Goal: Task Accomplishment & Management: Use online tool/utility

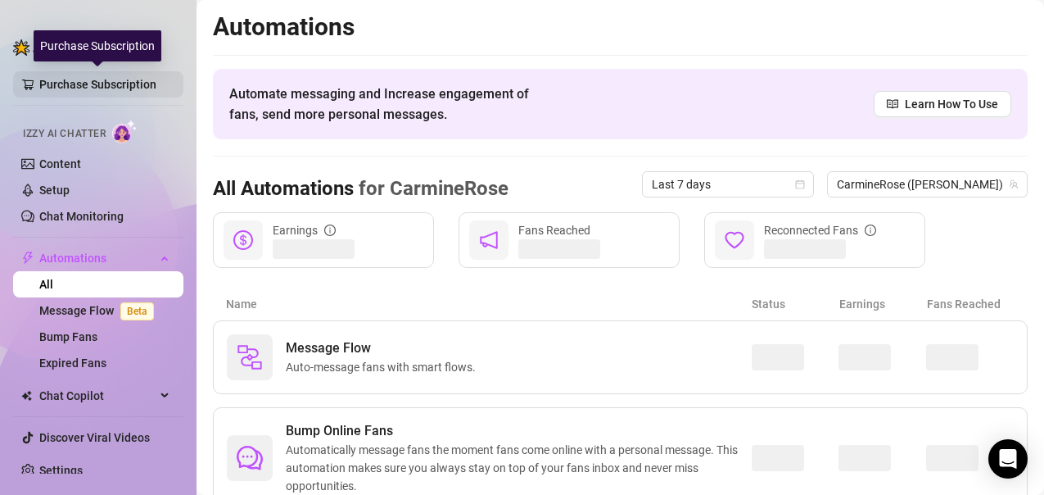
scroll to position [114, 0]
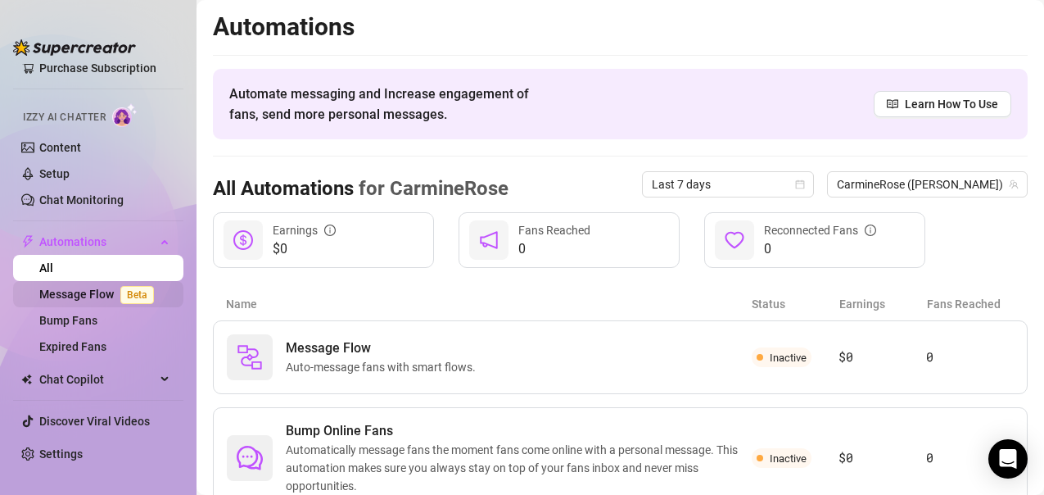
click at [80, 287] on link "Message Flow Beta" at bounding box center [99, 293] width 121 height 13
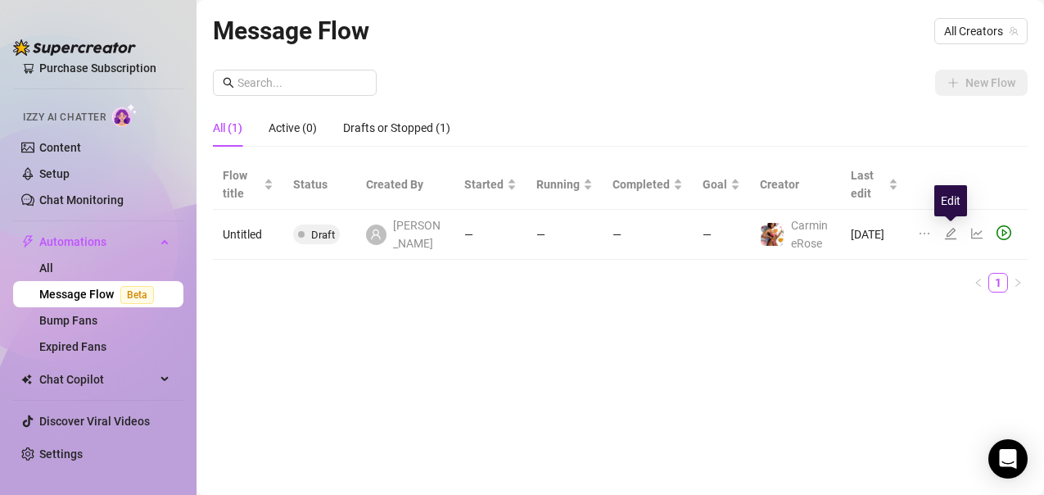
click at [953, 237] on icon "edit" at bounding box center [950, 233] width 13 height 13
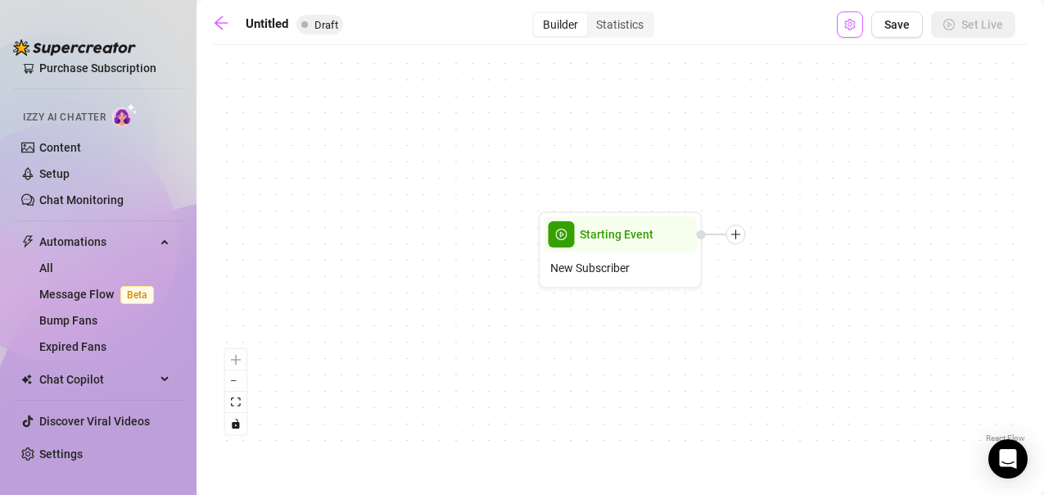
click at [845, 30] on button "Open Exit Rules" at bounding box center [850, 24] width 26 height 26
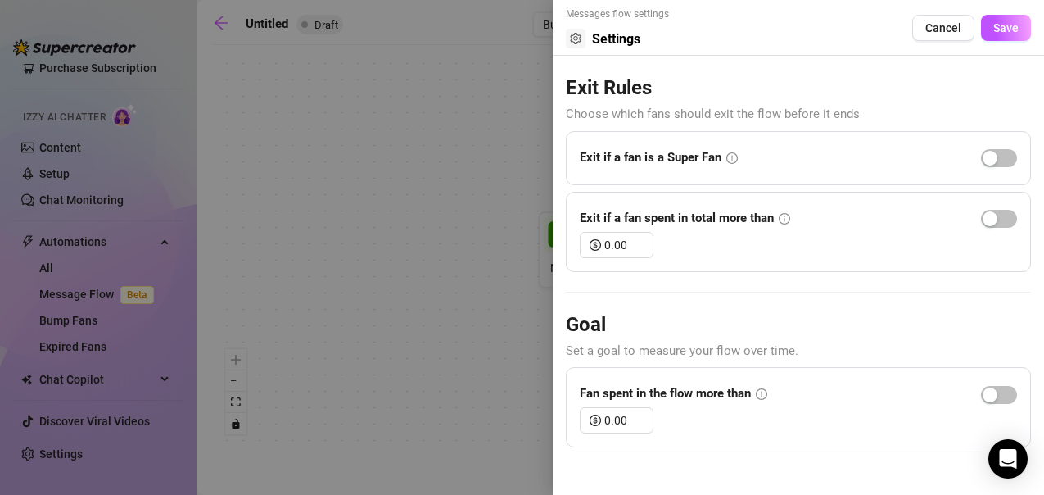
click at [474, 60] on div at bounding box center [522, 247] width 1044 height 495
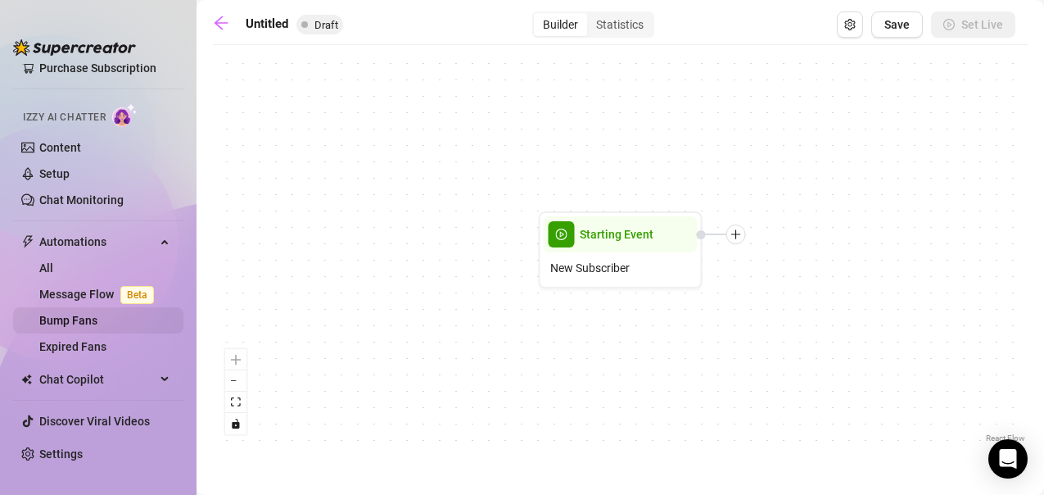
click at [81, 316] on link "Bump Fans" at bounding box center [68, 320] width 58 height 13
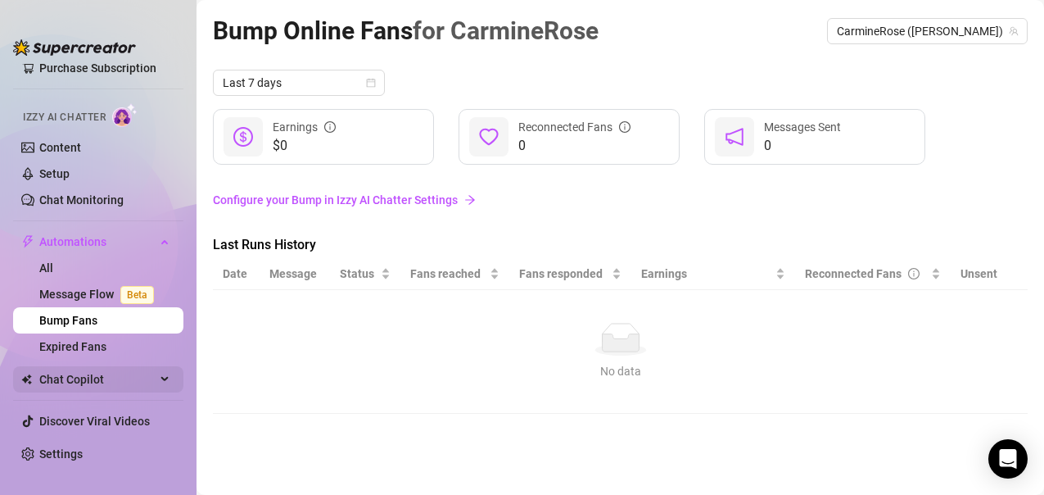
click at [141, 381] on span "Chat Copilot" at bounding box center [97, 379] width 116 height 26
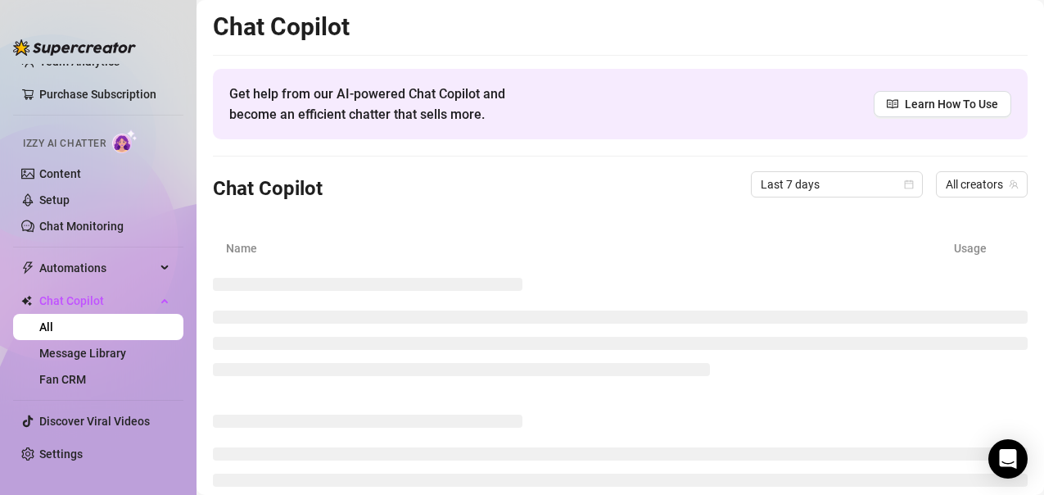
scroll to position [88, 0]
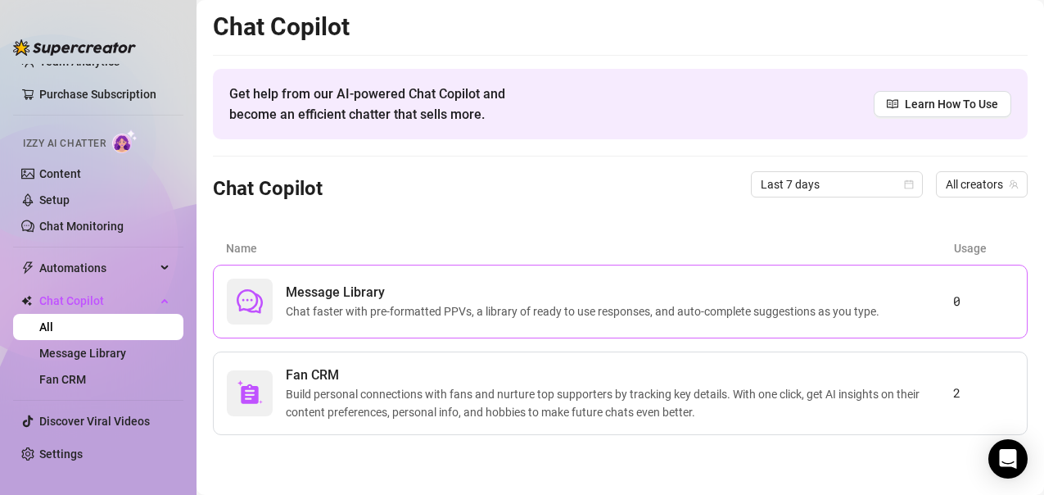
click at [369, 296] on span "Message Library" at bounding box center [586, 293] width 600 height 20
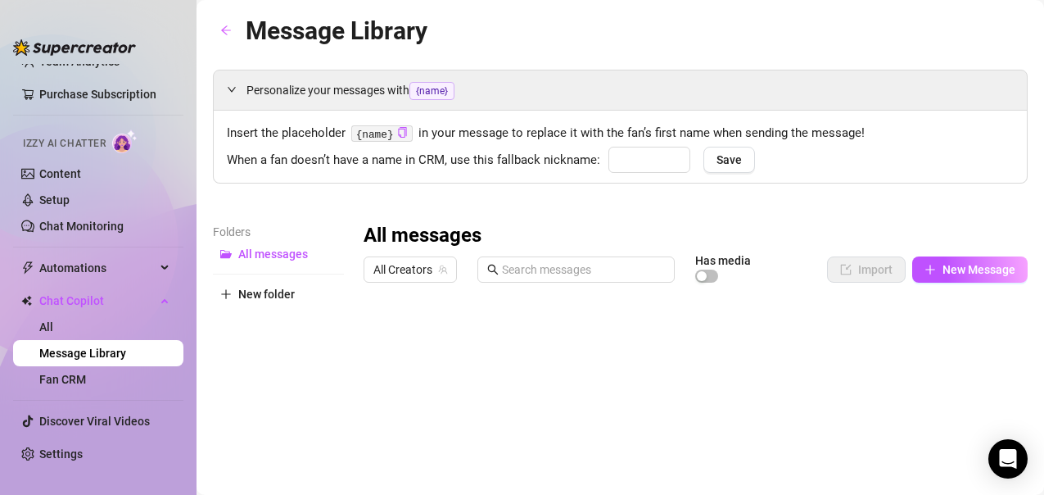
type input "babe"
click at [744, 168] on button "Save" at bounding box center [729, 160] width 52 height 26
click at [151, 296] on div "Chat Copilot" at bounding box center [98, 300] width 170 height 26
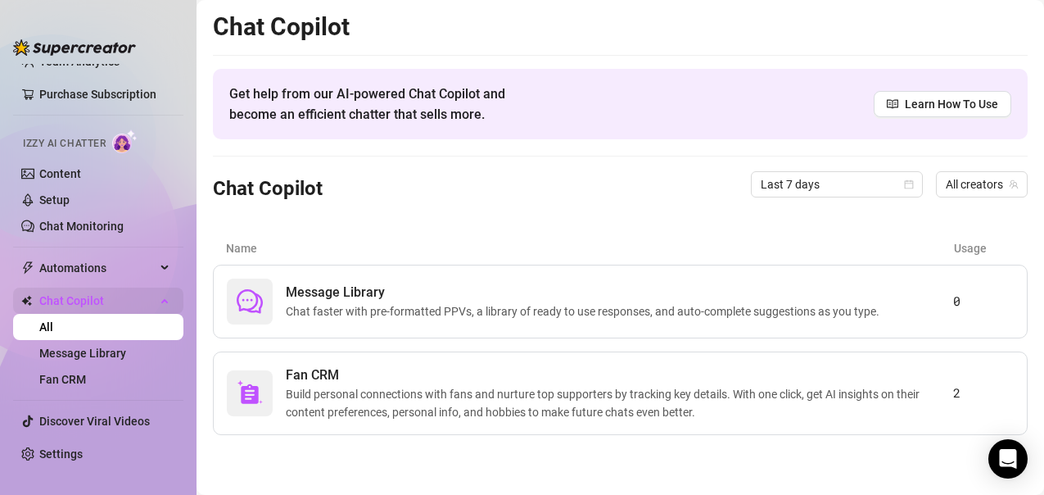
click at [151, 296] on div "Chat Copilot" at bounding box center [98, 300] width 170 height 26
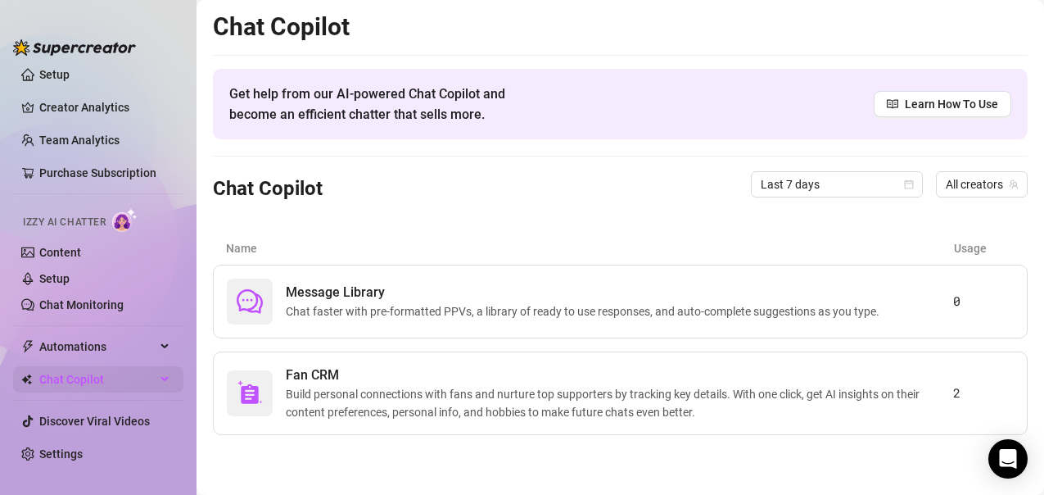
scroll to position [9, 0]
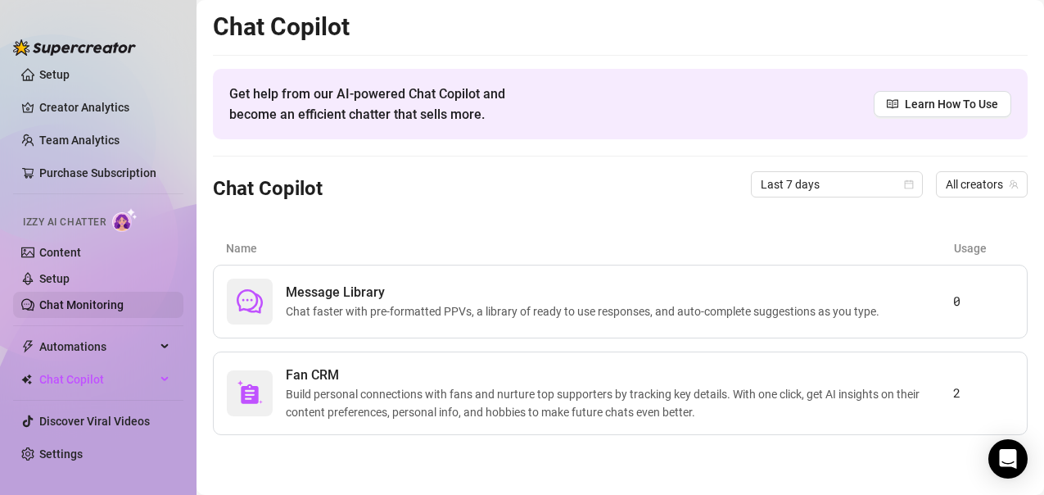
click at [123, 311] on link "Chat Monitoring" at bounding box center [81, 304] width 84 height 13
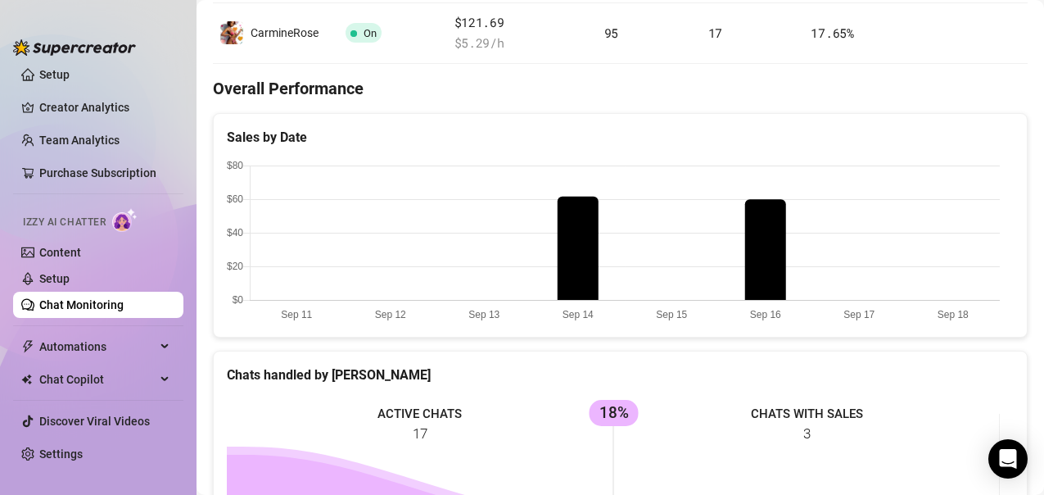
scroll to position [360, 0]
click at [162, 379] on icon at bounding box center [166, 379] width 8 height 0
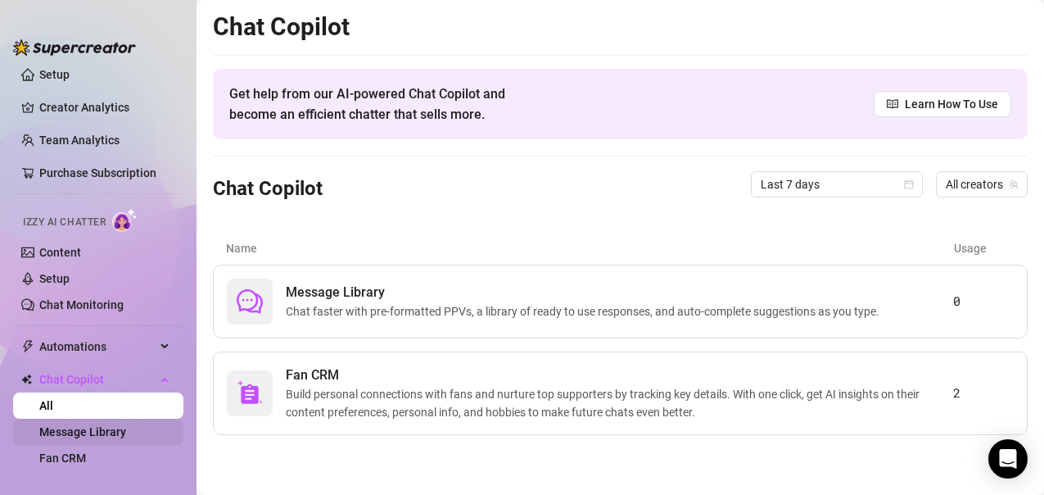
click at [111, 425] on link "Message Library" at bounding box center [82, 431] width 87 height 13
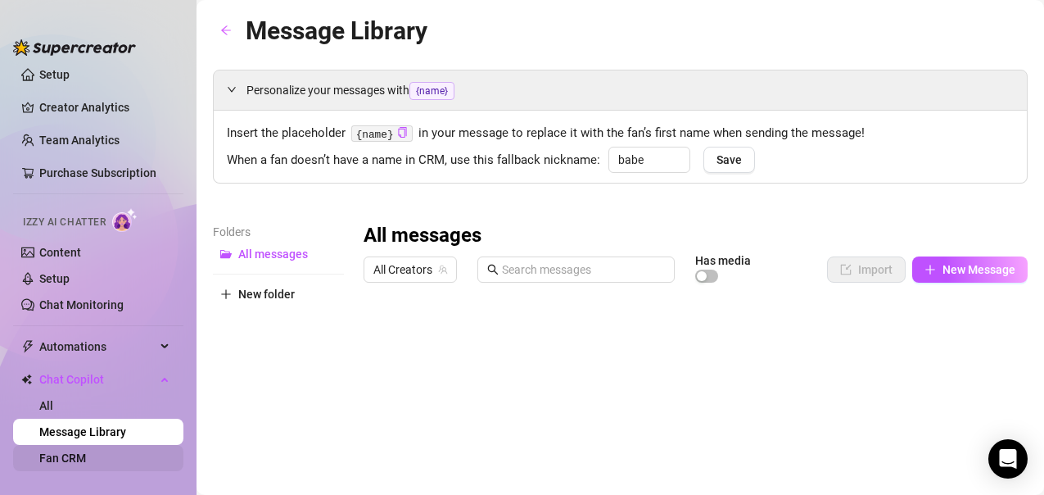
click at [86, 453] on link "Fan CRM" at bounding box center [62, 457] width 47 height 13
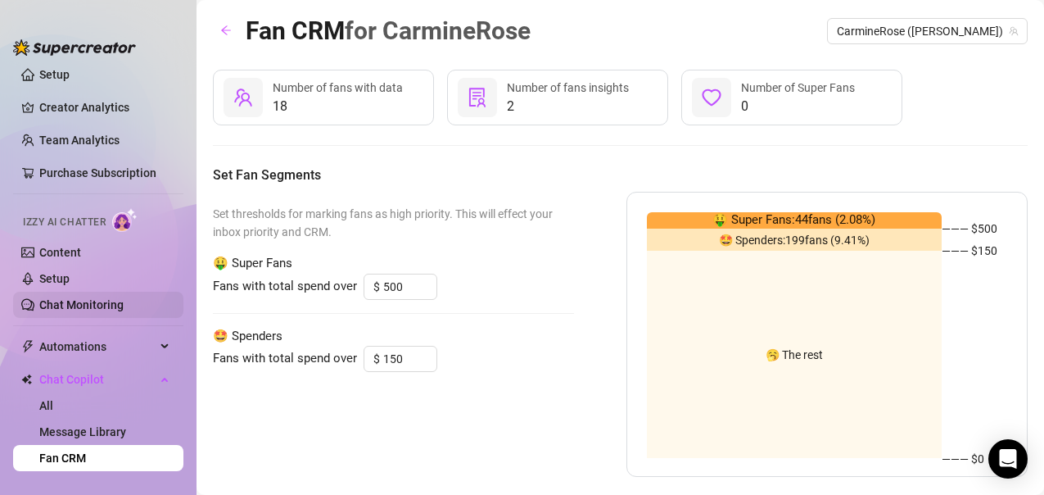
click at [103, 302] on link "Chat Monitoring" at bounding box center [81, 304] width 84 height 13
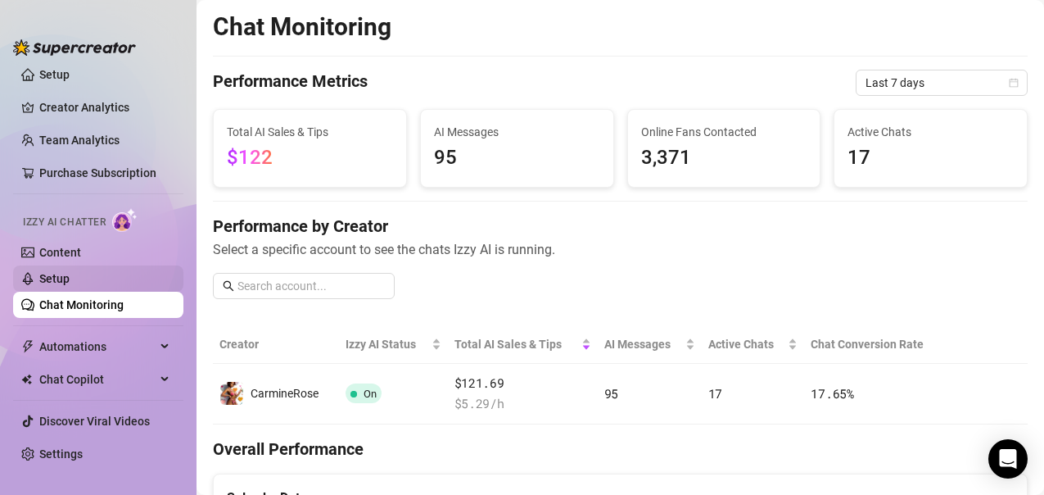
click at [70, 278] on link "Setup" at bounding box center [54, 278] width 30 height 13
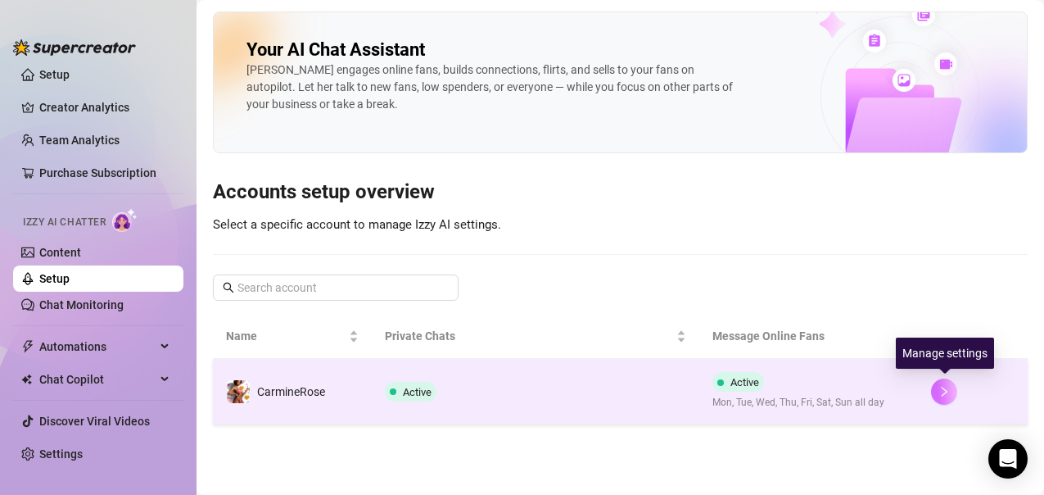
click at [936, 397] on button "button" at bounding box center [944, 391] width 26 height 26
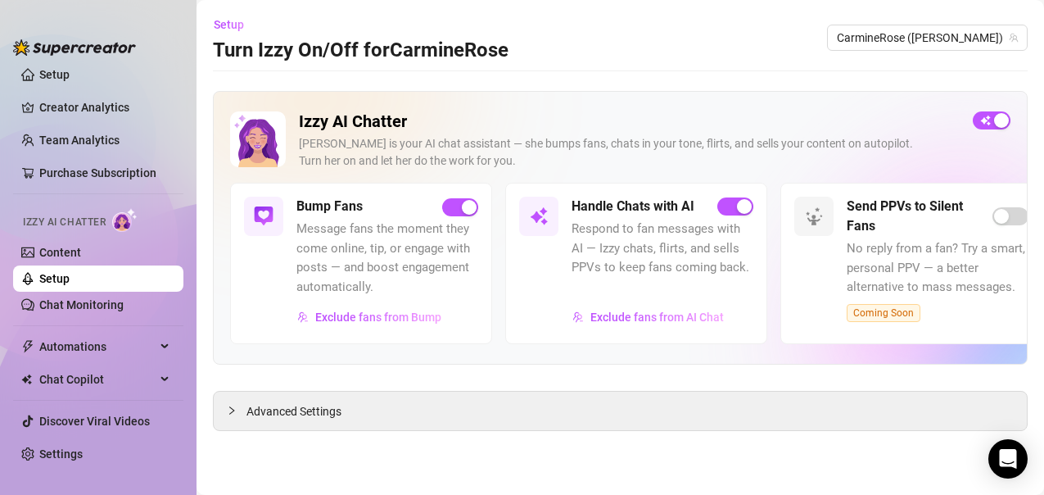
click at [327, 277] on span "Message fans the moment they come online, tip, or engage with posts — and boost…" at bounding box center [387, 257] width 182 height 77
click at [280, 319] on div "Bump Fans Message fans the moment they come online, tip, or engage with posts —…" at bounding box center [361, 263] width 262 height 161
click at [346, 315] on span "Exclude fans from Bump" at bounding box center [378, 316] width 126 height 13
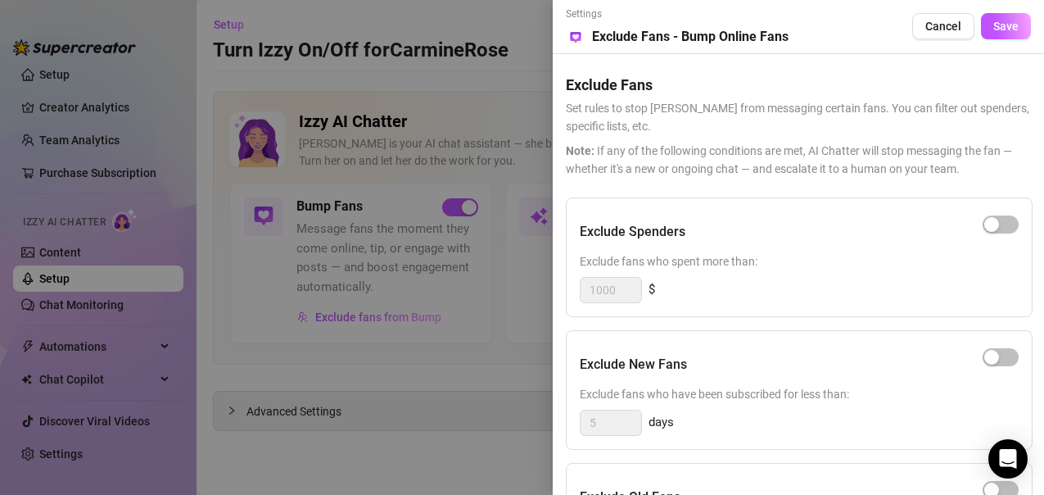
click at [286, 219] on div at bounding box center [522, 247] width 1044 height 495
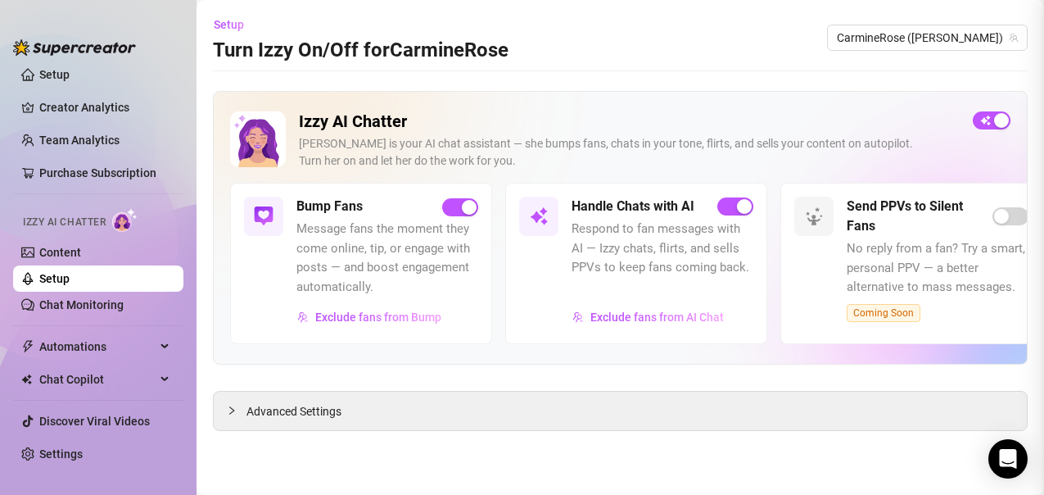
click at [286, 219] on div "Bump Fans Message fans the moment they come online, tip, or engage with posts —…" at bounding box center [361, 263] width 262 height 161
click at [269, 207] on img at bounding box center [264, 216] width 20 height 20
click at [228, 409] on icon "collapsed" at bounding box center [232, 410] width 10 height 10
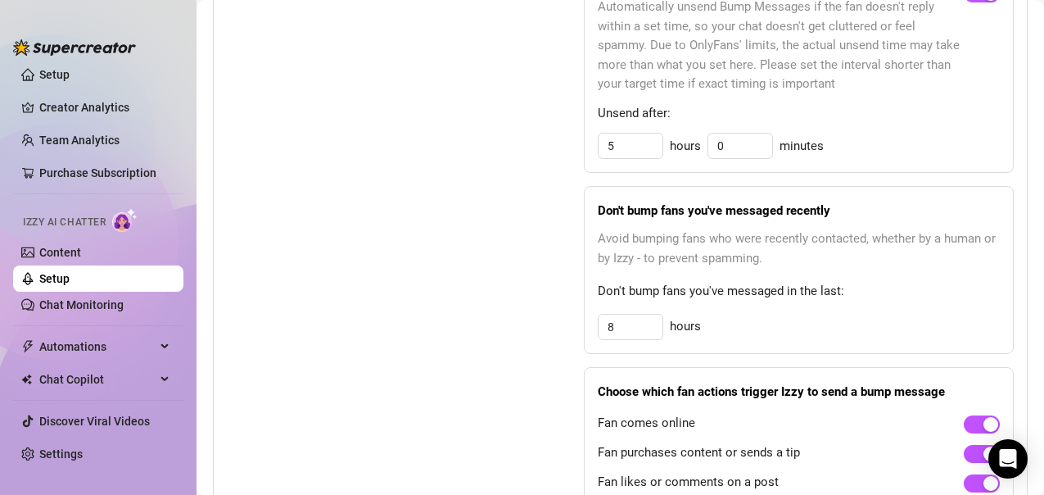
scroll to position [914, 0]
click at [74, 302] on link "Chat Monitoring" at bounding box center [81, 304] width 84 height 13
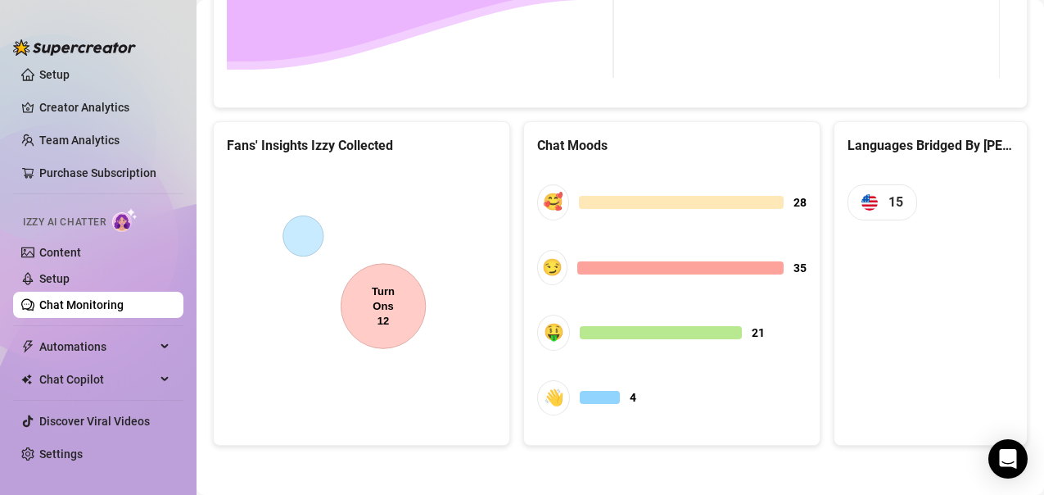
scroll to position [909, 0]
click at [79, 250] on link "Content" at bounding box center [60, 252] width 42 height 13
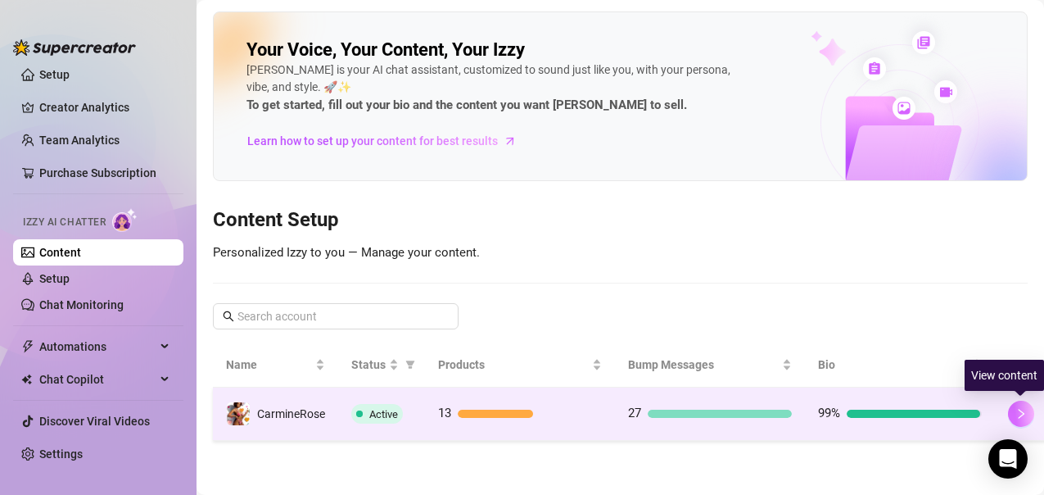
click at [1011, 414] on button "button" at bounding box center [1021, 413] width 26 height 26
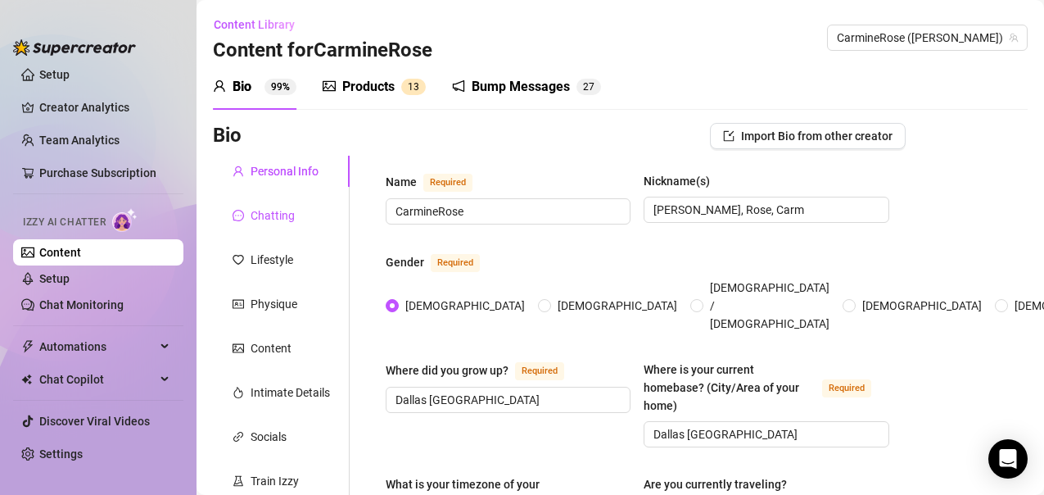
click at [257, 221] on div "Chatting" at bounding box center [273, 215] width 44 height 18
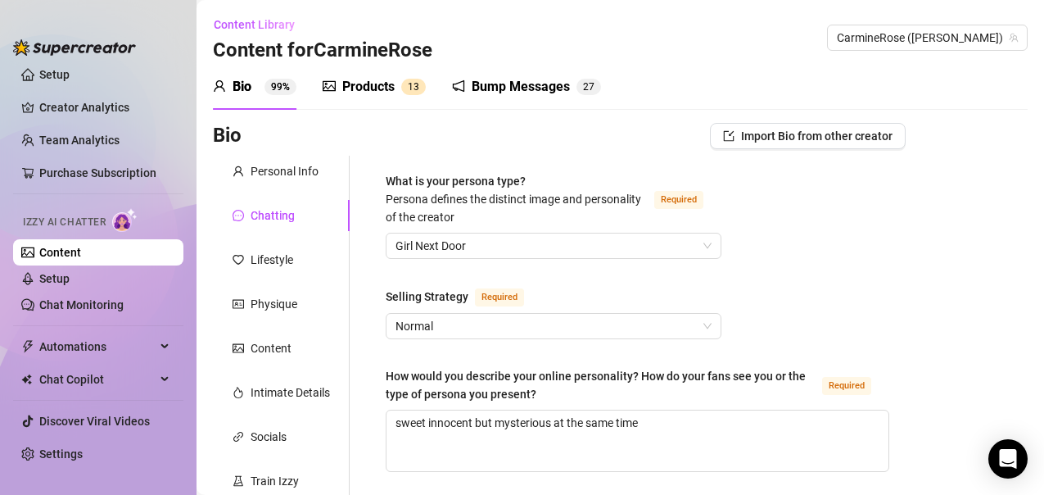
click at [538, 84] on div "Bump Messages" at bounding box center [521, 87] width 98 height 20
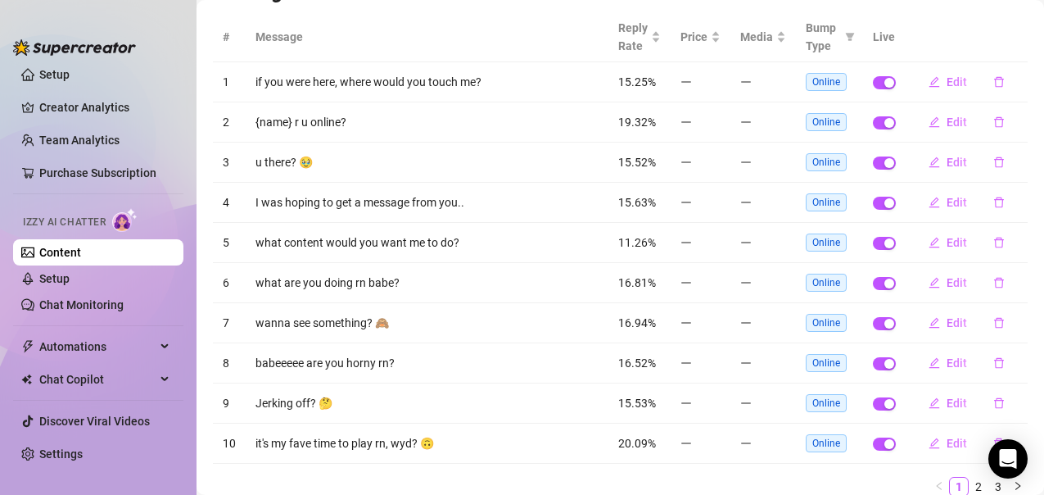
scroll to position [189, 0]
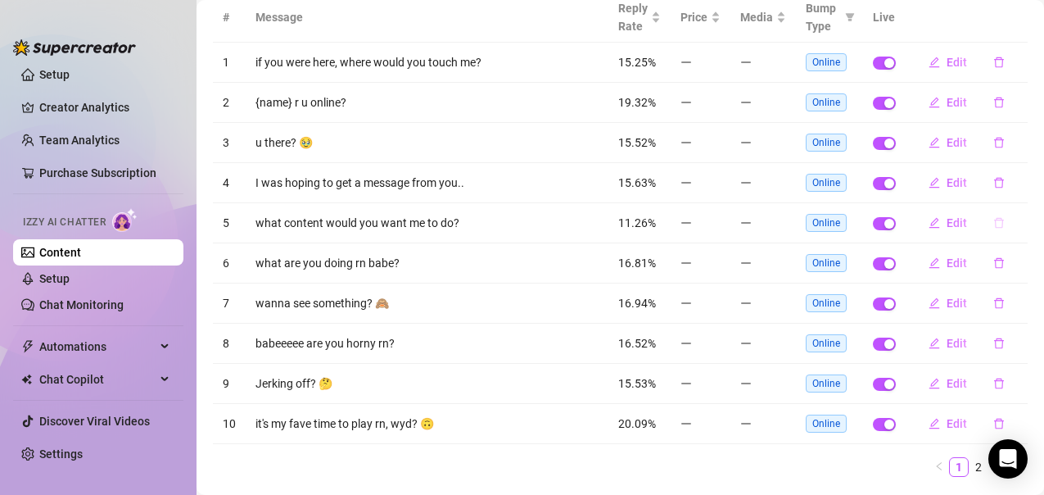
click at [993, 226] on icon "delete" at bounding box center [998, 222] width 11 height 11
click at [1010, 181] on span "Yes" at bounding box center [1017, 180] width 20 height 13
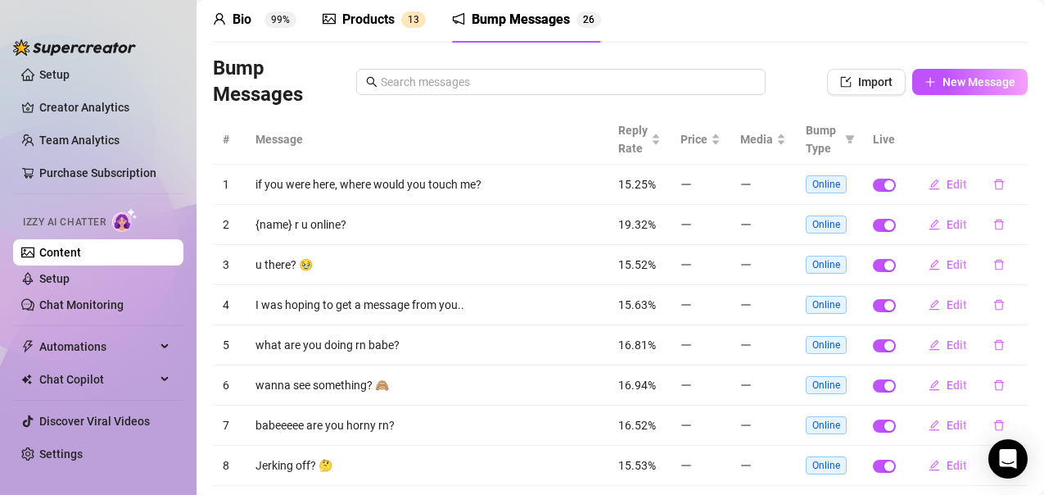
scroll to position [233, 0]
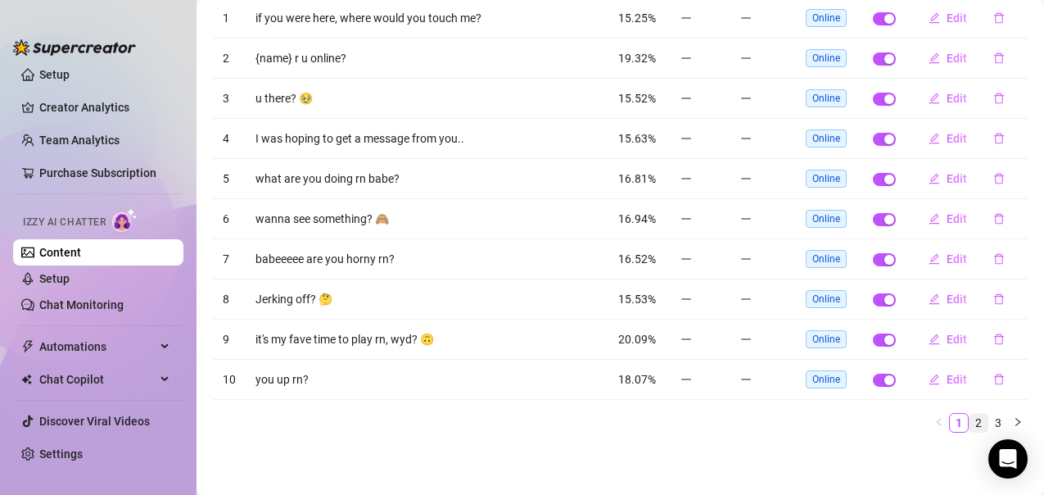
click at [970, 423] on link "2" at bounding box center [979, 423] width 18 height 18
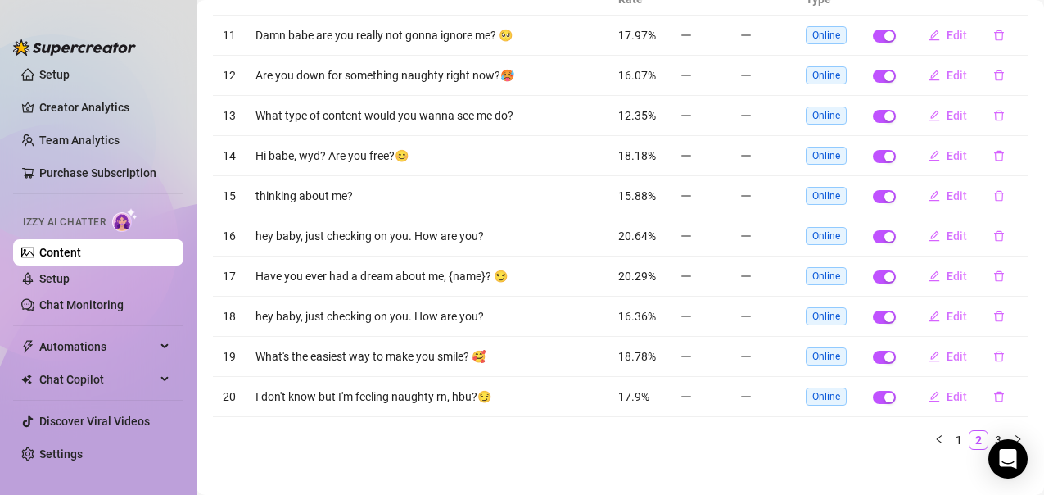
scroll to position [217, 0]
click at [989, 440] on link "3" at bounding box center [998, 439] width 18 height 18
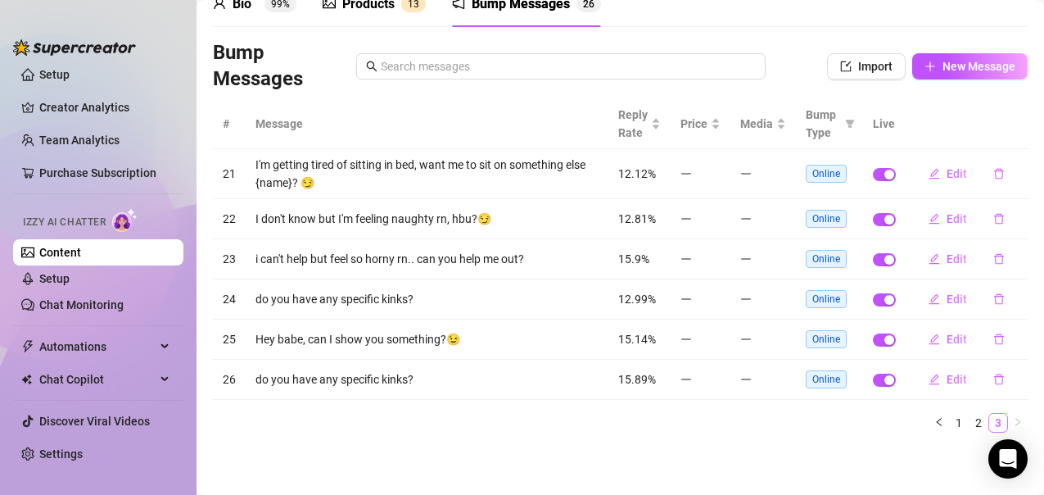
scroll to position [83, 0]
click at [993, 174] on icon "delete" at bounding box center [998, 173] width 11 height 11
click at [1014, 133] on span "Yes" at bounding box center [1017, 130] width 20 height 13
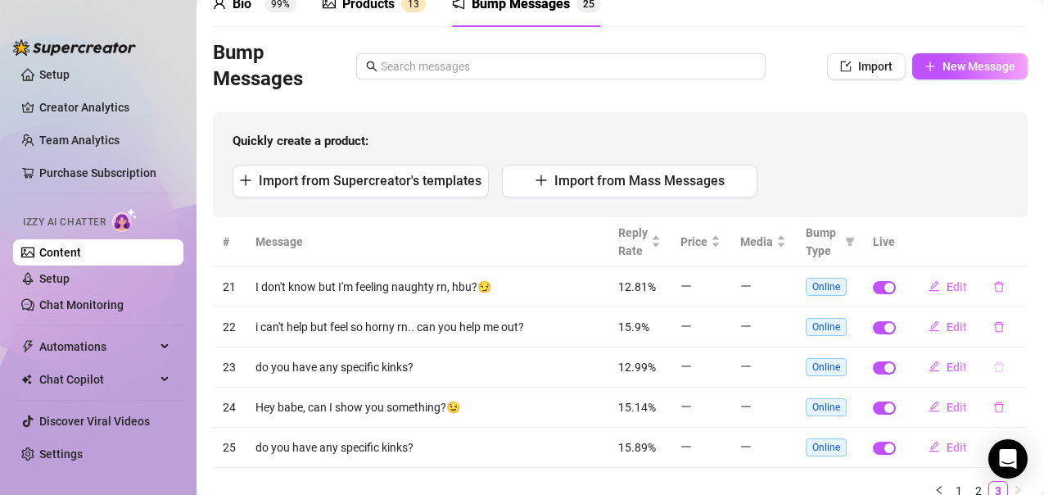
click at [993, 371] on icon "delete" at bounding box center [998, 366] width 11 height 11
click at [1016, 319] on span "Yes" at bounding box center [1017, 324] width 20 height 13
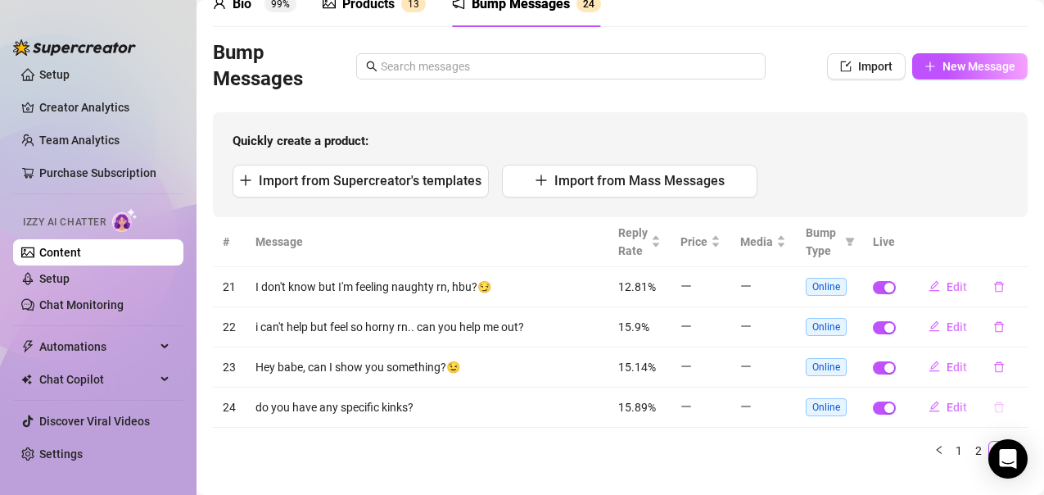
click at [993, 410] on icon "delete" at bounding box center [998, 406] width 11 height 11
click at [1021, 360] on span "Yes" at bounding box center [1017, 364] width 20 height 13
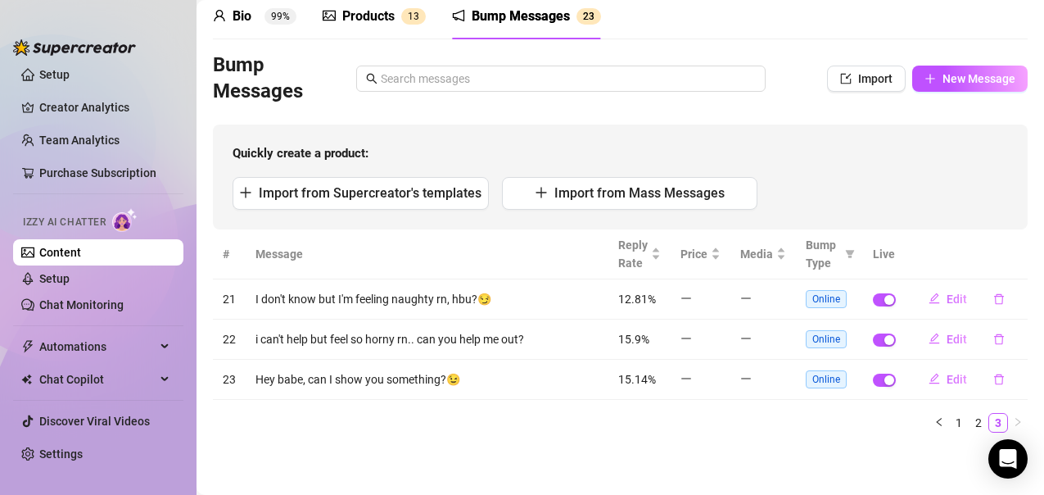
scroll to position [70, 0]
click at [993, 295] on icon "delete" at bounding box center [998, 298] width 11 height 11
click at [1017, 253] on span "Yes" at bounding box center [1017, 256] width 20 height 13
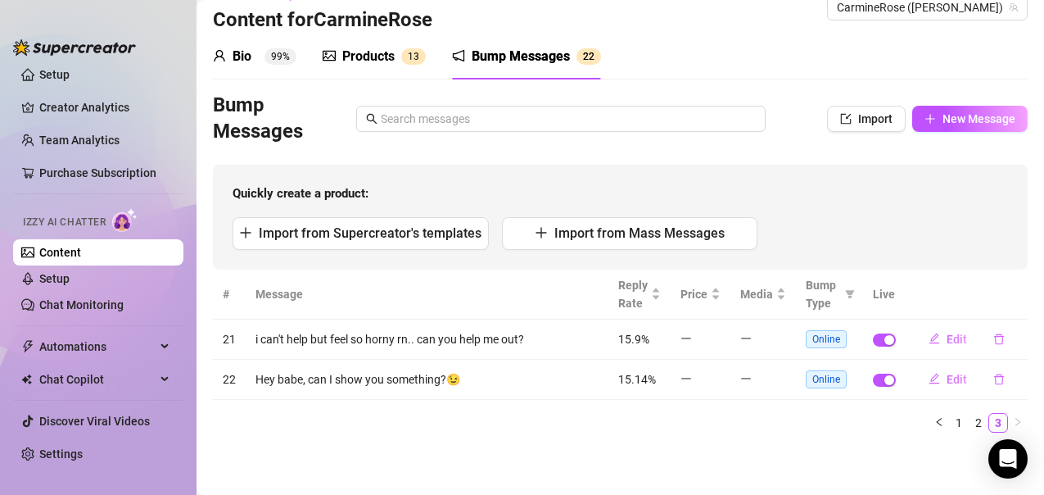
scroll to position [30, 0]
click at [943, 72] on div "Bio 99% Products 1 3 Bump Messages 2 2" at bounding box center [620, 57] width 815 height 46
click at [961, 115] on span "New Message" at bounding box center [979, 118] width 73 height 13
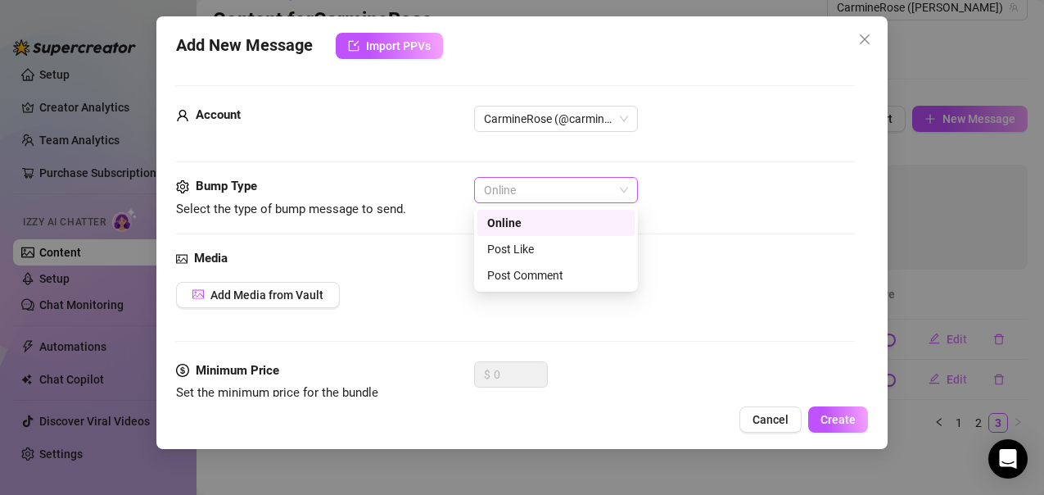
click at [524, 183] on span "Online" at bounding box center [556, 190] width 144 height 25
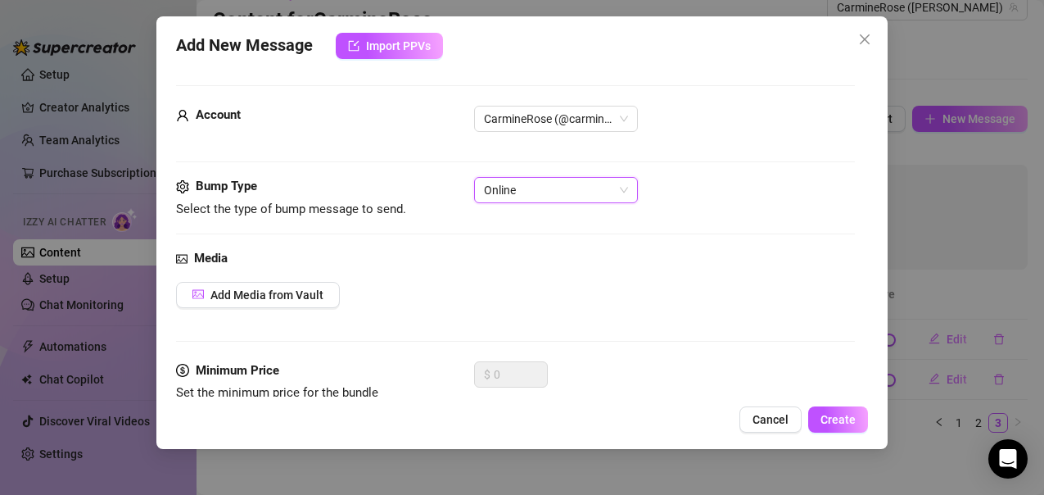
click at [524, 183] on span "Online" at bounding box center [556, 190] width 144 height 25
click at [505, 215] on div "Bump Type Select the type of bump message to send. Online Online" at bounding box center [515, 198] width 679 height 42
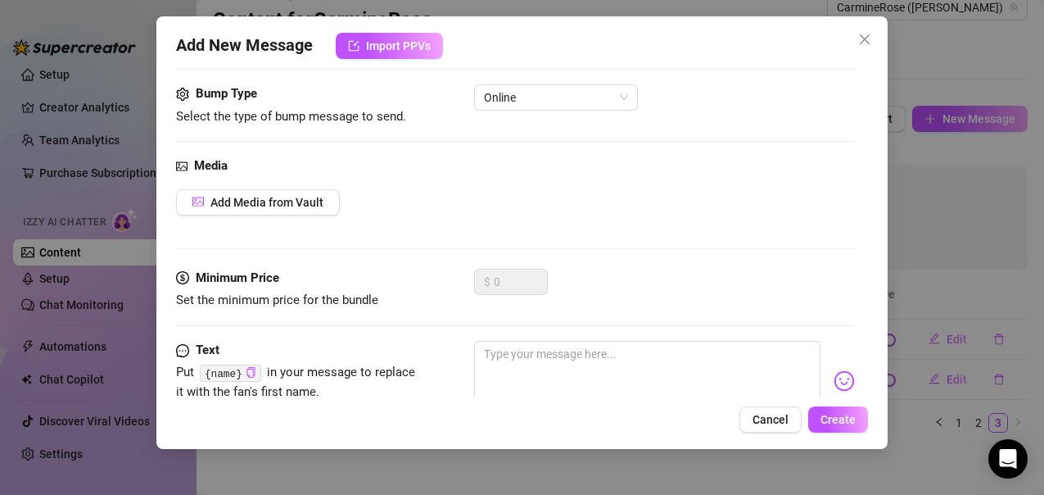
scroll to position [147, 0]
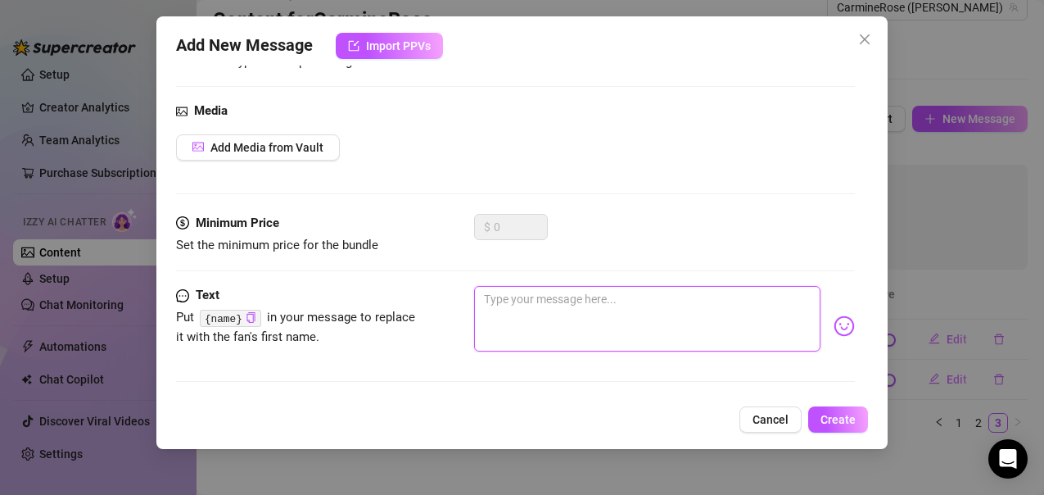
drag, startPoint x: 640, startPoint y: 331, endPoint x: 615, endPoint y: 319, distance: 28.2
click at [615, 319] on textarea at bounding box center [647, 319] width 346 height 66
type textarea "H"
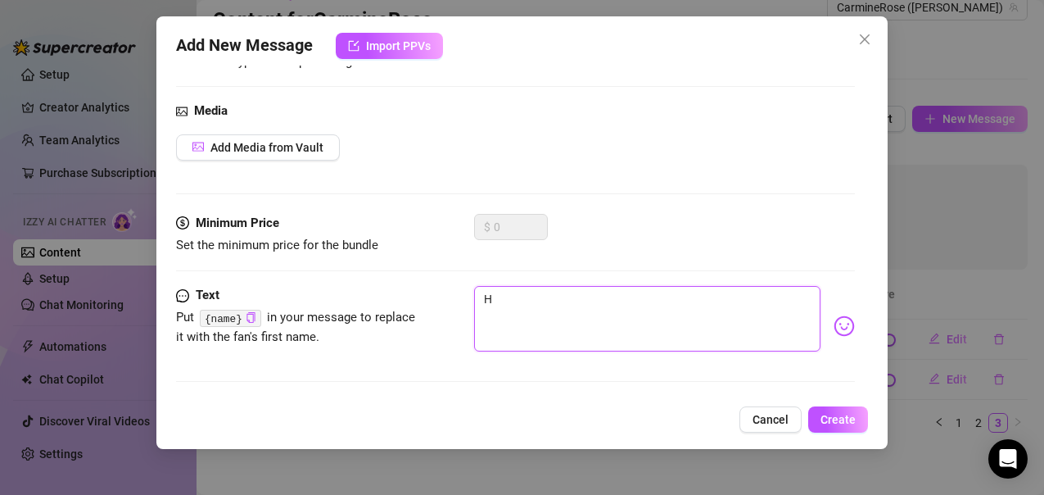
type textarea "He"
type textarea "Hey"
type textarea "Heyy"
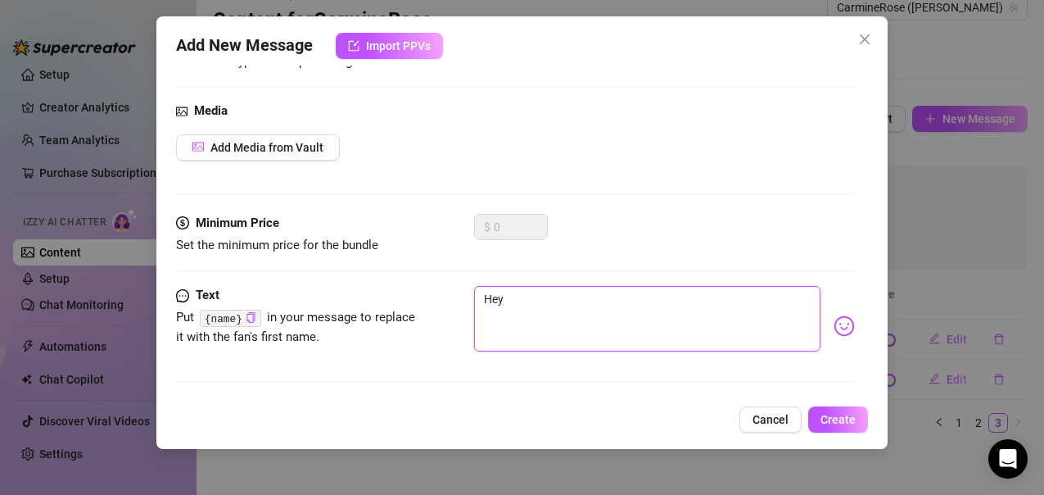
type textarea "Heyy"
type textarea "Heyyy"
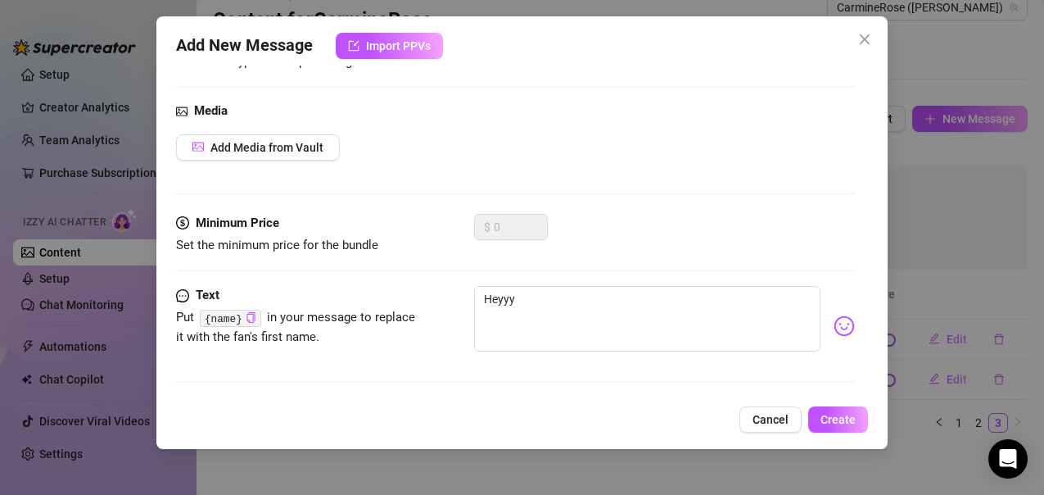
click at [834, 328] on img at bounding box center [844, 325] width 21 height 21
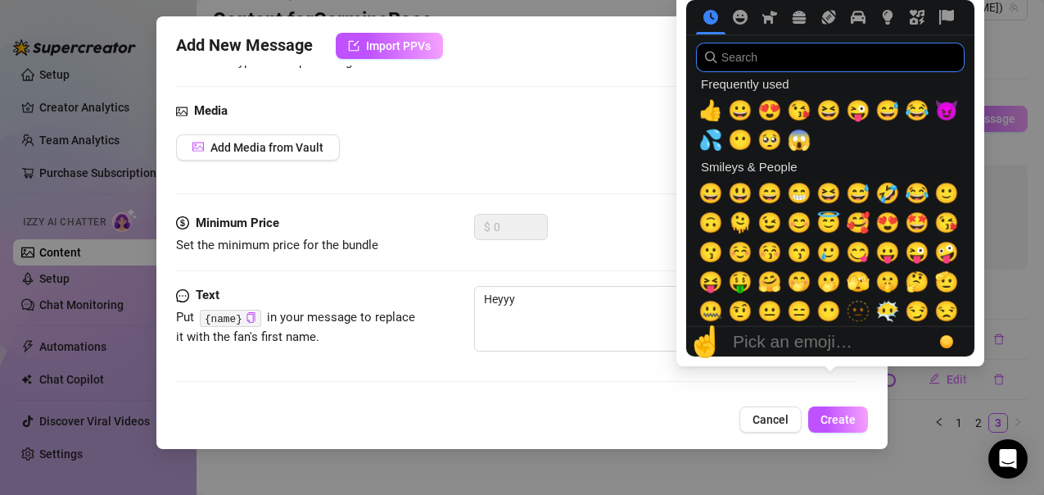
click at [776, 66] on input "search" at bounding box center [830, 57] width 269 height 29
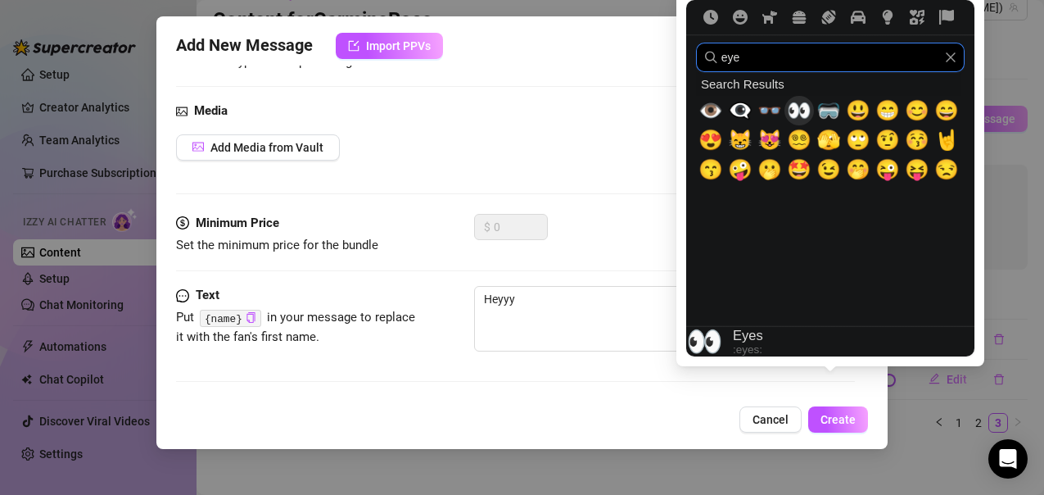
type input "eye"
click at [791, 115] on span "👀" at bounding box center [799, 110] width 25 height 23
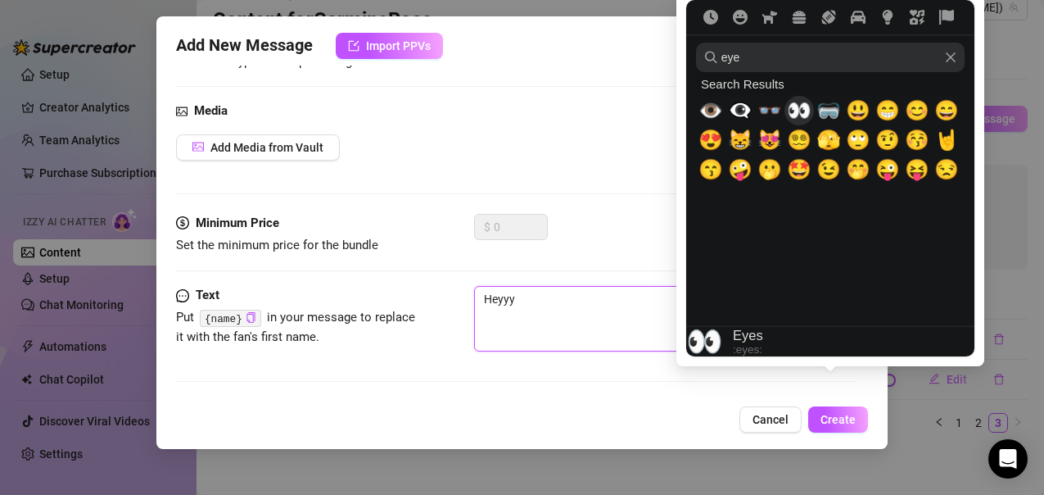
type textarea "Heyyy 👀"
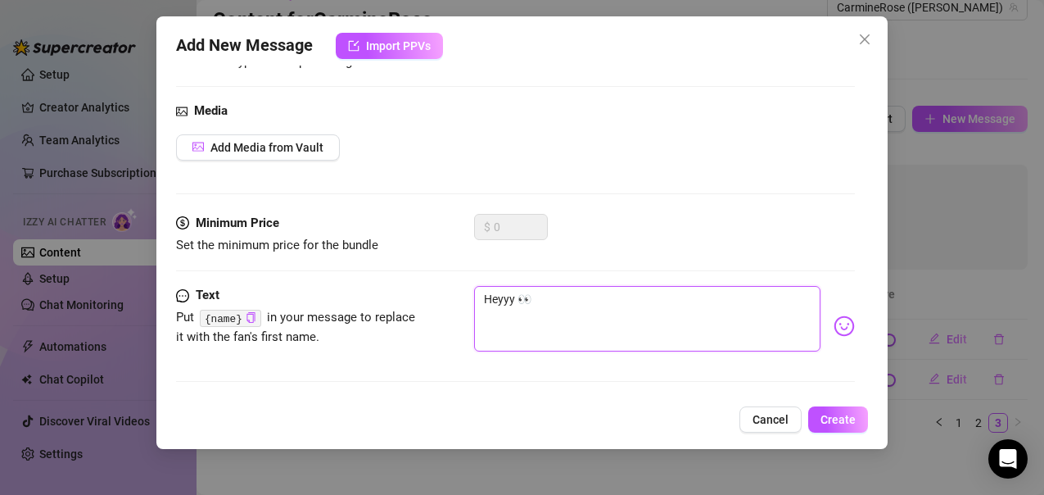
click at [564, 298] on textarea "Heyyy 👀" at bounding box center [647, 319] width 346 height 66
type textarea "Heyyy 👀"
type textarea "Heyyy 👀 d"
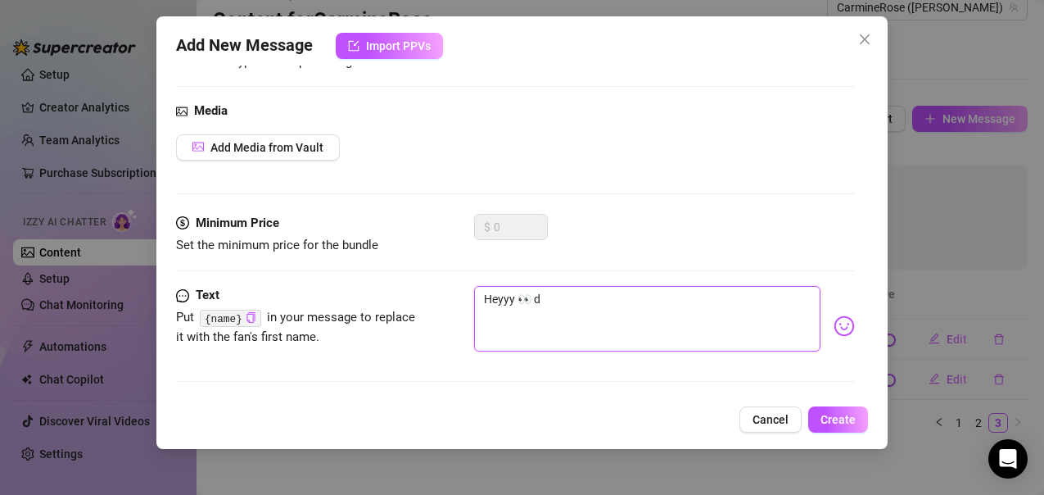
type textarea "Heyyy 👀 di"
type textarea "Heyyy 👀 did"
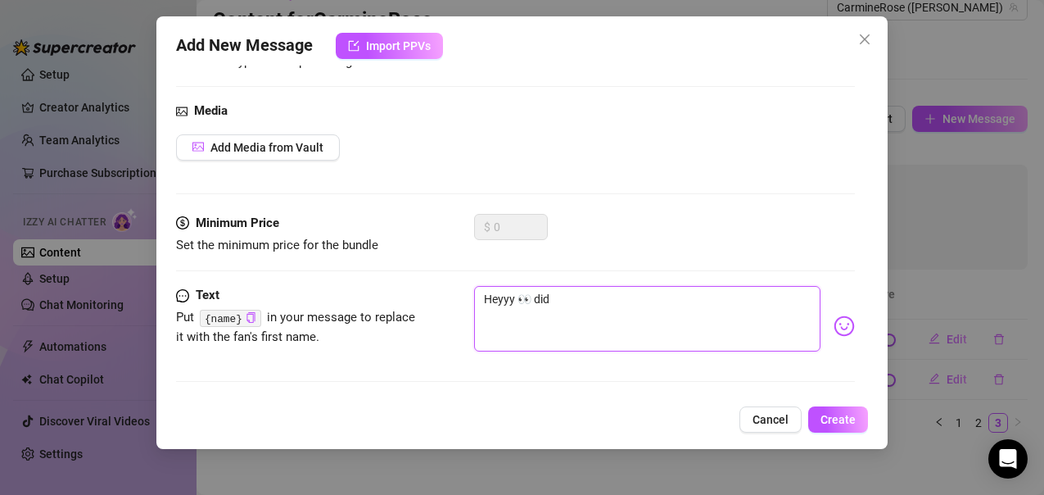
type textarea "Heyyy 👀 did"
type textarea "Heyyy 👀 did y"
type textarea "Heyyy 👀 did yo"
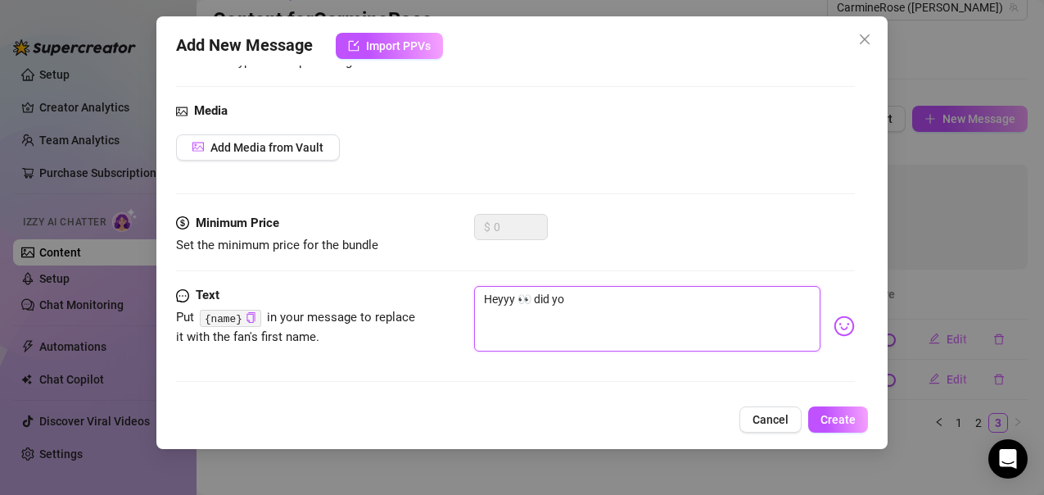
type textarea "Heyyy 👀 did you"
type textarea "Heyyy 👀 did you g"
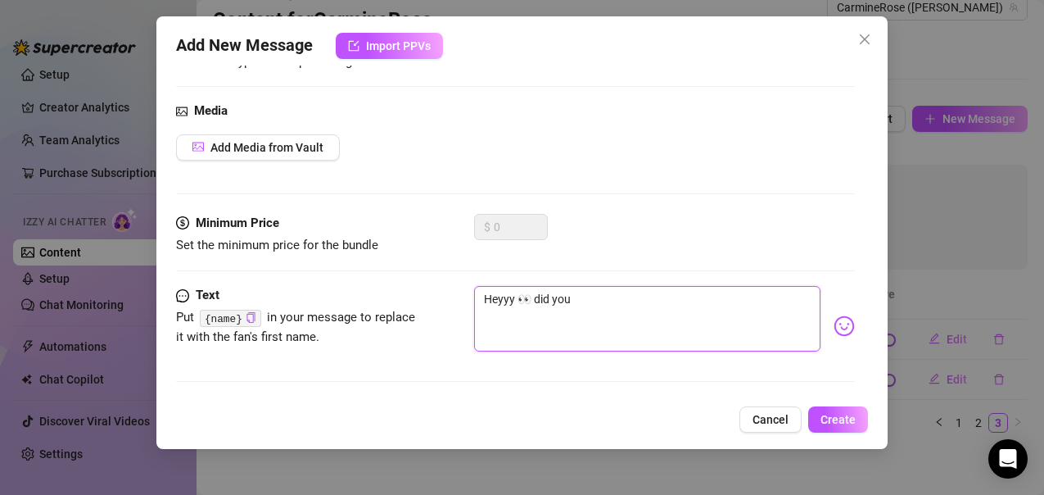
type textarea "Heyyy 👀 did you g"
type textarea "Heyyy 👀 did you ge"
type textarea "Heyyy 👀 did you get"
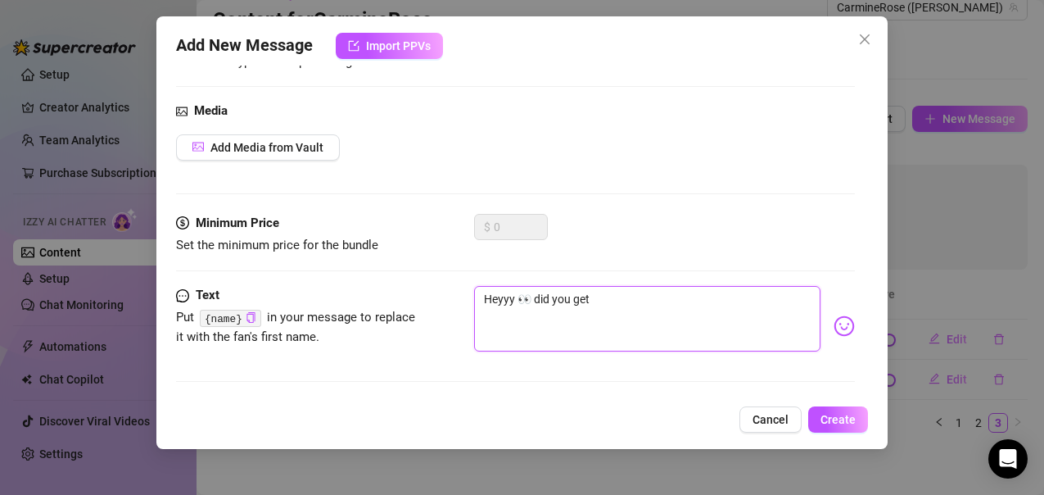
type textarea "Heyyy 👀 did you get a"
type textarea "Heyyy 👀 did you get a c"
type textarea "Heyyy 👀 did you get a ch"
type textarea "Heyyy 👀 did you get a cha"
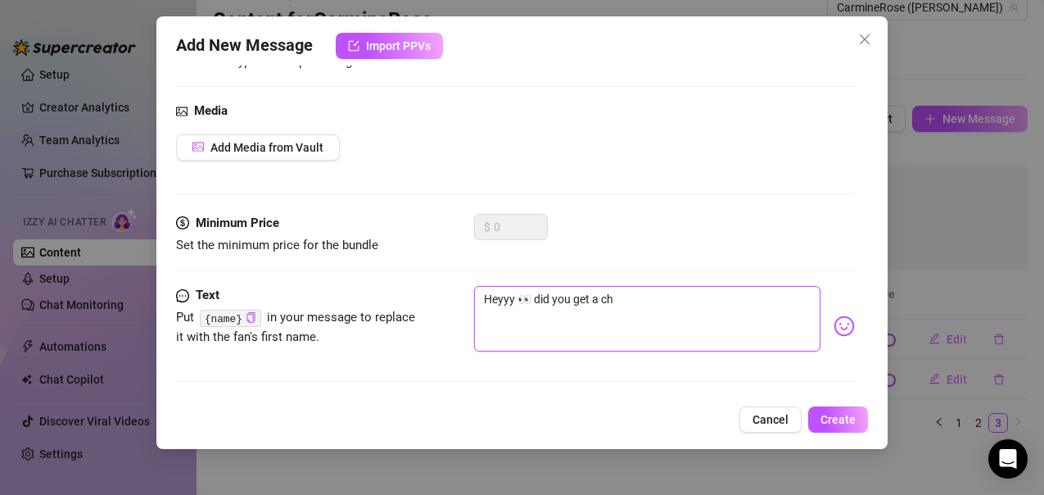
type textarea "Heyyy 👀 did you get a cha"
type textarea "Heyyy 👀 did you get a chan"
type textarea "Heyyy 👀 did you get a chanc"
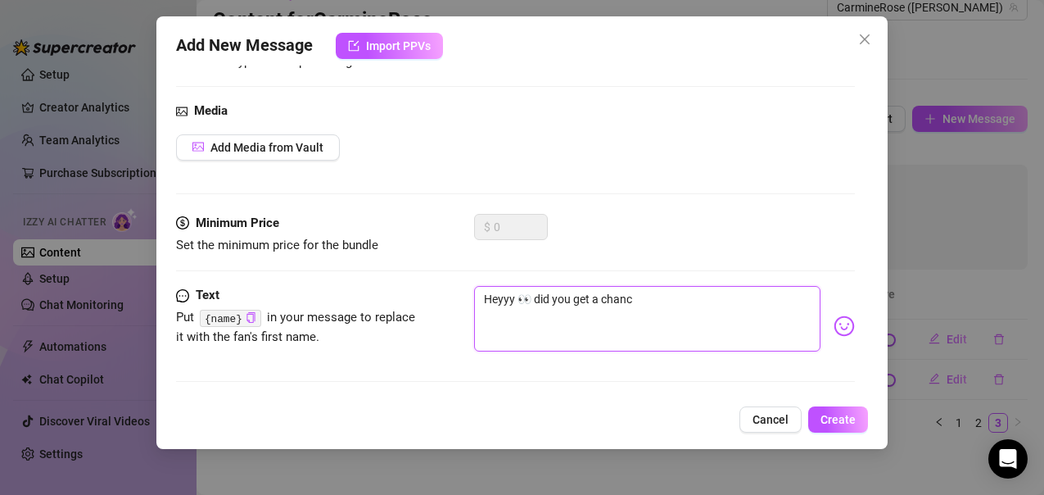
type textarea "Heyyy 👀 did you get a chance"
type textarea "Heyyy 👀 did you get a chance t"
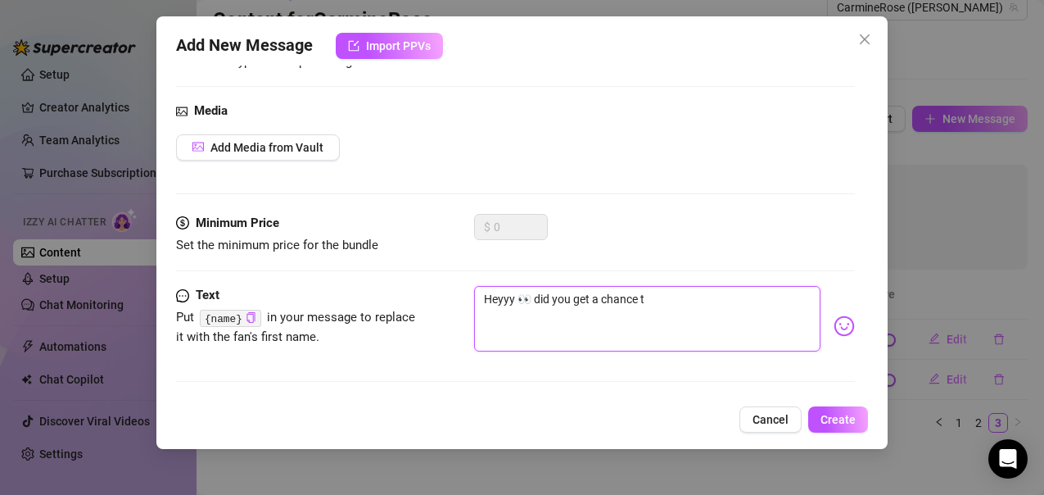
type textarea "Heyyy 👀 did you get a chance to"
type textarea "Heyyy 👀 did you get a chance to s"
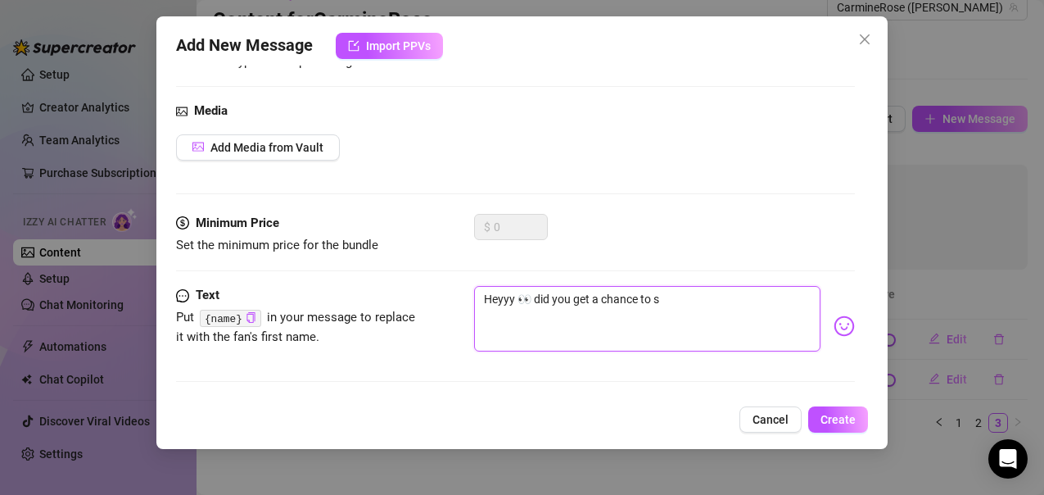
type textarea "Heyyy 👀 did you get a chance to"
type textarea "Heyyy 👀 did you get a chance to p"
type textarea "Heyyy 👀 did you get a chance to pe"
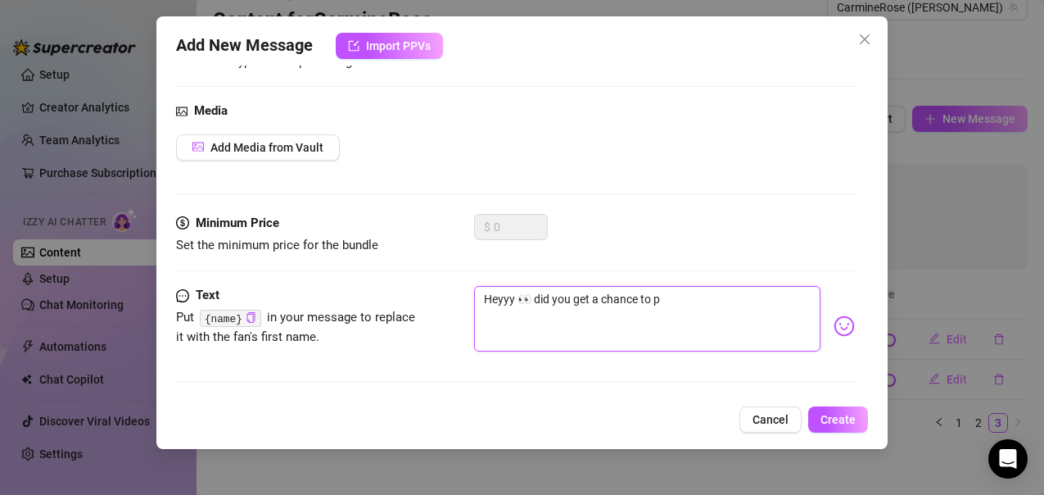
type textarea "Heyyy 👀 did you get a chance to pe"
type textarea "Heyyy 👀 did you get a chance to pee"
type textarea "Heyyy 👀 did you get a chance to peek"
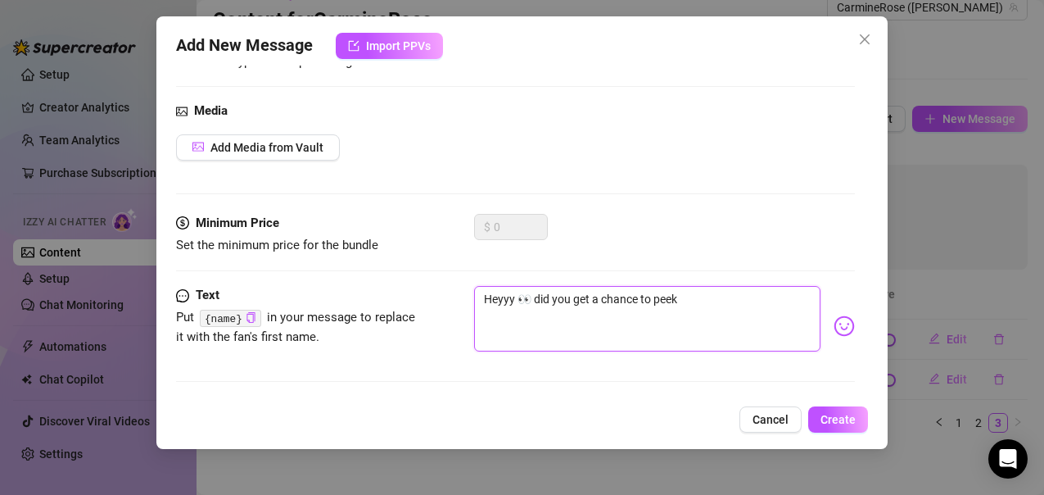
type textarea "Heyyy 👀 did you get a chance to peek"
type textarea "Heyyy 👀 did you get a chance to peek a"
type textarea "Heyyy 👀 did you get a chance to peek at"
type textarea "Heyyy 👀 did you get a chance to peek at w"
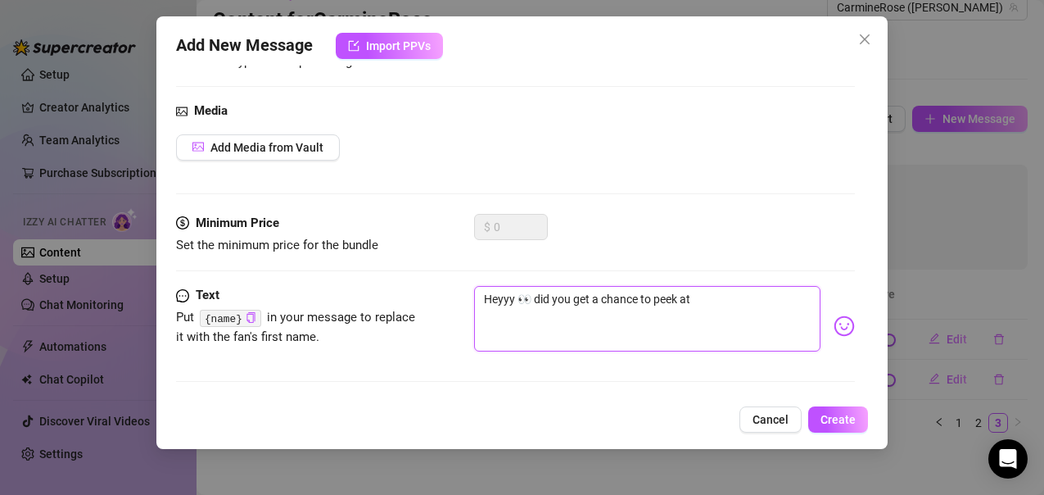
type textarea "Heyyy 👀 did you get a chance to peek at w"
type textarea "Heyyy 👀 did you get a chance to peek at wh"
type textarea "Heyyy 👀 did you get a chance to peek at wha"
type textarea "Heyyy 👀 did you get a chance to peek at what"
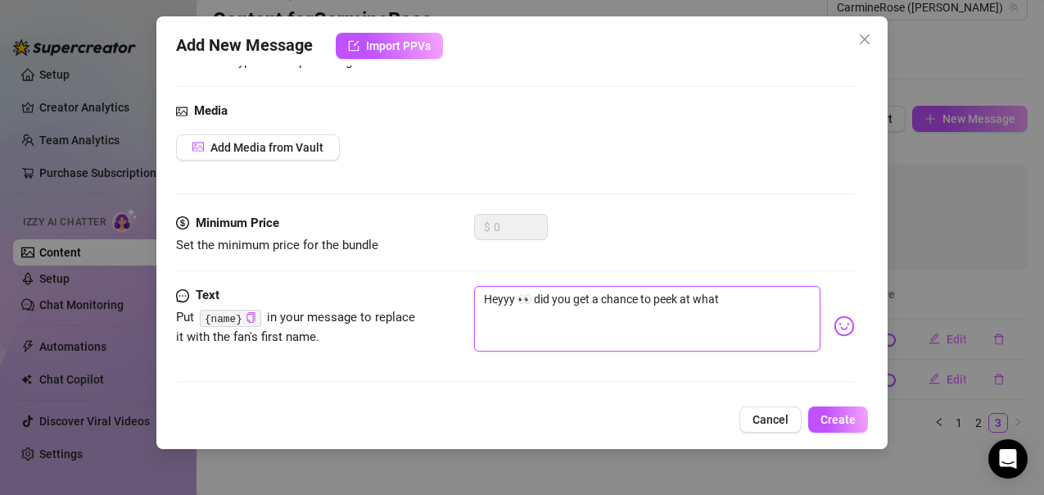
type textarea "Heyyy 👀 did you get a chance to peek at what"
type textarea "Heyyy 👀 did you get a chance to peek at what I"
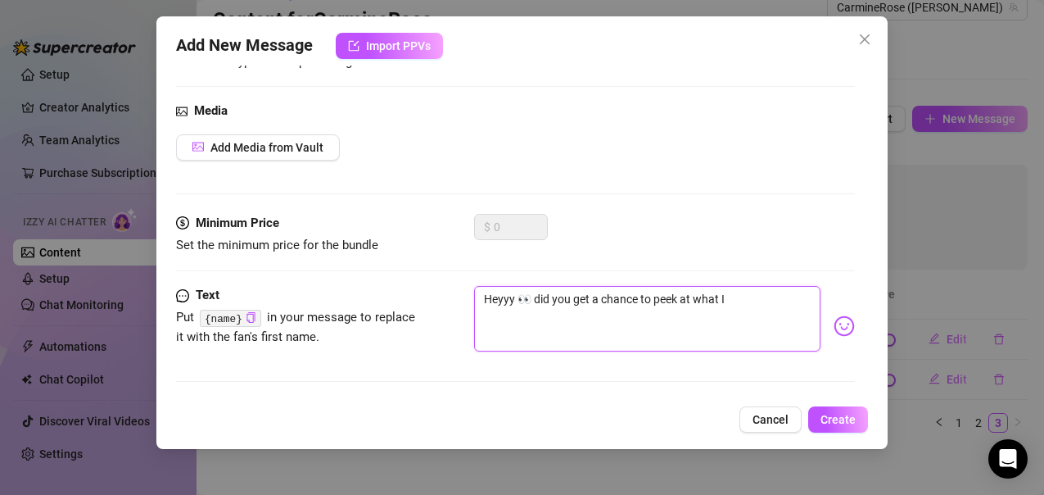
type textarea "Heyyy 👀 did you get a chance to peek at what I"
type textarea "Heyyy 👀 did you get a chance to peek at what I d"
type textarea "Heyyy 👀 did you get a chance to peek at what I dr"
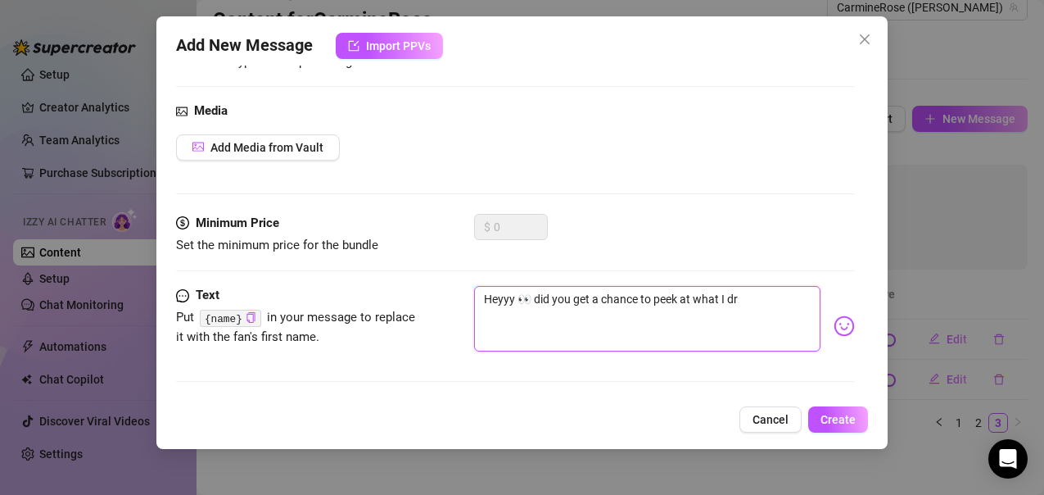
type textarea "Heyyy 👀 did you get a chance to peek at what I dro"
type textarea "Heyyy 👀 did you get a chance to peek at what I drop"
type textarea "Heyyy 👀 did you get a chance to peek at what I dropp"
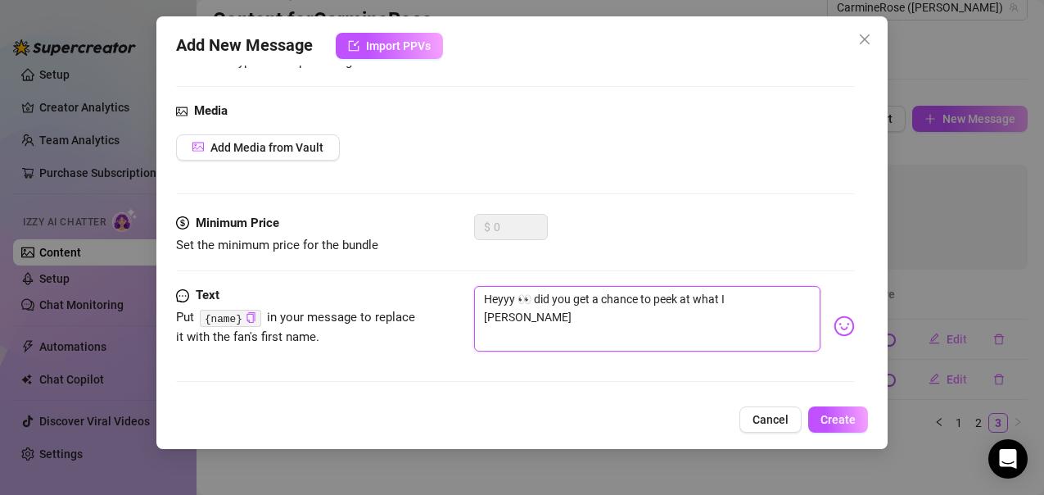
type textarea "Heyyy 👀 did you get a chance to peek at what I droppe"
type textarea "Heyyy 👀 did you get a chance to peek at what I dropped"
type textarea "Heyyy 👀 did you get a chance to peek at what I dropped l"
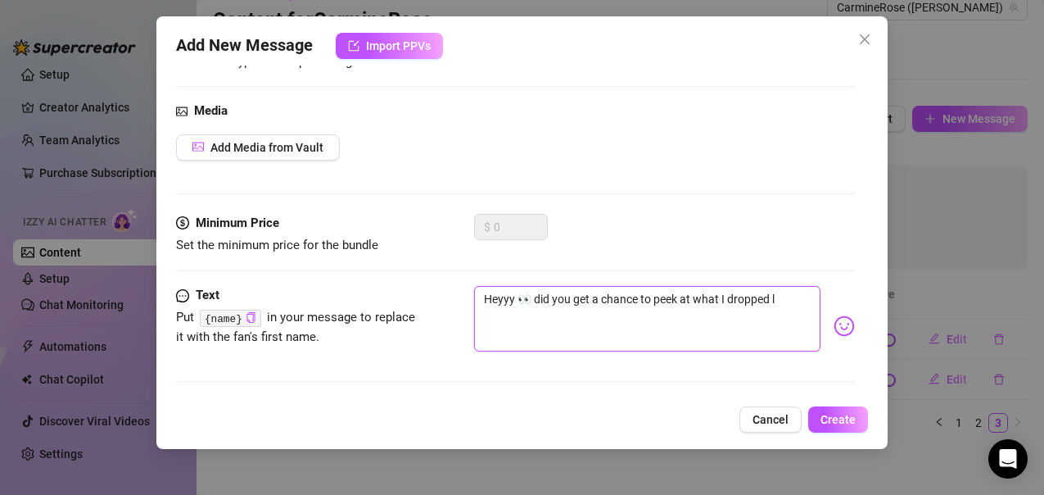
type textarea "Heyyy 👀 did you get a chance to peek at what I dropped la"
type textarea "Heyyy 👀 did you get a chance to peek at what I dropped las"
type textarea "Heyyy 👀 did you get a chance to peek at what I dropped last"
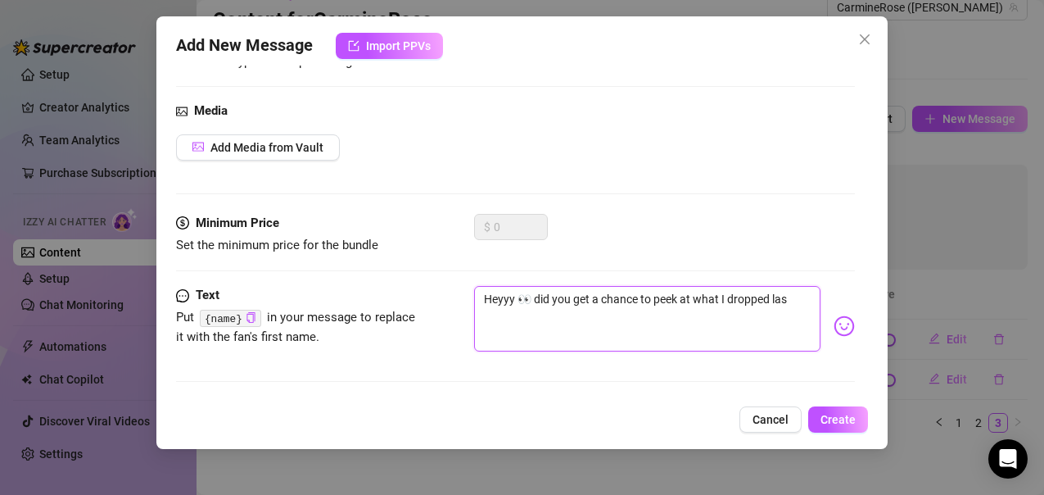
type textarea "Heyyy 👀 did you get a chance to peek at what I dropped last"
type textarea "Heyyy 👀 did you get a chance to peek at what I dropped last n"
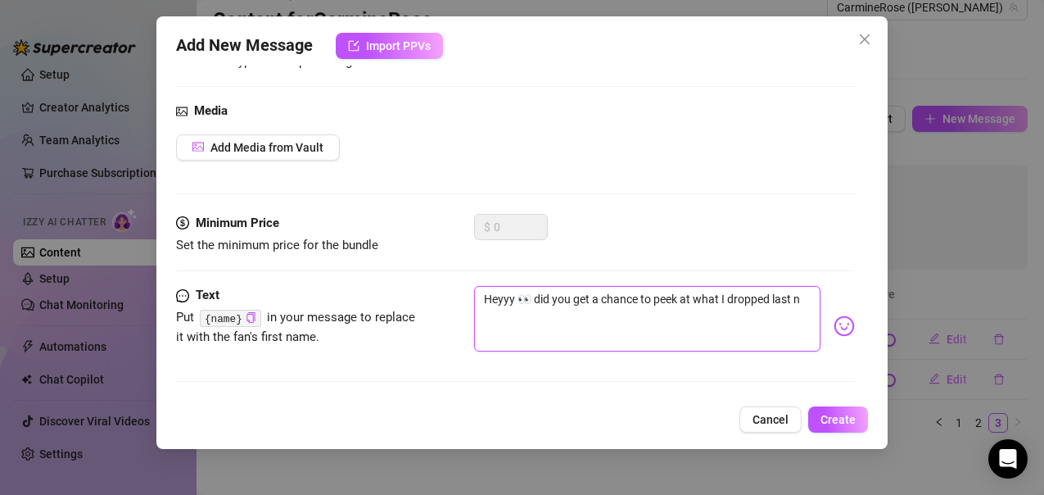
type textarea "Heyyy 👀 did you get a chance to peek at what I dropped last ni"
type textarea "Heyyy 👀 did you get a chance to peek at what I dropped last nig"
type textarea "Heyyy 👀 did you get a chance to peek at what I dropped last nigj"
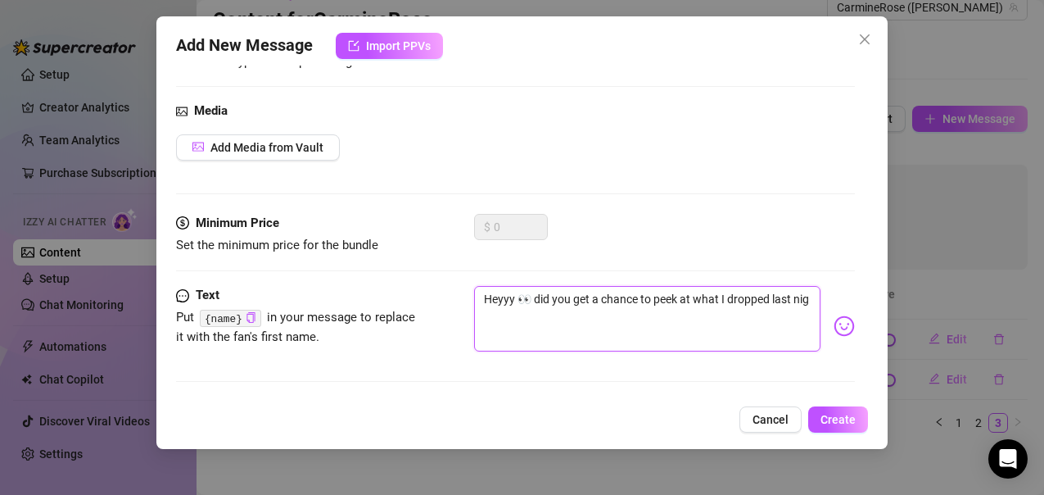
type textarea "Heyyy 👀 did you get a chance to peek at what I dropped last nigj"
type textarea "Heyyy 👀 did you get a chance to peek at what I dropped last nigjt"
type textarea "Heyyy 👀 did you get a chance to peek at what I dropped last nigj"
type textarea "Heyyy 👀 did you get a chance to peek at what I dropped last nig"
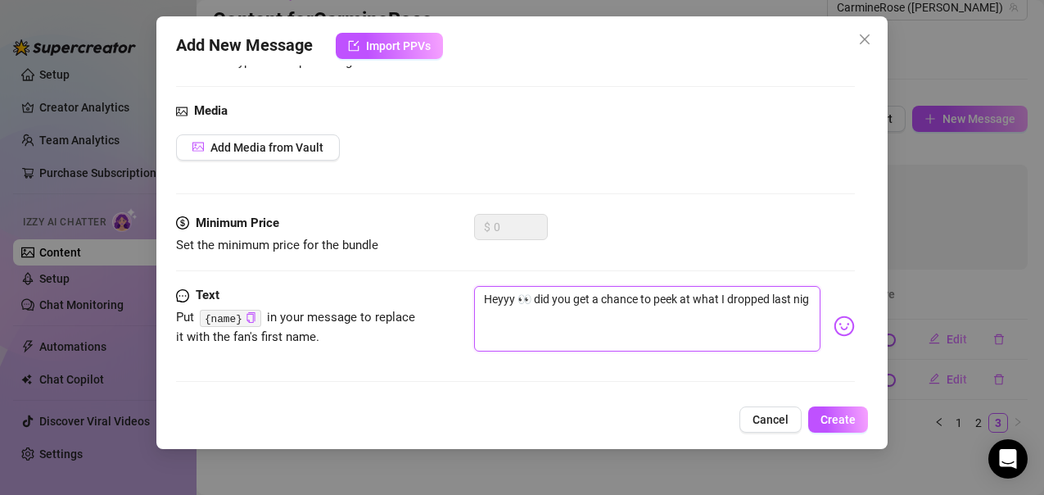
type textarea "Heyyy 👀 did you get a chance to peek at what I dropped last nigg"
type textarea "Heyyy 👀 did you get a chance to peek at what I dropped last niggh"
type textarea "Heyyy 👀 did you get a chance to peek at what I dropped last nigght"
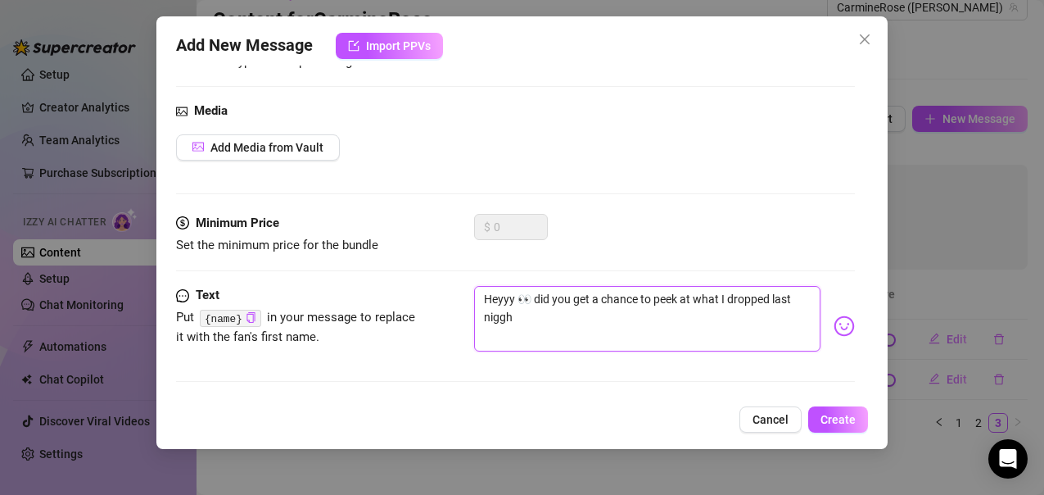
type textarea "Heyyy 👀 did you get a chance to peek at what I dropped last nigght"
type textarea "Heyyy 👀 did you get a chance to peek at what I dropped last niggh"
type textarea "Heyyy 👀 did you get a chance to peek at what I dropped last nigg"
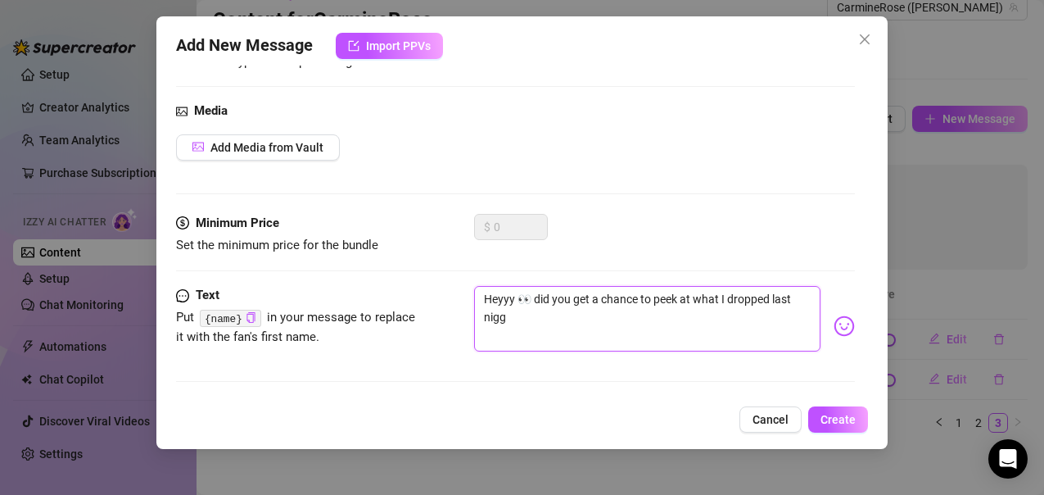
type textarea "Heyyy 👀 did you get a chance to peek at what I dropped last nig"
type textarea "Heyyy 👀 did you get a chance to peek at what I dropped last nigh"
type textarea "Heyyy 👀 did you get a chance to peek at what I dropped last night"
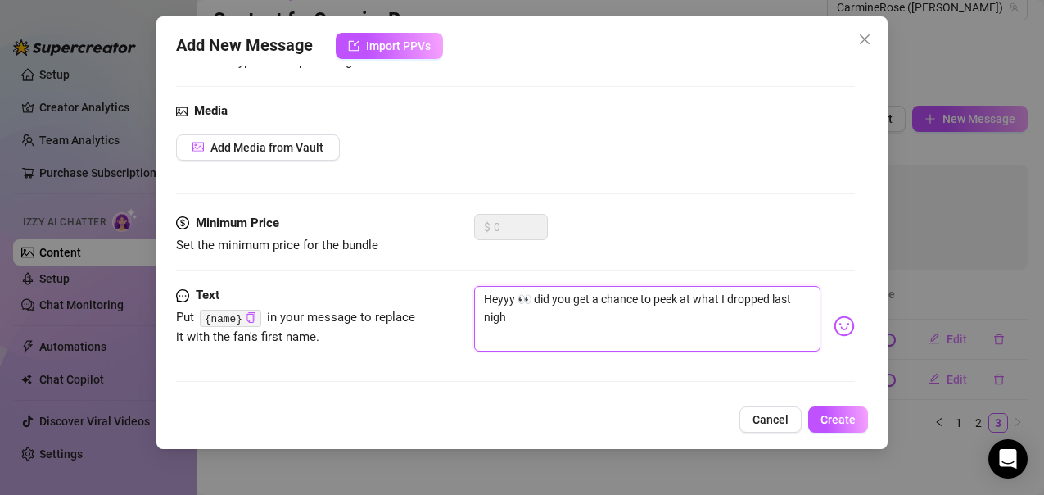
type textarea "Heyyy 👀 did you get a chance to peek at what I dropped last night"
type textarea "Heyyy 👀 did you get a chance to peek at what I dropped last night?"
click at [826, 416] on span "Create" at bounding box center [838, 419] width 35 height 13
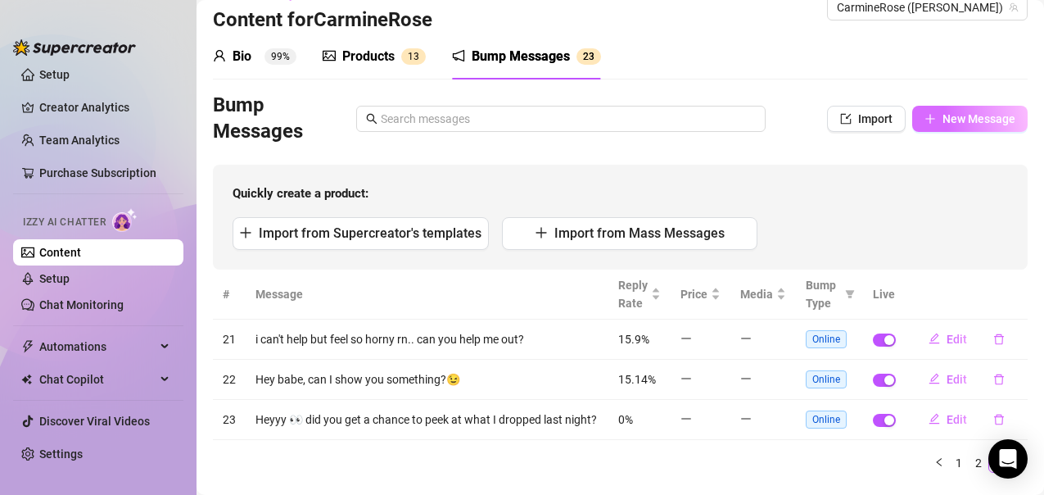
click at [979, 124] on span "New Message" at bounding box center [979, 118] width 73 height 13
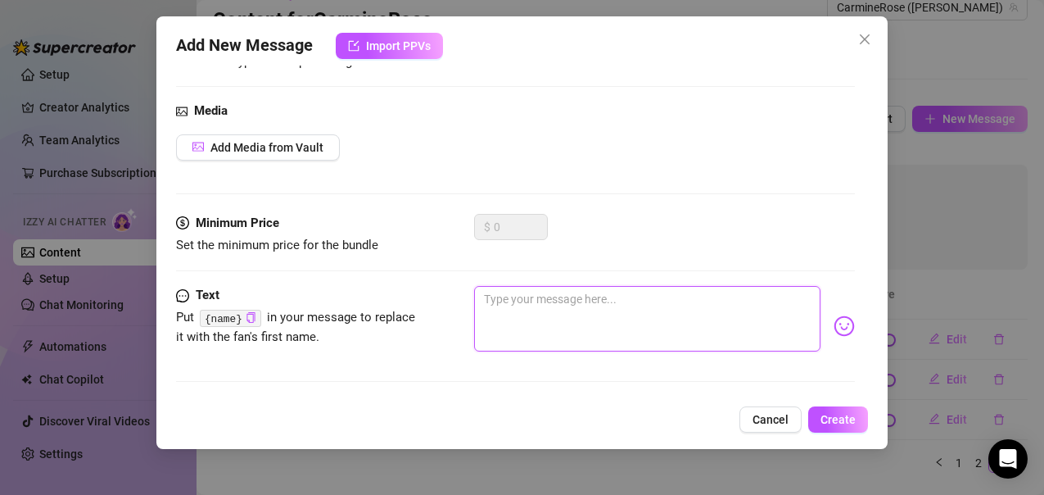
click at [496, 309] on textarea at bounding box center [647, 319] width 346 height 66
type textarea "I"
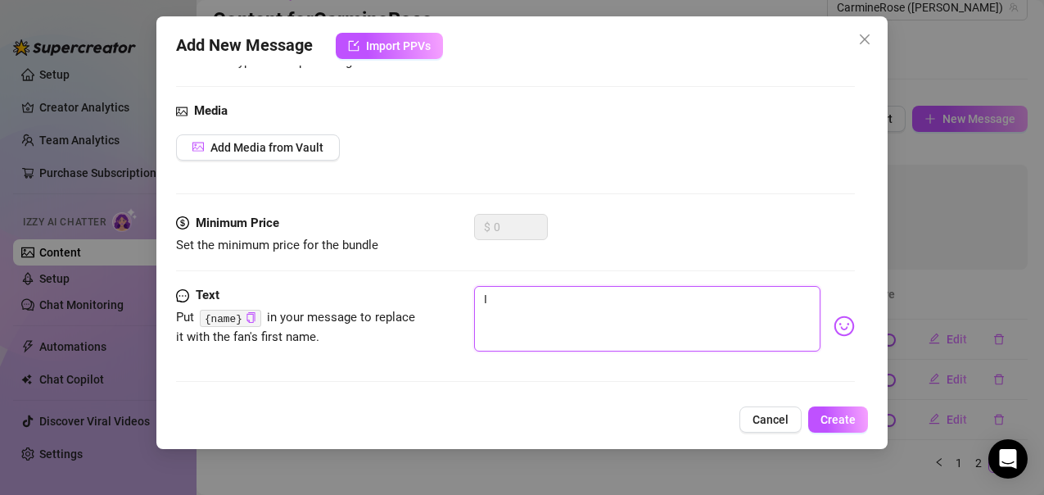
type textarea "I c"
type textarea "I ca"
type textarea "I can"
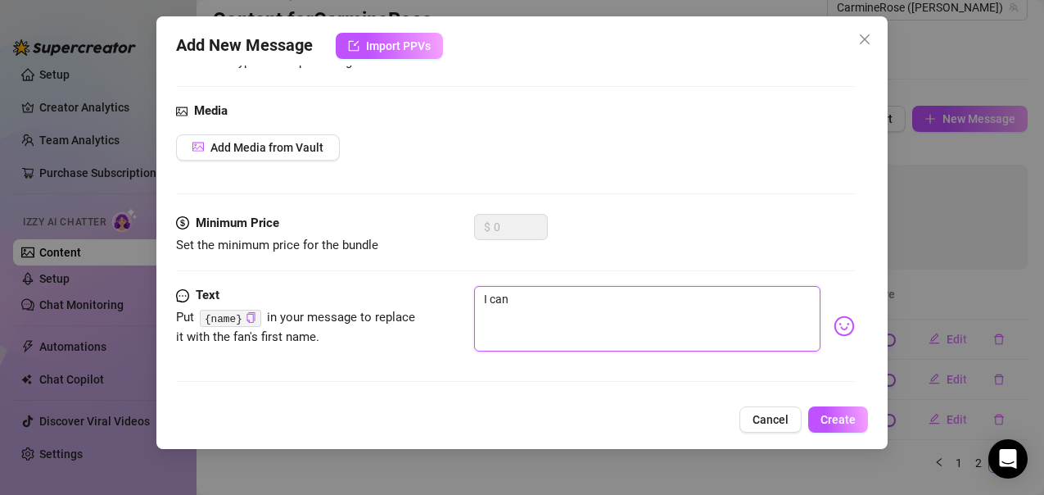
type textarea "I can"
type textarea "I cant"
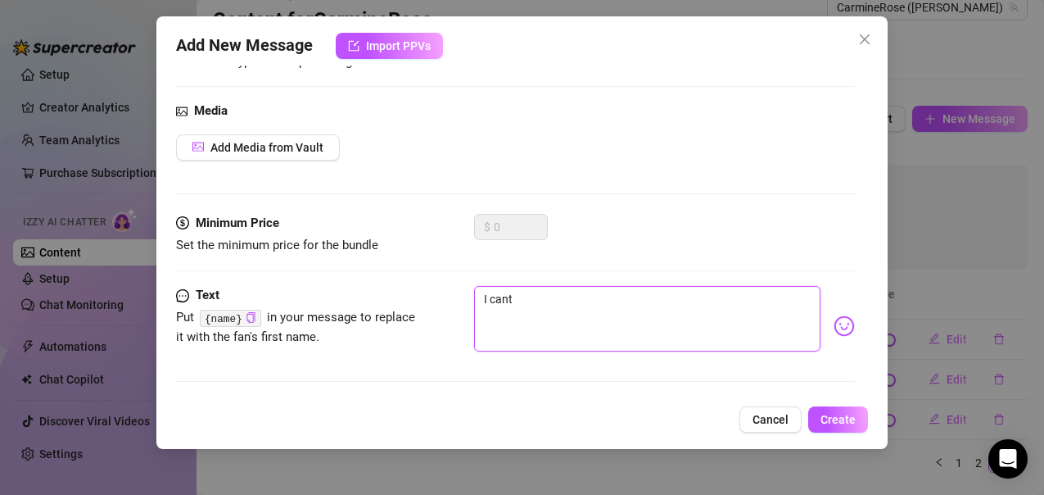
type textarea "I cant"
type textarea "I can"
type textarea "I can'"
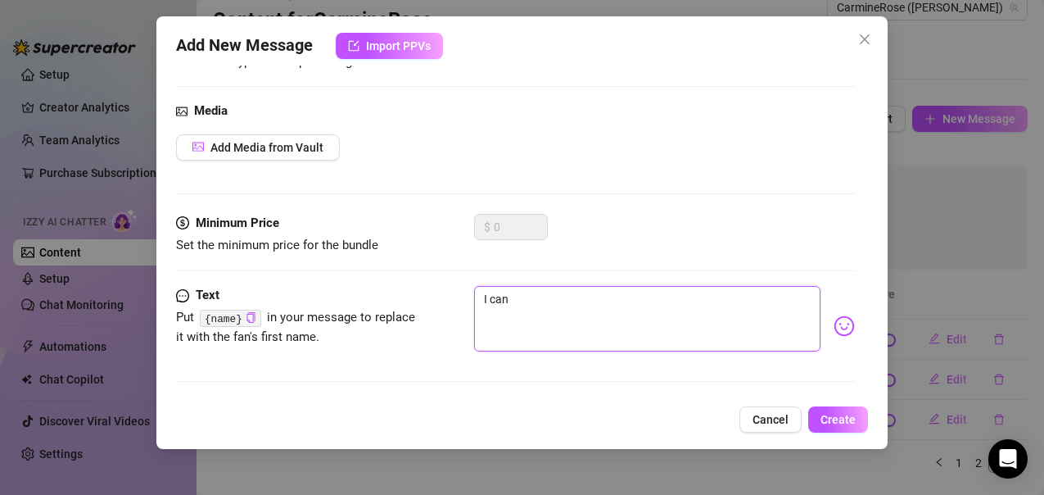
type textarea "I can'"
type textarea "I can's"
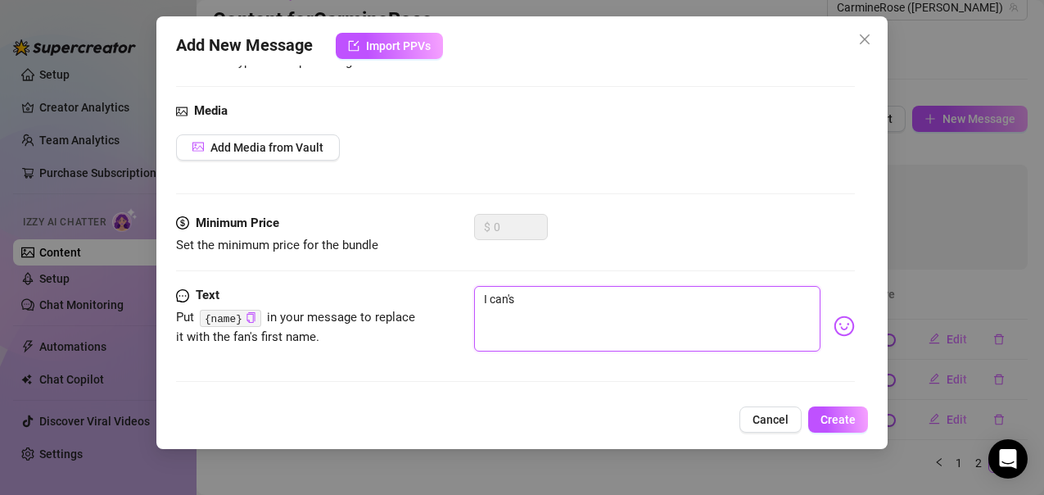
type textarea "I can's"
type textarea "I can'"
type textarea "I can'r"
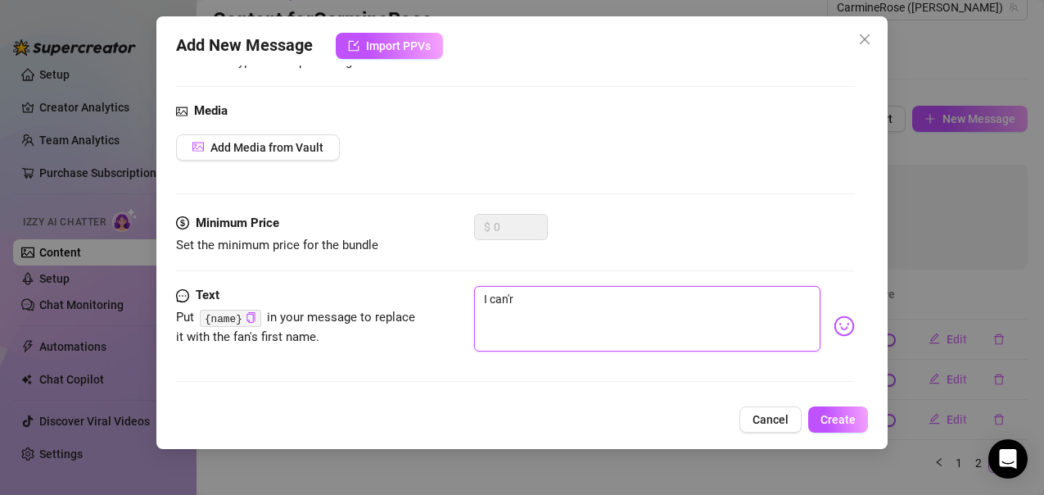
type textarea "I can'r"
type textarea "I can'"
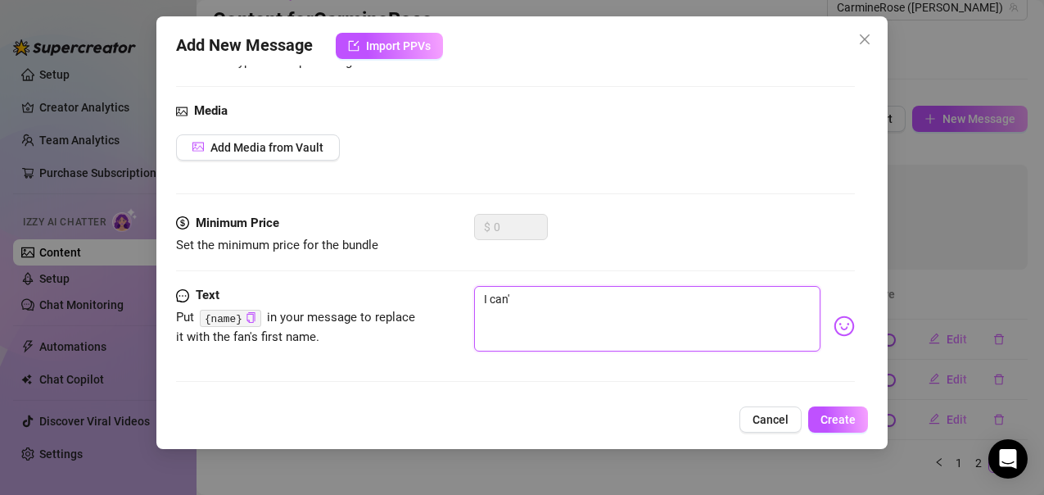
type textarea "I can't"
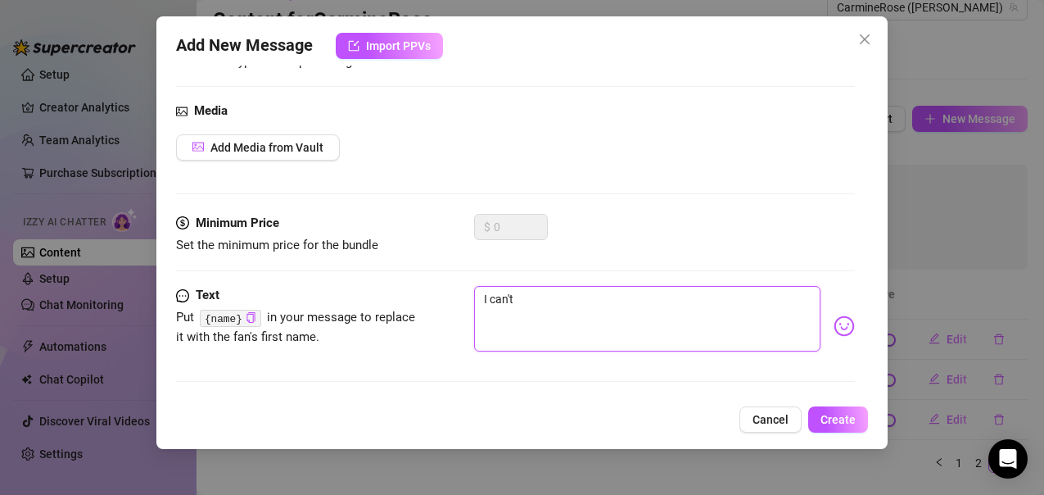
type textarea "I can't"
type textarea "I can'"
type textarea "I can"
type textarea "I ca"
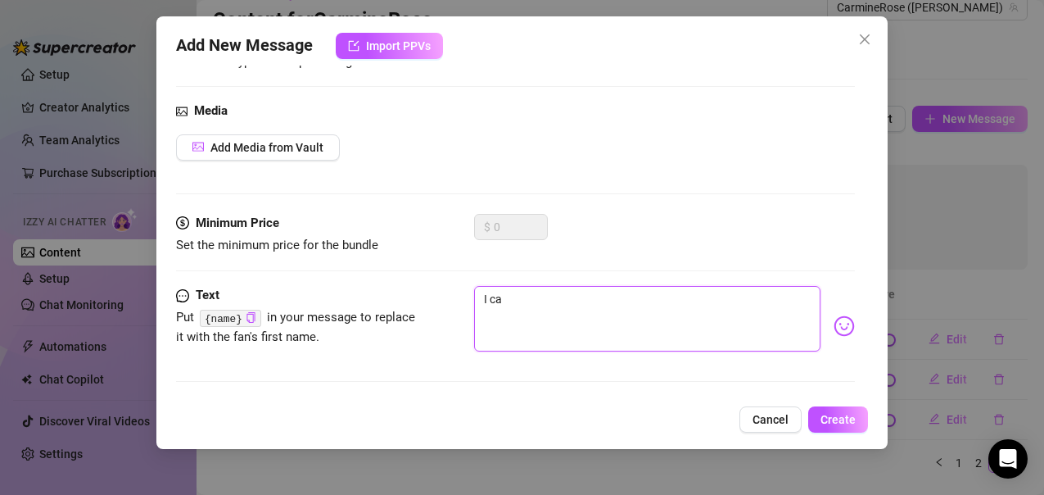
type textarea "I c"
type textarea "I"
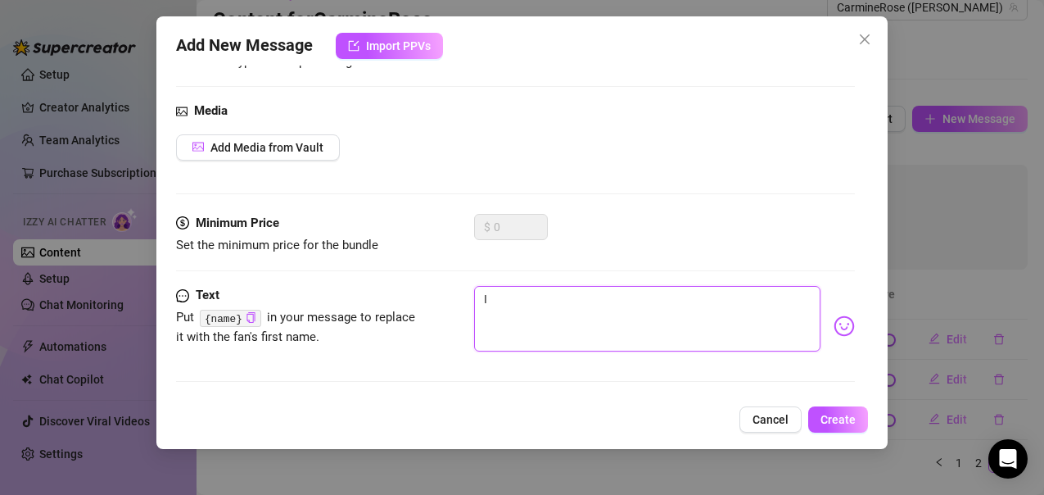
type textarea "I"
type textarea "Type your message here..."
type textarea "L"
type textarea "Lo"
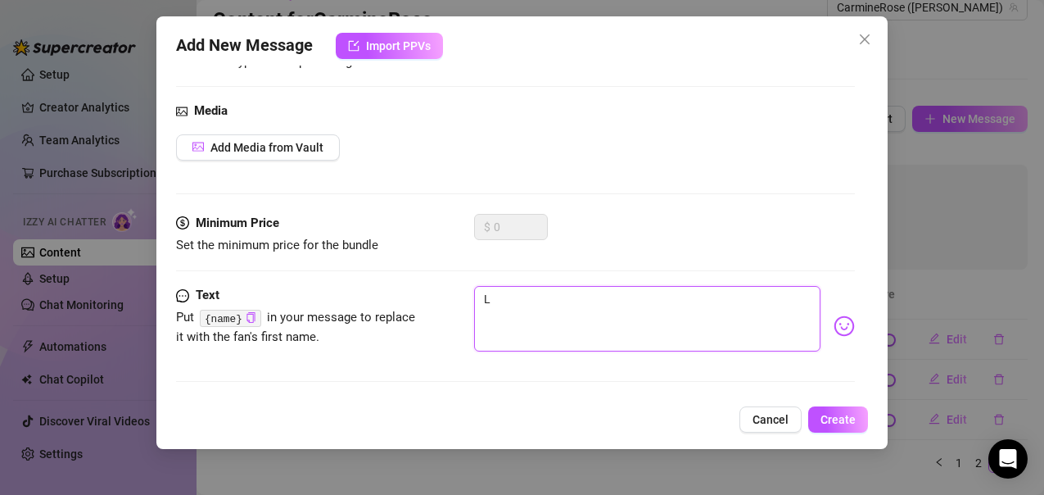
type textarea "Lo"
type textarea "Loo"
type textarea "Look"
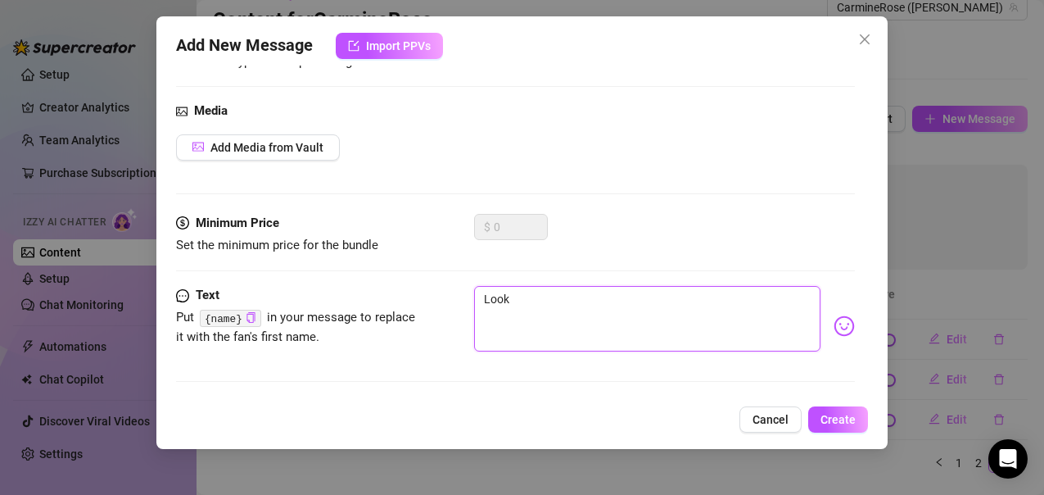
type textarea "Look"
click at [841, 328] on div "Account CarmineRose (@carminerose) Bump Type Select the type of bump message to…" at bounding box center [522, 231] width 692 height 331
click at [824, 332] on div "Pick an emoji…" at bounding box center [793, 342] width 120 height 20
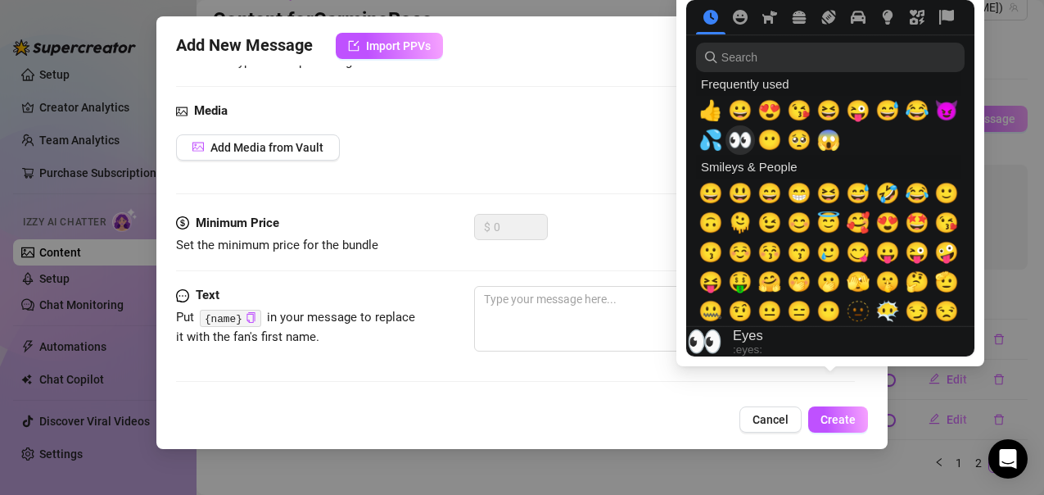
click at [726, 153] on button "👀" at bounding box center [740, 139] width 29 height 29
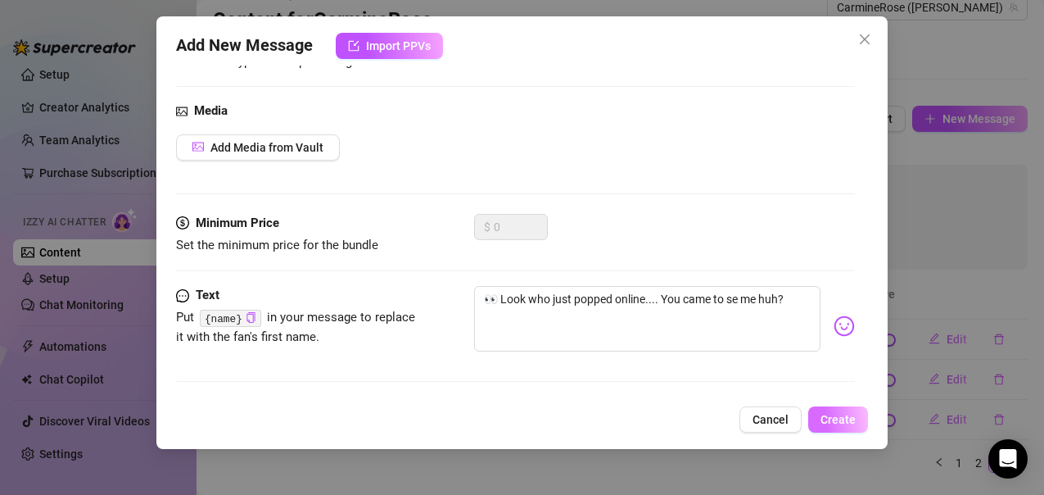
click at [845, 414] on span "Create" at bounding box center [838, 419] width 35 height 13
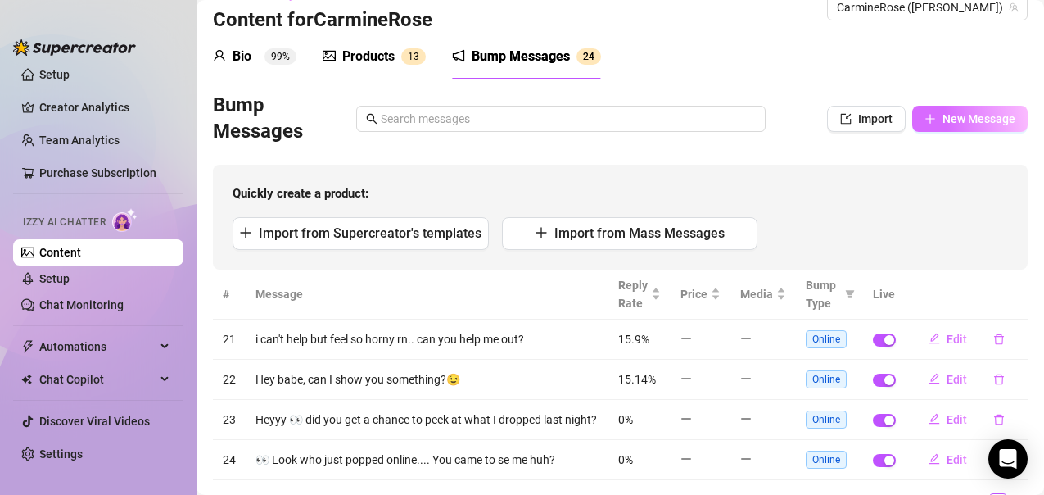
click at [925, 113] on icon "plus" at bounding box center [930, 118] width 11 height 11
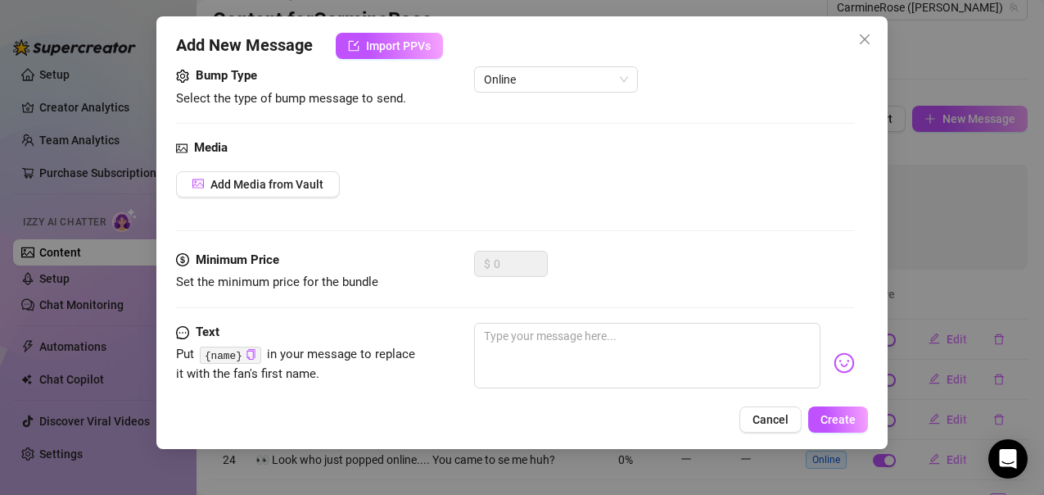
scroll to position [111, 0]
click at [520, 337] on textarea at bounding box center [647, 355] width 346 height 66
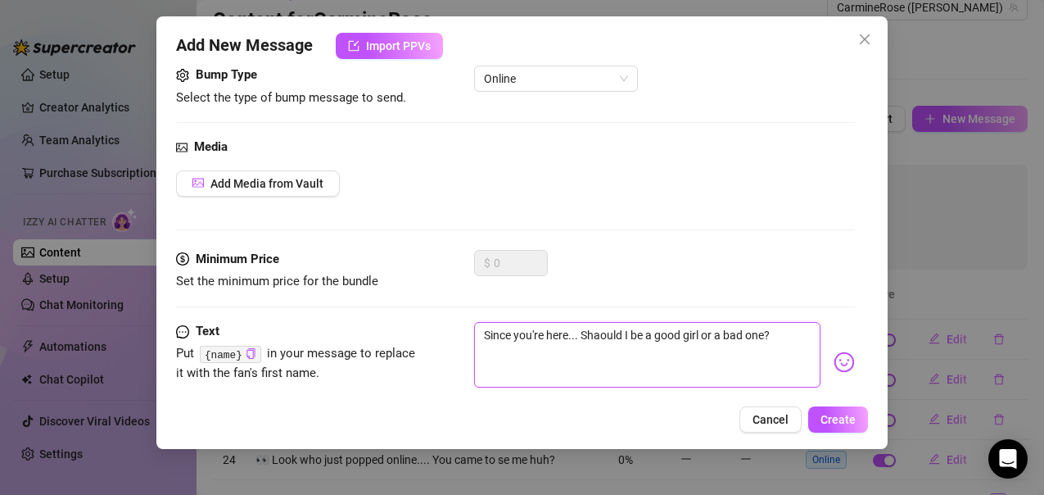
click at [608, 345] on textarea "Since you're here... Shaould I be a good girl or a bad one?" at bounding box center [647, 355] width 346 height 66
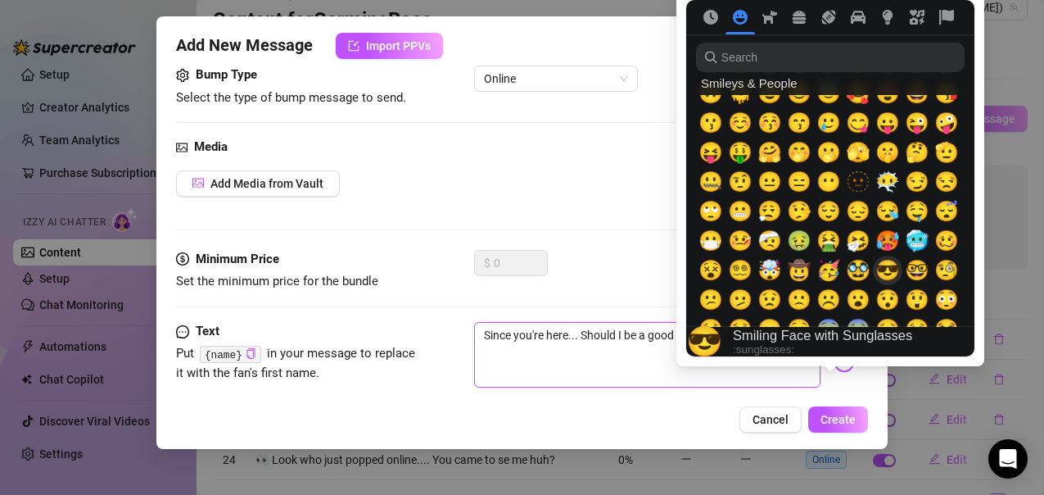
scroll to position [131, 0]
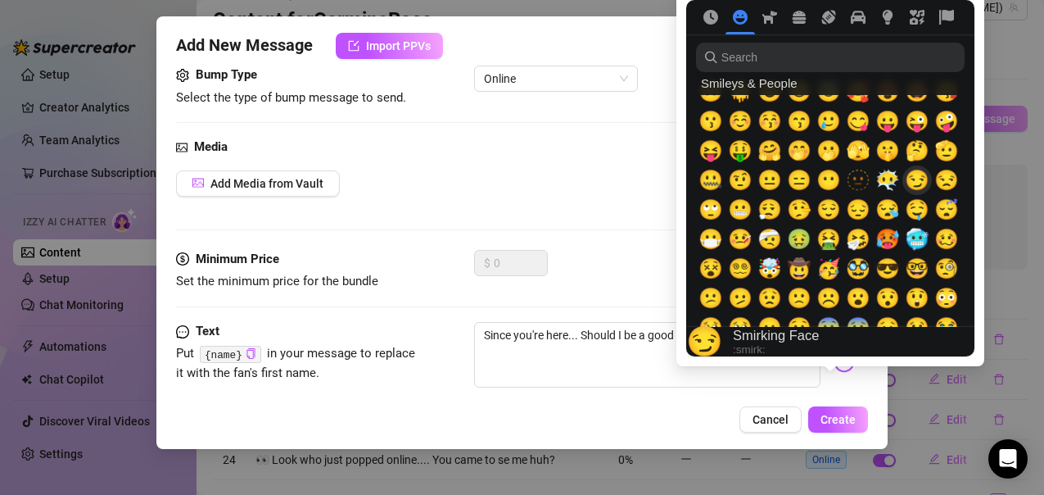
click at [918, 178] on span "😏" at bounding box center [917, 180] width 25 height 23
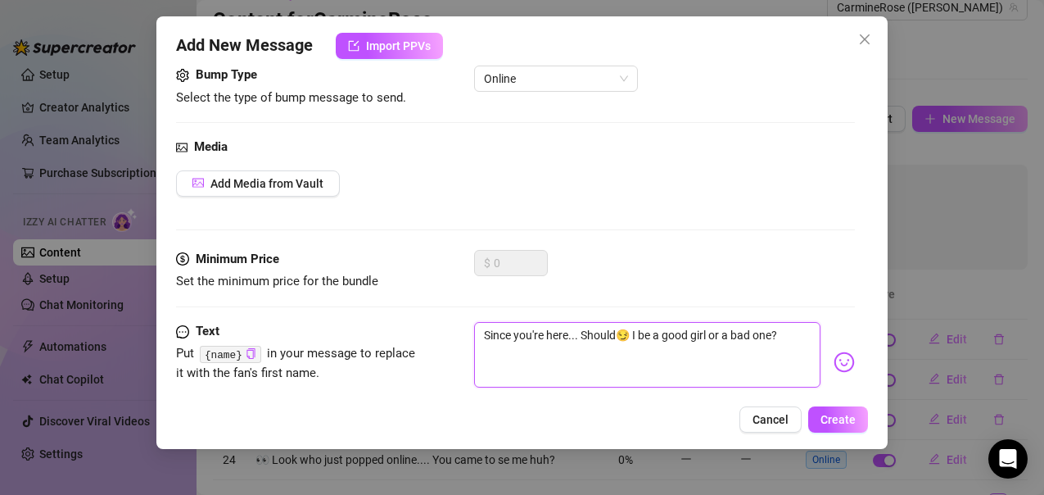
drag, startPoint x: 631, startPoint y: 342, endPoint x: 620, endPoint y: 342, distance: 11.5
click at [620, 342] on textarea "Since you're here... Should😏 I be a good girl or a bad one?" at bounding box center [647, 355] width 346 height 66
paste textarea "😏"
click at [855, 418] on span "Create" at bounding box center [838, 419] width 35 height 13
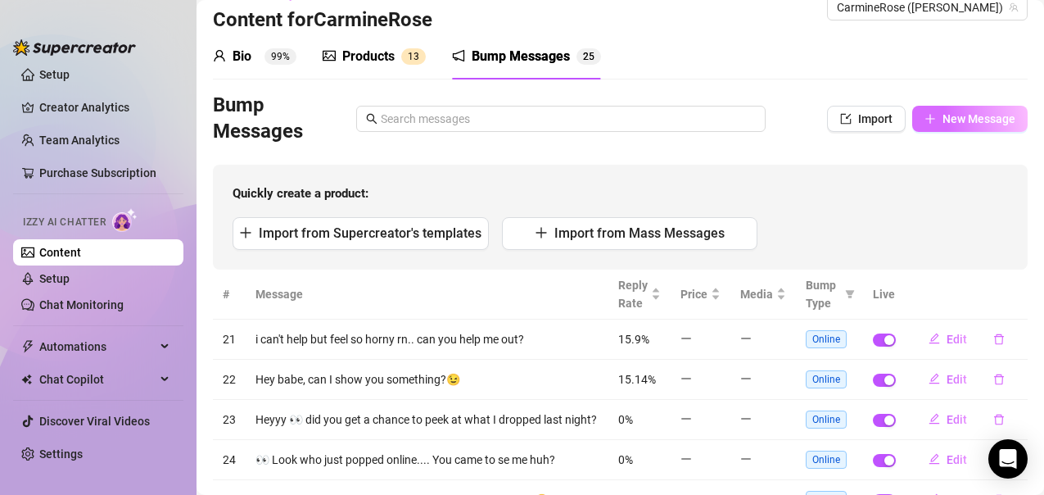
click at [970, 122] on span "New Message" at bounding box center [979, 118] width 73 height 13
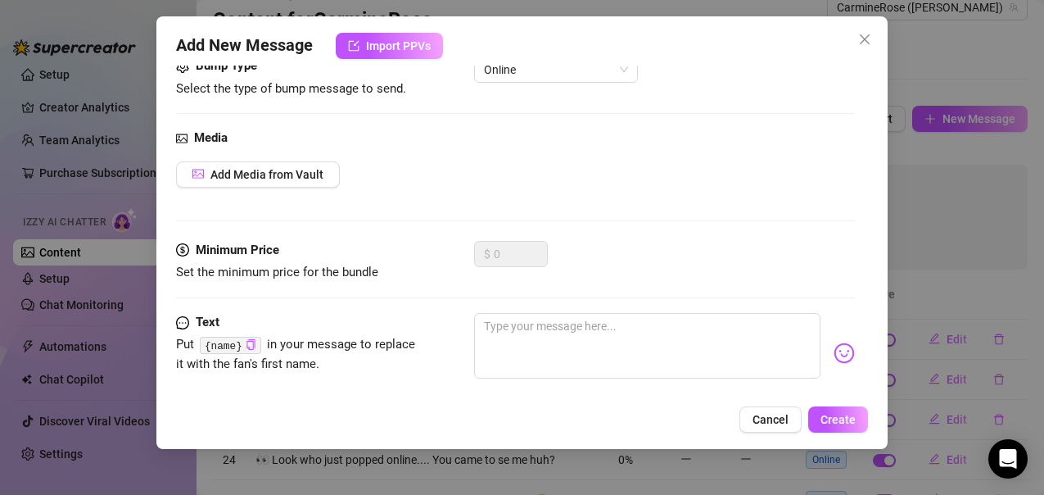
scroll to position [147, 0]
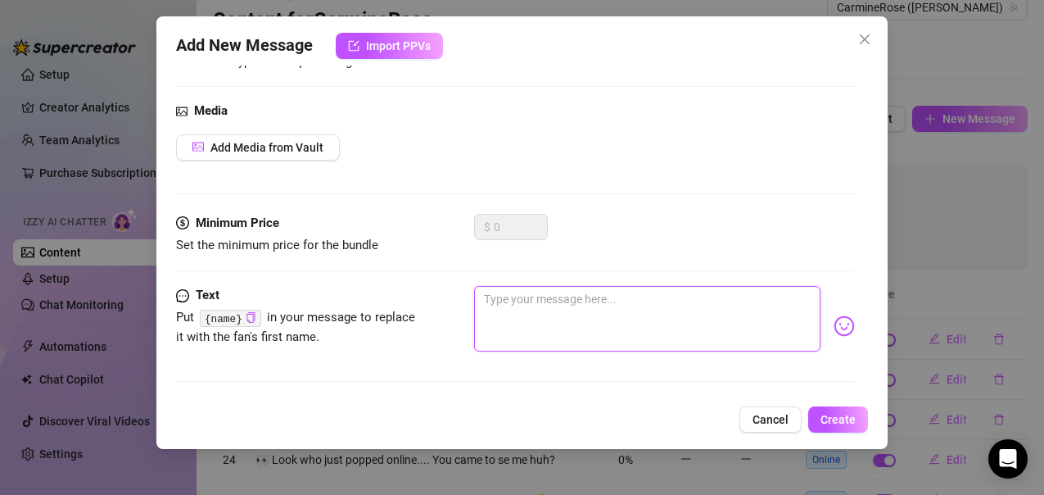
click at [590, 327] on textarea at bounding box center [647, 319] width 346 height 66
click at [830, 326] on div "Pick an emoji…" at bounding box center [830, 326] width 0 height 0
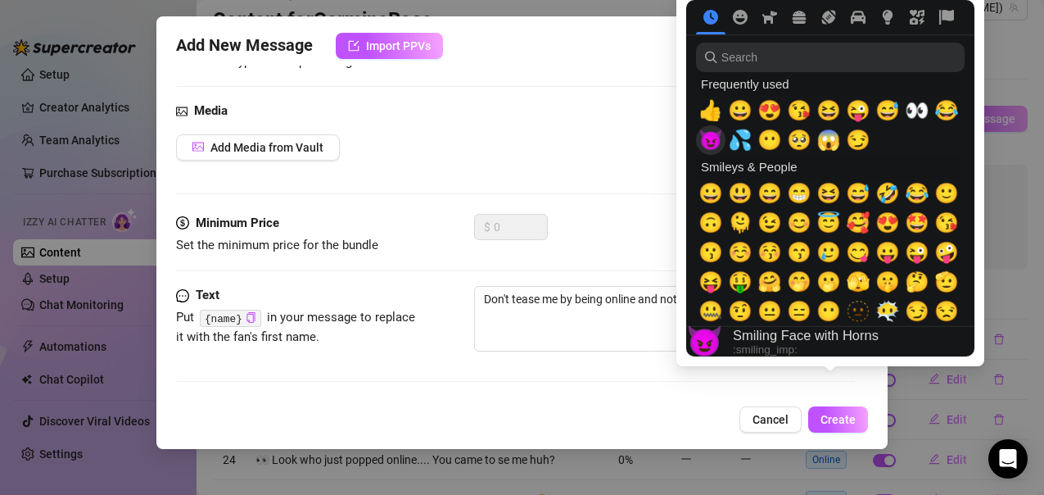
click at [714, 135] on span "😈" at bounding box center [711, 140] width 25 height 23
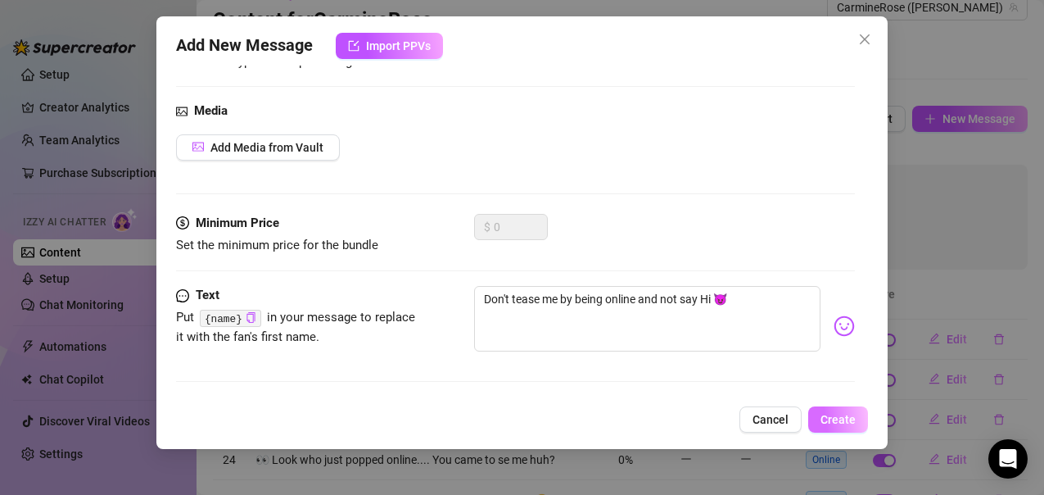
click at [844, 418] on span "Create" at bounding box center [838, 419] width 35 height 13
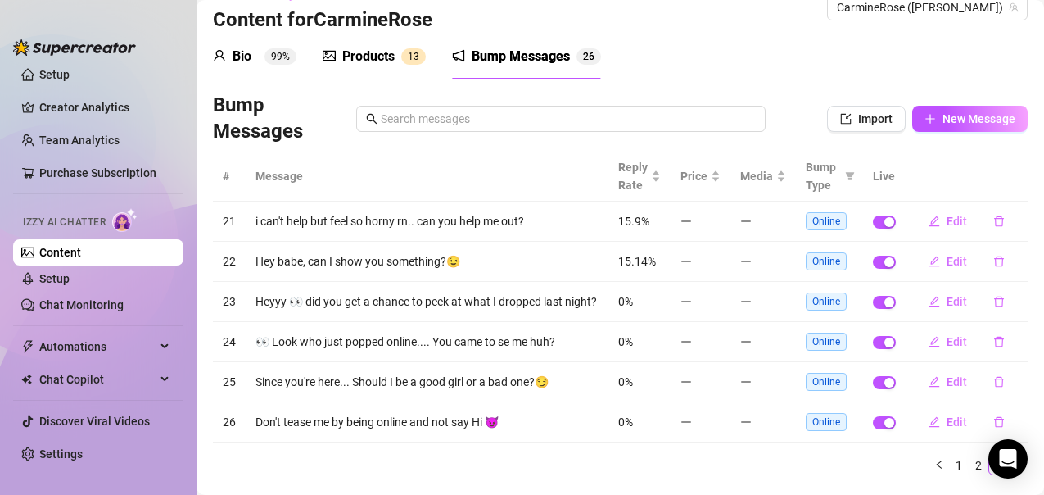
scroll to position [83, 0]
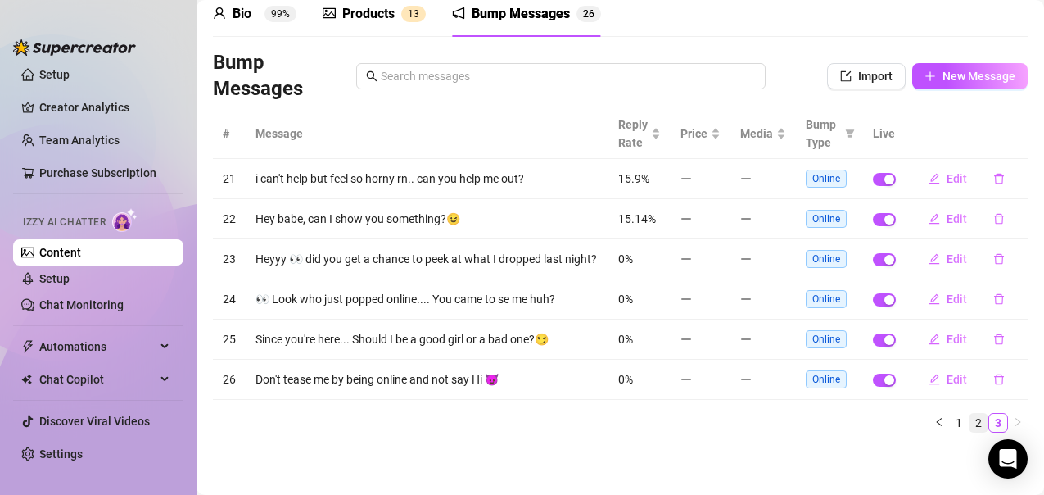
click at [970, 420] on link "2" at bounding box center [979, 423] width 18 height 18
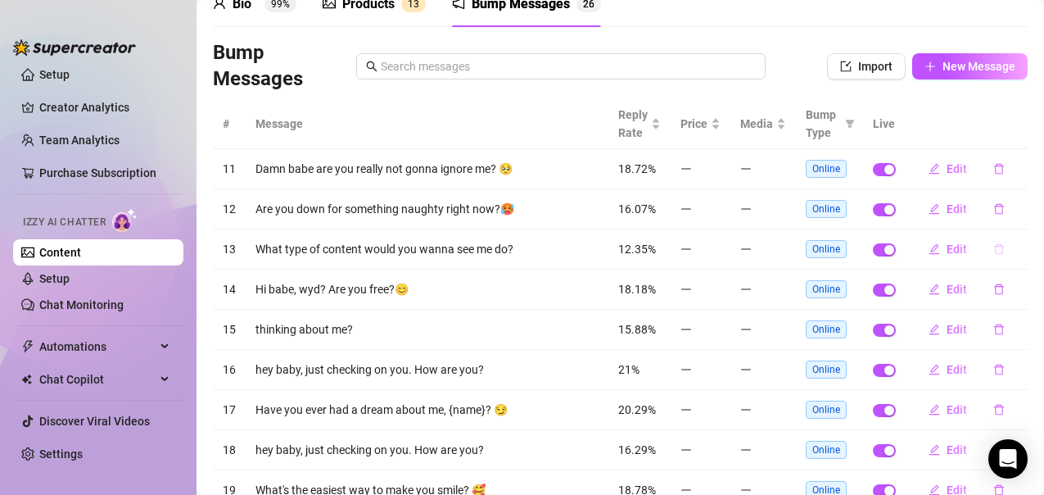
click at [984, 256] on button "button" at bounding box center [999, 249] width 38 height 26
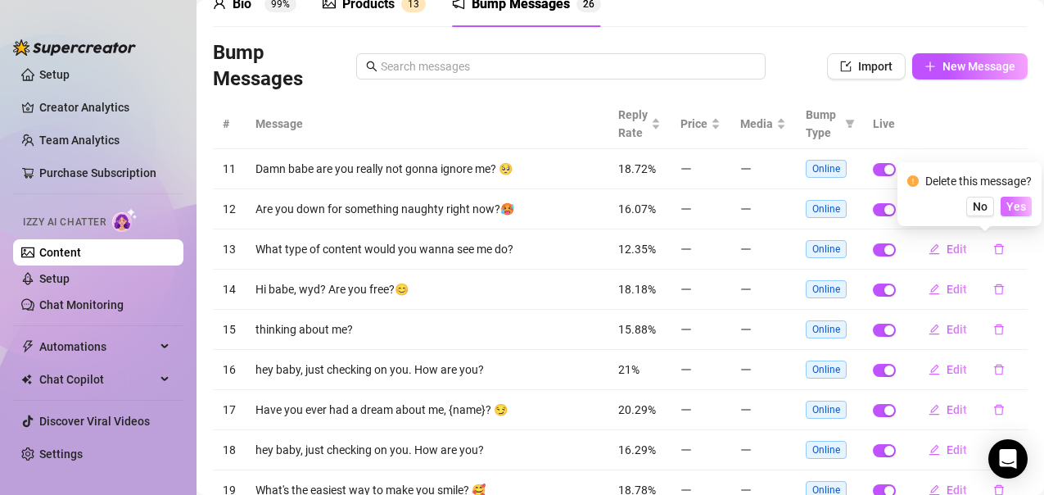
click at [1025, 202] on span "Yes" at bounding box center [1017, 206] width 20 height 13
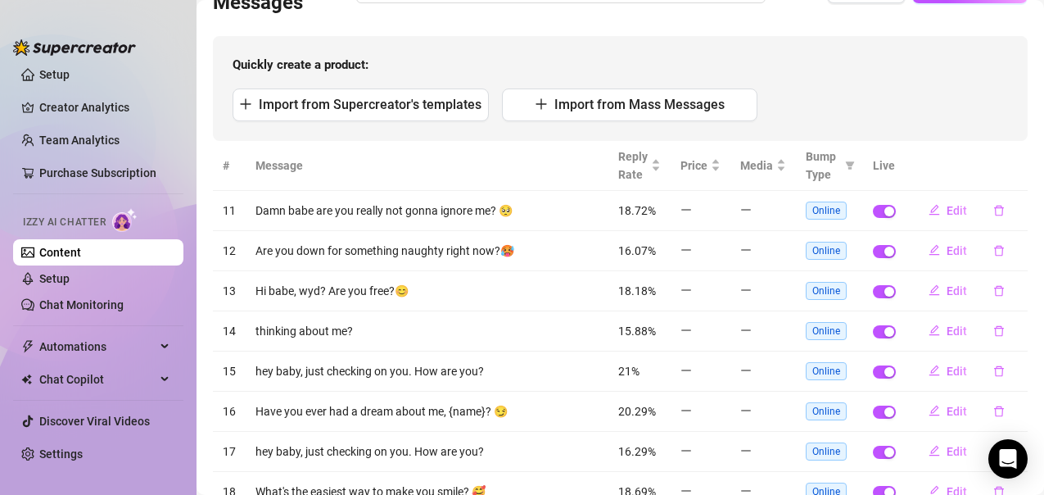
scroll to position [161, 0]
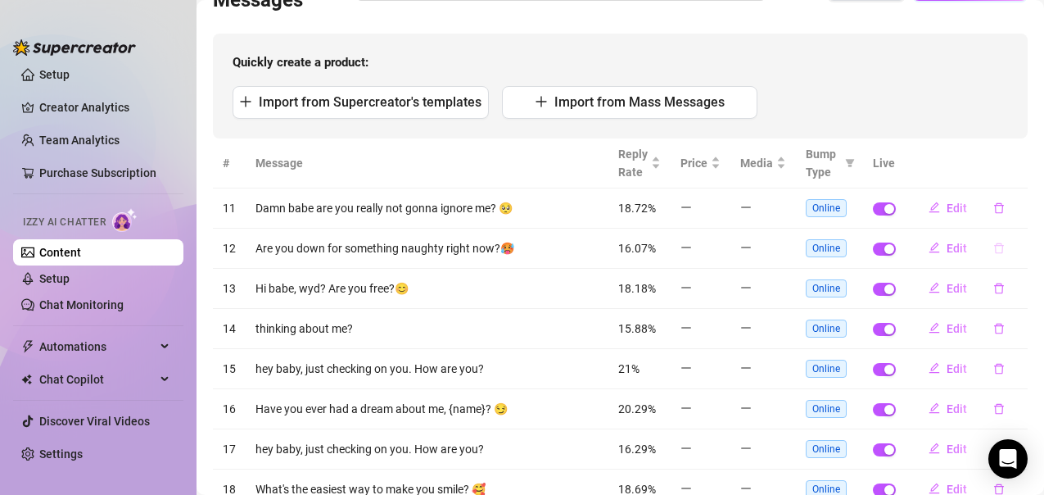
click at [980, 249] on button "button" at bounding box center [999, 248] width 38 height 26
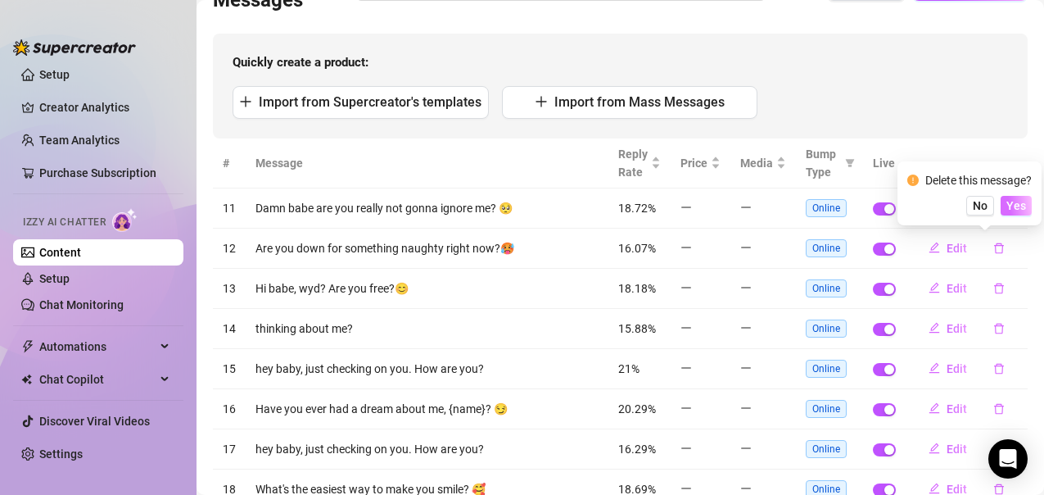
click at [1014, 199] on span "Yes" at bounding box center [1017, 205] width 20 height 13
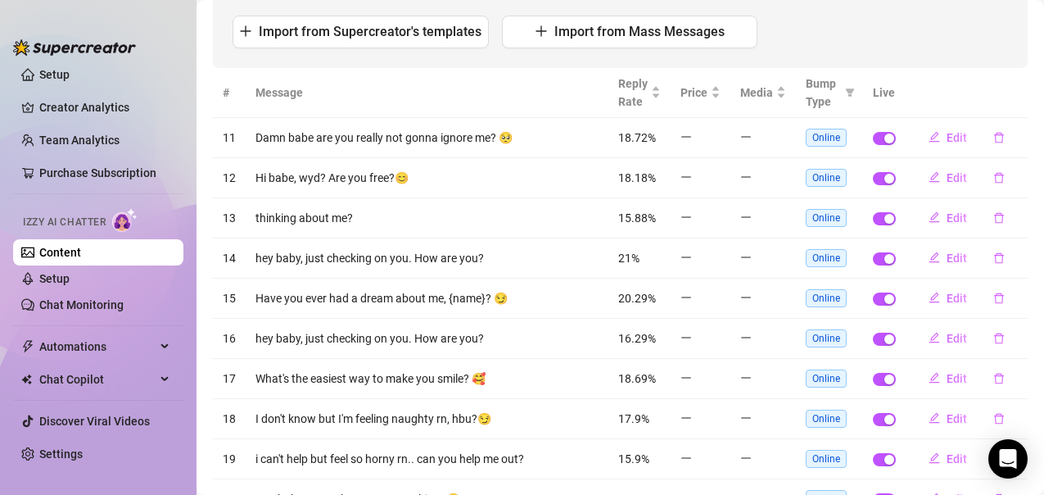
scroll to position [249, 0]
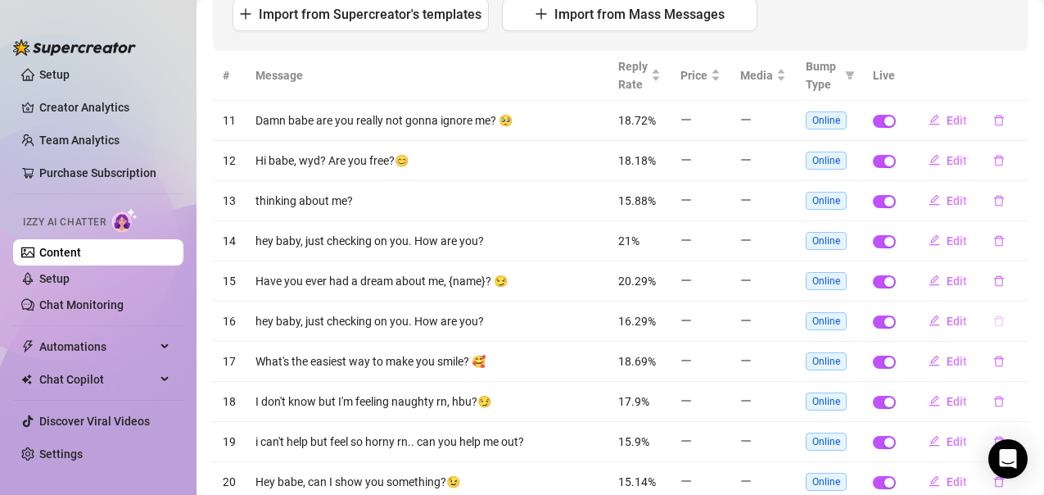
click at [993, 323] on icon "delete" at bounding box center [998, 320] width 11 height 11
click at [1021, 281] on span "Yes" at bounding box center [1017, 278] width 20 height 13
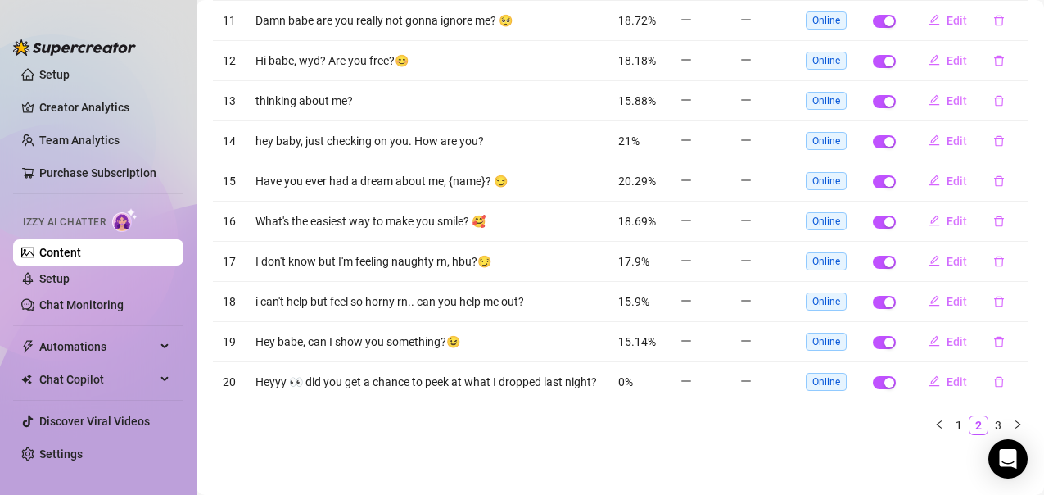
scroll to position [361, 0]
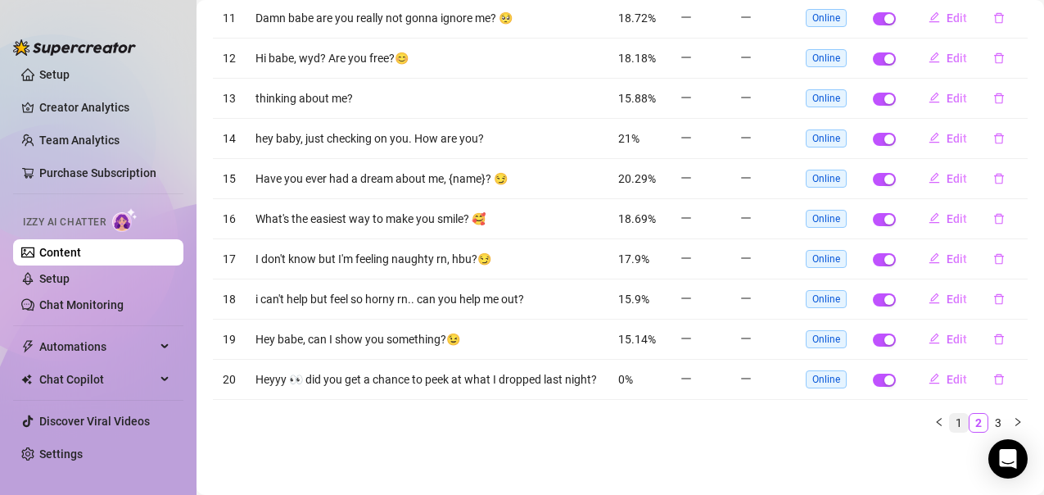
click at [950, 424] on link "1" at bounding box center [959, 423] width 18 height 18
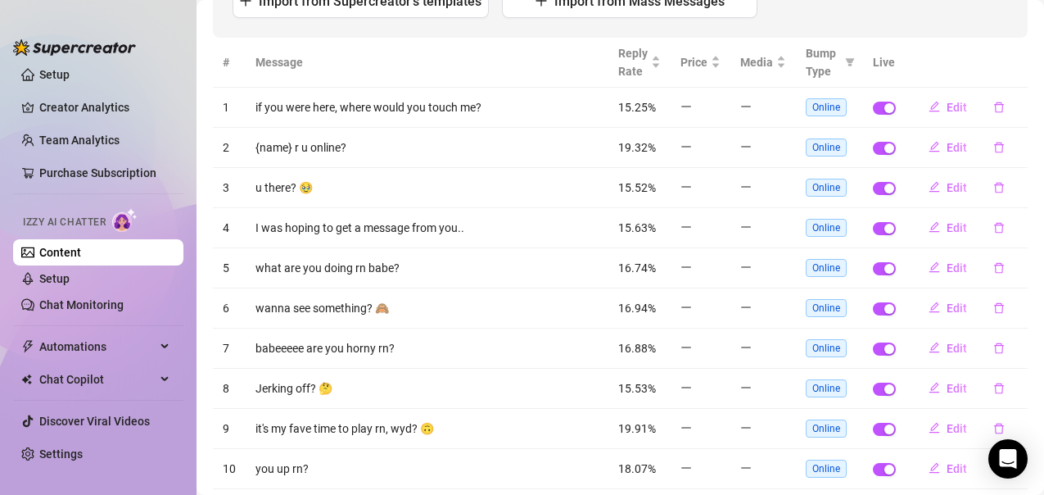
scroll to position [261, 0]
click at [994, 105] on icon "delete" at bounding box center [999, 107] width 10 height 11
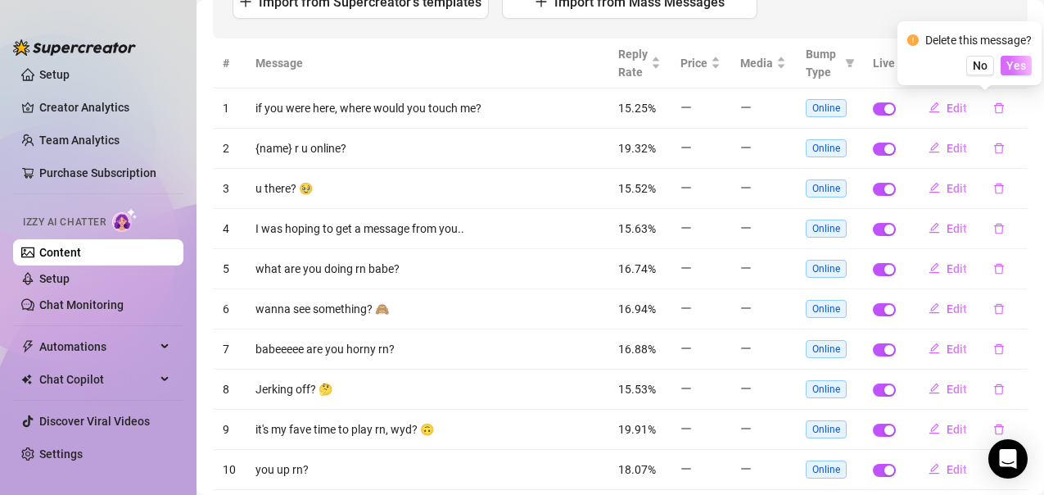
click at [1012, 59] on span "Yes" at bounding box center [1017, 65] width 20 height 13
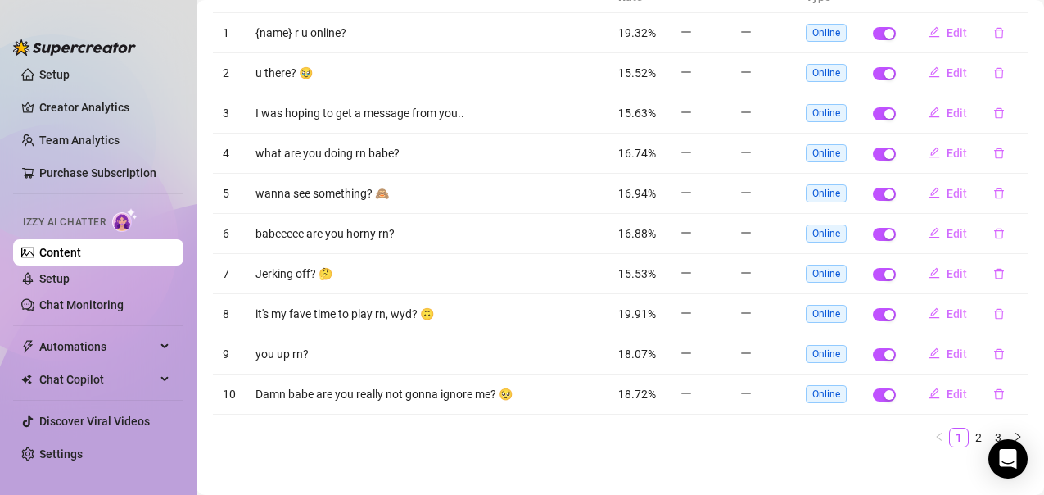
scroll to position [351, 0]
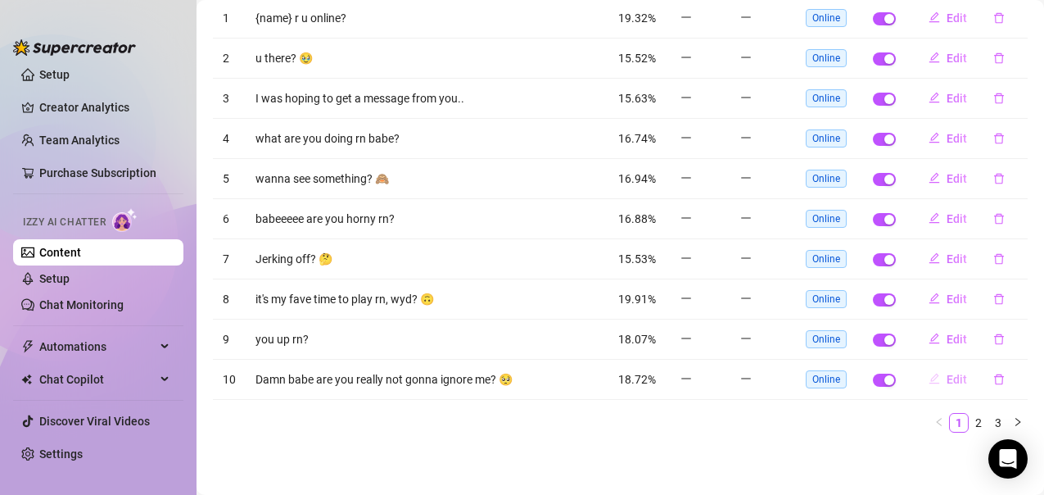
click at [947, 378] on span "Edit" at bounding box center [957, 379] width 20 height 13
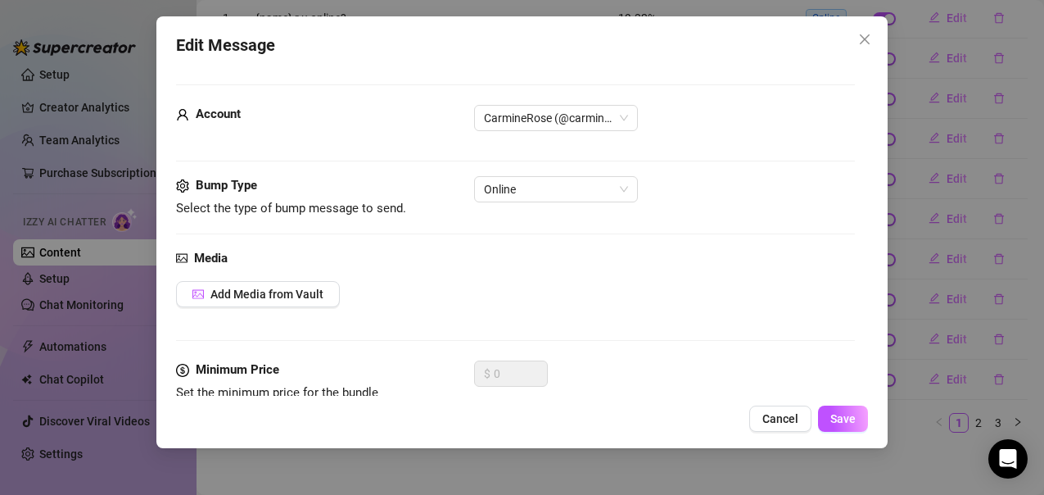
scroll to position [147, 0]
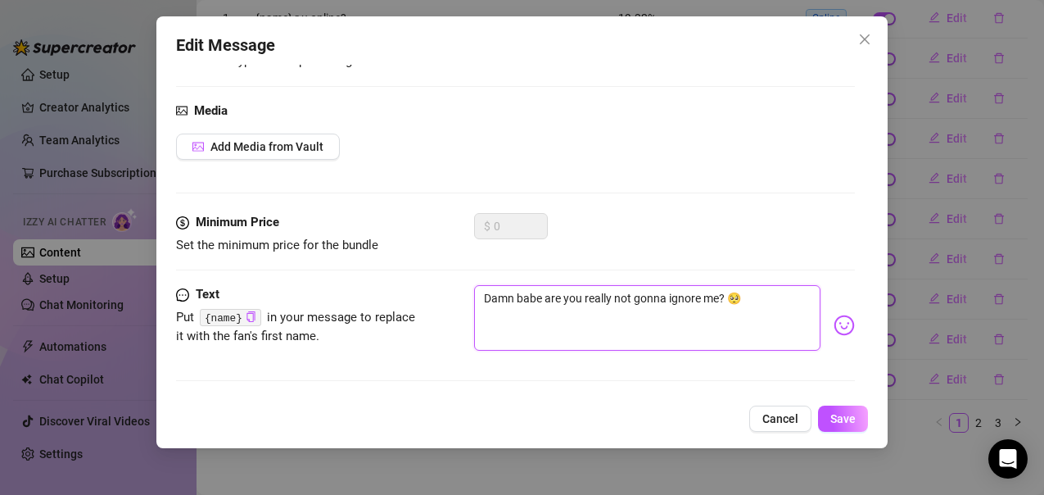
click at [628, 297] on textarea "Damn babe are you really not gonna ignore me? 🥺" at bounding box center [647, 318] width 346 height 66
click at [840, 413] on span "Save" at bounding box center [842, 418] width 25 height 13
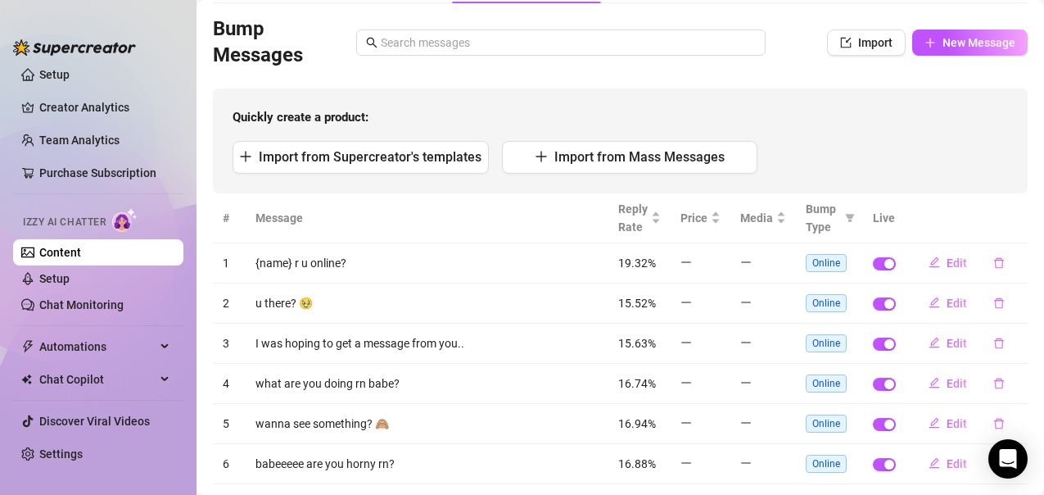
scroll to position [0, 0]
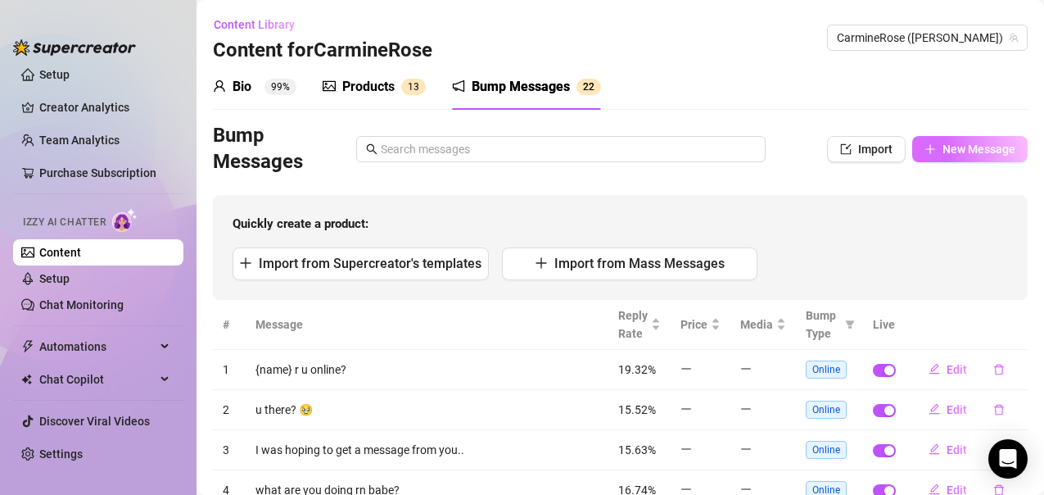
click at [963, 142] on span "New Message" at bounding box center [979, 148] width 73 height 13
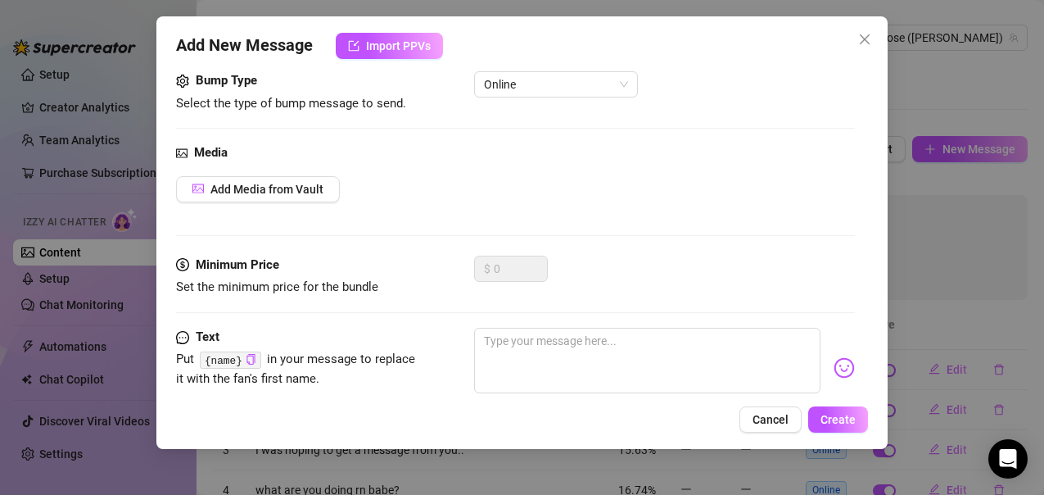
scroll to position [147, 0]
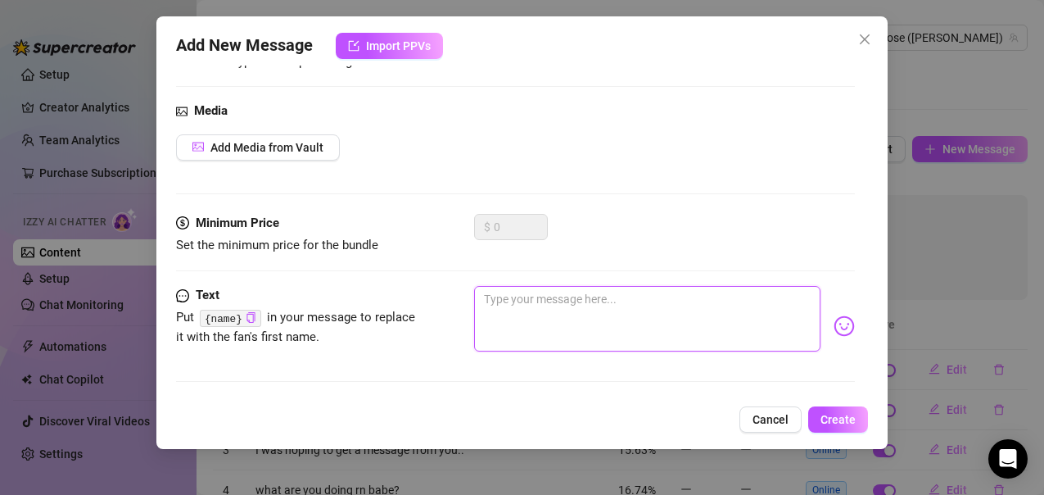
click at [600, 309] on textarea at bounding box center [647, 319] width 346 height 66
click at [515, 323] on textarea "Perfect timing-- you're online right when I dropped something new" at bounding box center [647, 319] width 346 height 66
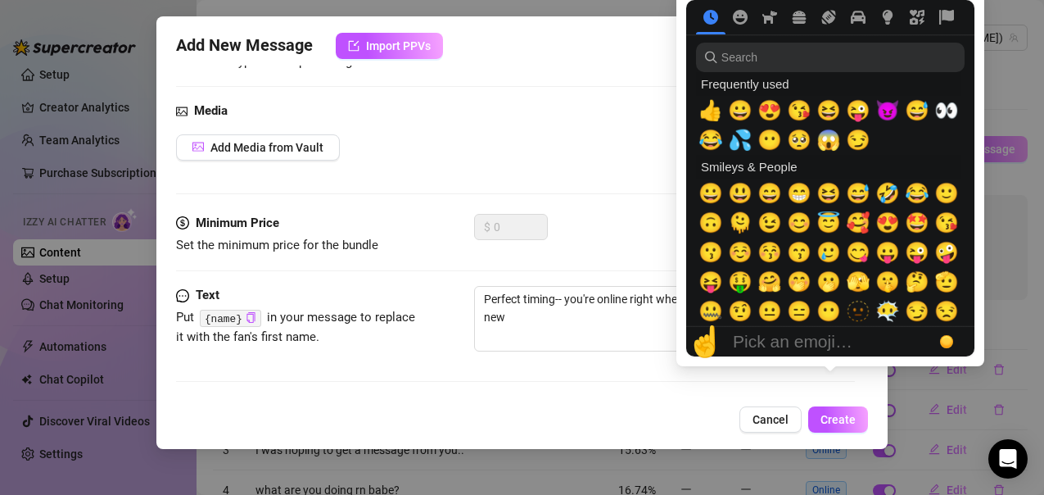
click at [835, 332] on div "Pick an emoji…" at bounding box center [793, 342] width 120 height 20
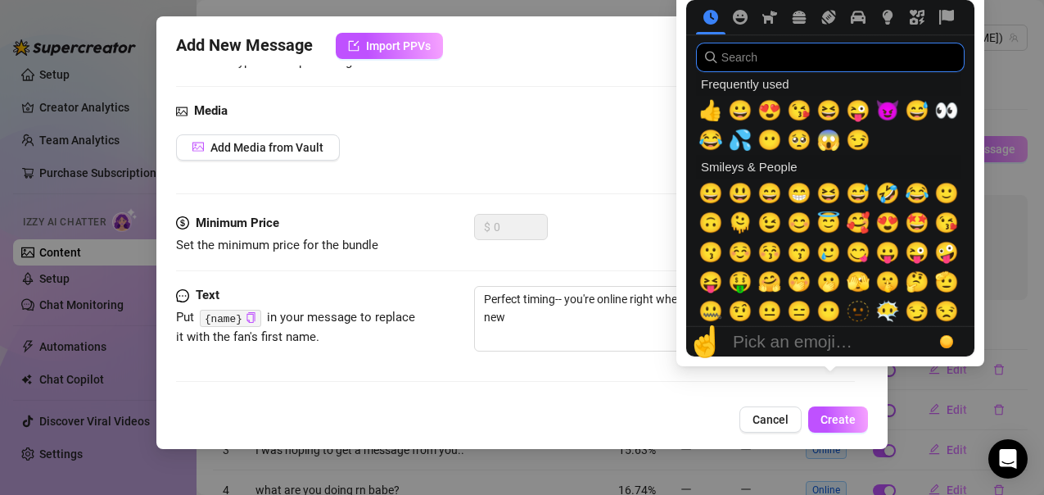
click at [793, 53] on input "search" at bounding box center [830, 57] width 269 height 29
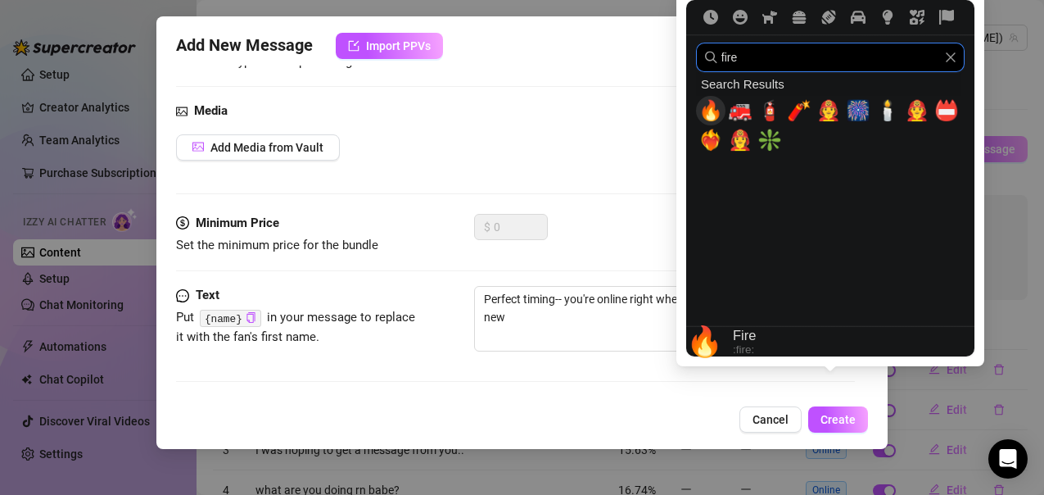
click at [712, 110] on span "🔥" at bounding box center [711, 110] width 25 height 23
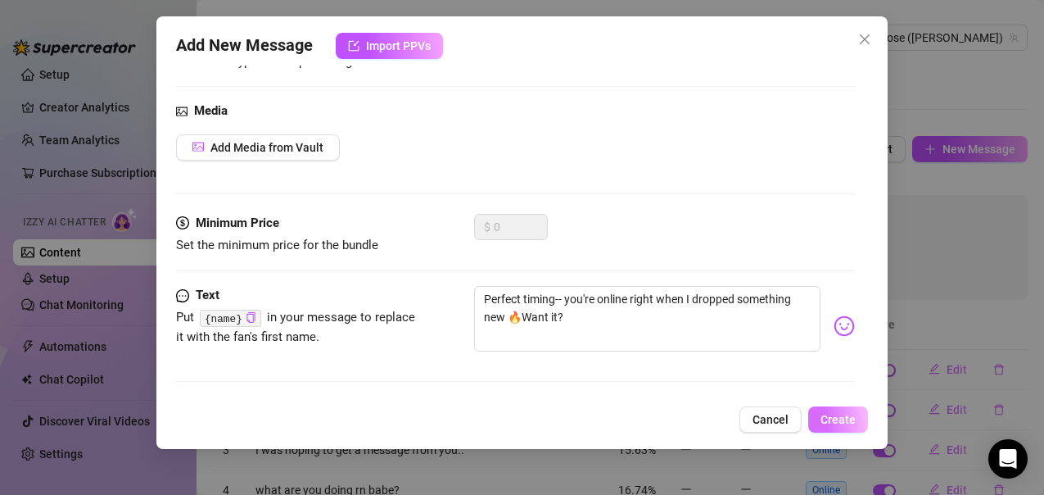
click at [843, 421] on span "Create" at bounding box center [838, 419] width 35 height 13
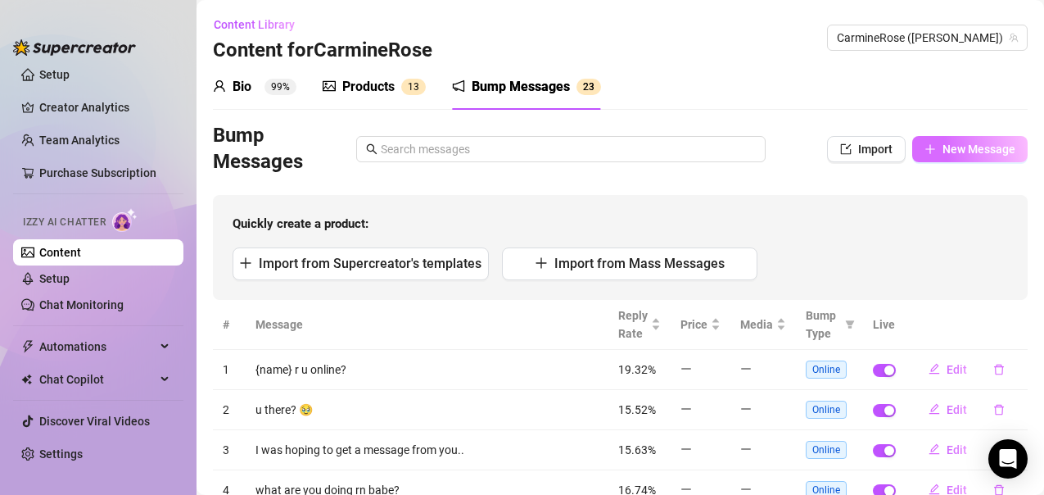
click at [939, 141] on button "New Message" at bounding box center [969, 149] width 115 height 26
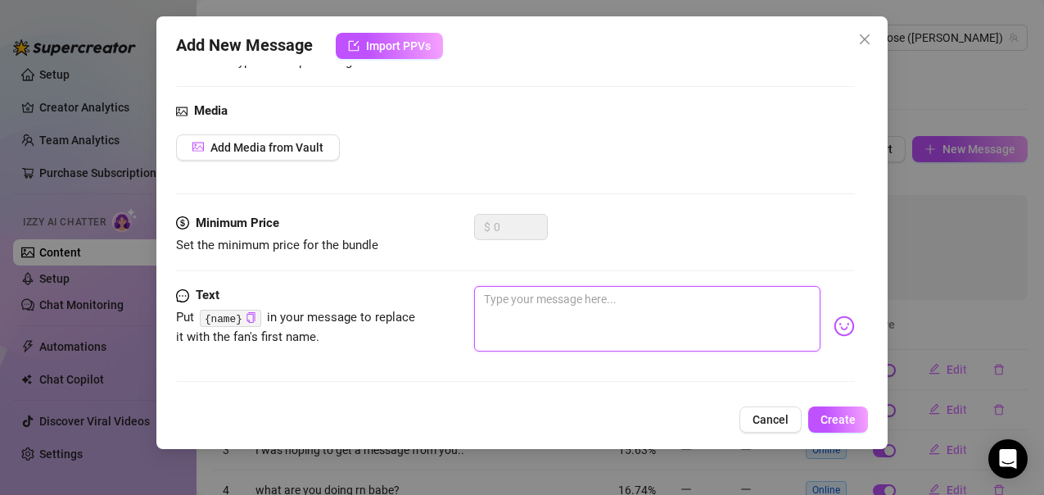
click at [518, 317] on textarea at bounding box center [647, 319] width 346 height 66
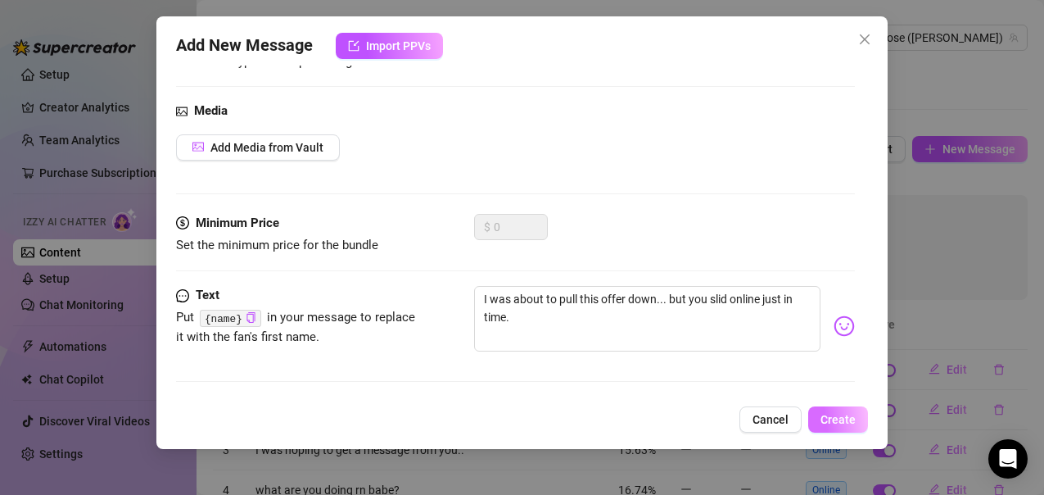
click at [829, 427] on button "Create" at bounding box center [838, 419] width 60 height 26
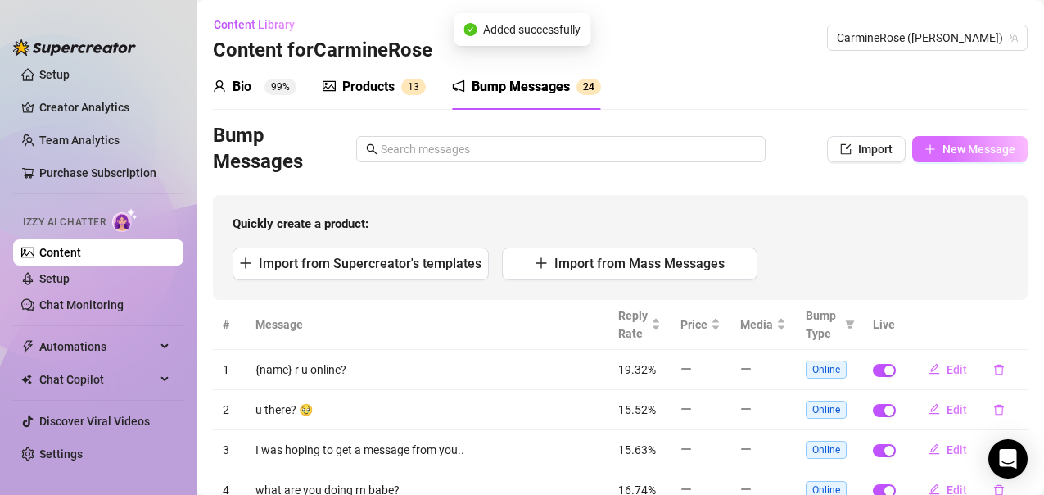
click at [943, 151] on span "New Message" at bounding box center [979, 148] width 73 height 13
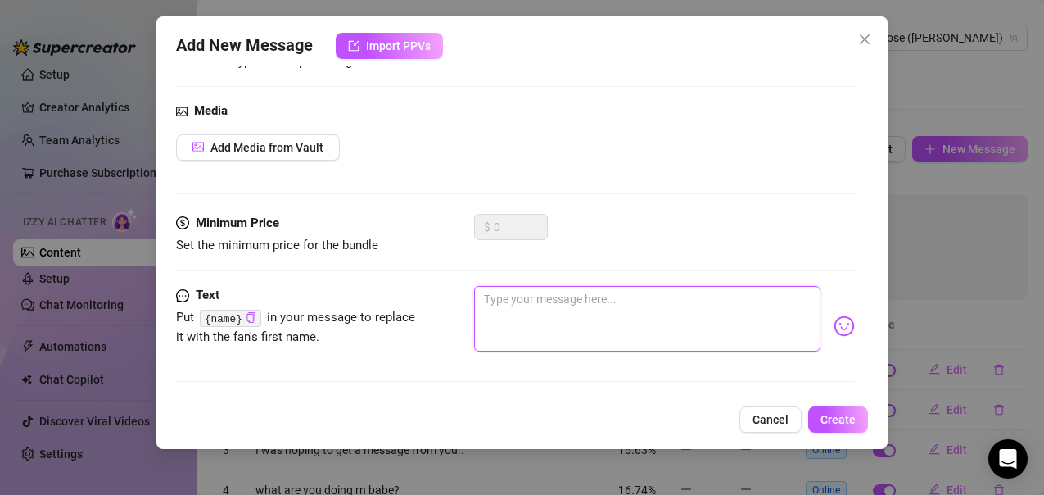
click at [548, 314] on textarea at bounding box center [647, 319] width 346 height 66
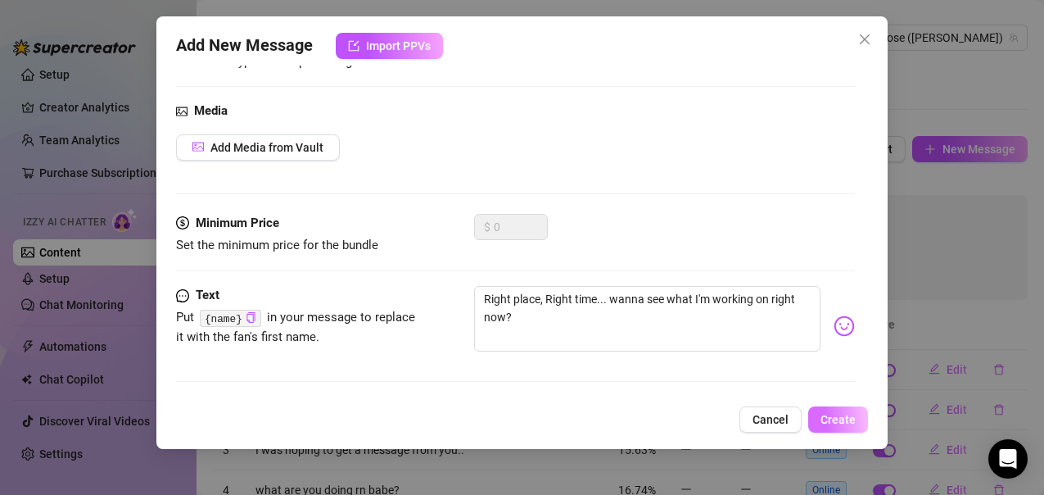
click at [840, 426] on span "Create" at bounding box center [838, 419] width 35 height 13
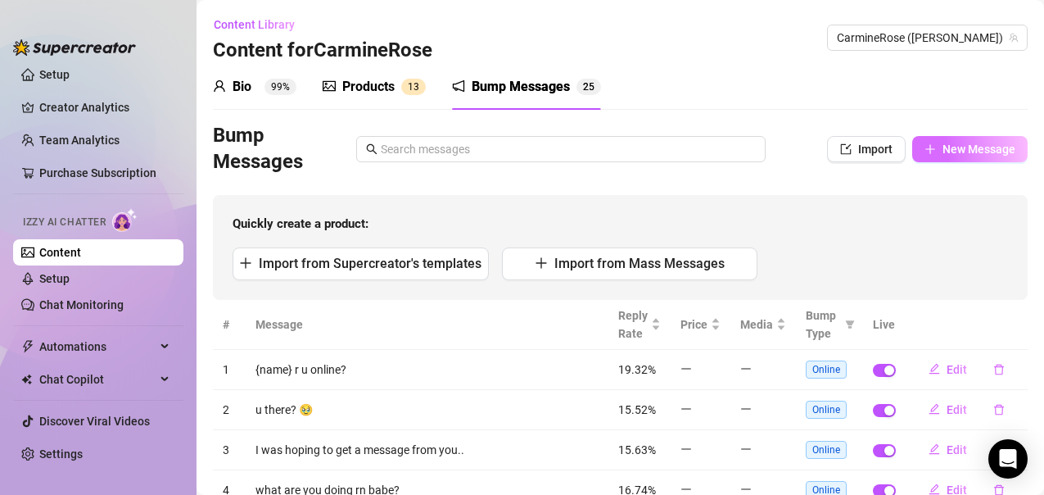
click at [938, 156] on button "New Message" at bounding box center [969, 149] width 115 height 26
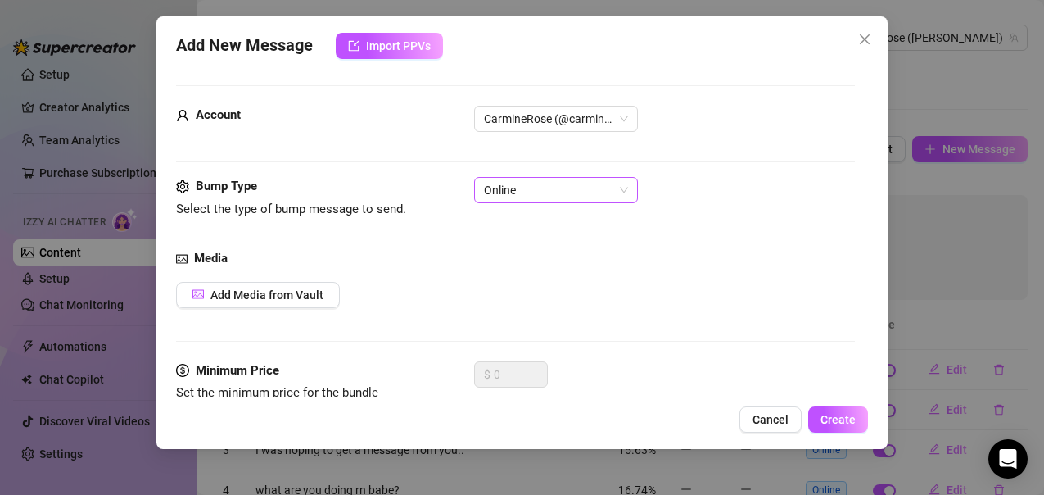
click at [537, 193] on span "Online" at bounding box center [556, 190] width 144 height 25
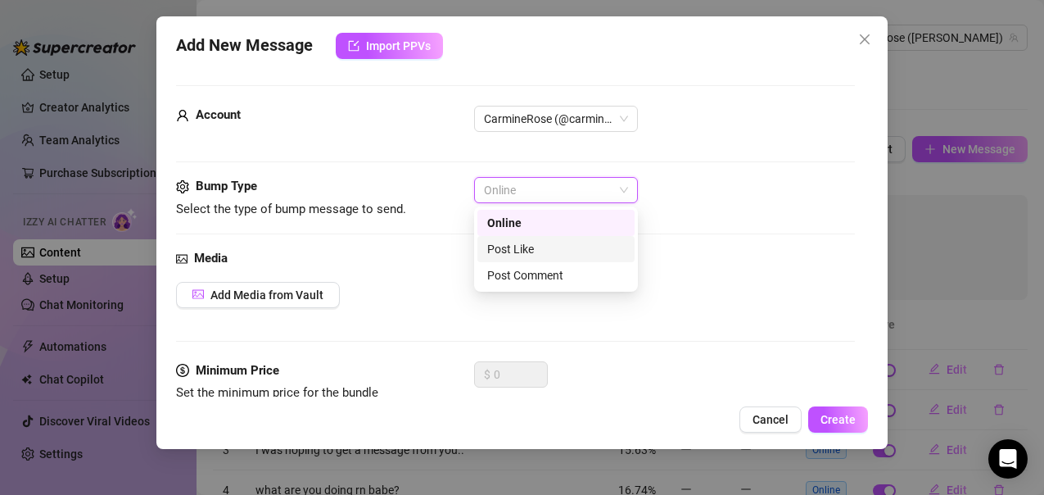
click at [513, 250] on div "Post Like" at bounding box center [556, 249] width 138 height 18
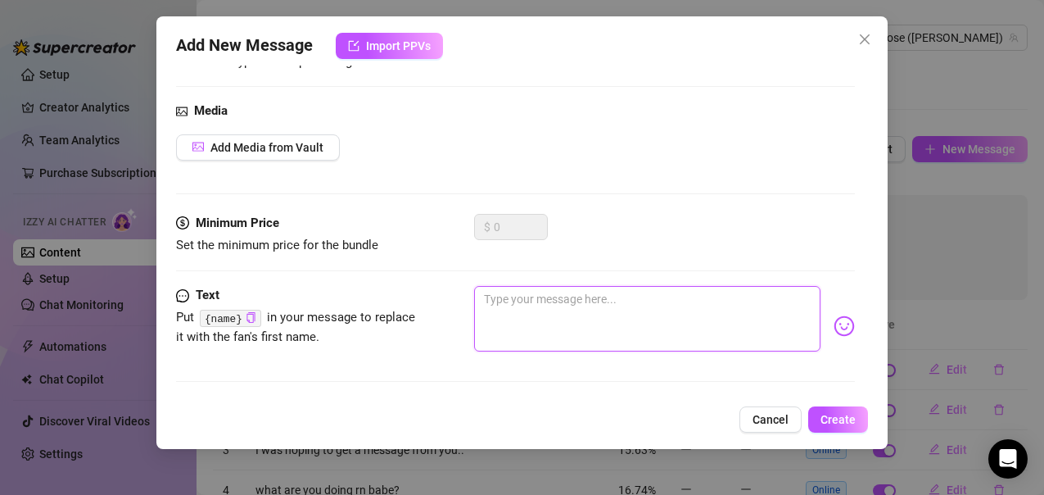
click at [493, 301] on textarea at bounding box center [647, 319] width 346 height 66
click at [830, 326] on div "Pick an emoji…" at bounding box center [830, 326] width 0 height 0
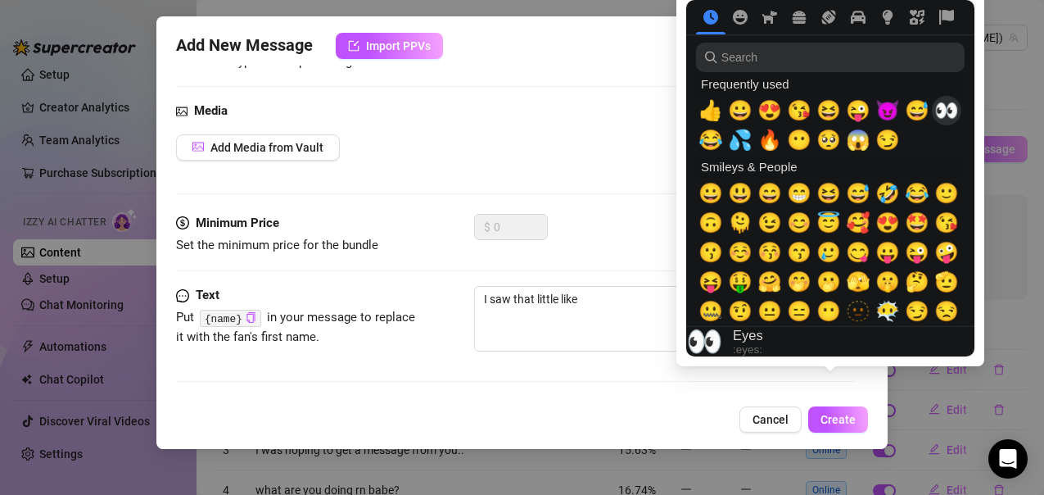
click at [935, 108] on span "👀" at bounding box center [946, 110] width 25 height 23
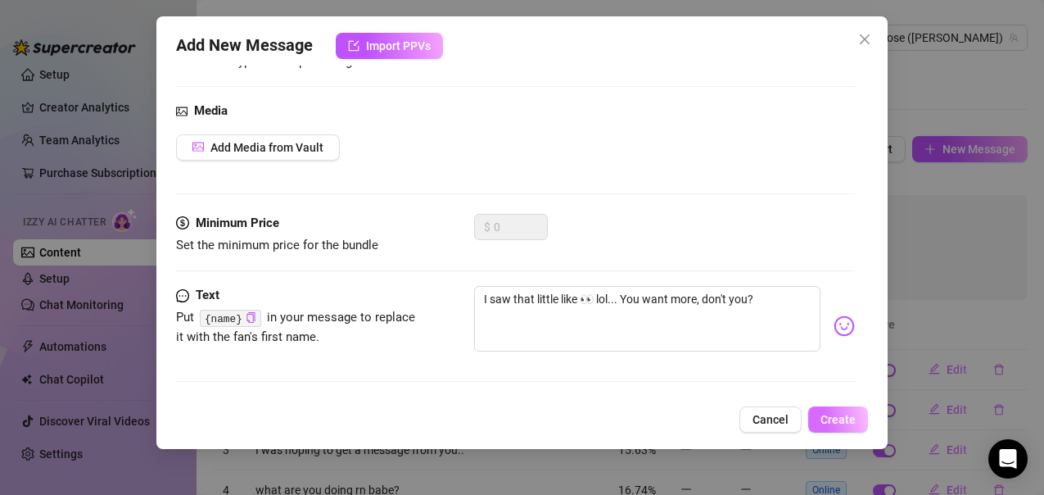
click at [835, 424] on span "Create" at bounding box center [838, 419] width 35 height 13
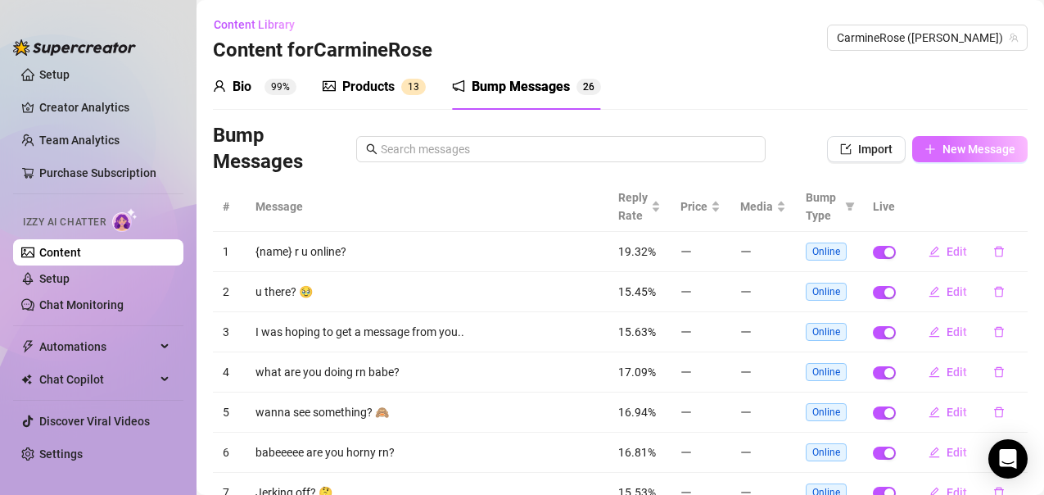
click at [975, 157] on button "New Message" at bounding box center [969, 149] width 115 height 26
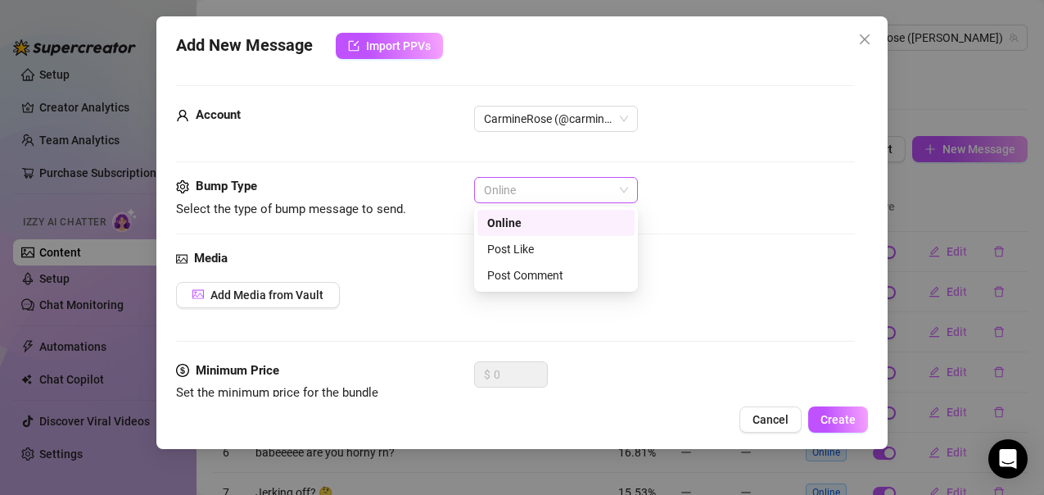
click at [617, 181] on span "Online" at bounding box center [556, 190] width 144 height 25
click at [504, 245] on div "Post Like" at bounding box center [556, 249] width 138 height 18
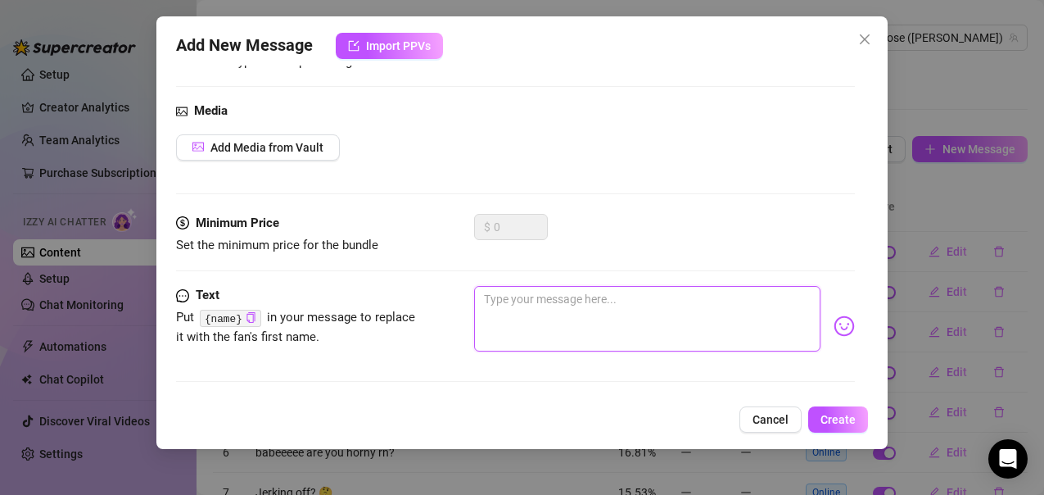
click at [583, 318] on textarea at bounding box center [647, 319] width 346 height 66
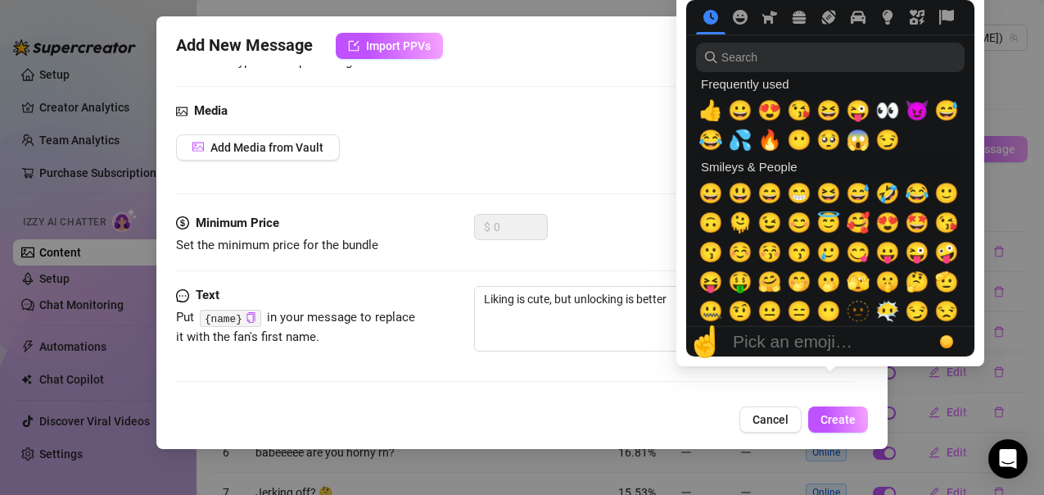
click at [830, 332] on div "Pick an emoji…" at bounding box center [793, 342] width 120 height 20
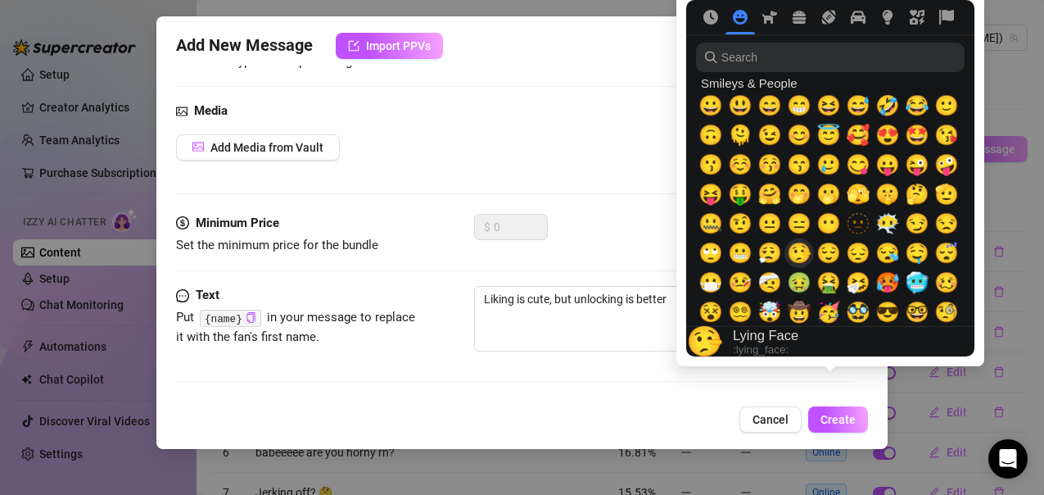
scroll to position [88, 0]
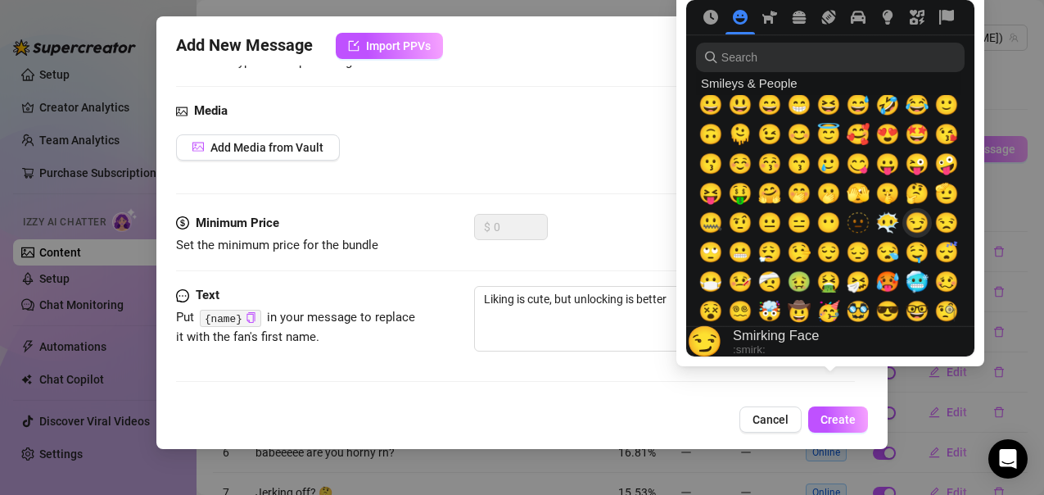
click at [913, 221] on span "😏" at bounding box center [917, 222] width 25 height 23
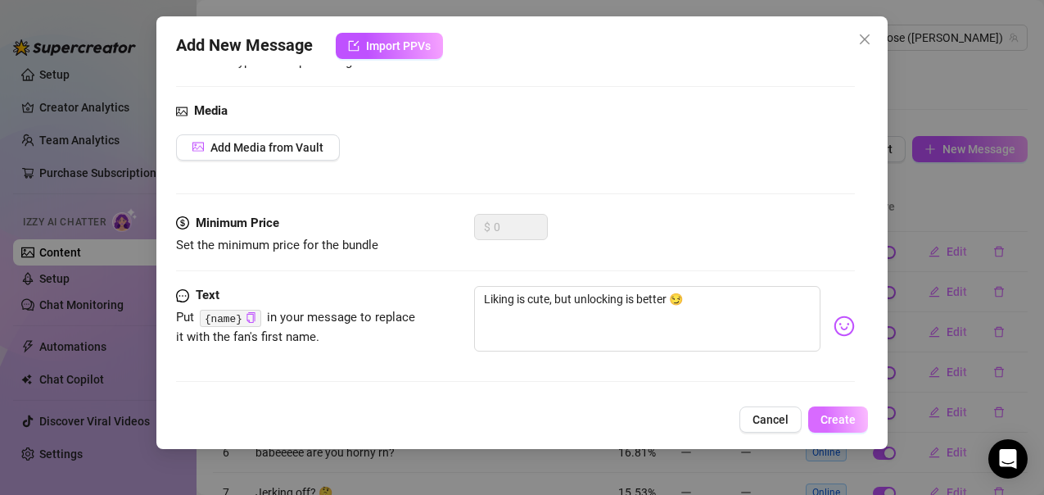
click at [830, 427] on button "Create" at bounding box center [838, 419] width 60 height 26
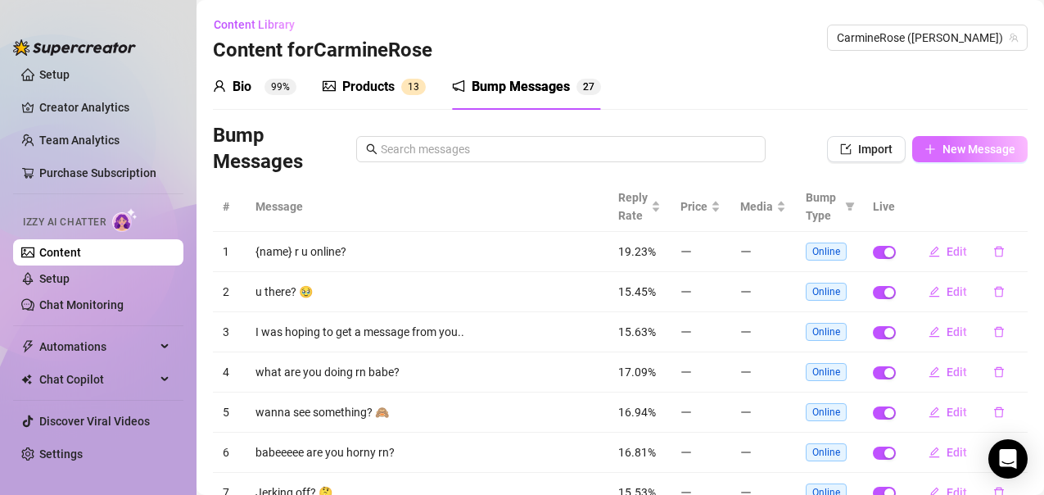
click at [924, 147] on button "New Message" at bounding box center [969, 149] width 115 height 26
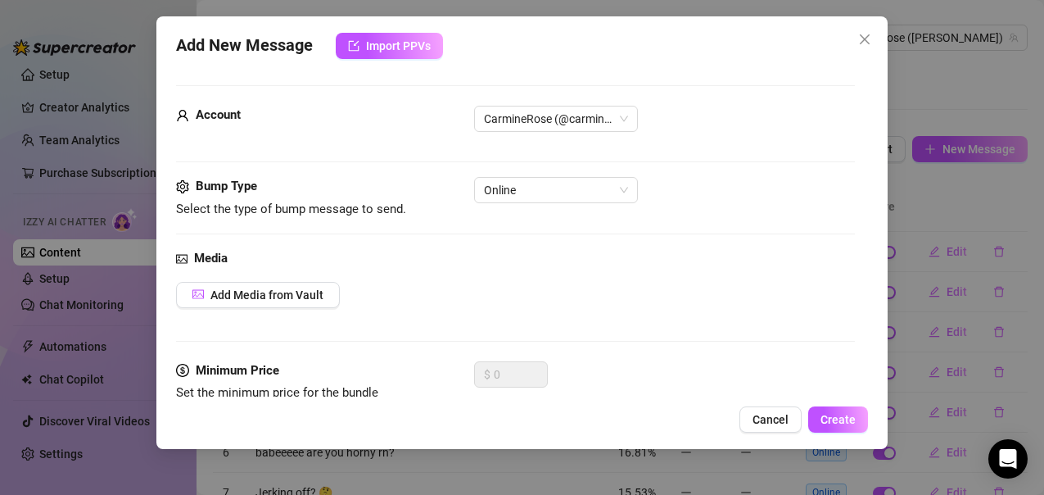
scroll to position [147, 0]
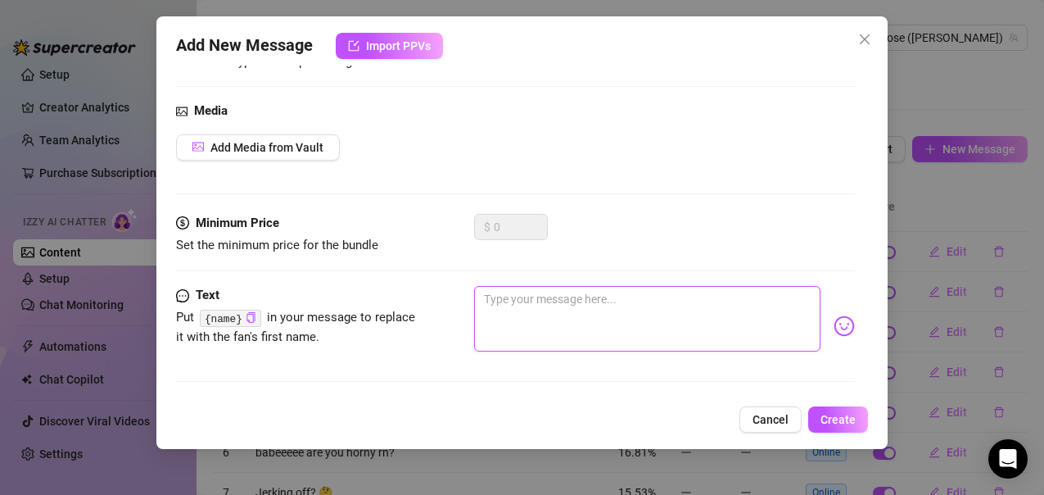
click at [565, 309] on textarea at bounding box center [647, 319] width 346 height 66
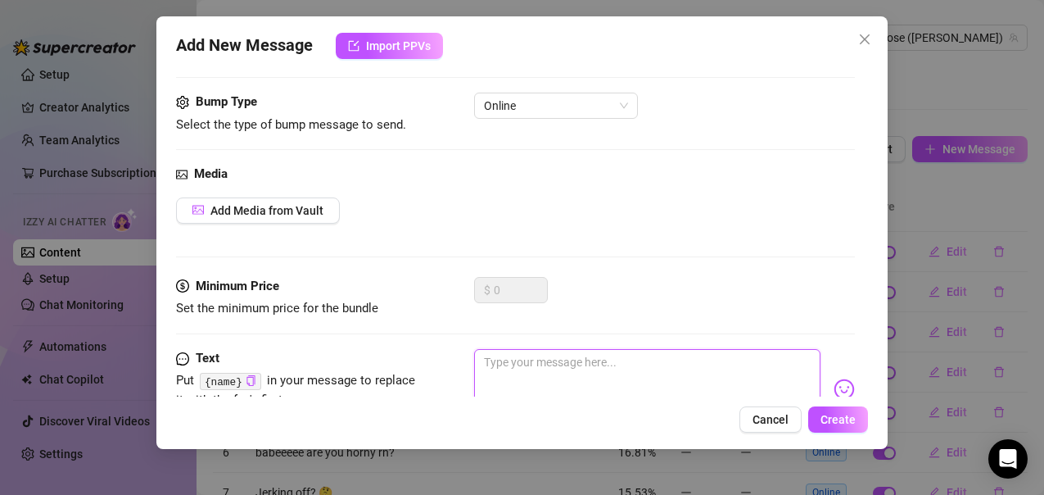
scroll to position [11, 0]
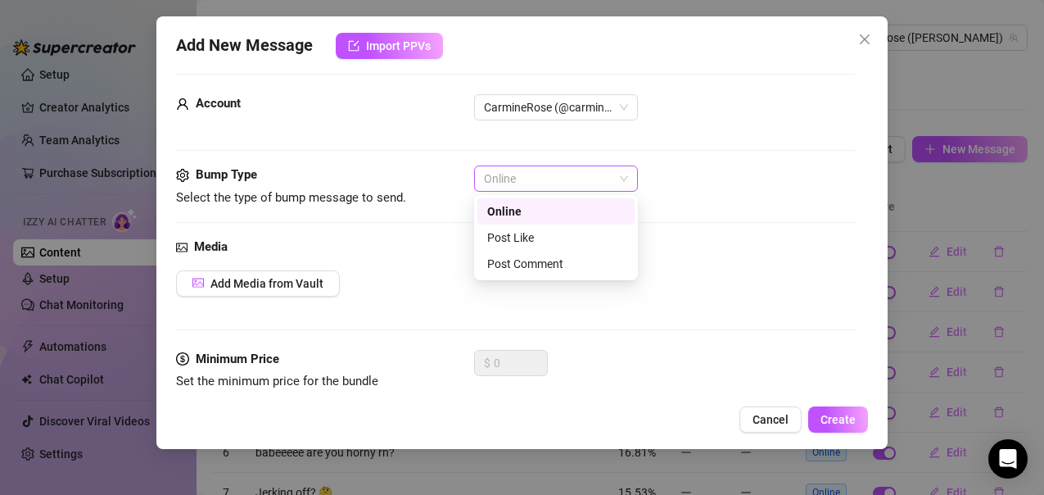
click at [548, 169] on span "Online" at bounding box center [556, 178] width 144 height 25
click at [532, 237] on div "Post Like" at bounding box center [556, 237] width 138 height 18
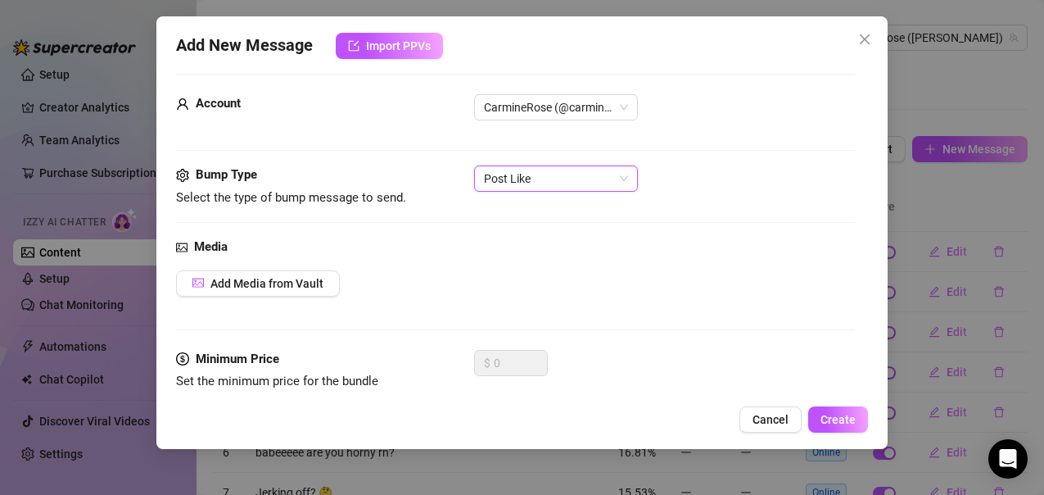
scroll to position [147, 0]
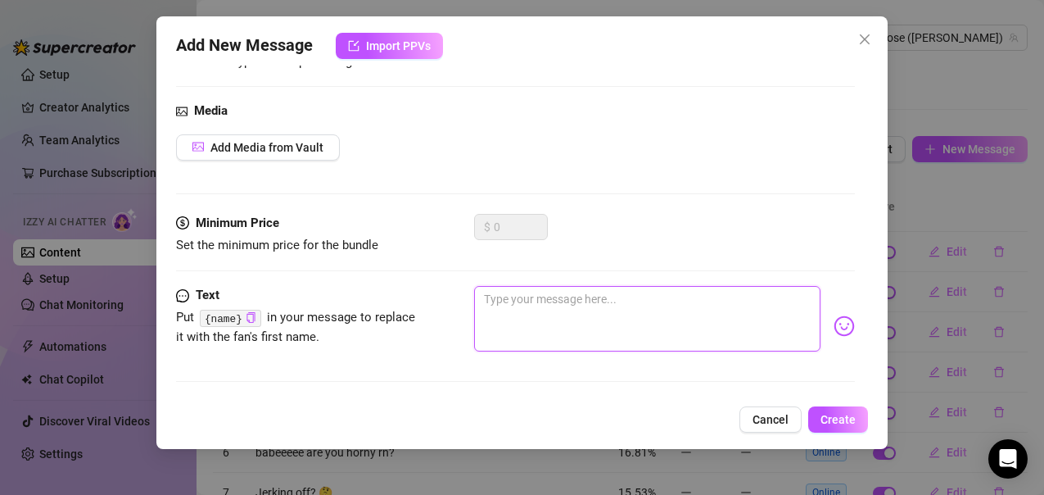
click at [533, 314] on textarea at bounding box center [647, 319] width 346 height 66
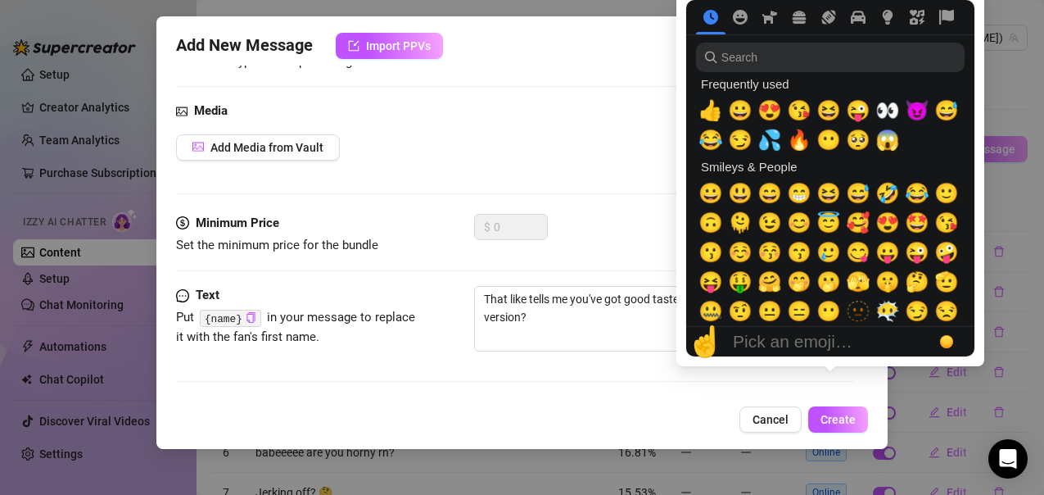
click at [828, 332] on div "Pick an emoji…" at bounding box center [793, 342] width 120 height 20
click at [750, 148] on span "😏" at bounding box center [740, 140] width 25 height 23
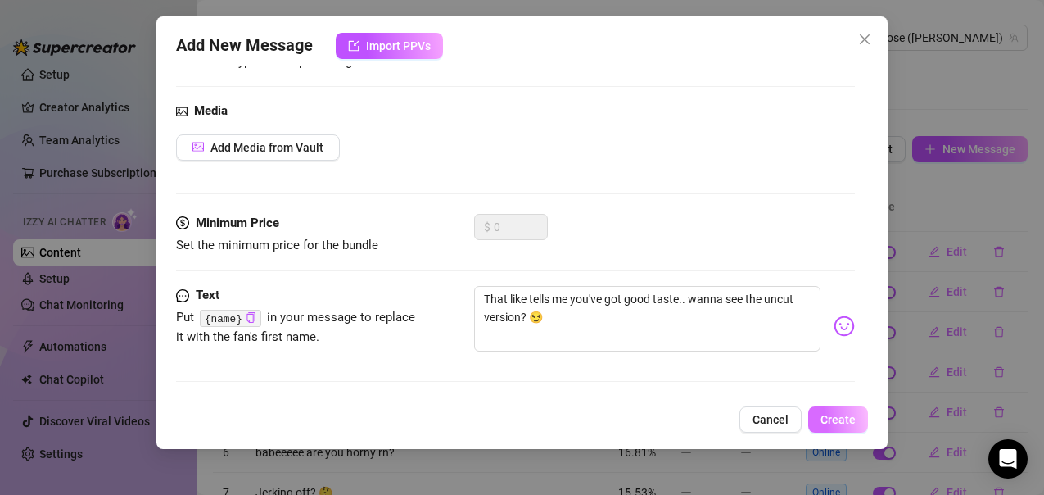
click at [825, 424] on span "Create" at bounding box center [838, 419] width 35 height 13
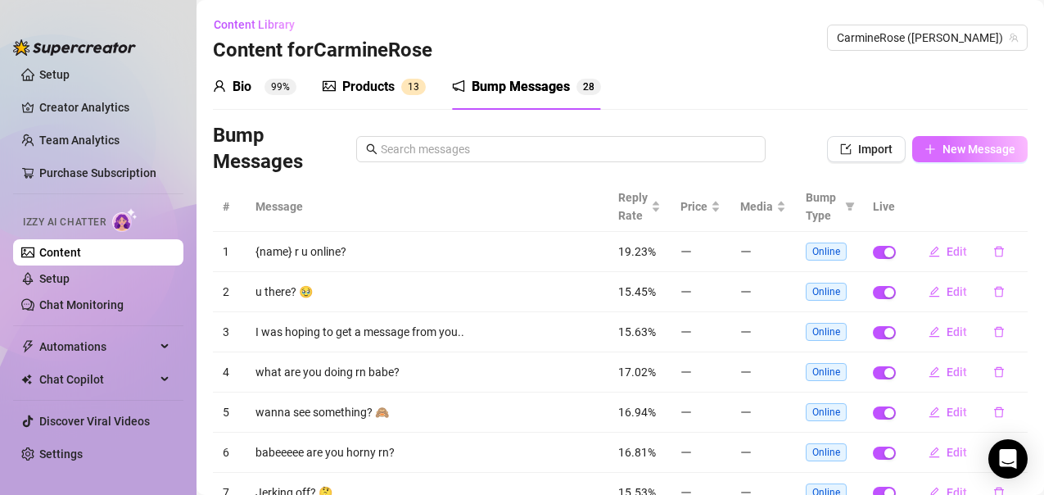
click at [916, 156] on button "New Message" at bounding box center [969, 149] width 115 height 26
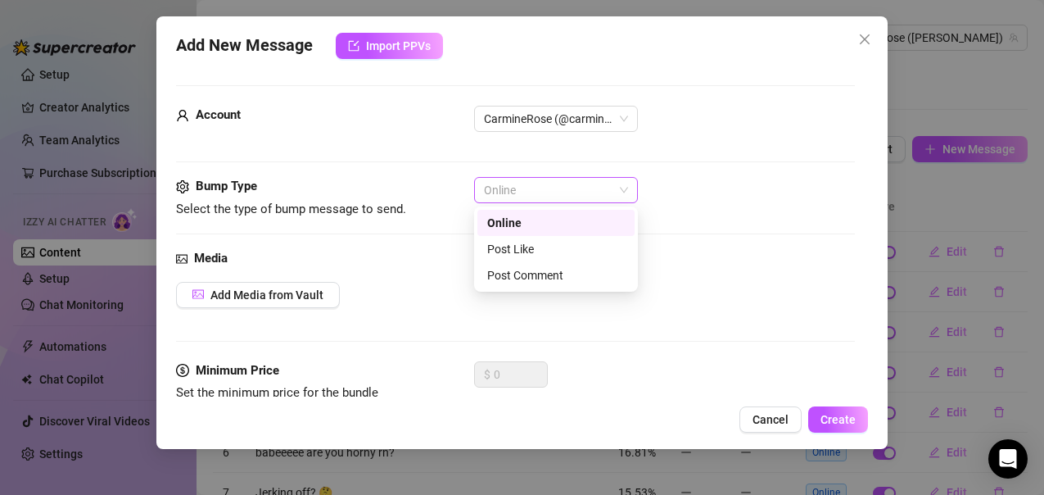
click at [568, 187] on span "Online" at bounding box center [556, 190] width 144 height 25
click at [536, 253] on div "Post Like" at bounding box center [556, 249] width 138 height 18
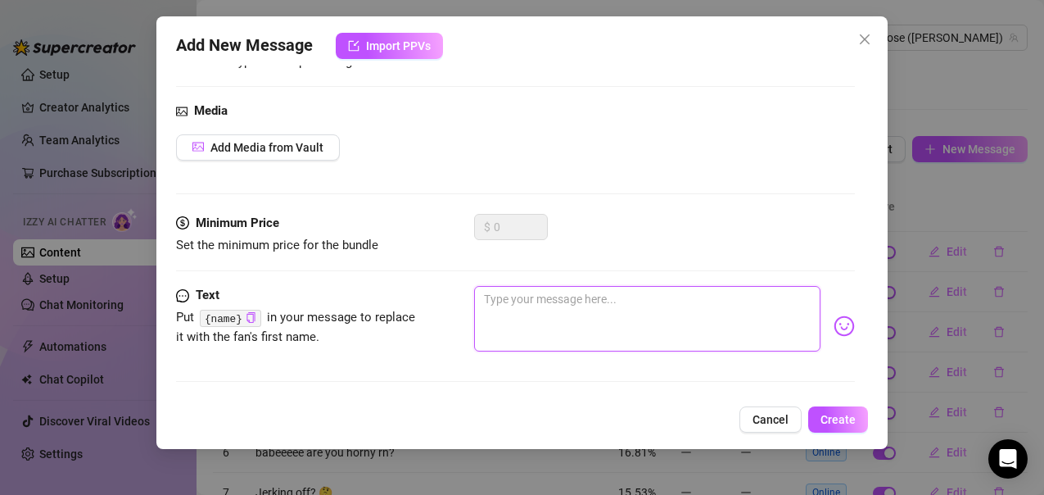
click at [498, 312] on textarea at bounding box center [647, 319] width 346 height 66
click at [835, 325] on body "Setup Creator Analytics Team Analytics Purchase Subscription Izzy AI Chatter Co…" at bounding box center [522, 247] width 1044 height 495
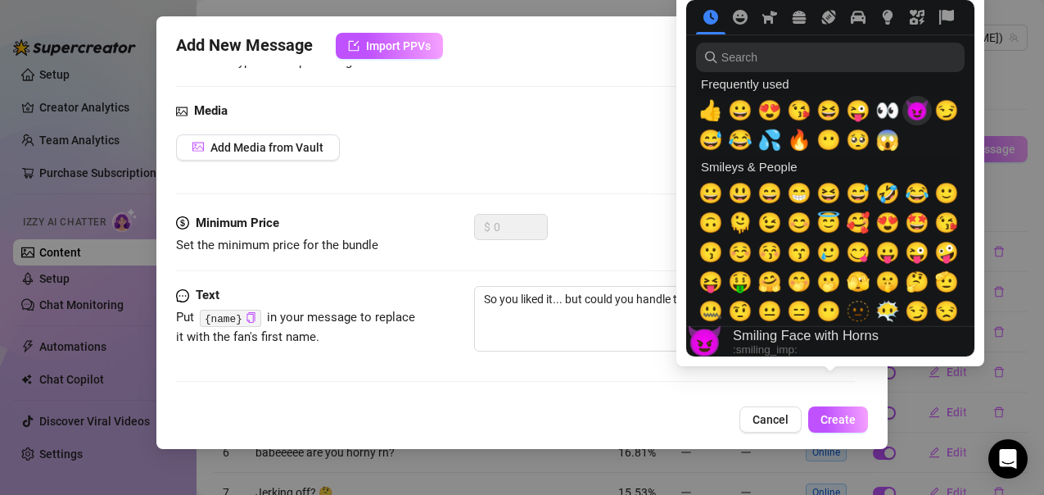
click at [913, 111] on span "😈" at bounding box center [917, 110] width 25 height 23
click at [828, 332] on div "Pick an emoji…" at bounding box center [793, 342] width 120 height 20
click at [774, 152] on span "💦" at bounding box center [770, 140] width 25 height 23
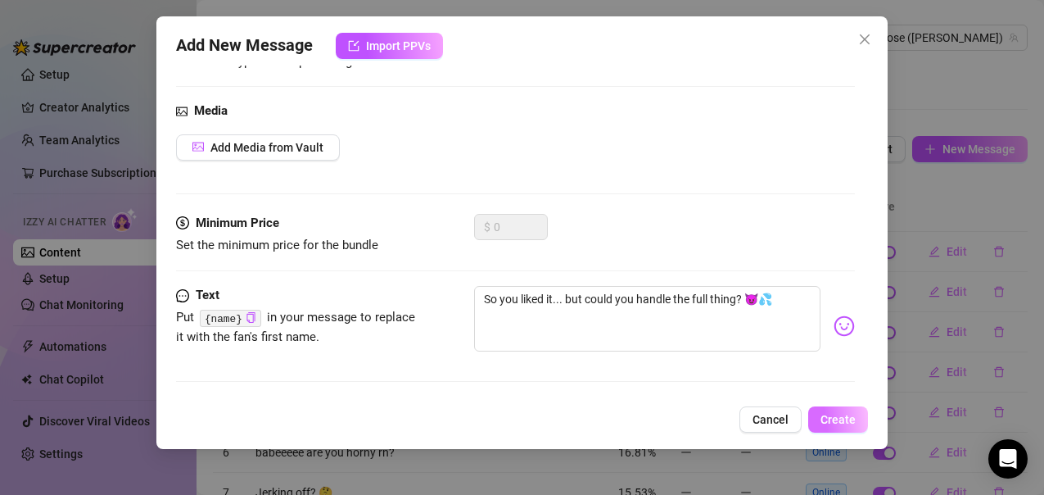
click at [855, 413] on span "Create" at bounding box center [838, 419] width 35 height 13
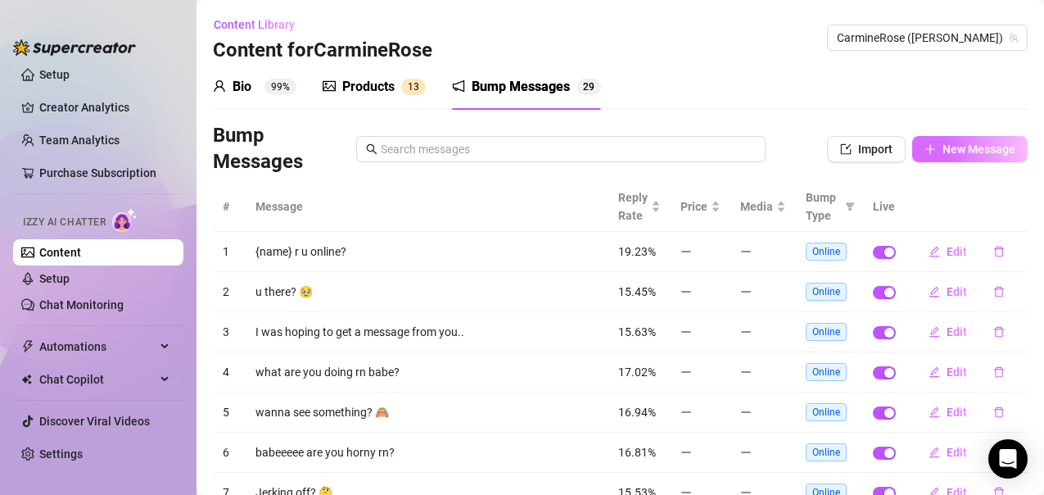
click at [956, 140] on button "New Message" at bounding box center [969, 149] width 115 height 26
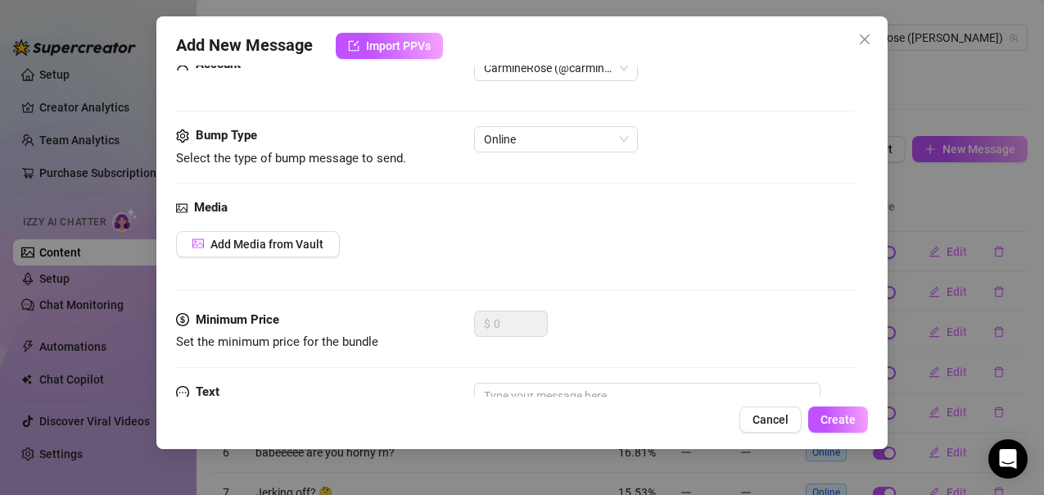
scroll to position [51, 0]
click at [532, 148] on span "Online" at bounding box center [556, 139] width 144 height 25
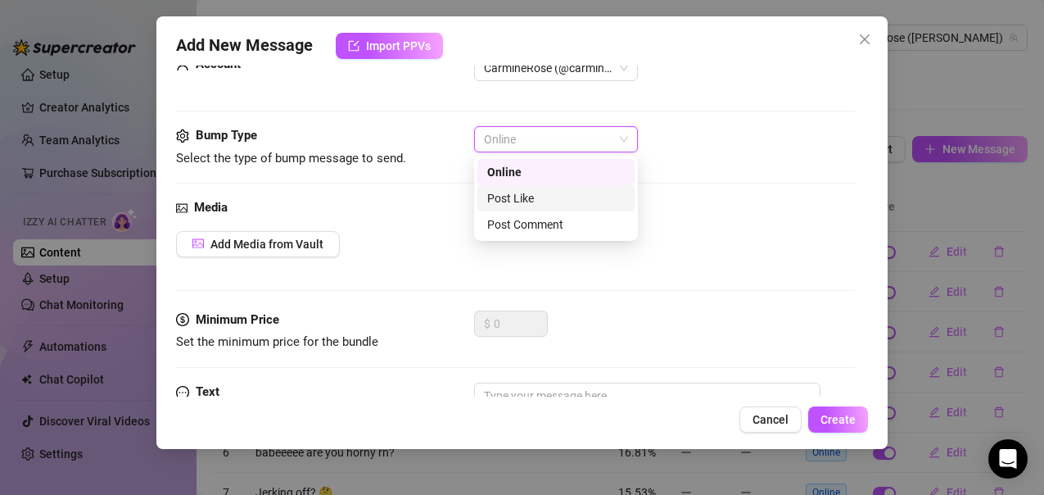
click at [529, 205] on div "Post Like" at bounding box center [556, 198] width 138 height 18
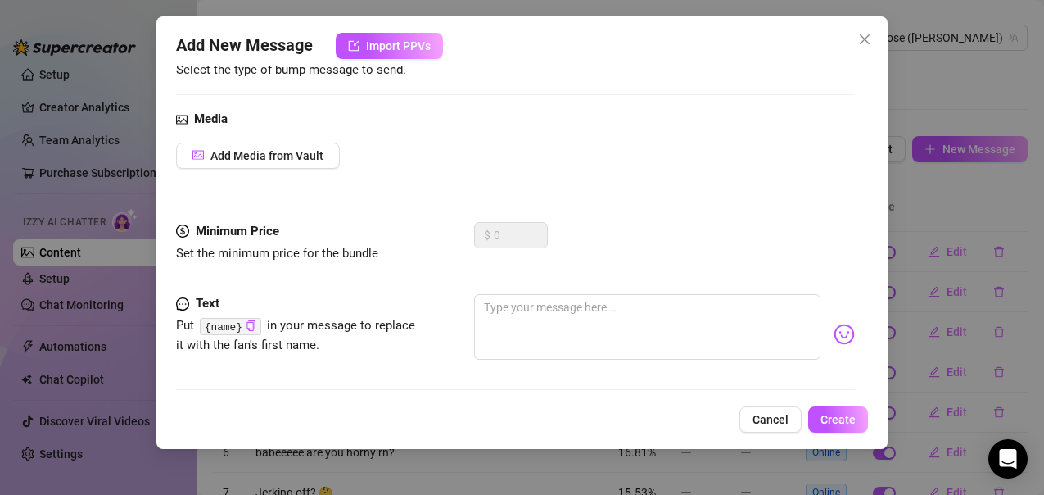
scroll to position [147, 0]
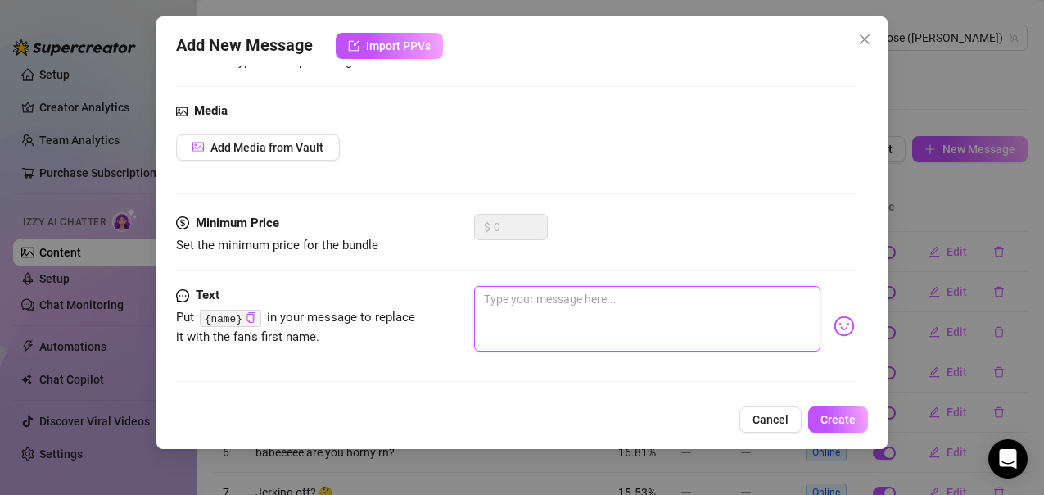
click at [586, 323] on textarea at bounding box center [647, 319] width 346 height 66
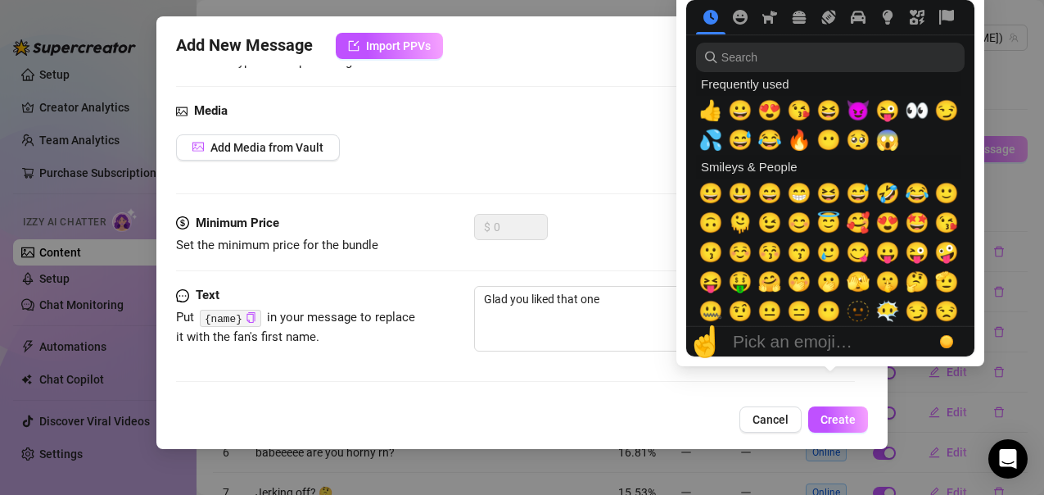
click at [832, 332] on div "Pick an emoji…" at bounding box center [793, 342] width 120 height 20
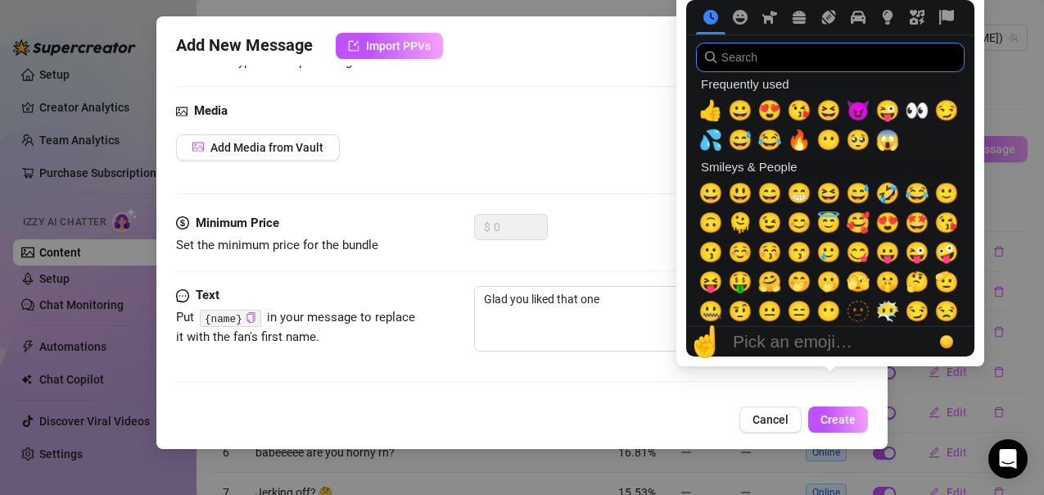
click at [879, 56] on input "search" at bounding box center [830, 57] width 269 height 29
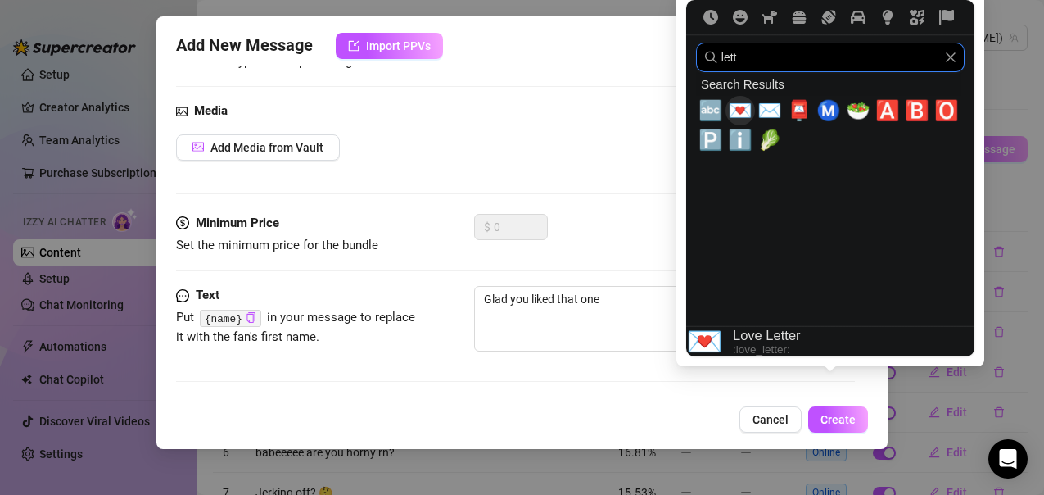
click at [748, 111] on span "💌" at bounding box center [740, 110] width 25 height 23
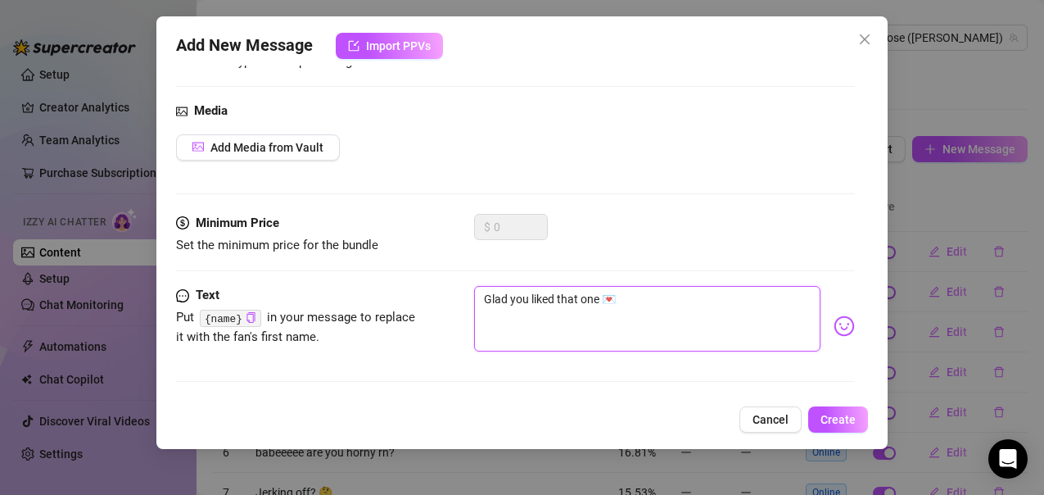
click at [629, 310] on textarea "Glad you liked that one 💌" at bounding box center [647, 319] width 346 height 66
click at [728, 296] on textarea "Glad you liked that one 💌 wait til you see what i kept private" at bounding box center [647, 319] width 346 height 66
click at [799, 301] on textarea "Glad you liked that one 💌 wait til you see what I kept private" at bounding box center [647, 319] width 346 height 66
click at [831, 418] on span "Create" at bounding box center [838, 419] width 35 height 13
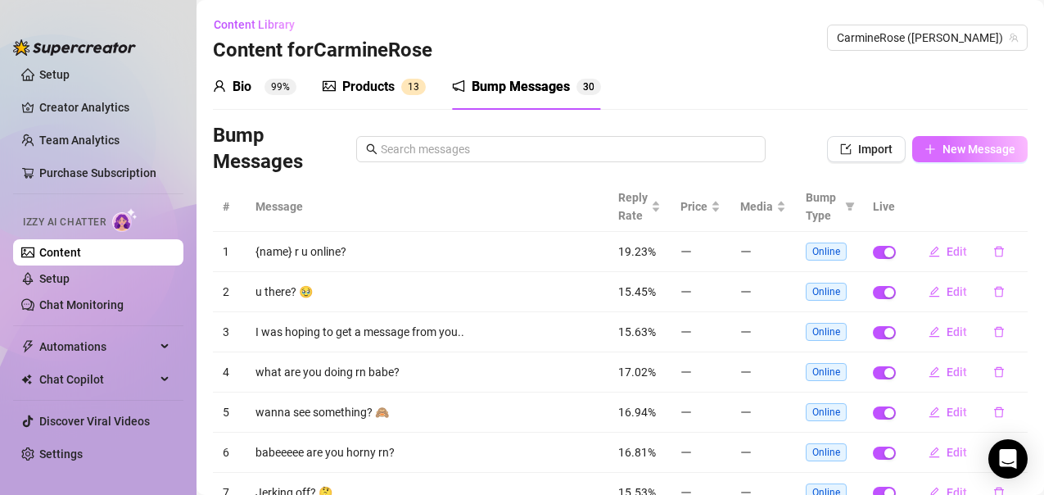
click at [943, 147] on span "New Message" at bounding box center [979, 148] width 73 height 13
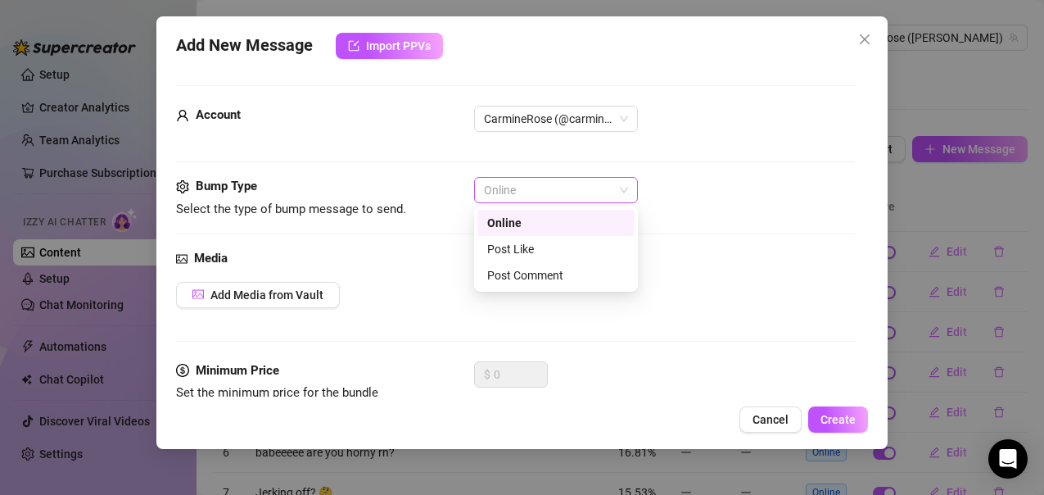
click at [533, 188] on span "Online" at bounding box center [556, 190] width 144 height 25
click at [510, 247] on div "Post Like" at bounding box center [556, 249] width 138 height 18
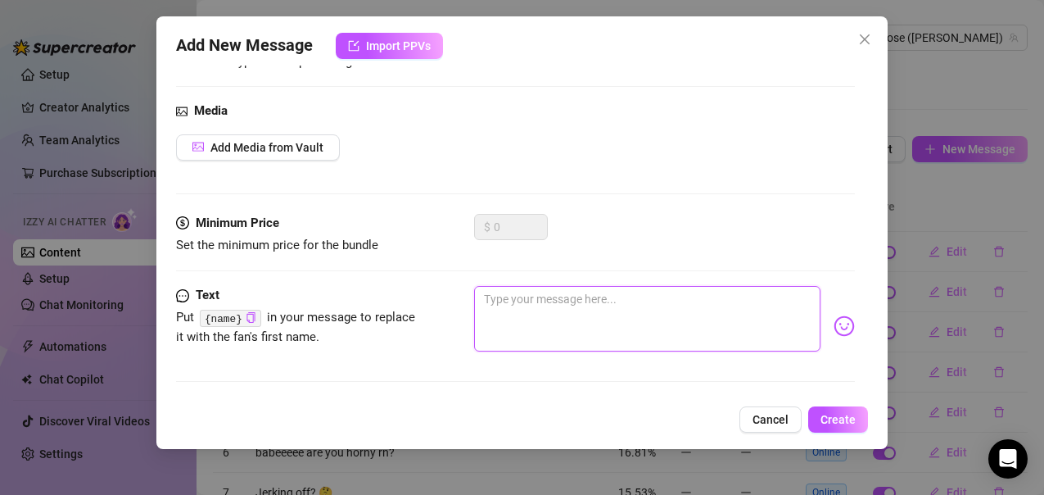
click at [549, 310] on textarea at bounding box center [647, 319] width 346 height 66
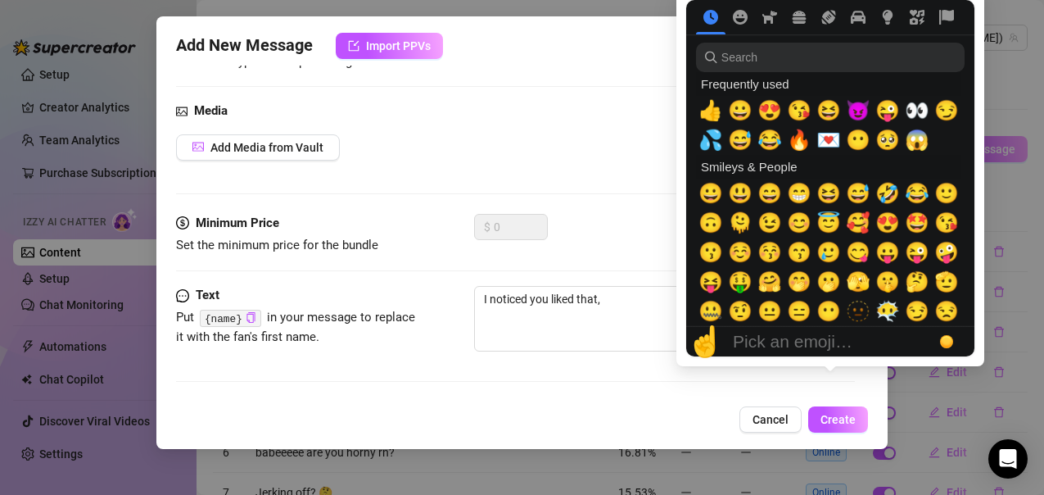
click at [825, 324] on body "Setup Creator Analytics Team Analytics Purchase Subscription Izzy AI Chatter Co…" at bounding box center [522, 247] width 1044 height 495
click at [918, 109] on span "👀" at bounding box center [917, 110] width 25 height 23
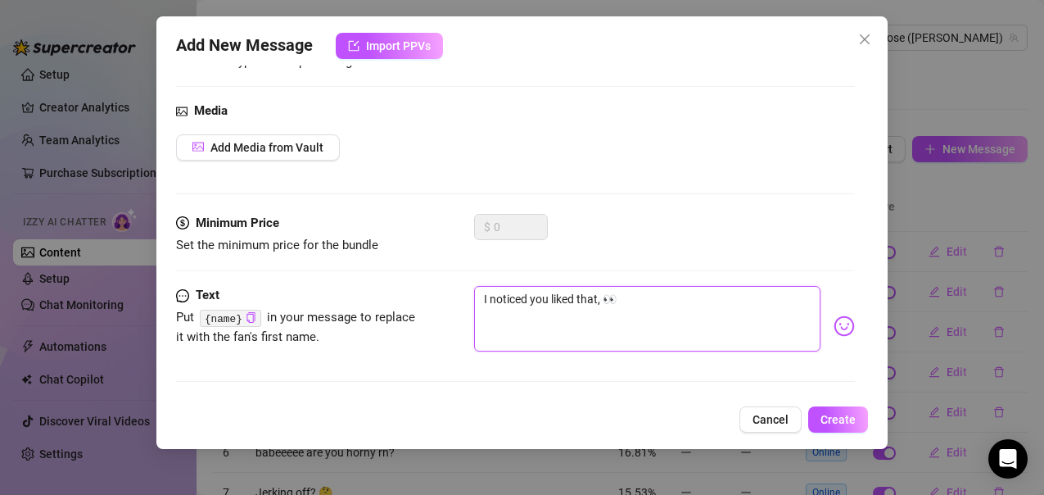
click at [636, 329] on textarea "I noticed you liked that, 👀" at bounding box center [647, 319] width 346 height 66
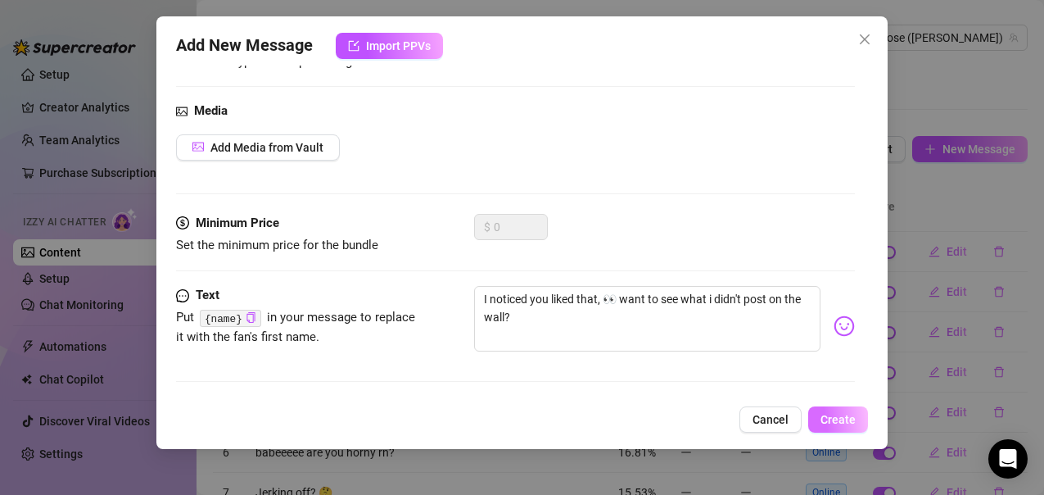
click at [825, 411] on button "Create" at bounding box center [838, 419] width 60 height 26
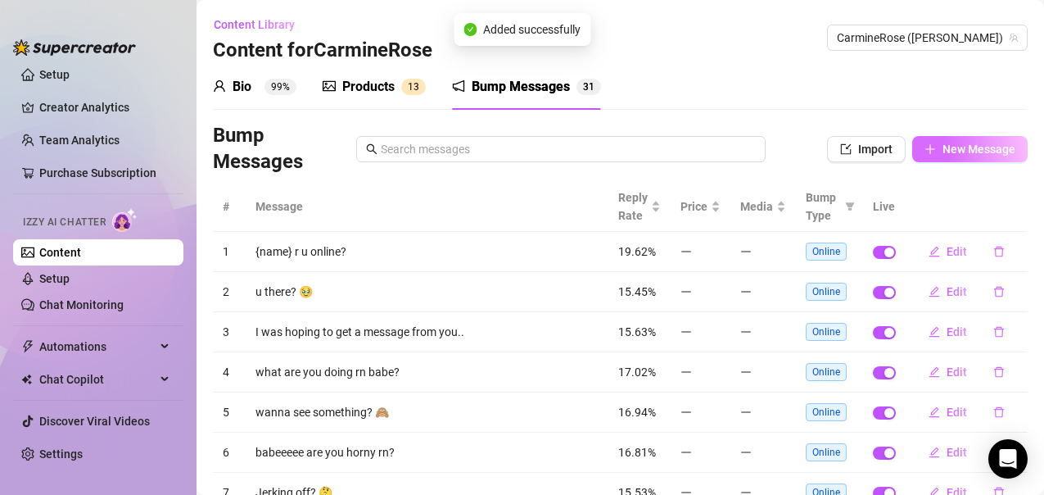
click at [963, 156] on button "New Message" at bounding box center [969, 149] width 115 height 26
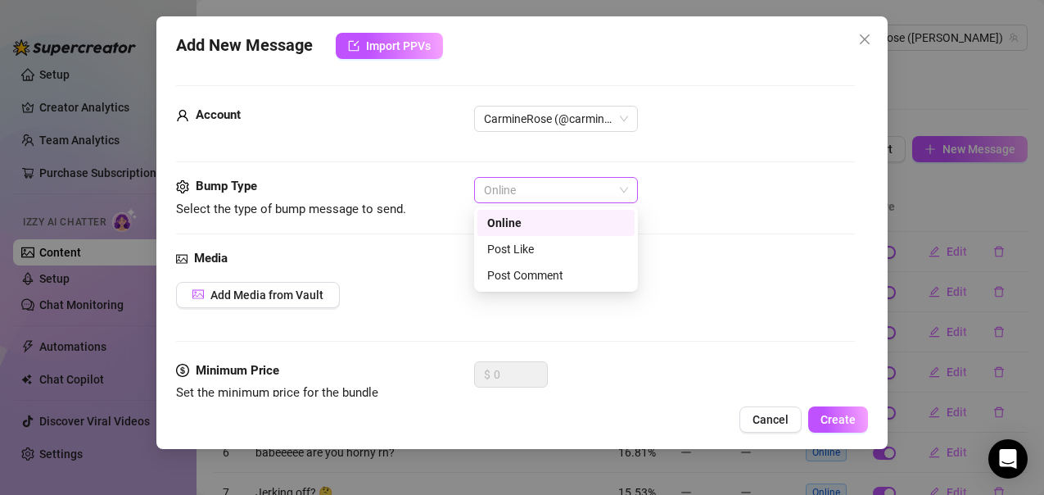
click at [548, 199] on span "Online" at bounding box center [556, 190] width 144 height 25
click at [533, 249] on div "Post Like" at bounding box center [556, 249] width 138 height 18
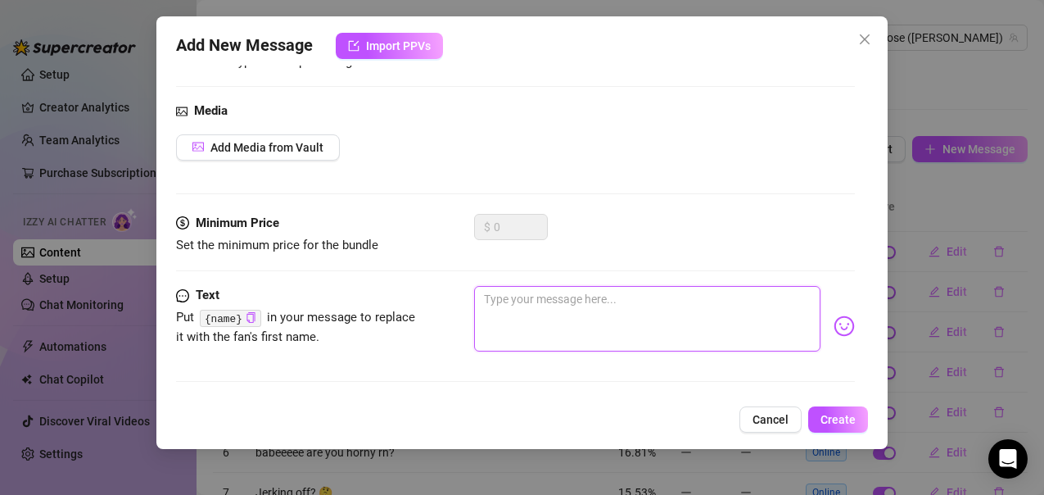
click at [520, 305] on textarea at bounding box center [647, 319] width 346 height 66
click at [716, 297] on textarea "Likes mean you're ready for more... let me sned you the good stuff?" at bounding box center [647, 319] width 346 height 66
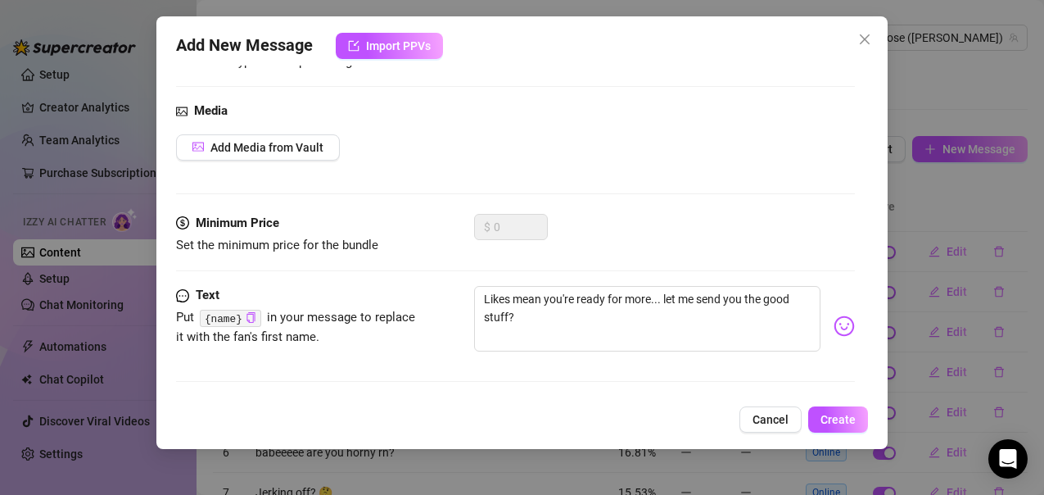
click at [834, 324] on img at bounding box center [844, 325] width 21 height 21
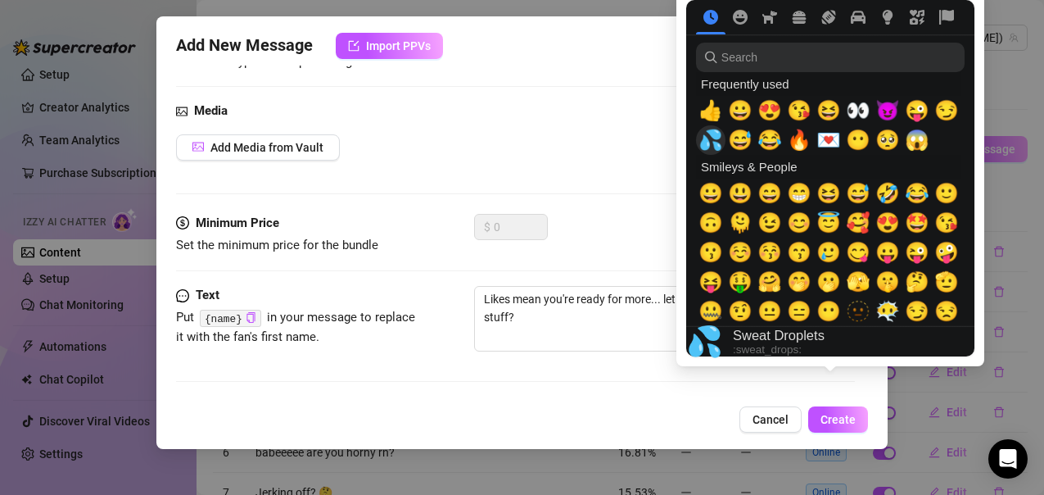
click at [715, 133] on span "💦" at bounding box center [711, 140] width 25 height 23
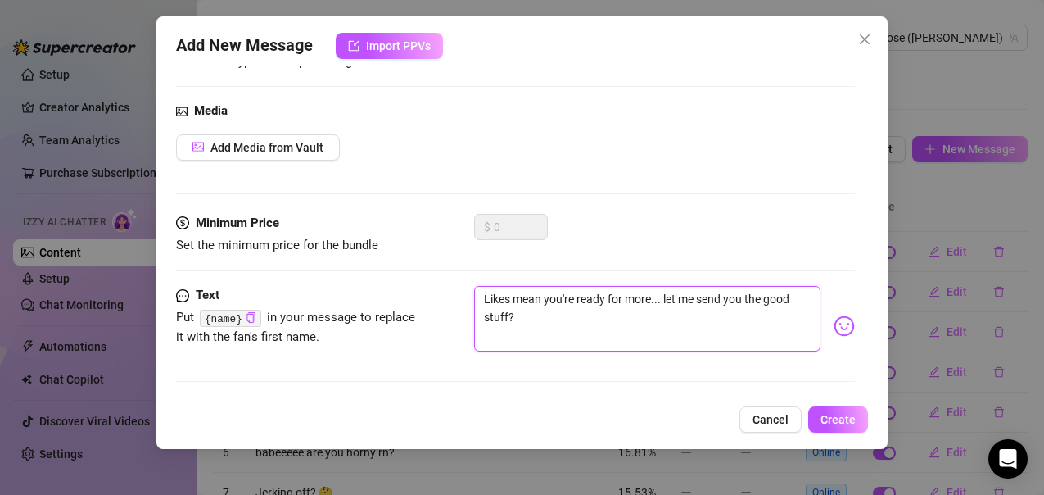
click at [536, 337] on textarea "Likes mean you're ready for more... let me send you the good stuff?" at bounding box center [647, 319] width 346 height 66
click at [0, 0] on div "Pick an emoji…" at bounding box center [0, 0] width 0 height 0
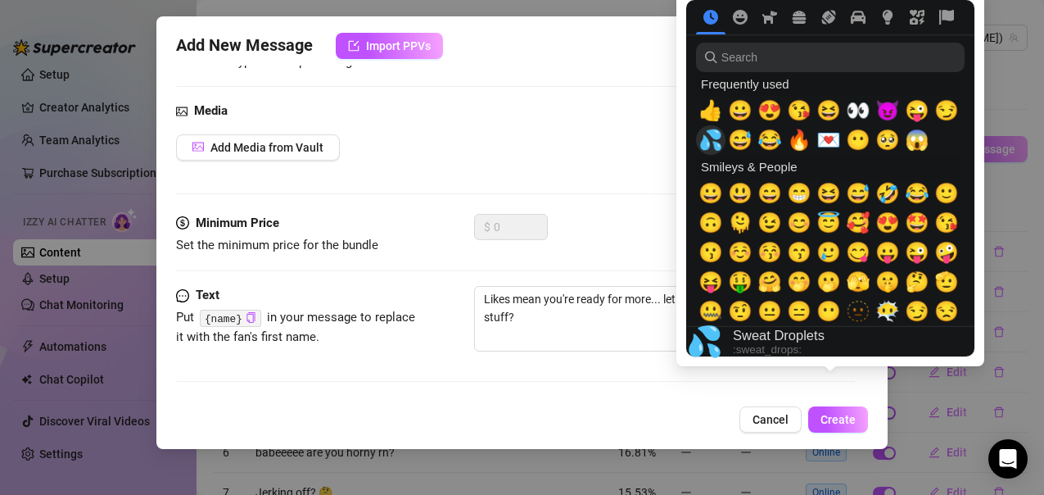
click at [714, 135] on span "💦" at bounding box center [711, 140] width 25 height 23
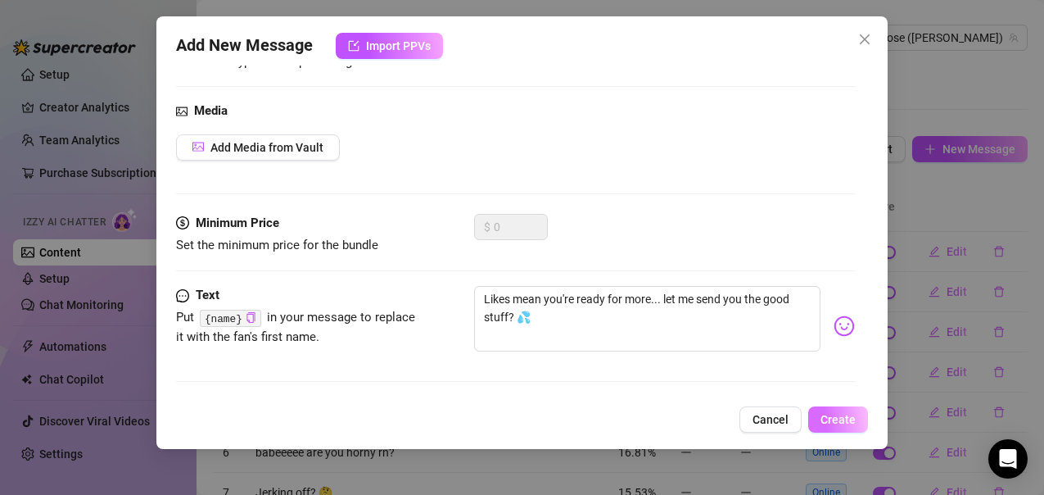
click at [847, 418] on span "Create" at bounding box center [838, 419] width 35 height 13
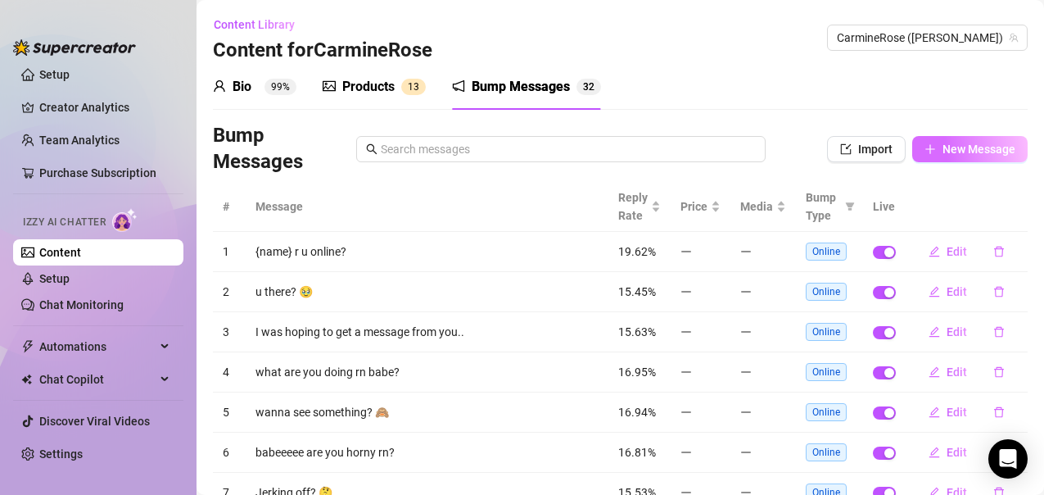
click at [955, 144] on span "New Message" at bounding box center [979, 148] width 73 height 13
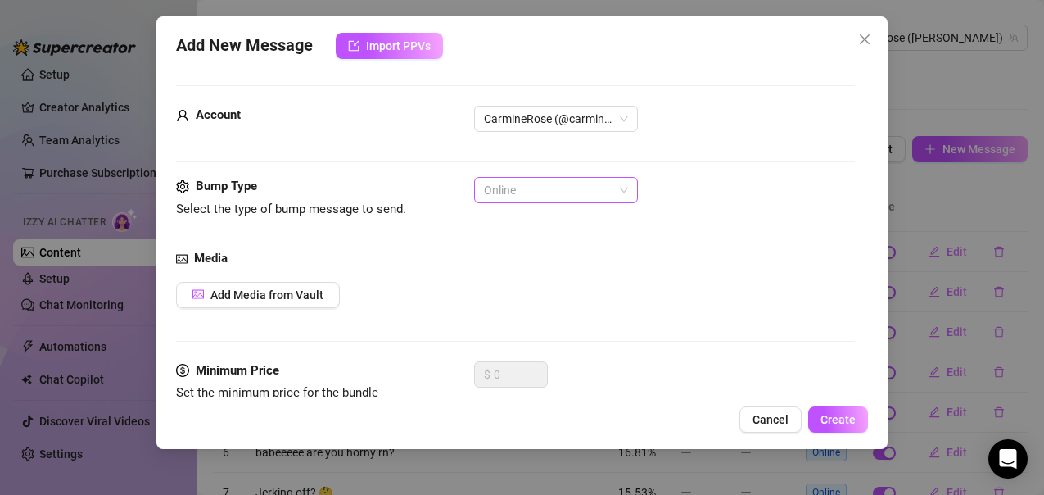
click at [538, 181] on span "Online" at bounding box center [556, 190] width 144 height 25
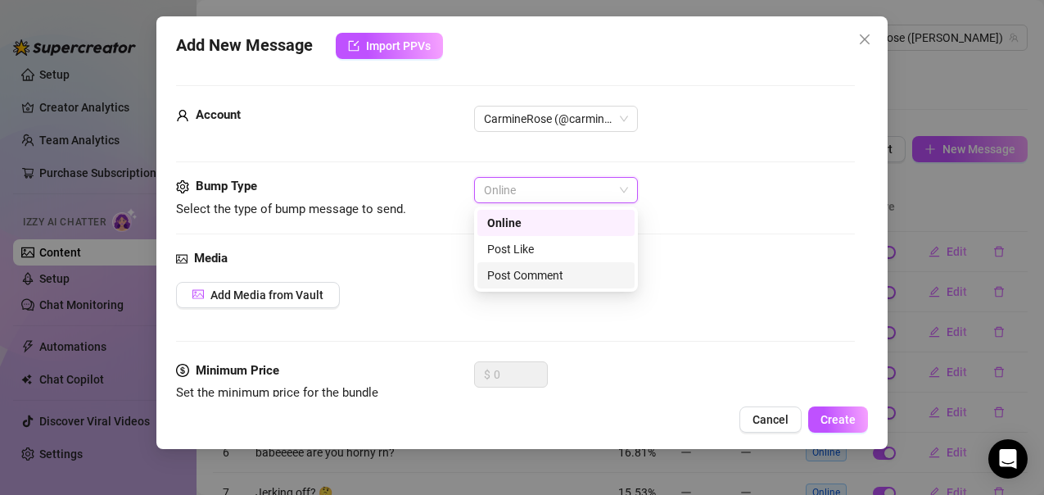
click at [508, 274] on div "Post Comment" at bounding box center [556, 275] width 138 height 18
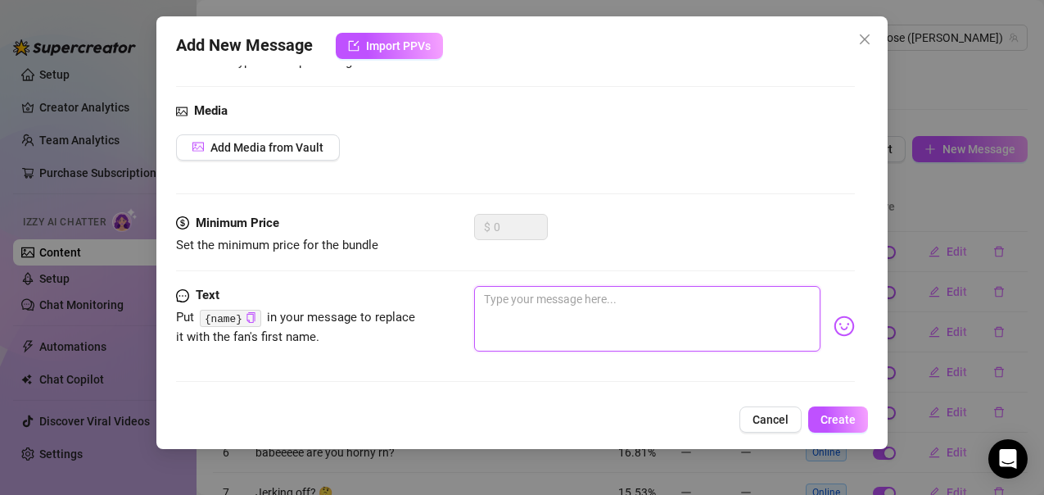
click at [503, 304] on textarea at bounding box center [647, 319] width 346 height 66
click at [830, 326] on div "Pick an emoji…" at bounding box center [830, 326] width 0 height 0
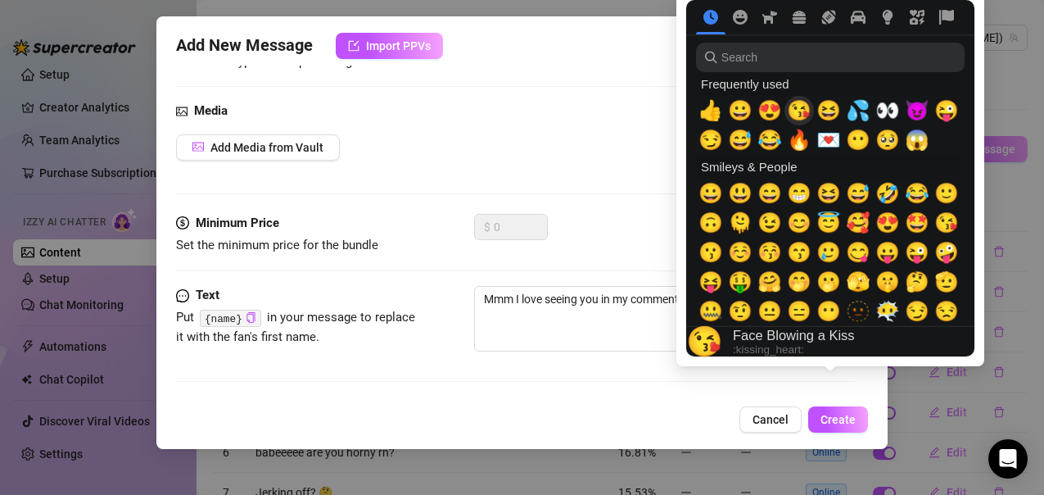
click at [809, 118] on span "😘" at bounding box center [799, 110] width 25 height 23
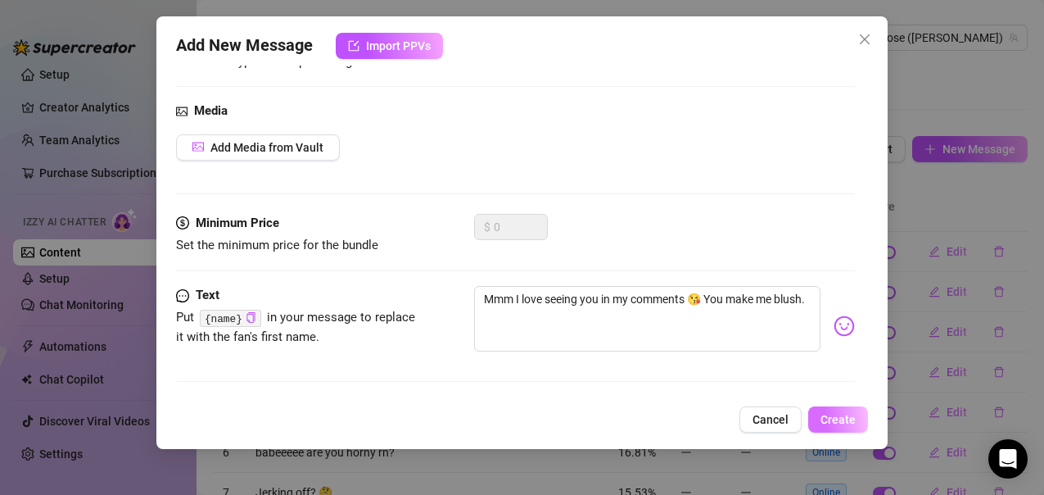
click at [839, 419] on span "Create" at bounding box center [838, 419] width 35 height 13
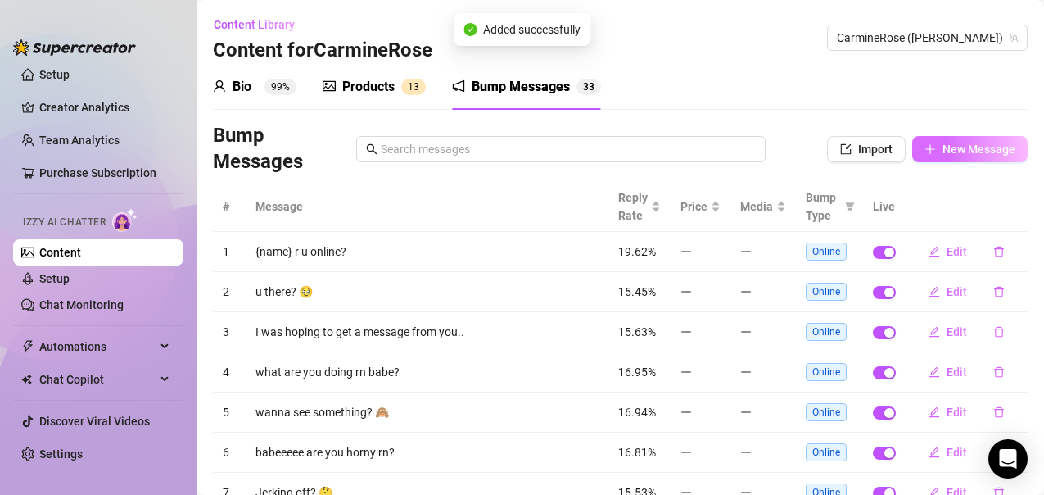
click at [943, 152] on span "New Message" at bounding box center [979, 148] width 73 height 13
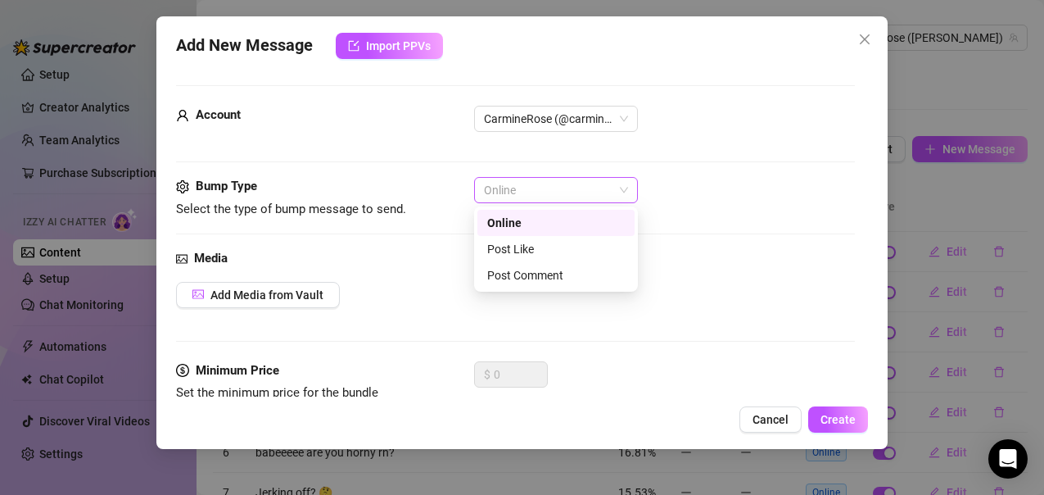
click at [561, 201] on span "Online" at bounding box center [556, 190] width 144 height 25
click at [536, 269] on div "Post Comment" at bounding box center [556, 275] width 138 height 18
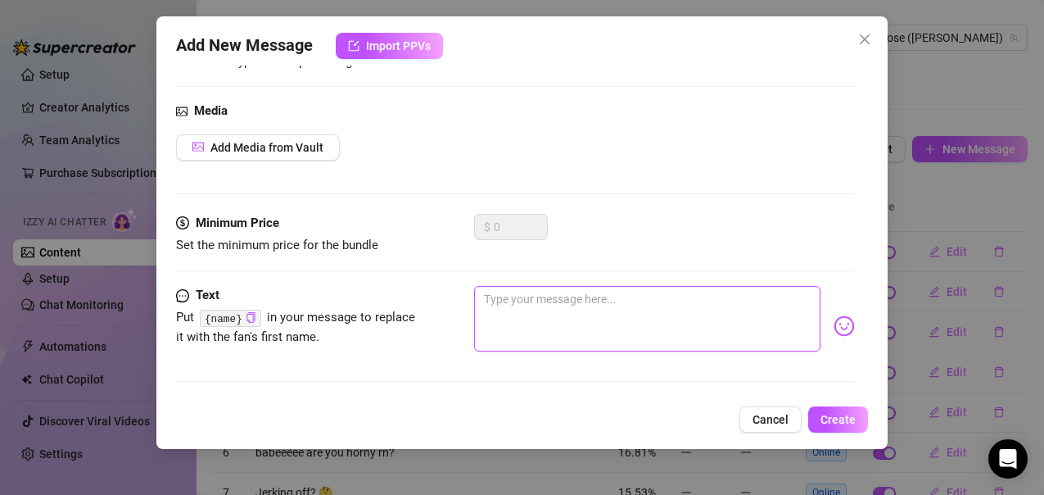
click at [495, 316] on textarea at bounding box center [647, 319] width 346 height 66
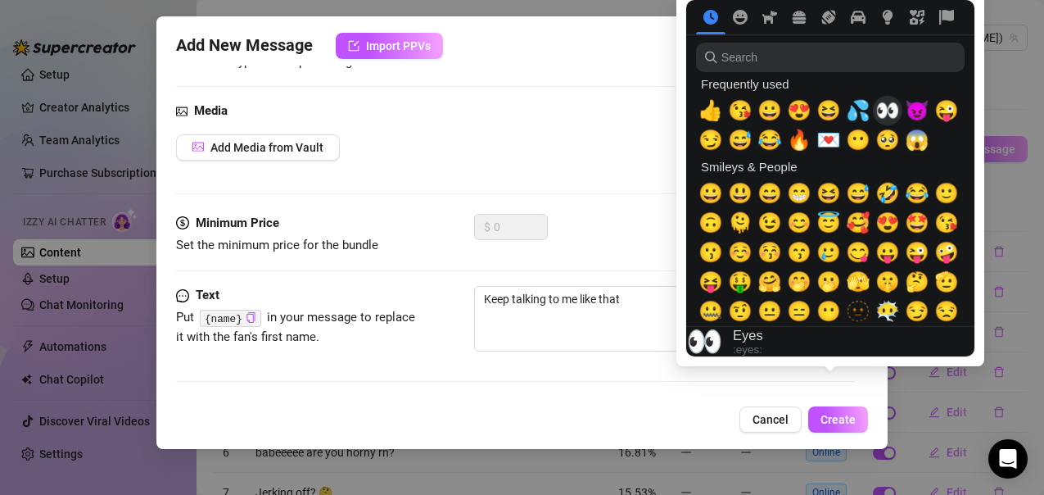
click at [895, 112] on span "👀" at bounding box center [887, 110] width 25 height 23
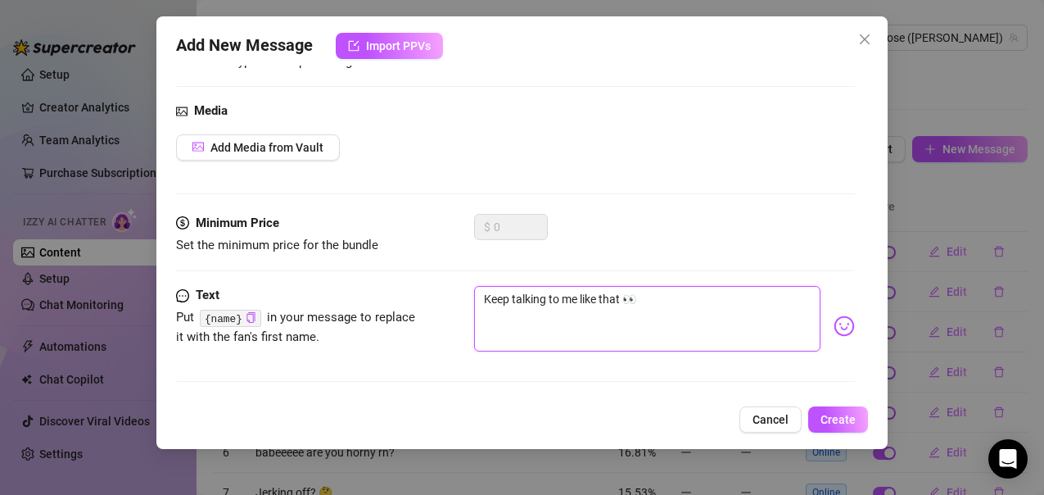
click at [656, 297] on textarea "Keep talking to me like that 👀" at bounding box center [647, 319] width 346 height 66
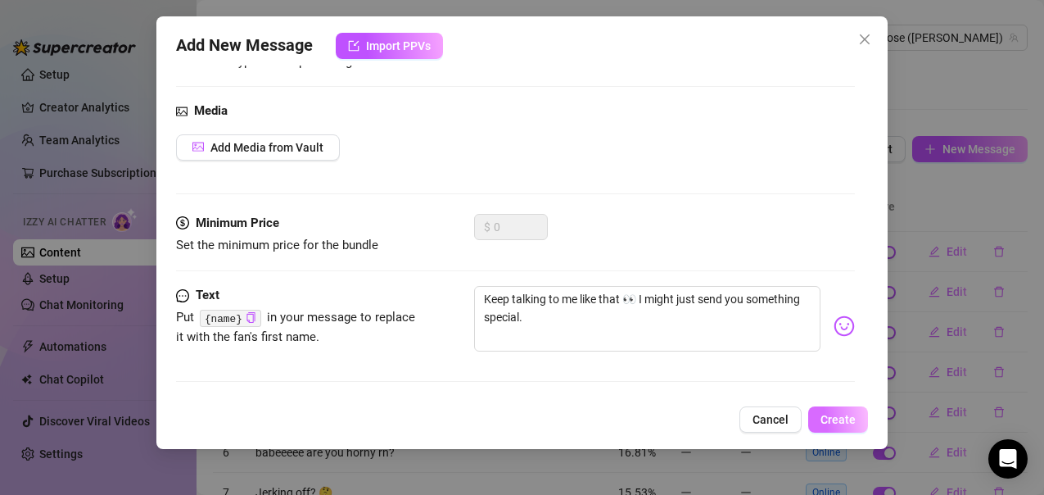
click at [844, 424] on span "Create" at bounding box center [838, 419] width 35 height 13
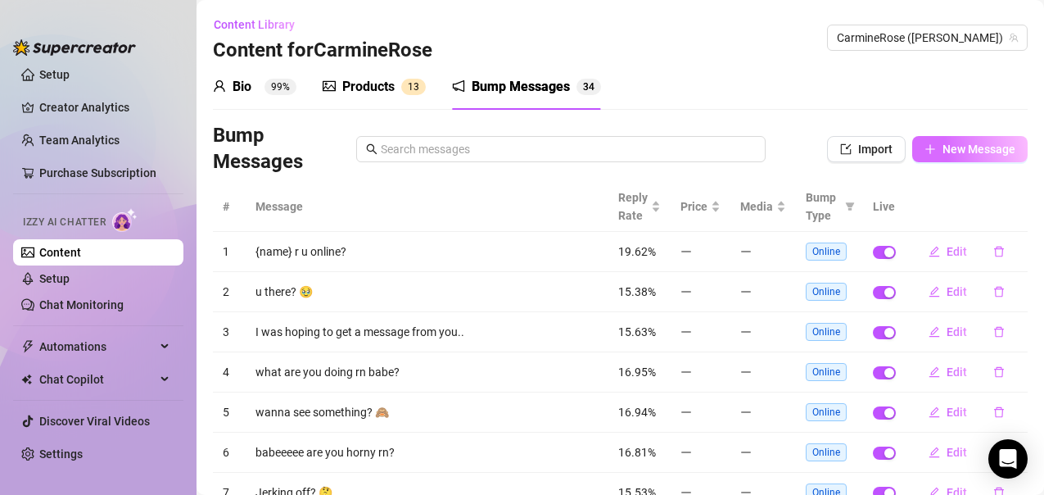
click at [927, 150] on button "New Message" at bounding box center [969, 149] width 115 height 26
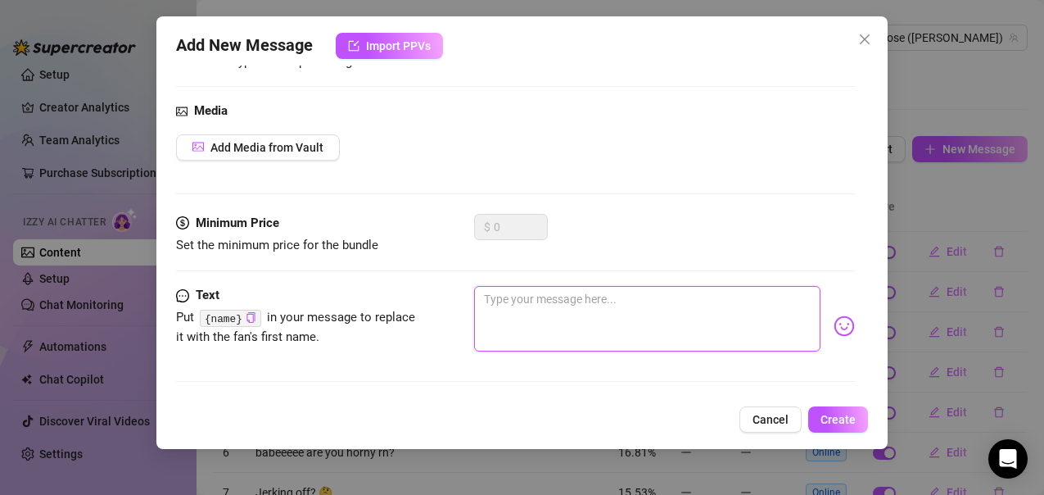
click at [529, 315] on textarea at bounding box center [647, 319] width 346 height 66
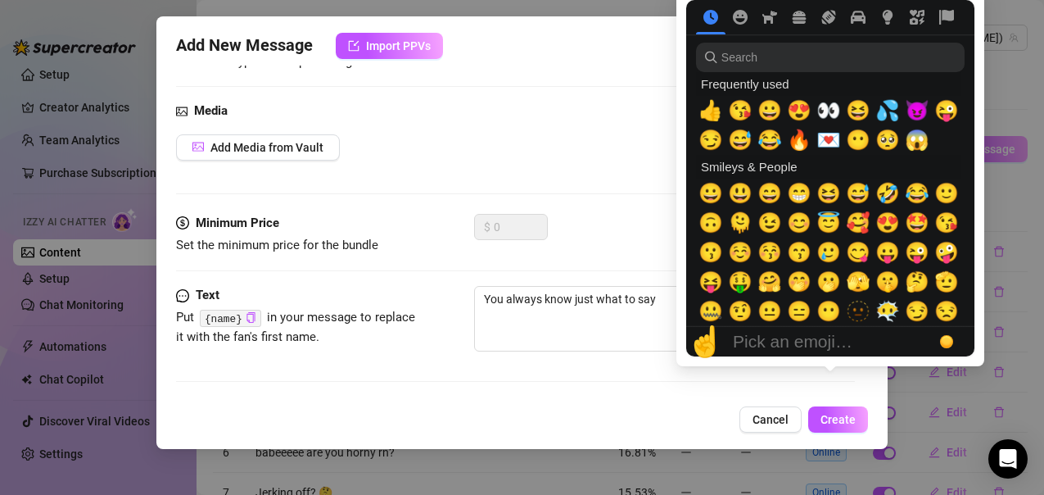
click at [830, 332] on div "Pick an emoji…" at bounding box center [793, 342] width 120 height 20
click at [831, 138] on span "💌" at bounding box center [829, 140] width 25 height 23
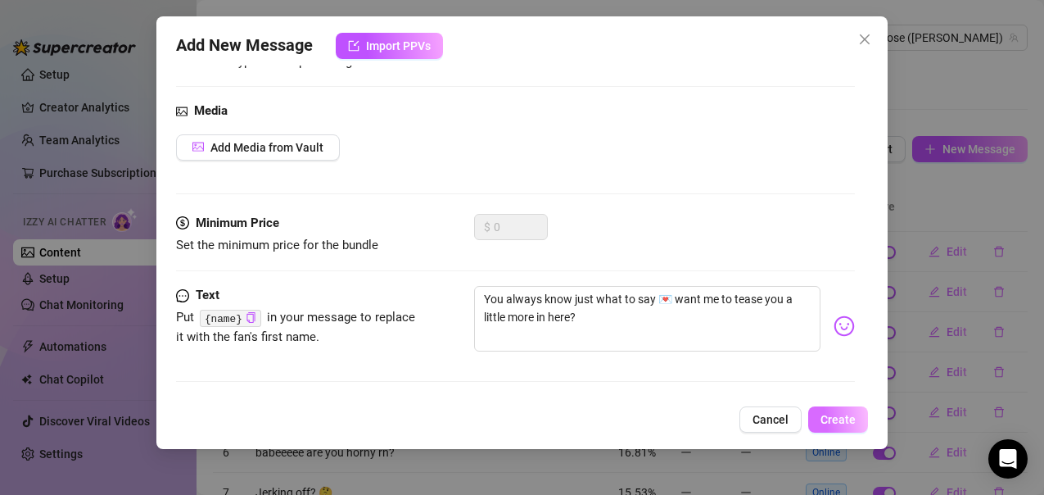
click at [832, 415] on span "Create" at bounding box center [838, 419] width 35 height 13
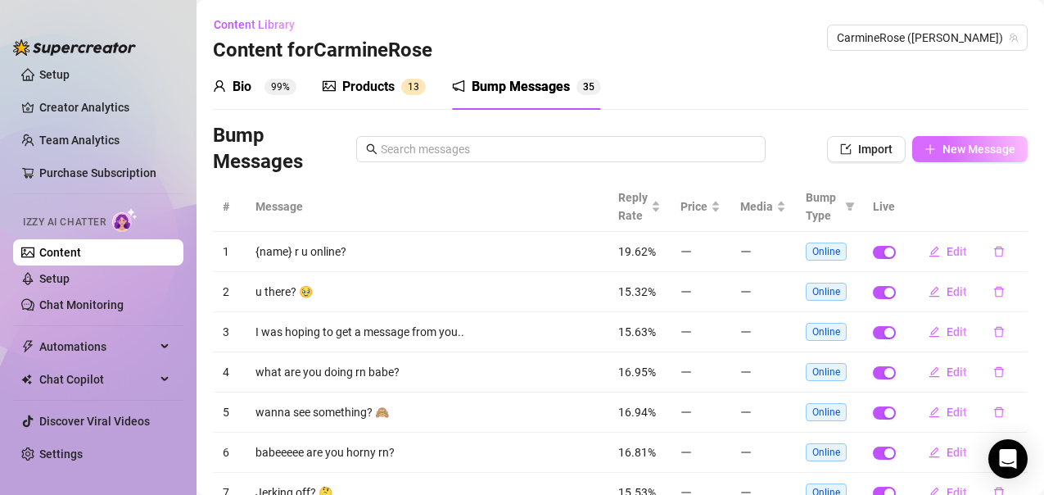
click at [925, 149] on button "New Message" at bounding box center [969, 149] width 115 height 26
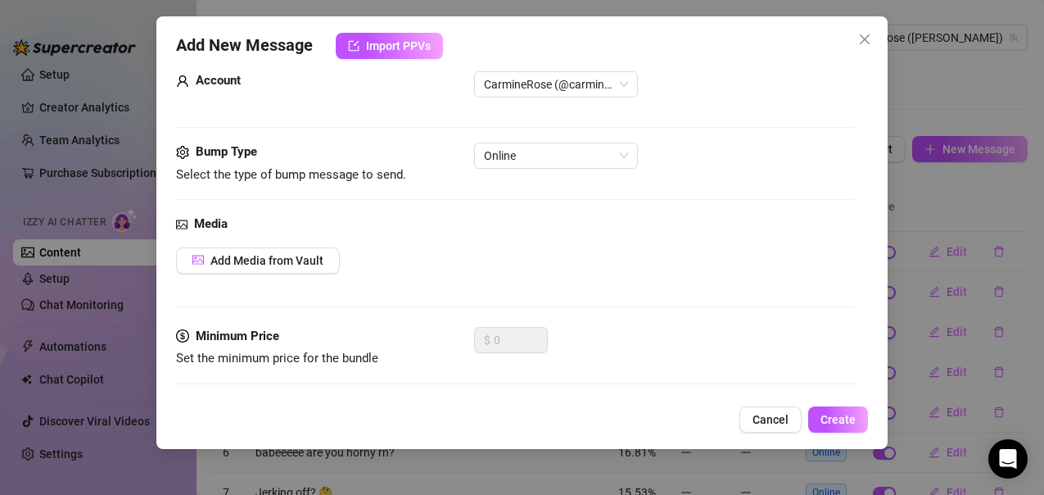
scroll to position [35, 0]
click at [555, 158] on span "Online" at bounding box center [556, 154] width 144 height 25
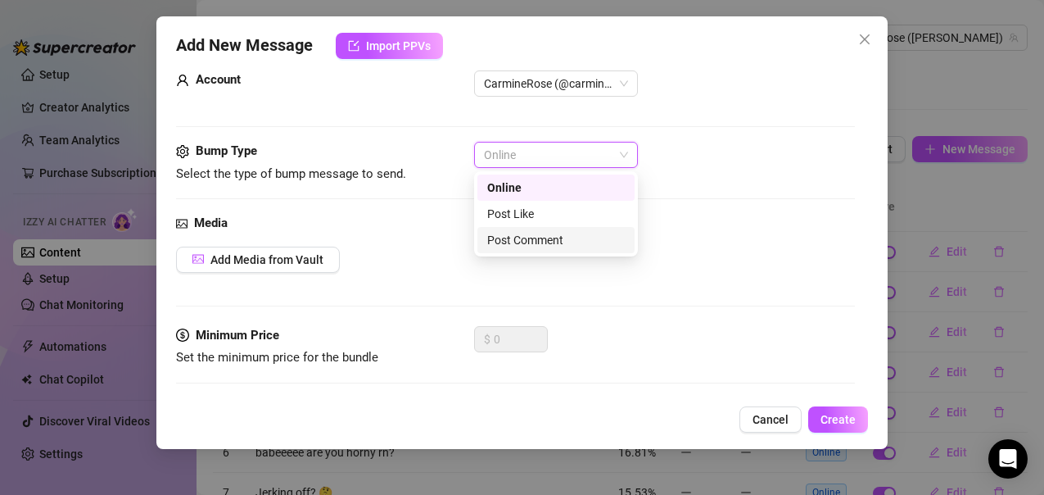
click at [532, 239] on div "Post Comment" at bounding box center [556, 240] width 138 height 18
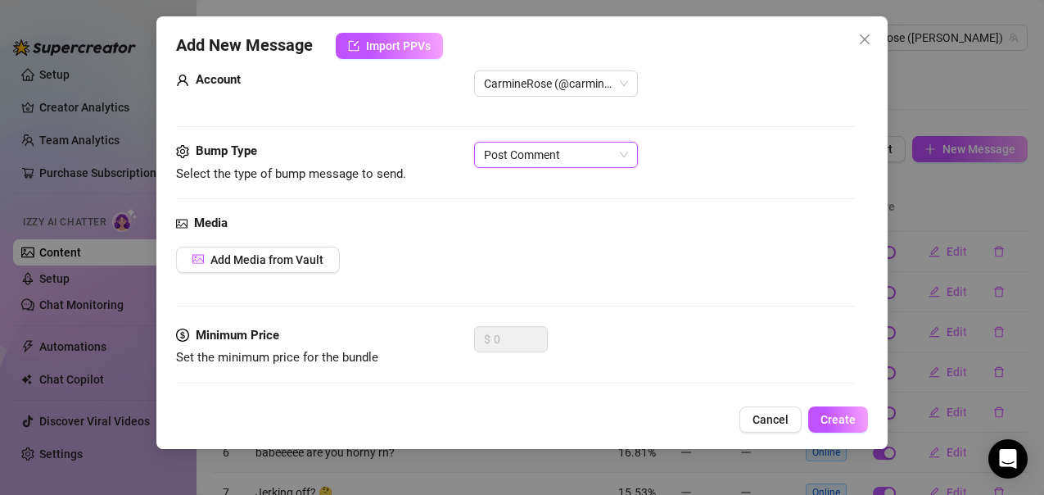
scroll to position [147, 0]
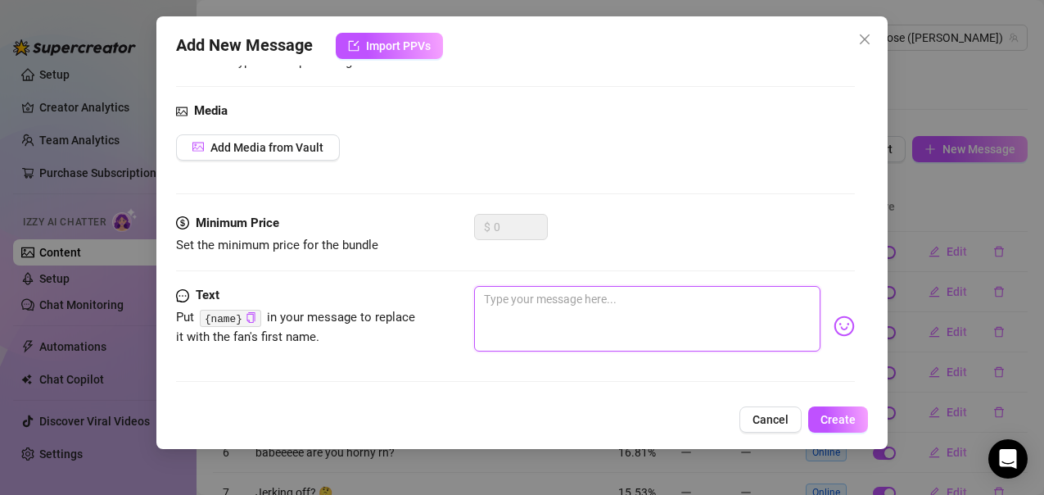
click at [521, 314] on textarea at bounding box center [647, 319] width 346 height 66
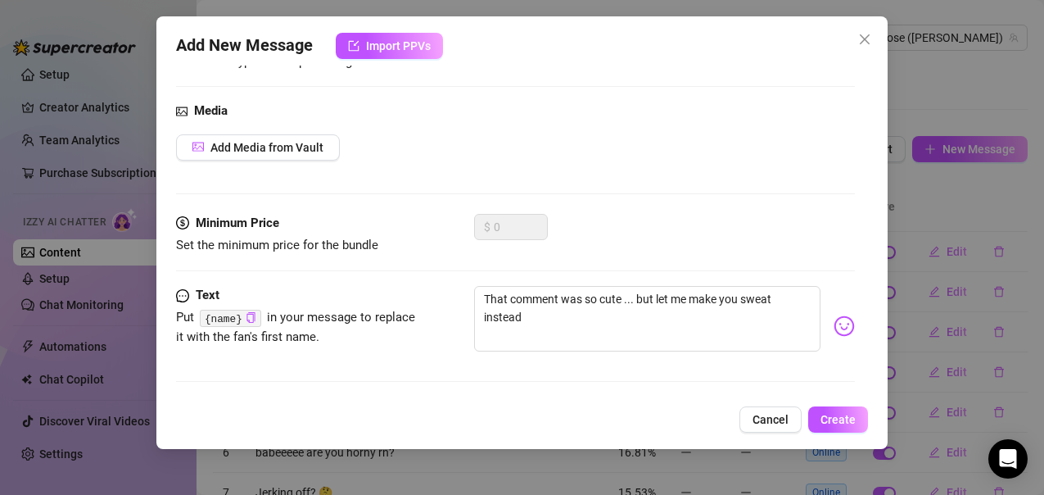
click at [830, 267] on div "Minimum Price Set the minimum price for the bundle $ 0" at bounding box center [515, 250] width 679 height 72
click at [830, 326] on div "Pick an emoji…" at bounding box center [830, 326] width 0 height 0
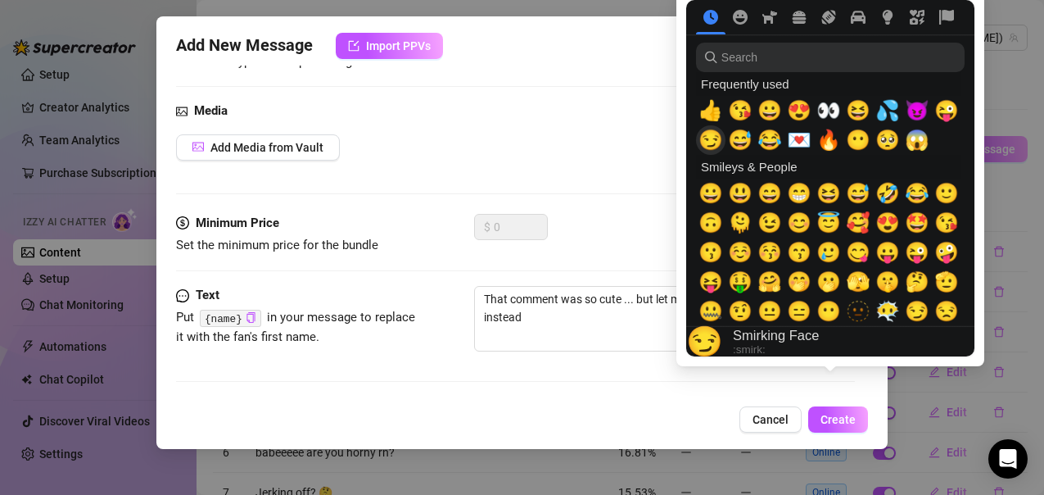
click at [701, 142] on span "😏" at bounding box center [711, 140] width 25 height 23
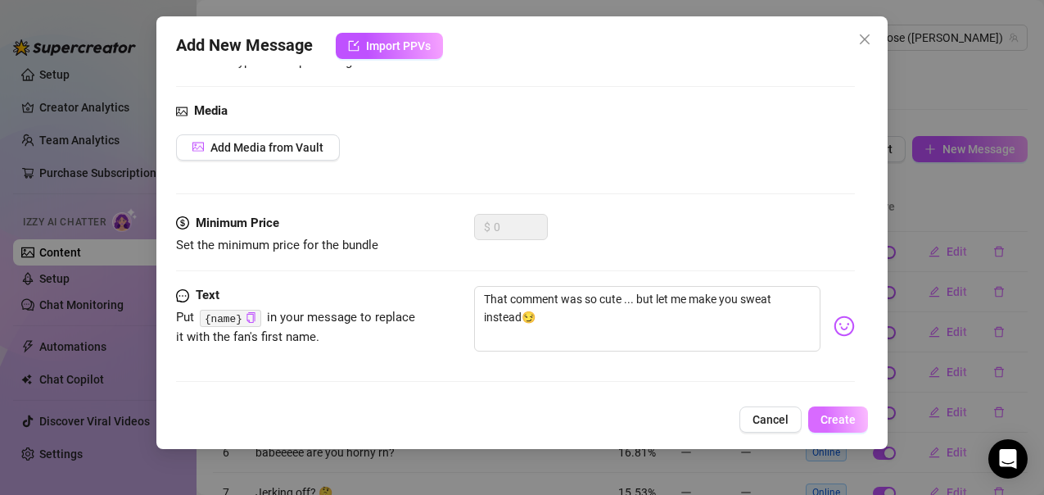
click at [835, 416] on span "Create" at bounding box center [838, 419] width 35 height 13
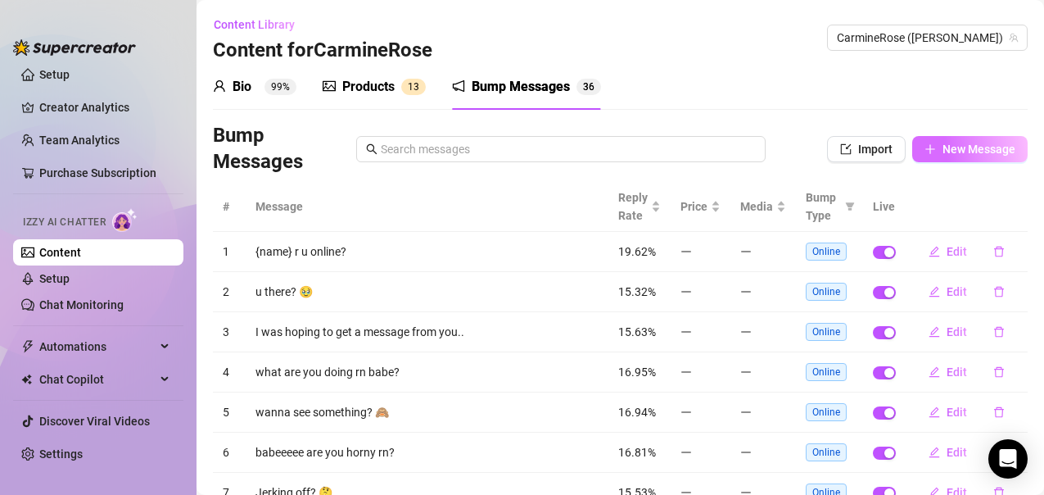
click at [973, 149] on span "New Message" at bounding box center [979, 148] width 73 height 13
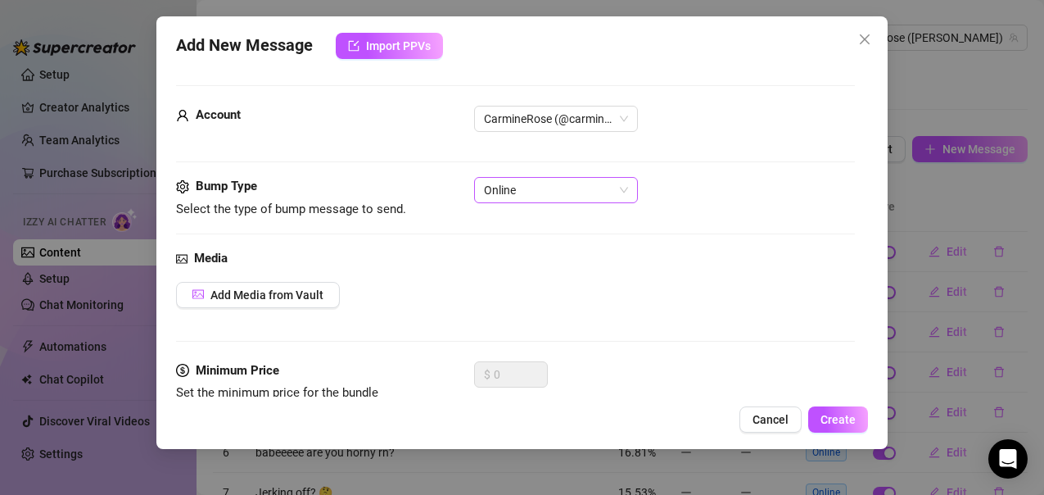
click at [590, 183] on span "Online" at bounding box center [556, 190] width 144 height 25
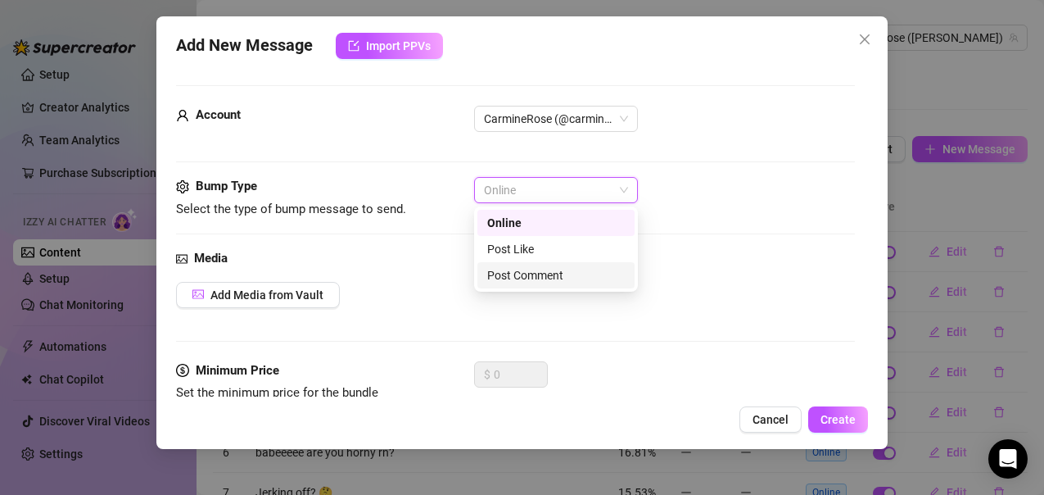
click at [536, 274] on div "Post Comment" at bounding box center [556, 275] width 138 height 18
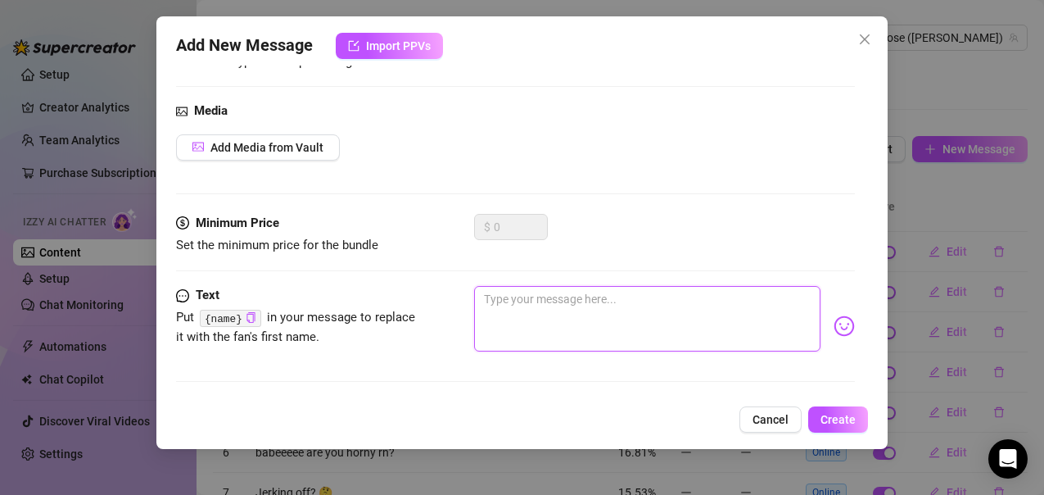
click at [495, 324] on textarea at bounding box center [647, 319] width 346 height 66
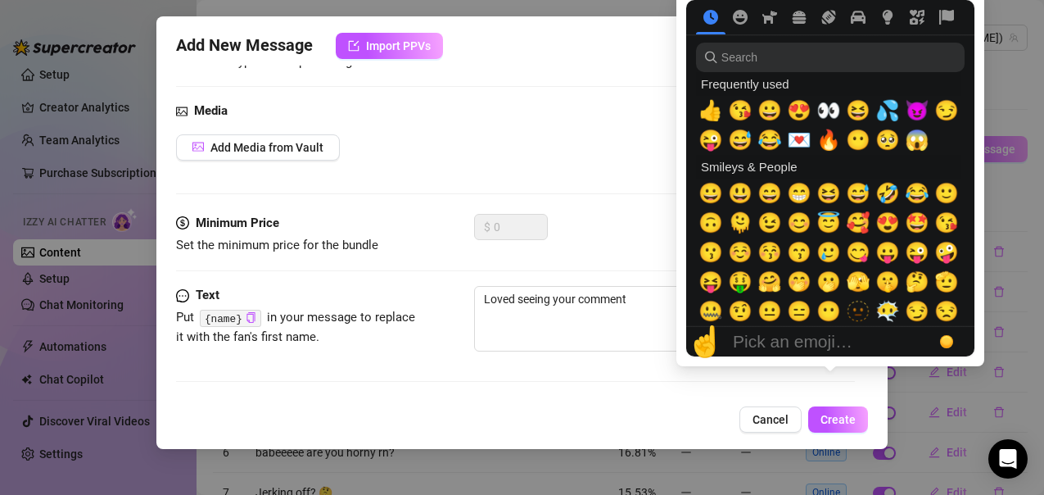
click at [826, 332] on div "Pick an emoji…" at bounding box center [793, 342] width 120 height 20
click at [848, 228] on span "🥰" at bounding box center [858, 222] width 25 height 23
click at [827, 332] on div "Pick an emoji…" at bounding box center [793, 342] width 120 height 20
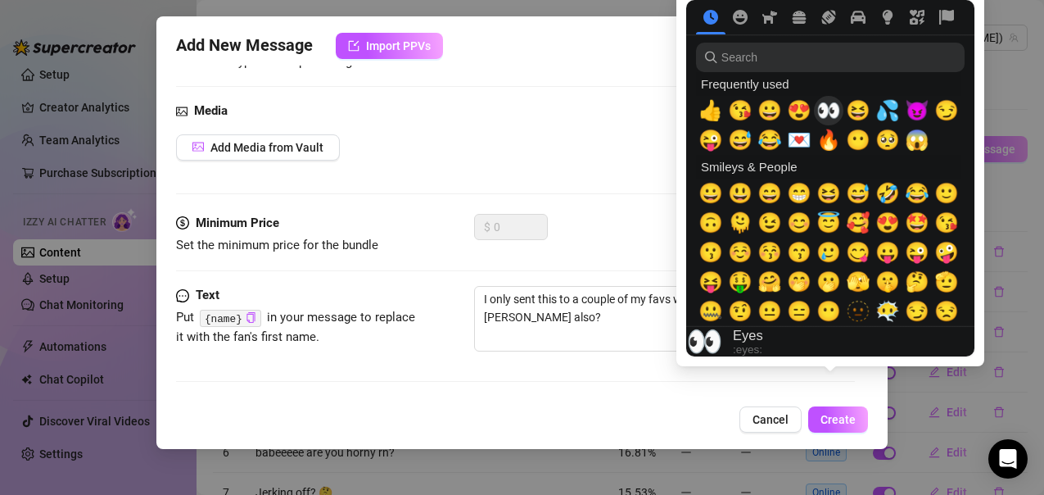
click at [821, 113] on span "👀" at bounding box center [829, 110] width 25 height 23
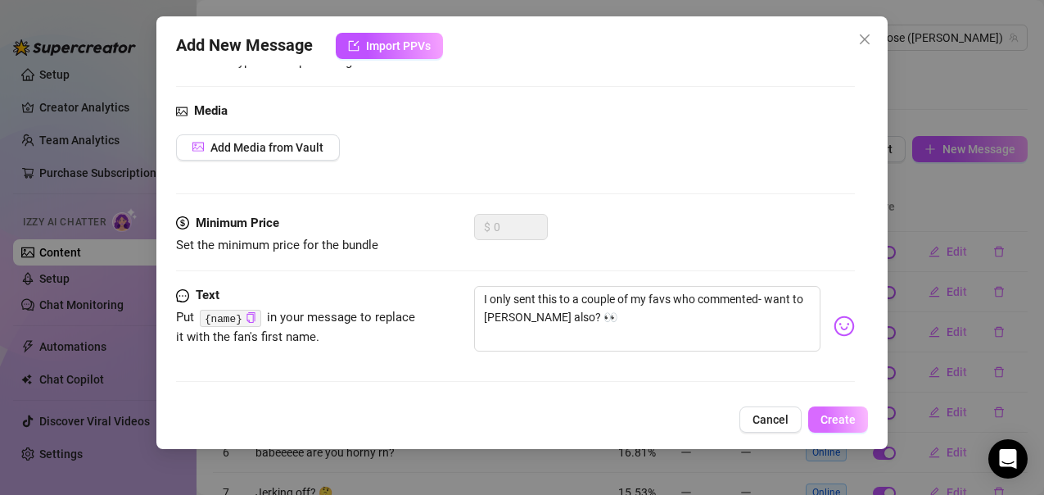
click at [843, 417] on span "Create" at bounding box center [838, 419] width 35 height 13
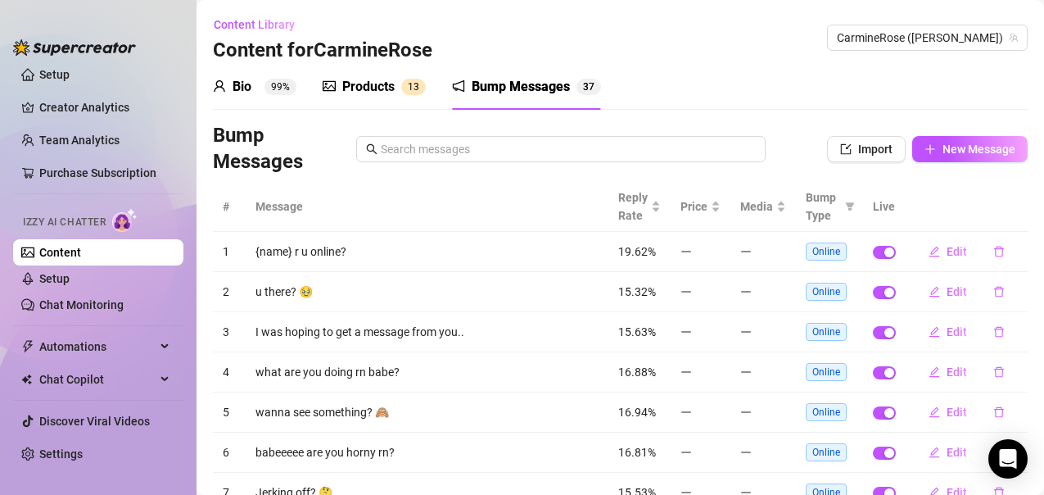
click at [357, 83] on div "Products" at bounding box center [368, 87] width 52 height 20
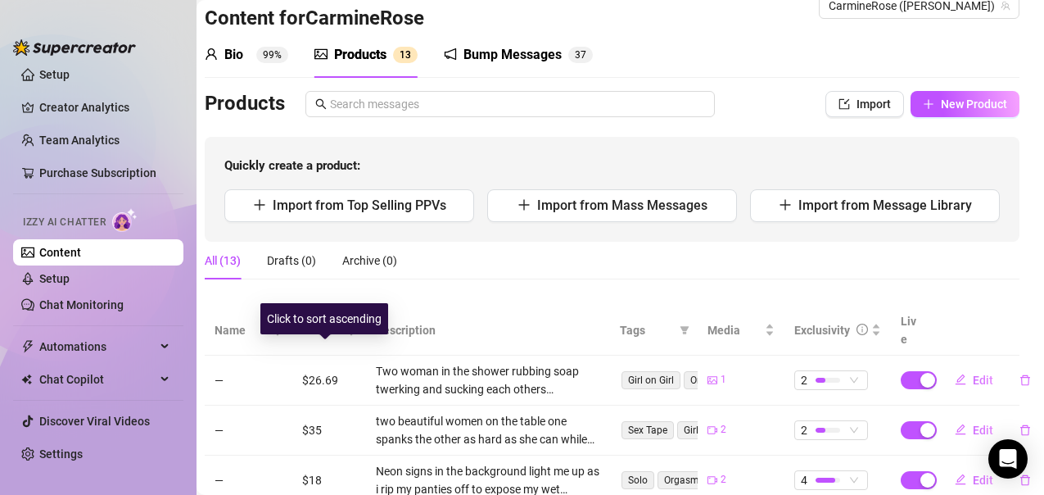
scroll to position [0, 10]
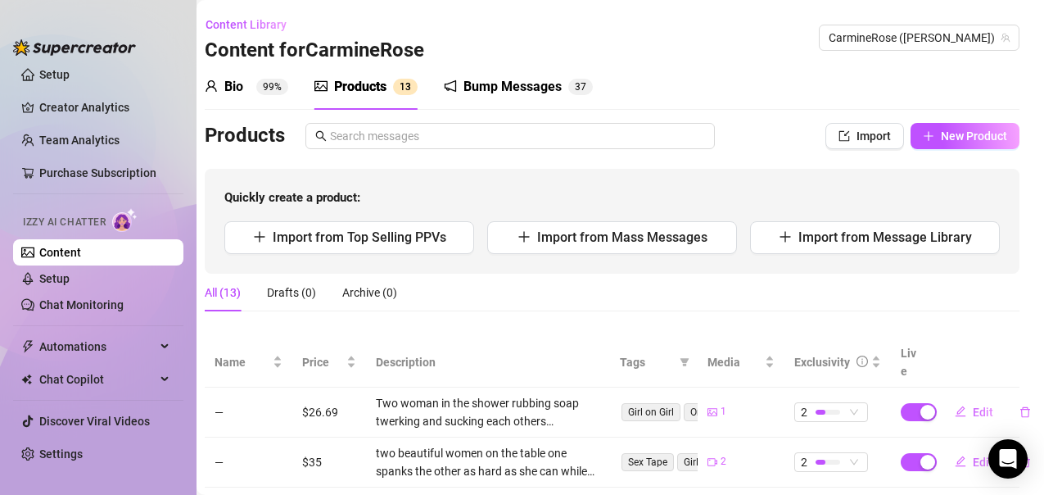
click at [242, 89] on div "Bio" at bounding box center [233, 87] width 19 height 20
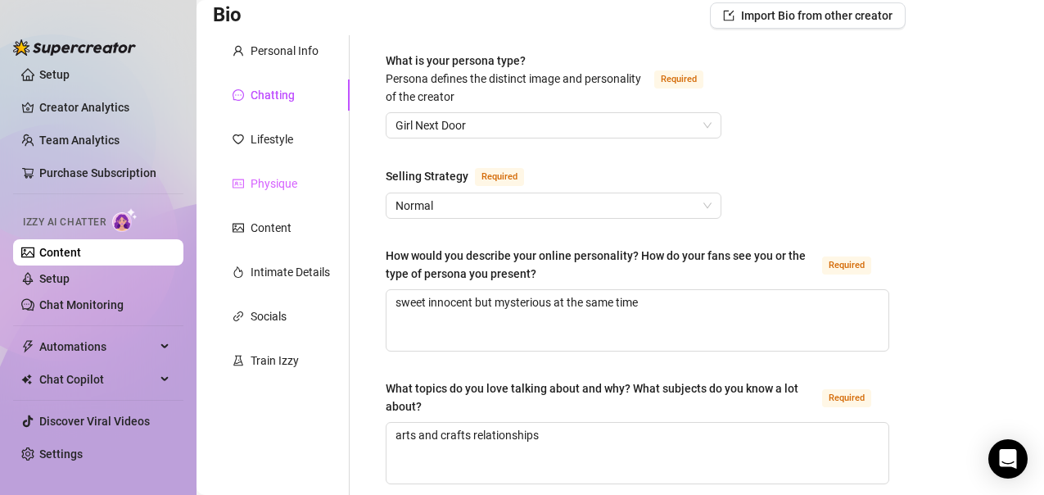
scroll to position [152, 0]
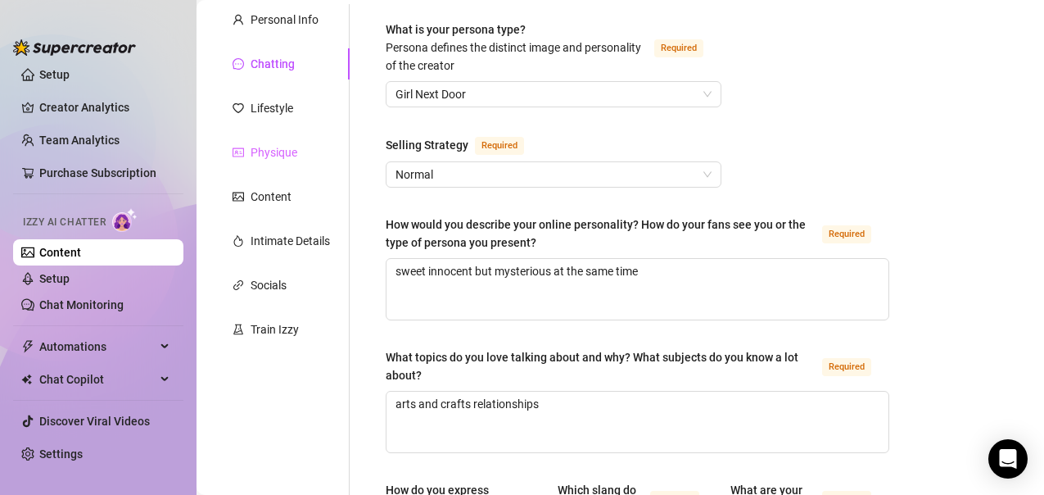
click at [274, 315] on div "Train Izzy" at bounding box center [281, 329] width 137 height 31
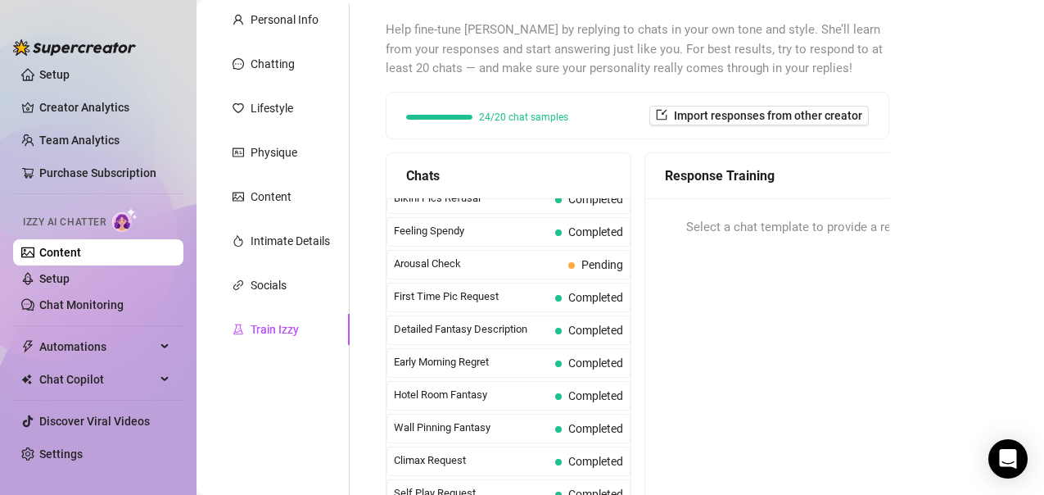
scroll to position [506, 0]
click at [532, 271] on span "Arousal Check" at bounding box center [478, 263] width 168 height 16
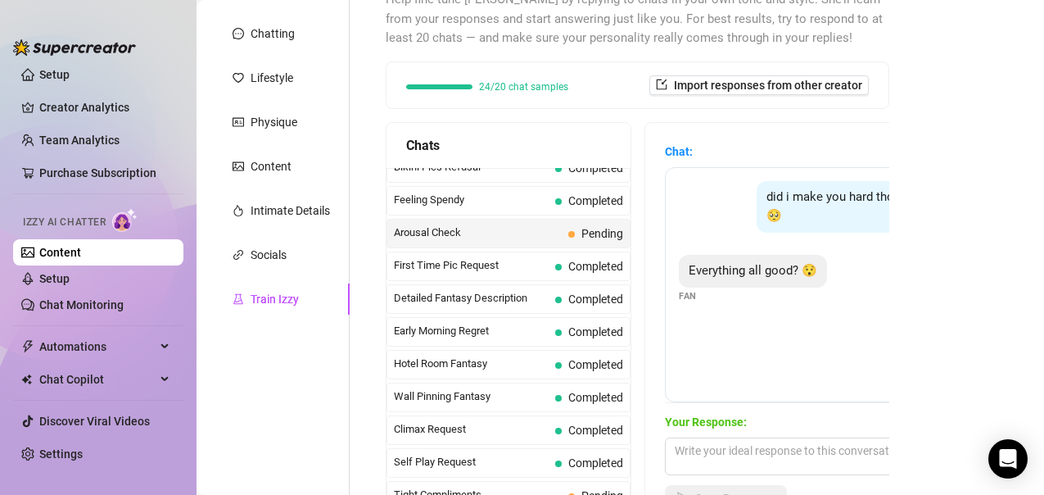
scroll to position [183, 0]
click at [783, 402] on div "Chat: did i make you hard tho??? 🥺 Creator Everything all good? 😯 Fan Your Resp…" at bounding box center [808, 326] width 287 height 369
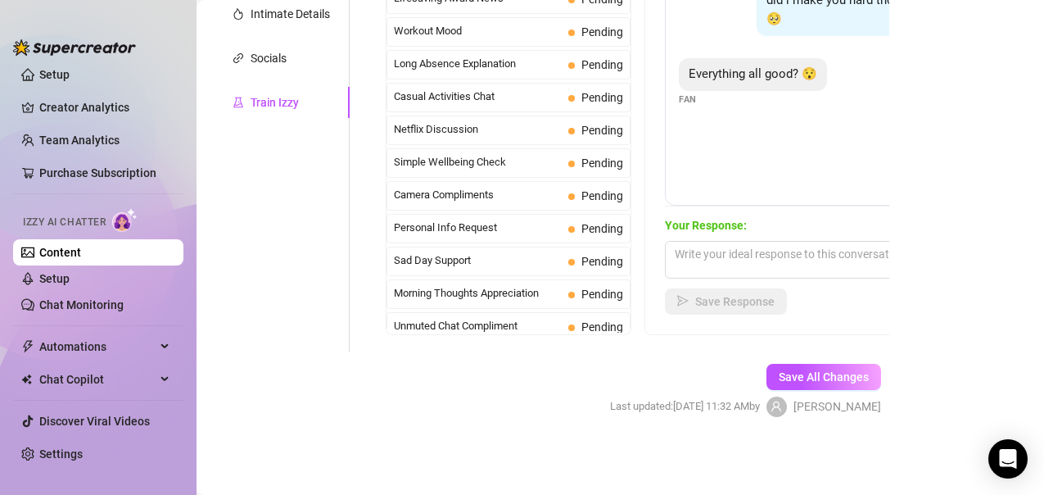
scroll to position [1486, 0]
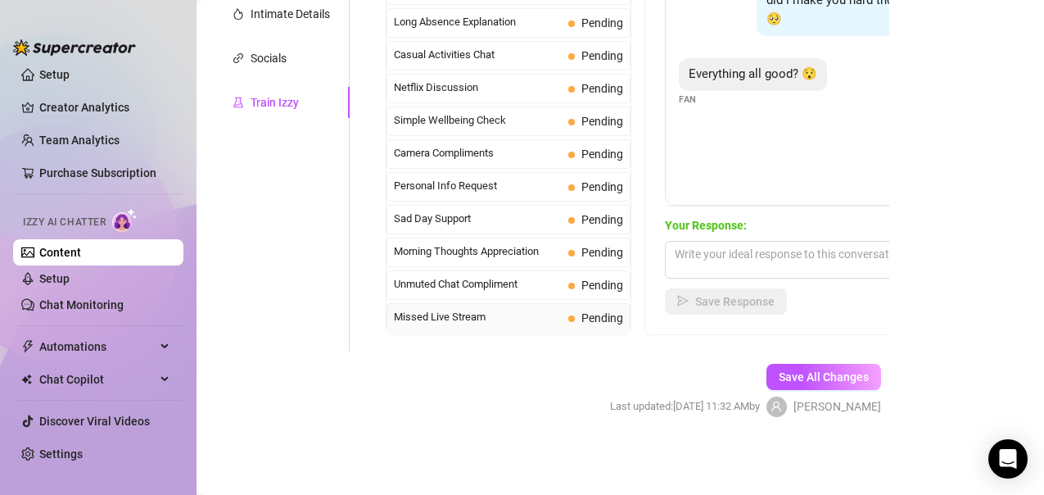
click at [452, 310] on span "Missed Live Stream" at bounding box center [478, 317] width 168 height 16
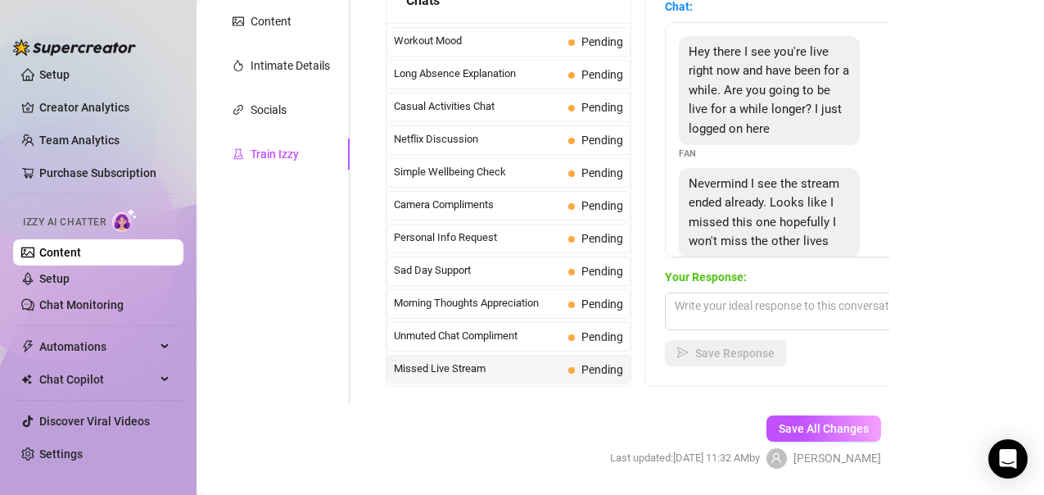
scroll to position [326, 0]
click at [794, 309] on textarea at bounding box center [808, 312] width 287 height 38
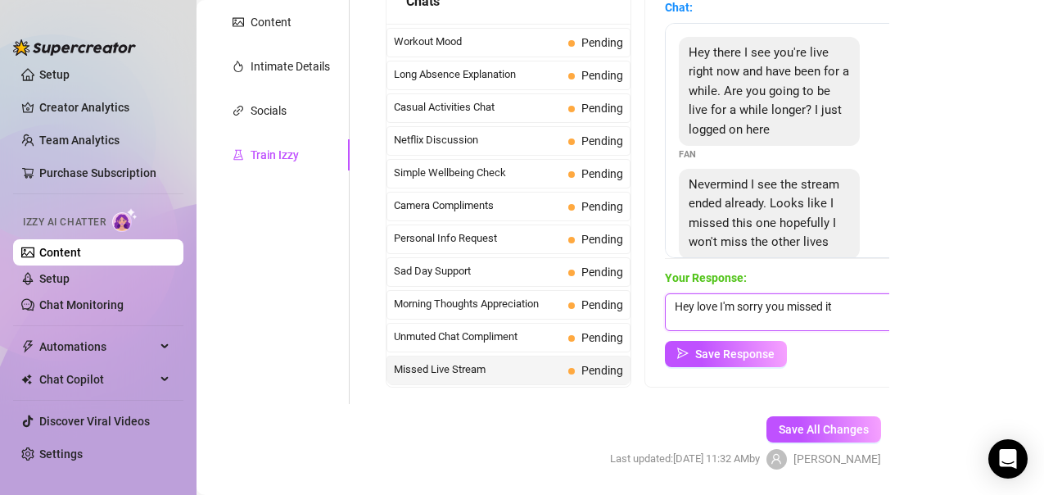
click at [859, 302] on textarea "Hey love I'm sorry you missed it" at bounding box center [808, 312] width 287 height 38
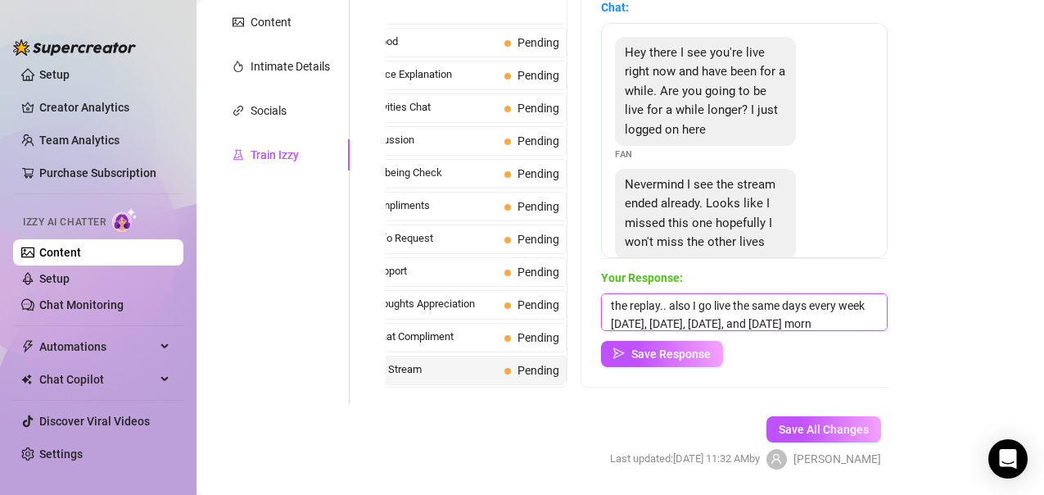
scroll to position [37, 0]
click at [767, 306] on textarea "Hey love I'm sorry you missed it Im about to send out the replay.. also I go li…" at bounding box center [744, 312] width 287 height 38
click at [666, 315] on textarea "Hey love I'm sorry you missed it Im about to send out the replay.. also I go li…" at bounding box center [744, 312] width 287 height 38
click at [735, 327] on textarea "Hey love I'm sorry you missed it Im about to send out the replay.. also I go li…" at bounding box center [744, 312] width 287 height 38
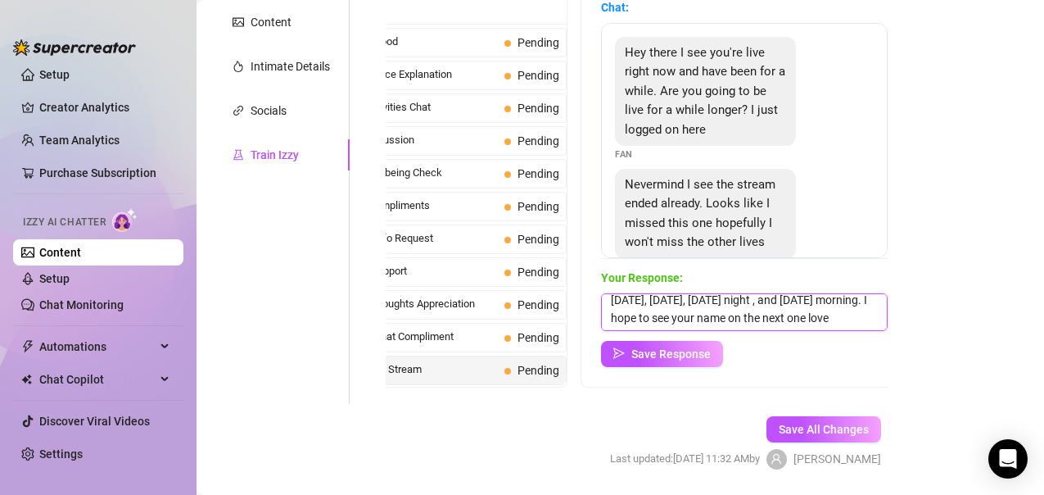
click at [780, 306] on textarea "Hey love I'm sorry you missed it Im about to send out the replay.. also I go li…" at bounding box center [744, 312] width 287 height 38
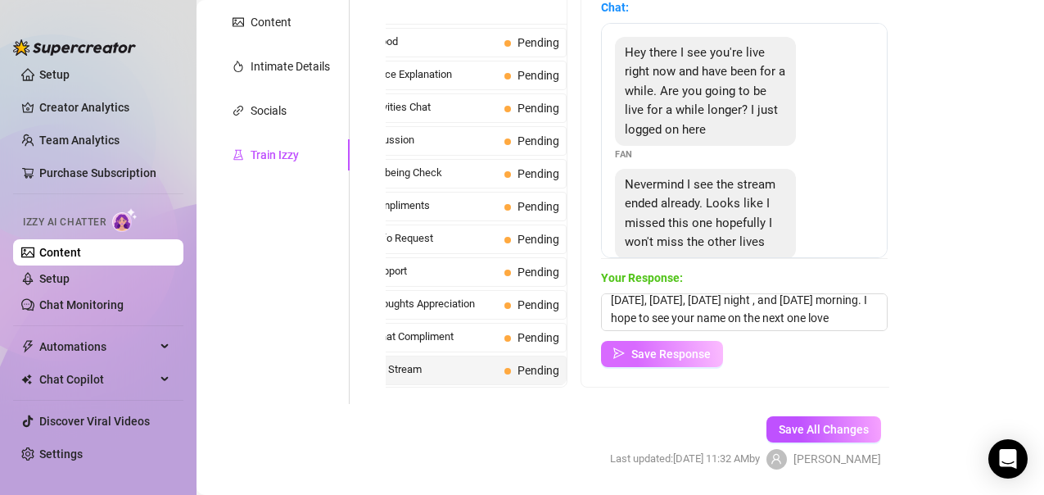
click at [681, 352] on span "Save Response" at bounding box center [670, 353] width 79 height 13
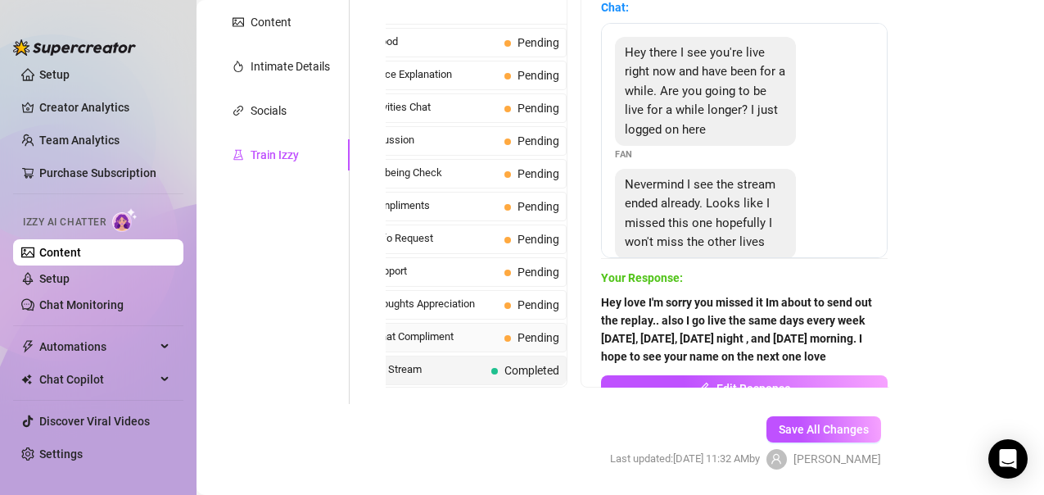
click at [442, 342] on span "Unmuted Chat Compliment" at bounding box center [414, 336] width 168 height 16
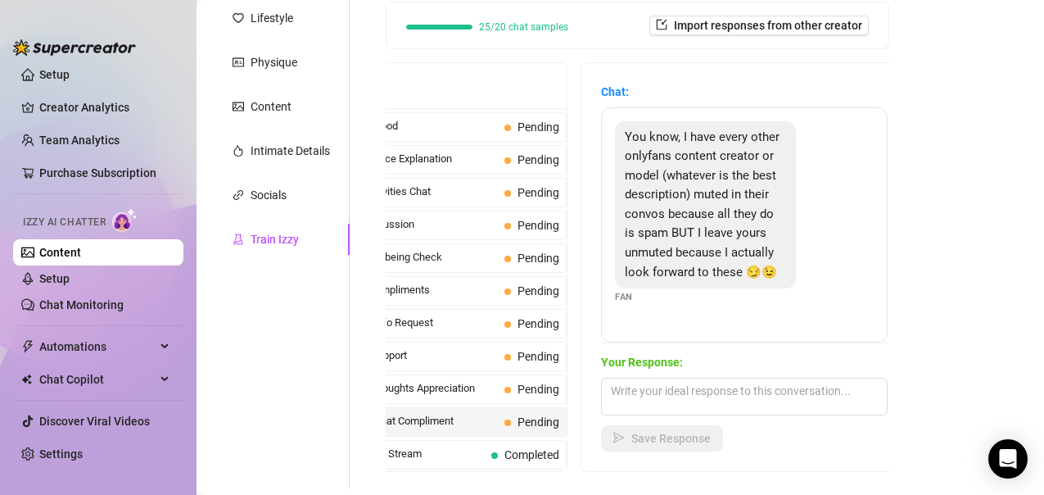
scroll to position [246, 0]
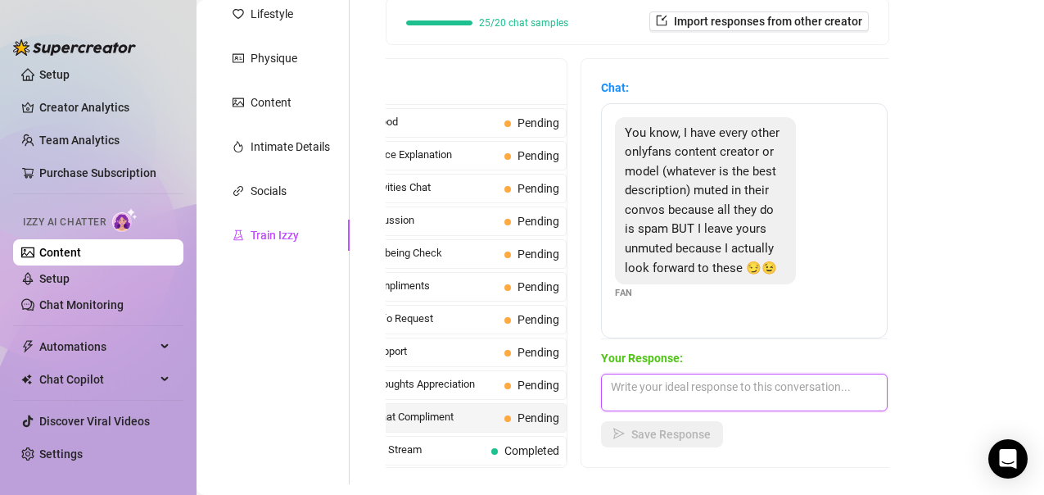
click at [666, 402] on textarea at bounding box center [744, 392] width 287 height 38
click at [761, 385] on textarea "Awww babe that is very sweet i enjoy" at bounding box center [744, 392] width 287 height 38
click at [775, 391] on textarea "Awww babe that is very sweet... i enjoy" at bounding box center [744, 392] width 287 height 38
click at [854, 387] on textarea "Awww babe that is very sweet... I enjoy" at bounding box center [744, 392] width 287 height 38
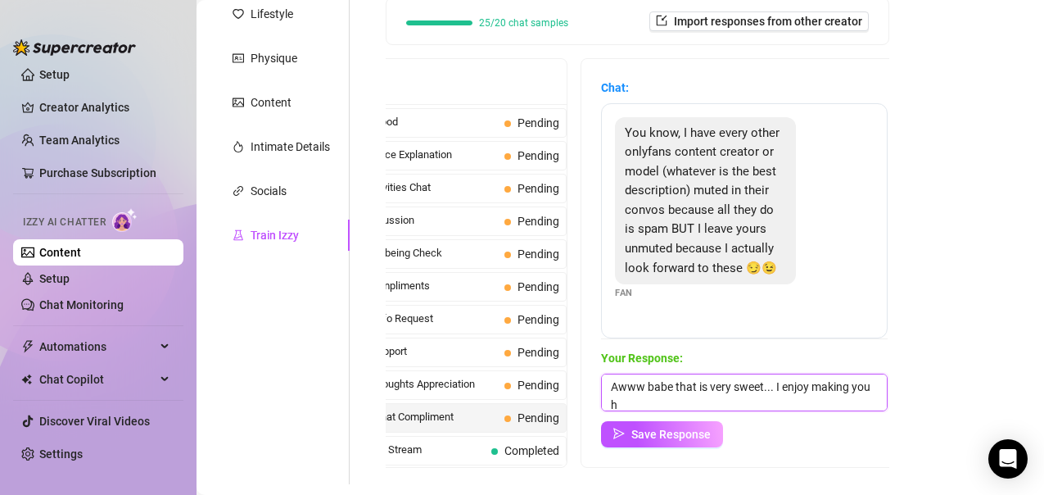
scroll to position [1, 0]
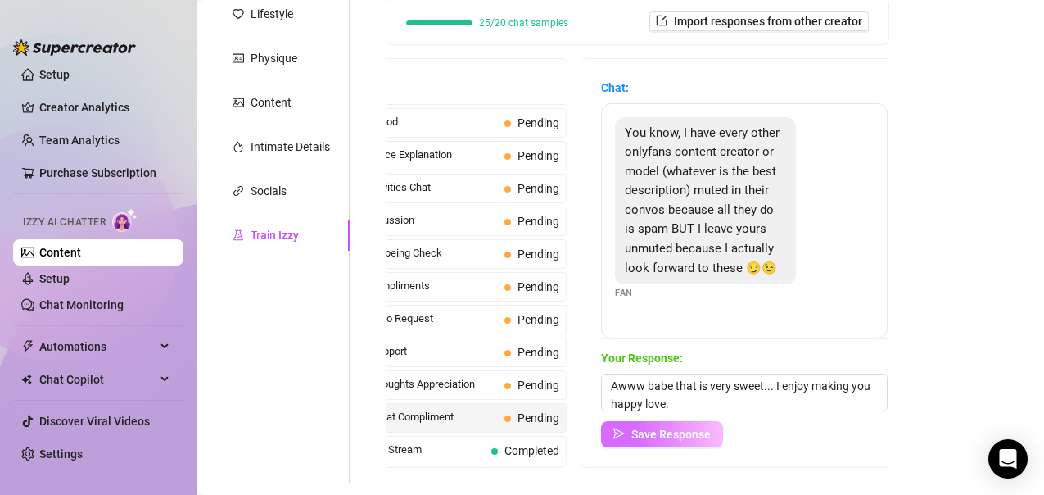
click at [676, 424] on button "Save Response" at bounding box center [662, 434] width 122 height 26
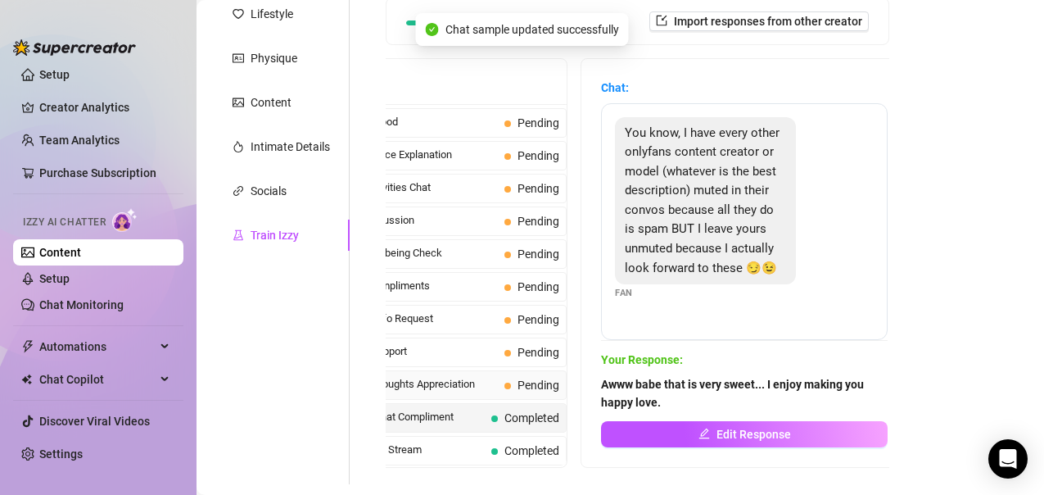
click at [458, 387] on span "Morning Thoughts Appreciation" at bounding box center [414, 384] width 168 height 16
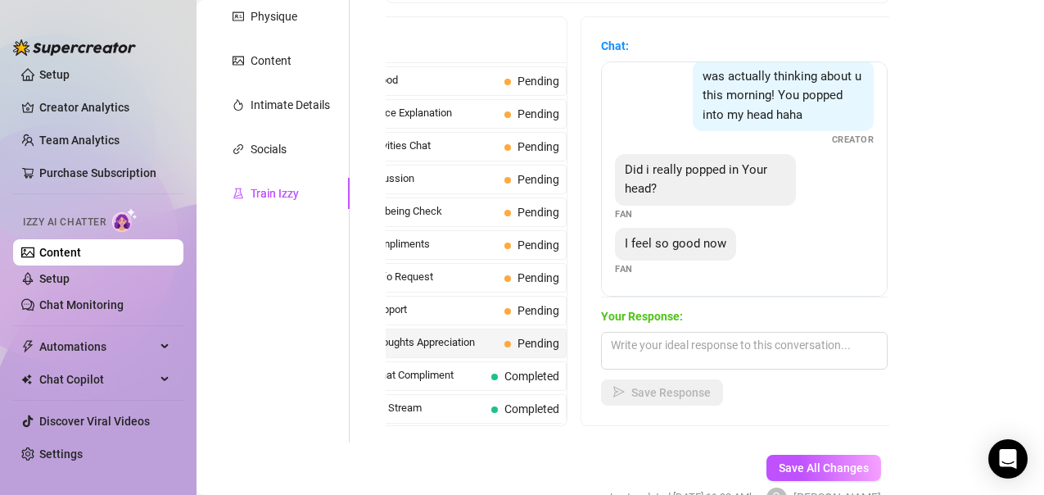
scroll to position [288, 0]
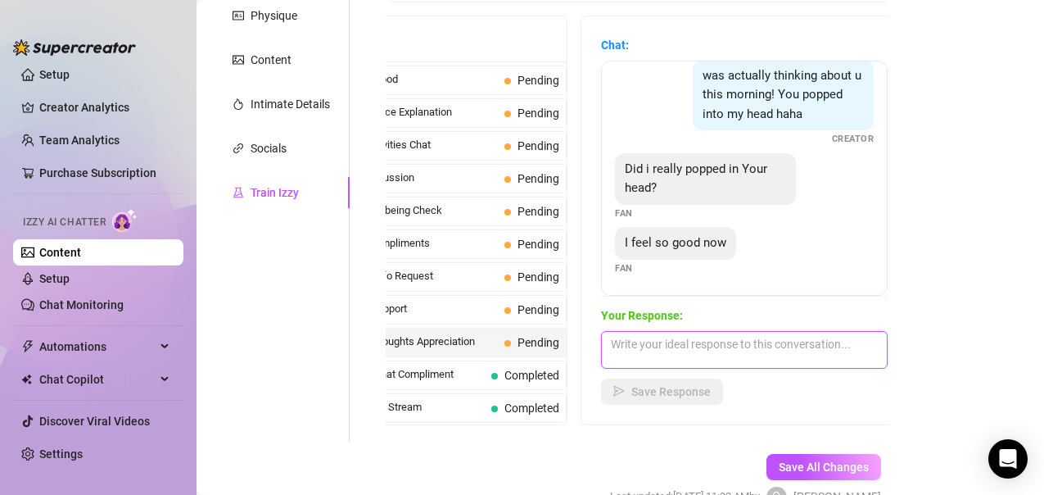
click at [645, 350] on textarea at bounding box center [744, 350] width 287 height 38
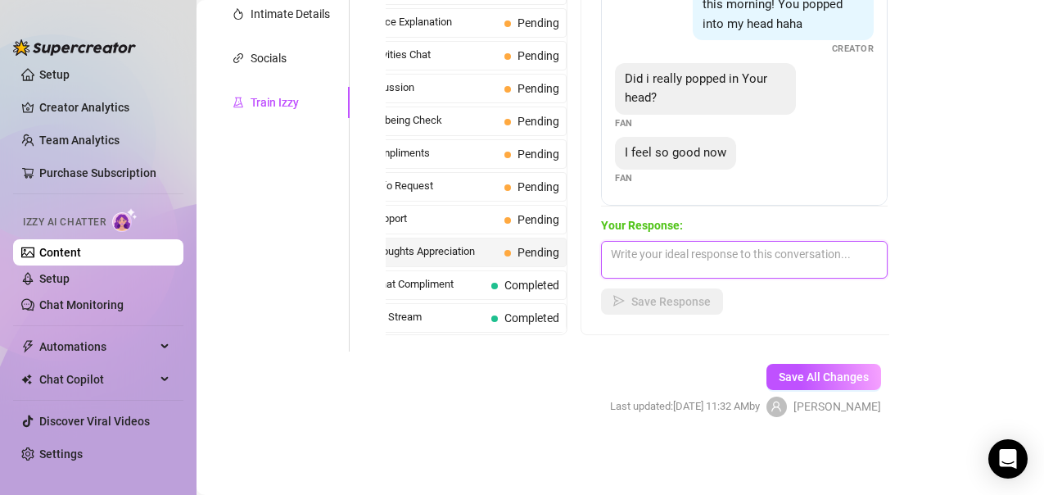
scroll to position [0, 0]
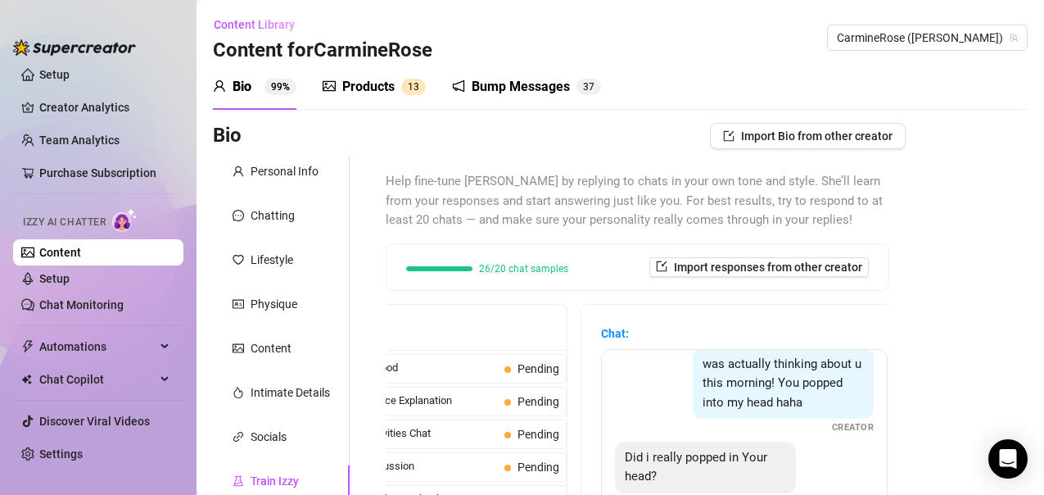
click at [373, 84] on div "Products" at bounding box center [368, 87] width 52 height 20
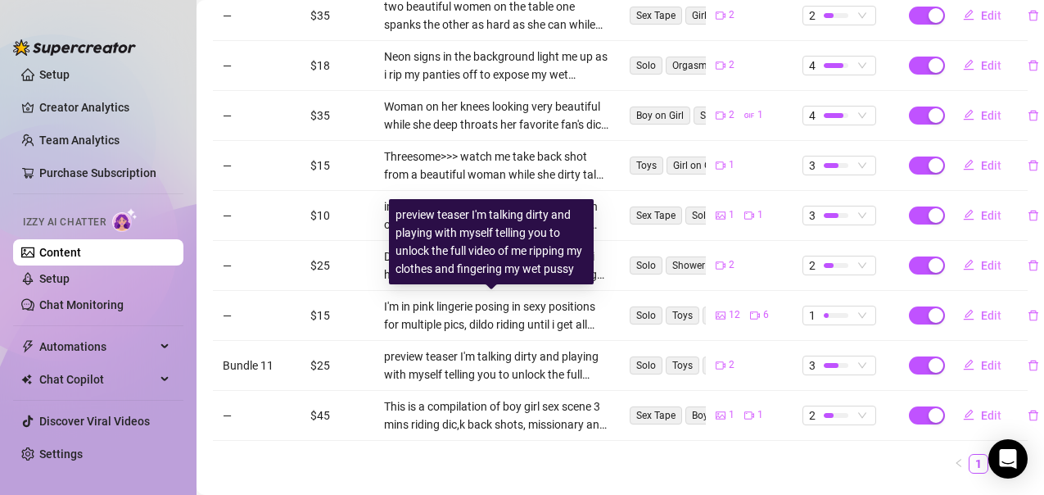
scroll to position [483, 0]
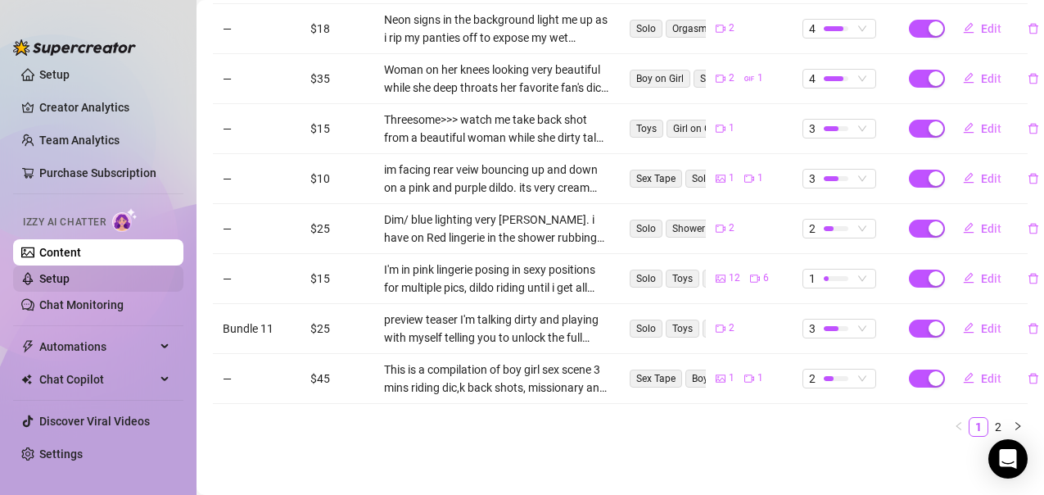
click at [70, 274] on link "Setup" at bounding box center [54, 278] width 30 height 13
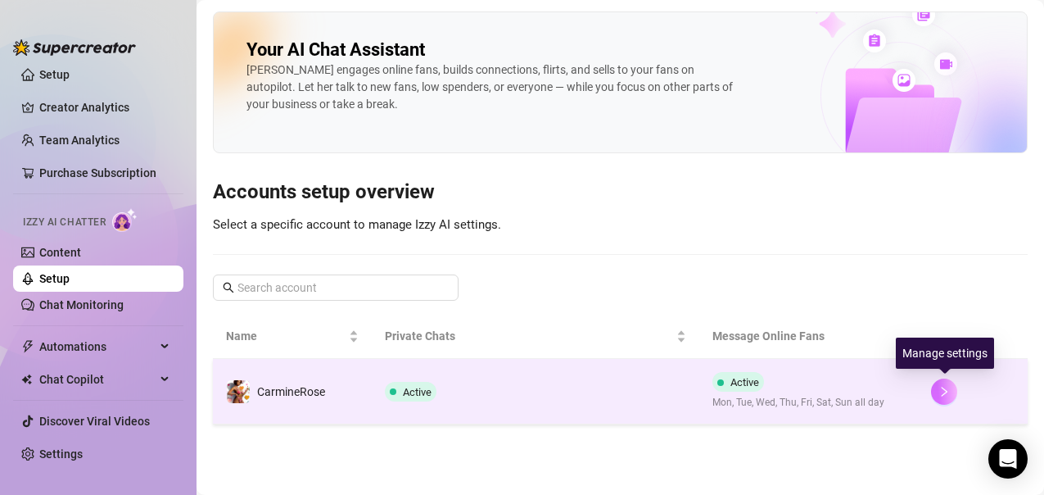
click at [950, 396] on icon "right" at bounding box center [944, 391] width 11 height 11
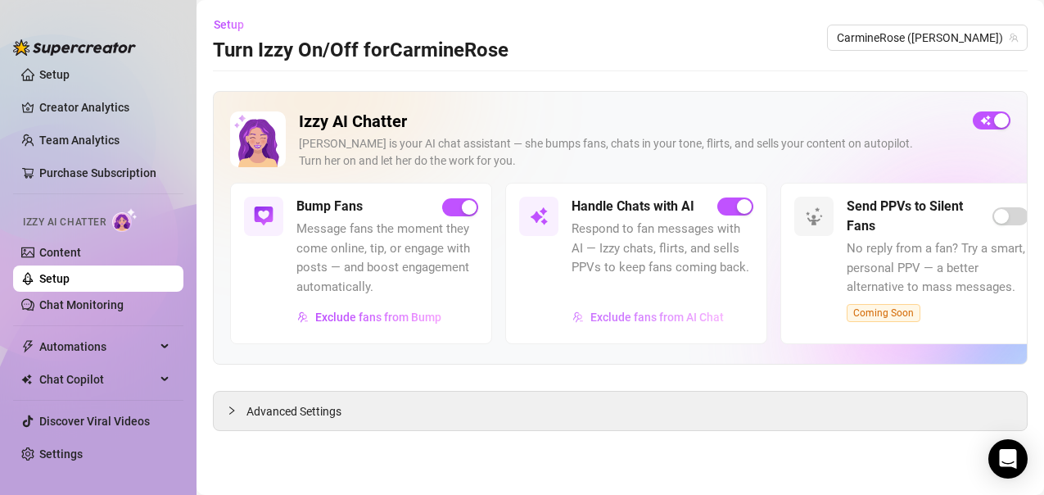
click at [636, 323] on span "Exclude fans from AI Chat" at bounding box center [656, 316] width 133 height 13
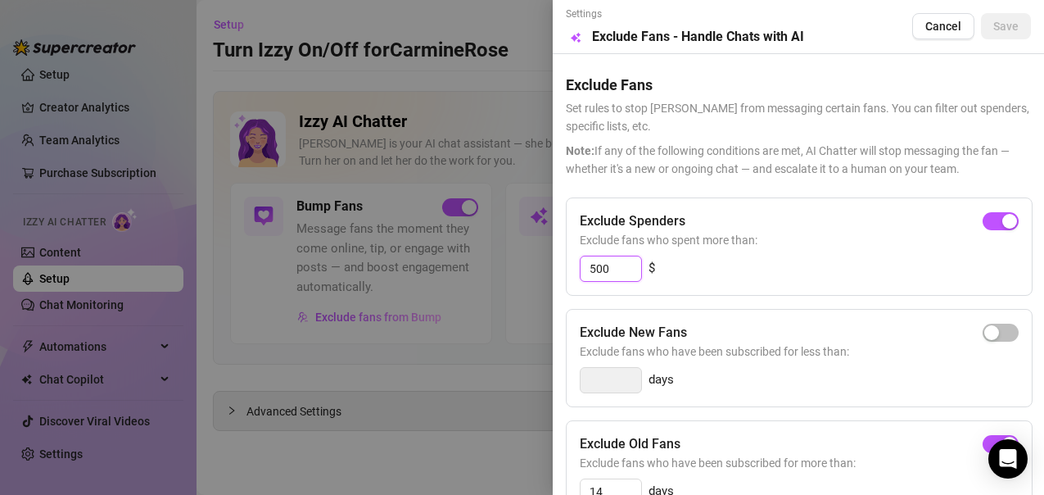
click at [622, 265] on input "500" at bounding box center [611, 268] width 61 height 25
click at [983, 212] on span "button" at bounding box center [1001, 221] width 36 height 18
click at [1002, 226] on div "button" at bounding box center [1009, 221] width 15 height 15
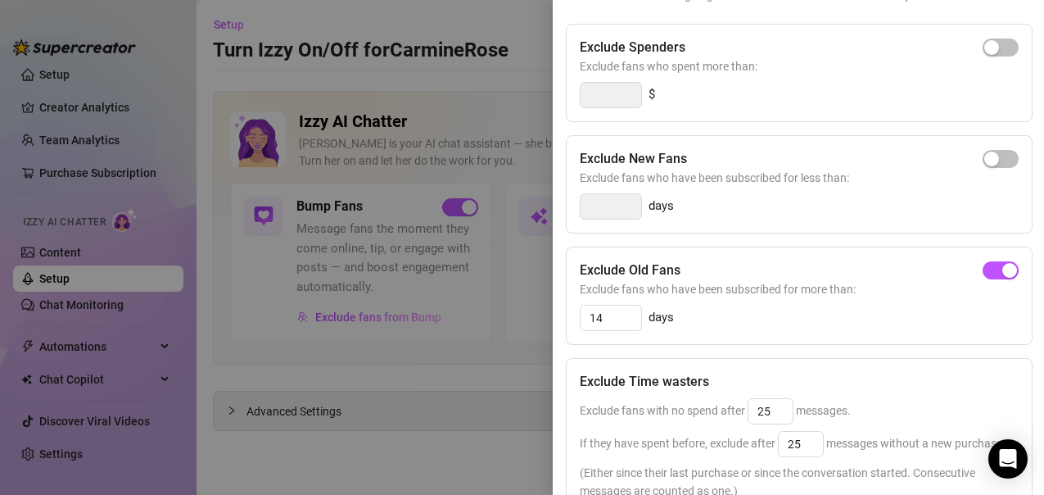
scroll to position [174, 0]
click at [621, 314] on input "14" at bounding box center [611, 317] width 61 height 25
click at [984, 271] on div "button" at bounding box center [991, 269] width 15 height 15
click at [622, 319] on input "14" at bounding box center [611, 317] width 61 height 25
drag, startPoint x: 622, startPoint y: 318, endPoint x: 566, endPoint y: 319, distance: 56.5
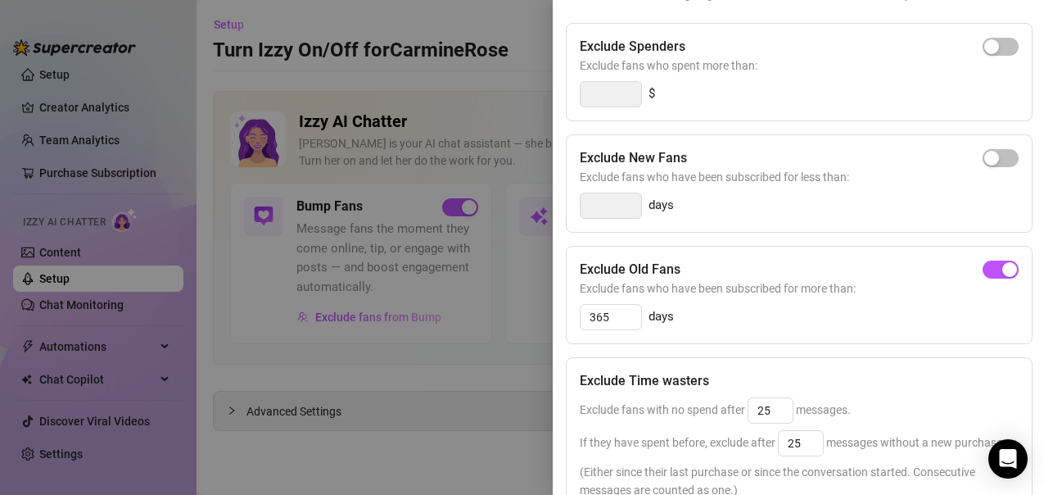
drag, startPoint x: 566, startPoint y: 319, endPoint x: 756, endPoint y: 337, distance: 190.9
click at [756, 337] on div "Exclude Old Fans Exclude fans who have been subscribed for more than: 365 days" at bounding box center [799, 295] width 467 height 98
drag, startPoint x: 756, startPoint y: 337, endPoint x: 615, endPoint y: 319, distance: 142.0
click at [615, 319] on div "Exclude Old Fans Exclude fans who have been subscribed for more than: 365 days" at bounding box center [799, 295] width 467 height 98
click at [605, 319] on input "365" at bounding box center [611, 317] width 61 height 25
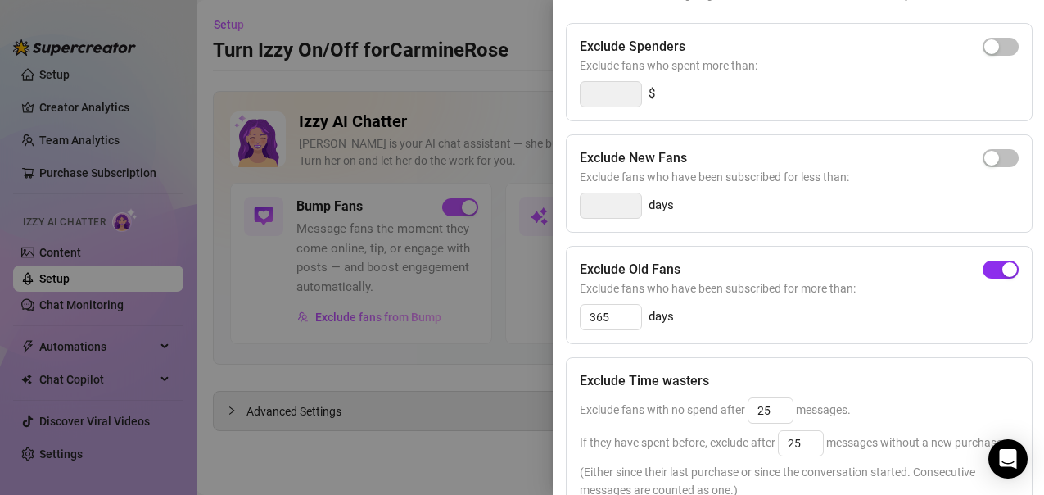
click at [1002, 270] on div "button" at bounding box center [1009, 269] width 15 height 15
click at [984, 40] on div "button" at bounding box center [991, 46] width 15 height 15
drag, startPoint x: 613, startPoint y: 94, endPoint x: 595, endPoint y: 102, distance: 19.8
click at [595, 102] on input "300" at bounding box center [611, 94] width 61 height 25
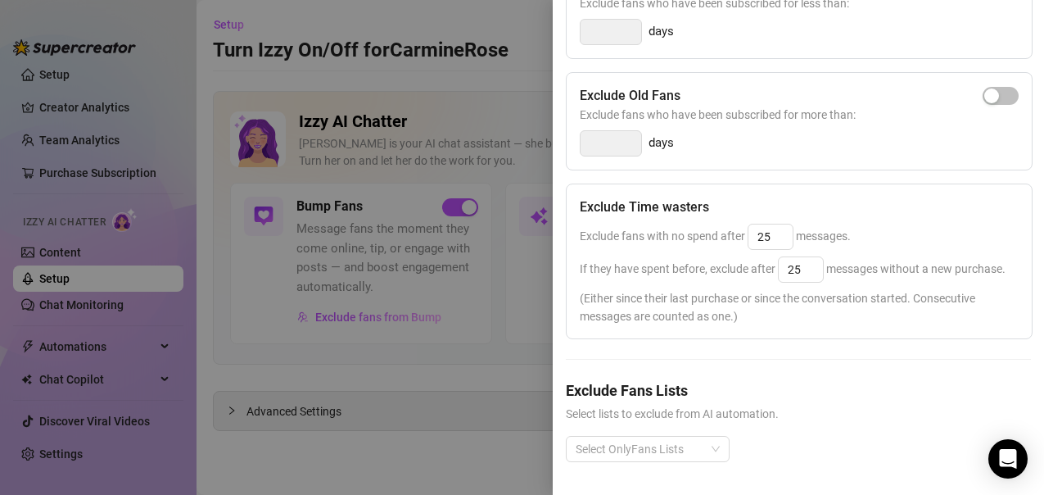
scroll to position [0, 0]
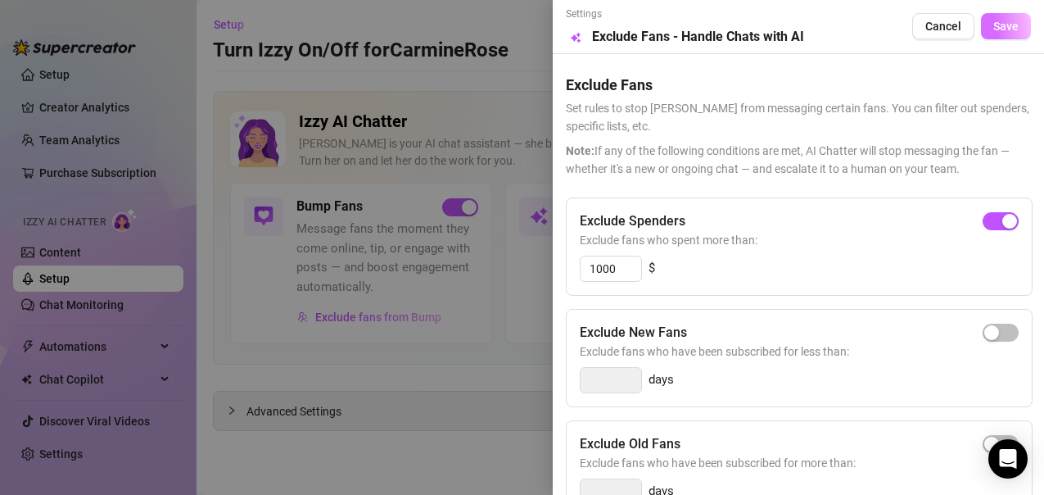
click at [994, 29] on span "Save" at bounding box center [1005, 26] width 25 height 13
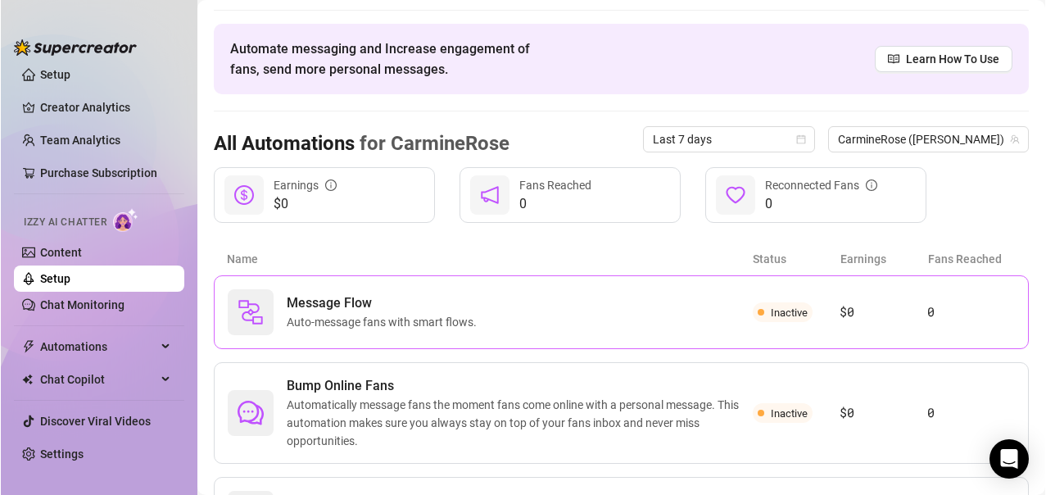
scroll to position [71, 0]
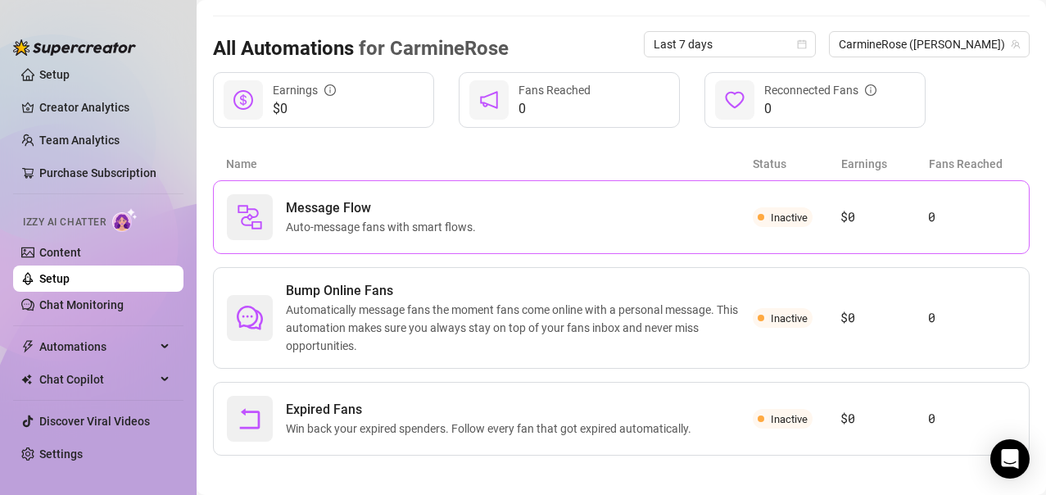
scroll to position [150, 0]
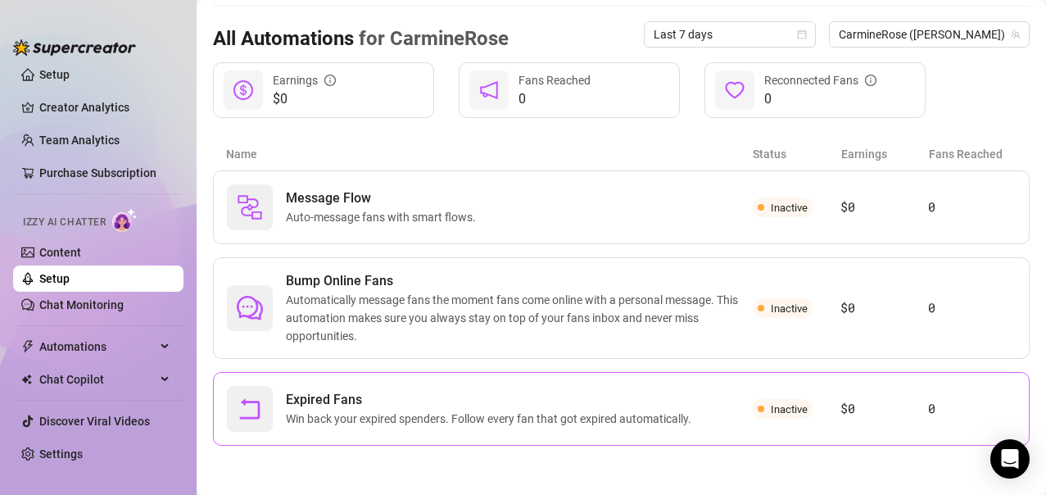
click at [771, 411] on span "Inactive" at bounding box center [789, 409] width 37 height 12
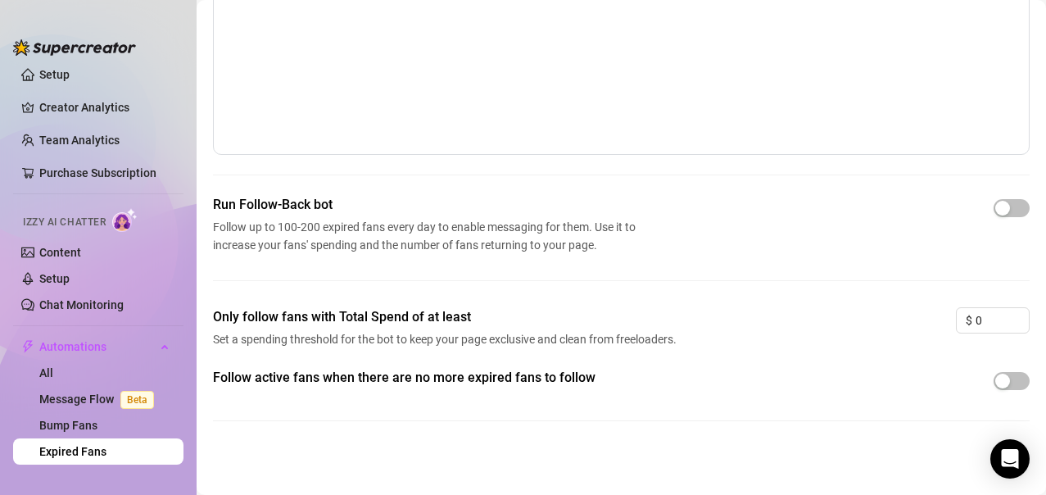
scroll to position [173, 0]
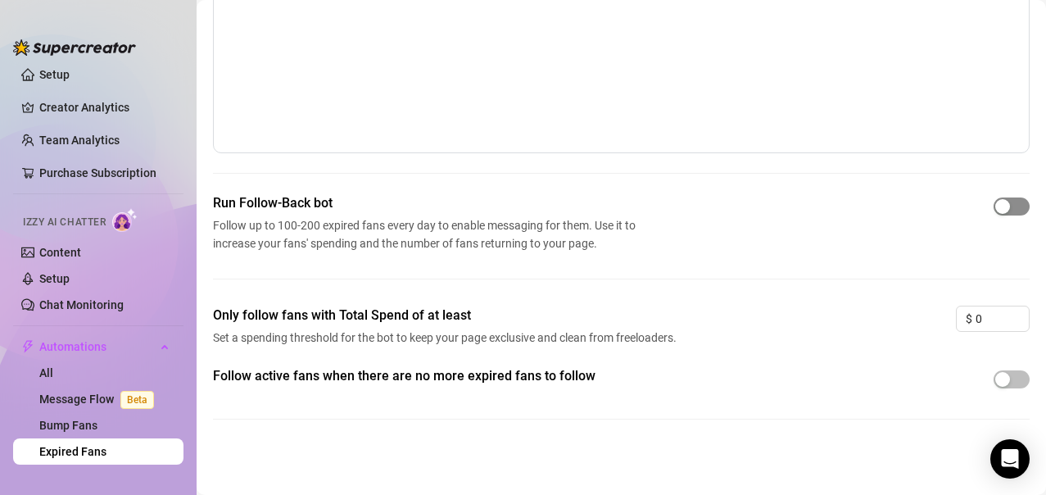
click at [995, 207] on div "button" at bounding box center [1002, 206] width 15 height 15
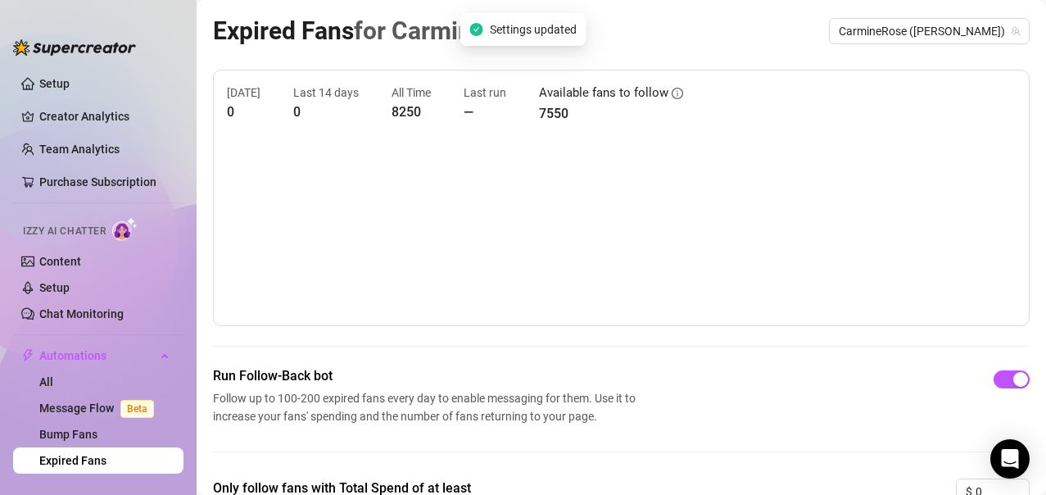
scroll to position [173, 0]
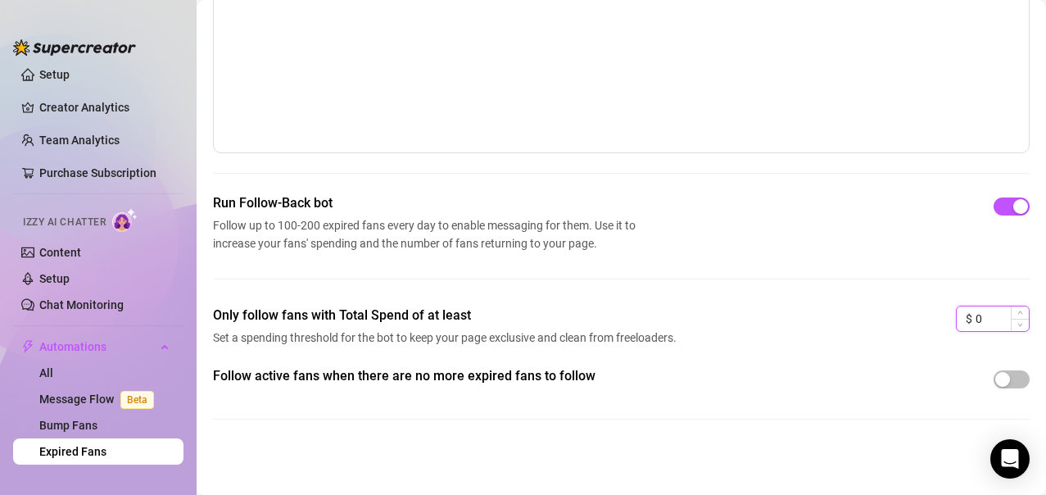
click at [996, 325] on input "0" at bounding box center [1001, 318] width 53 height 25
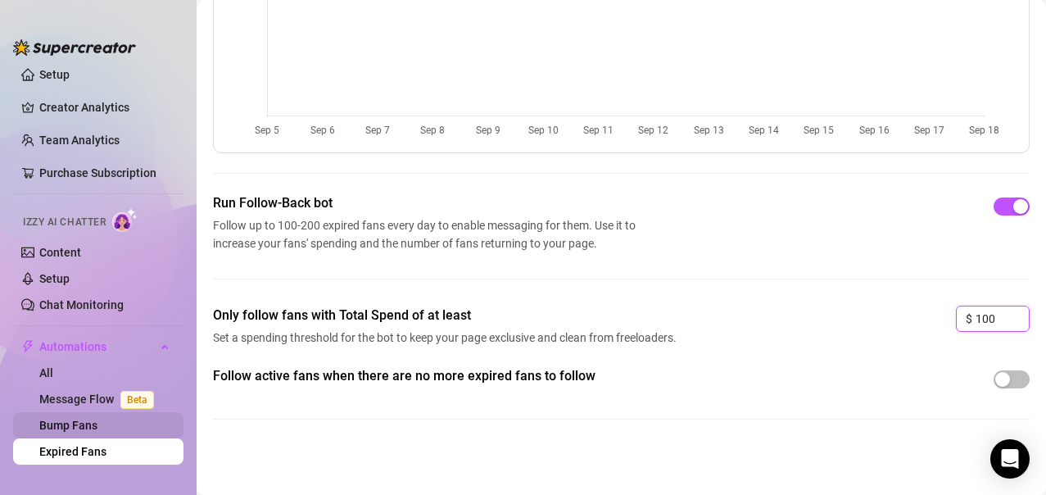
type input "100"
click at [84, 418] on link "Bump Fans" at bounding box center [68, 424] width 58 height 13
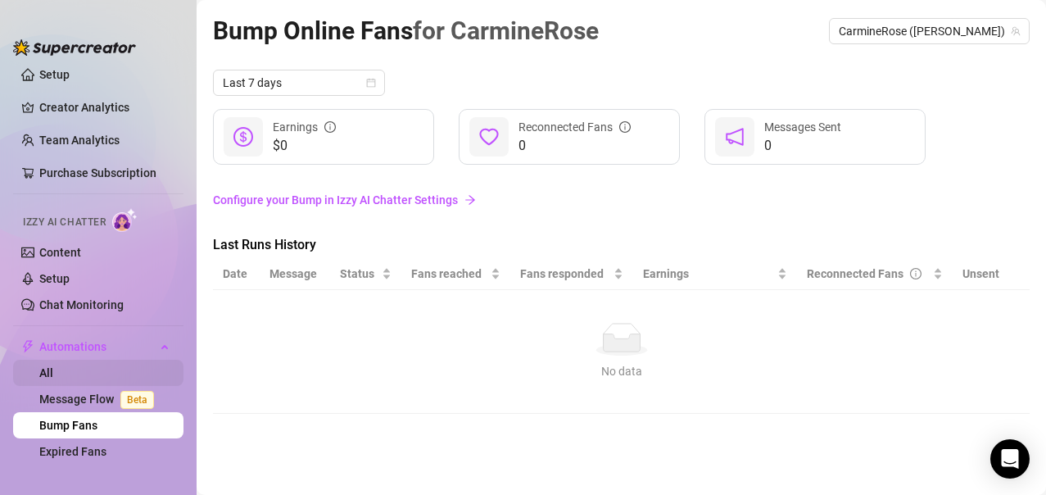
click at [53, 366] on link "All" at bounding box center [46, 372] width 14 height 13
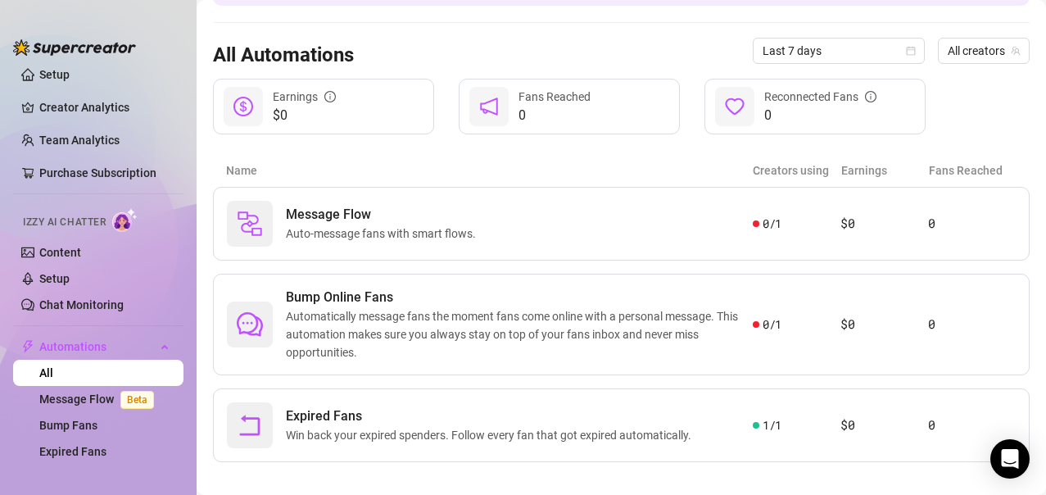
scroll to position [150, 0]
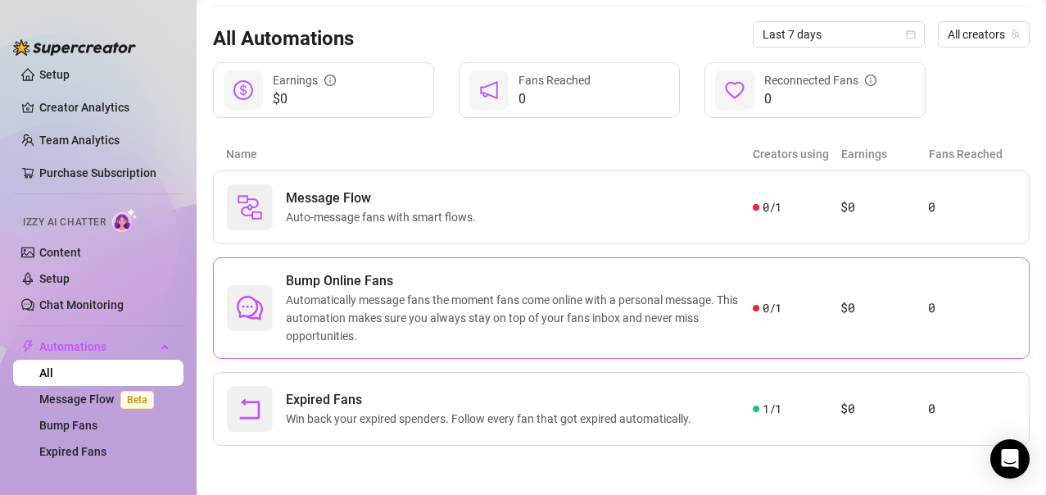
click at [809, 301] on div "0 / 1" at bounding box center [797, 308] width 88 height 18
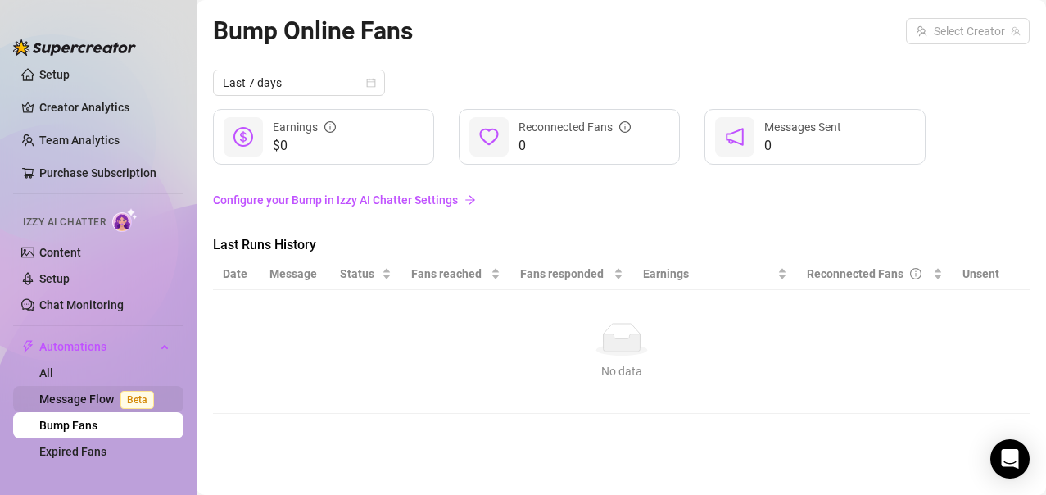
click at [88, 396] on link "Message Flow Beta" at bounding box center [99, 398] width 121 height 13
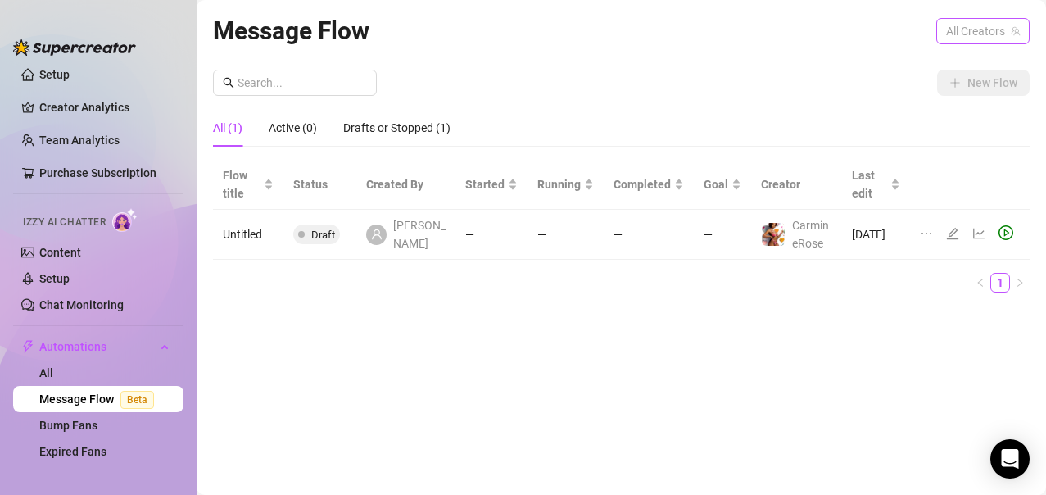
click at [946, 26] on span "All Creators" at bounding box center [983, 31] width 74 height 25
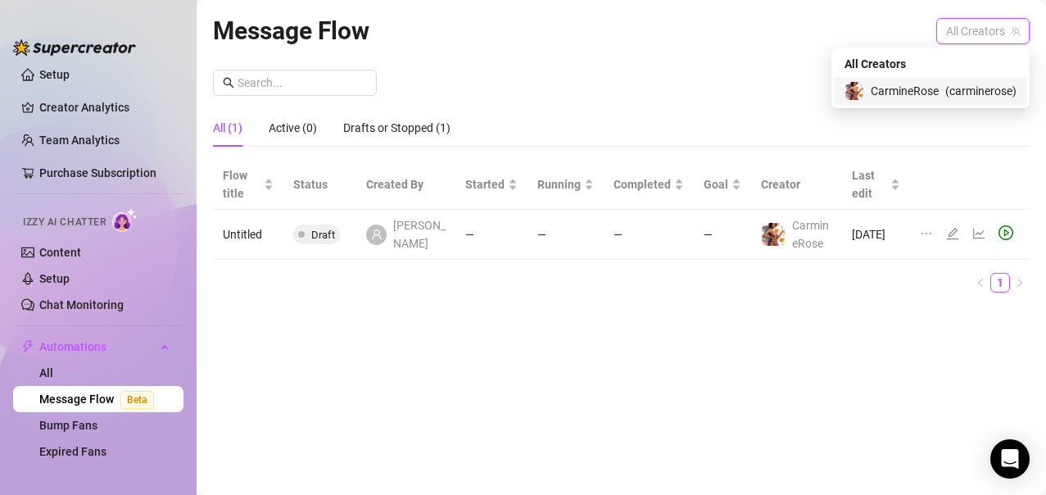
click at [916, 87] on span "CarmineRose" at bounding box center [905, 91] width 68 height 18
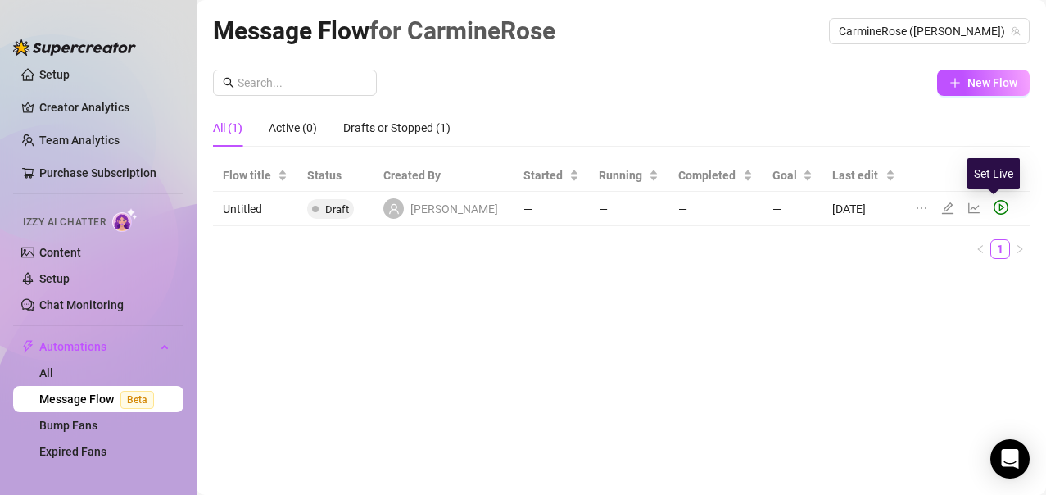
click at [993, 211] on icon "play-circle" at bounding box center [1000, 207] width 15 height 15
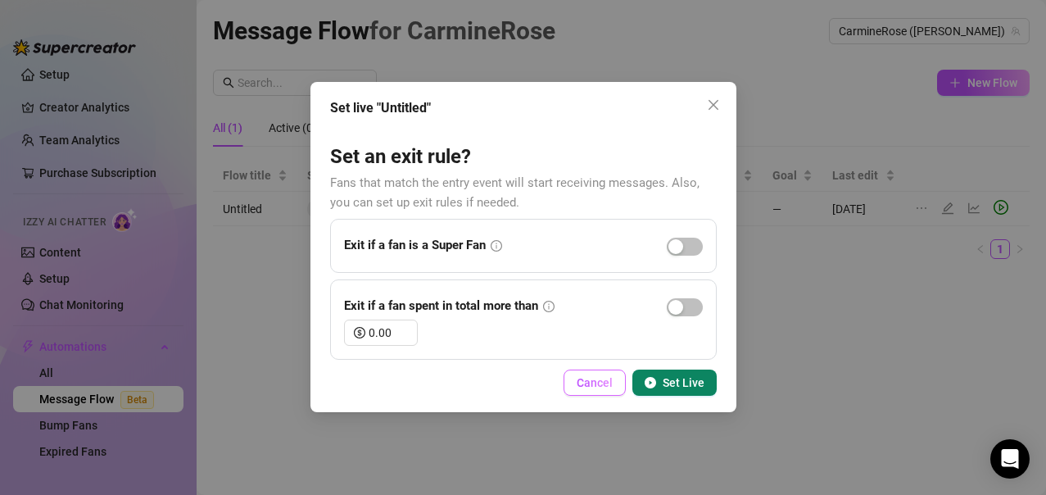
click at [601, 383] on span "Cancel" at bounding box center [595, 382] width 36 height 13
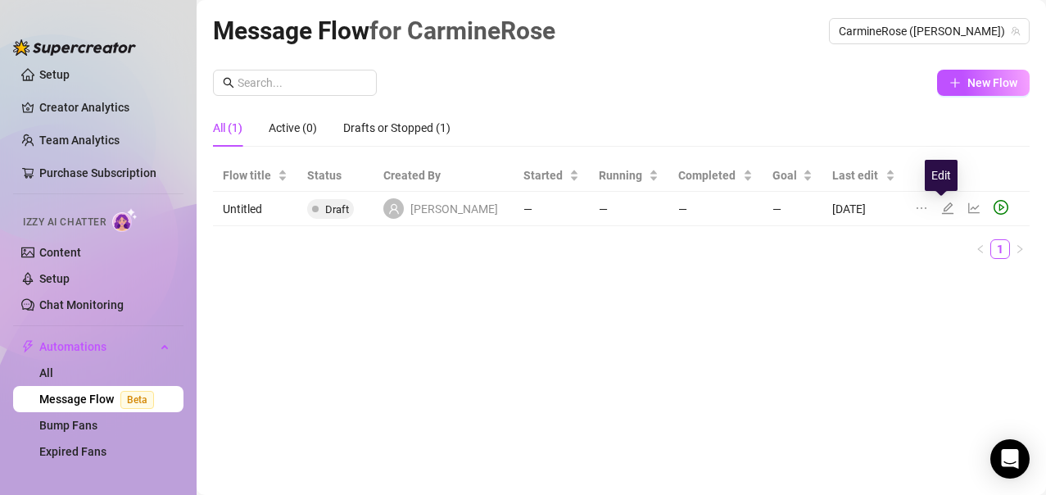
click at [941, 206] on icon "edit" at bounding box center [947, 207] width 13 height 13
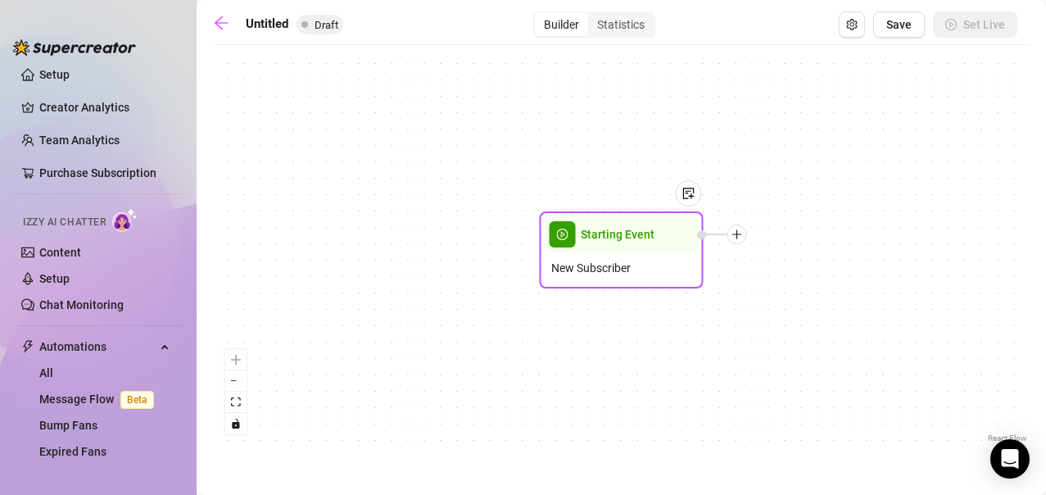
click at [738, 237] on icon "plus" at bounding box center [736, 233] width 11 height 11
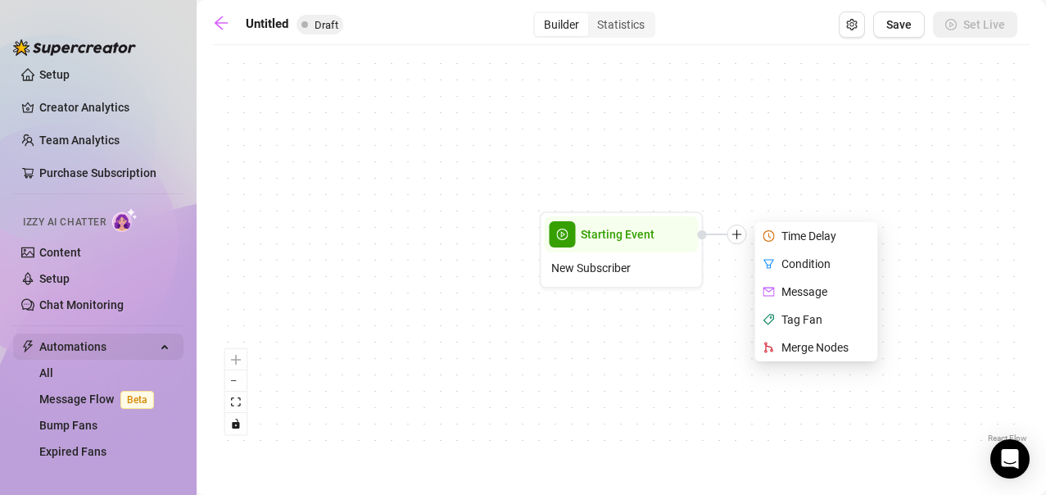
click at [84, 351] on span "Automations" at bounding box center [97, 346] width 116 height 26
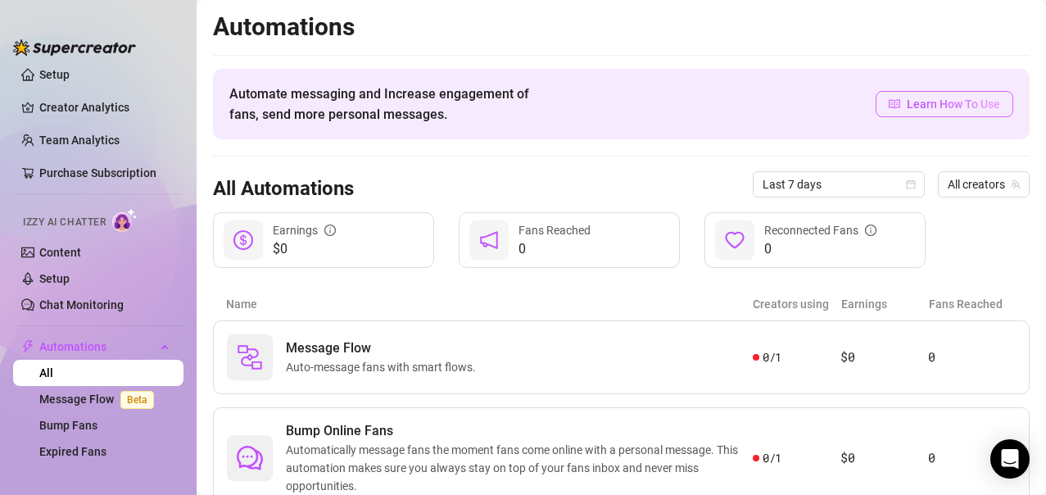
click at [942, 99] on span "Learn How To Use" at bounding box center [953, 104] width 93 height 18
